Goal: Task Accomplishment & Management: Manage account settings

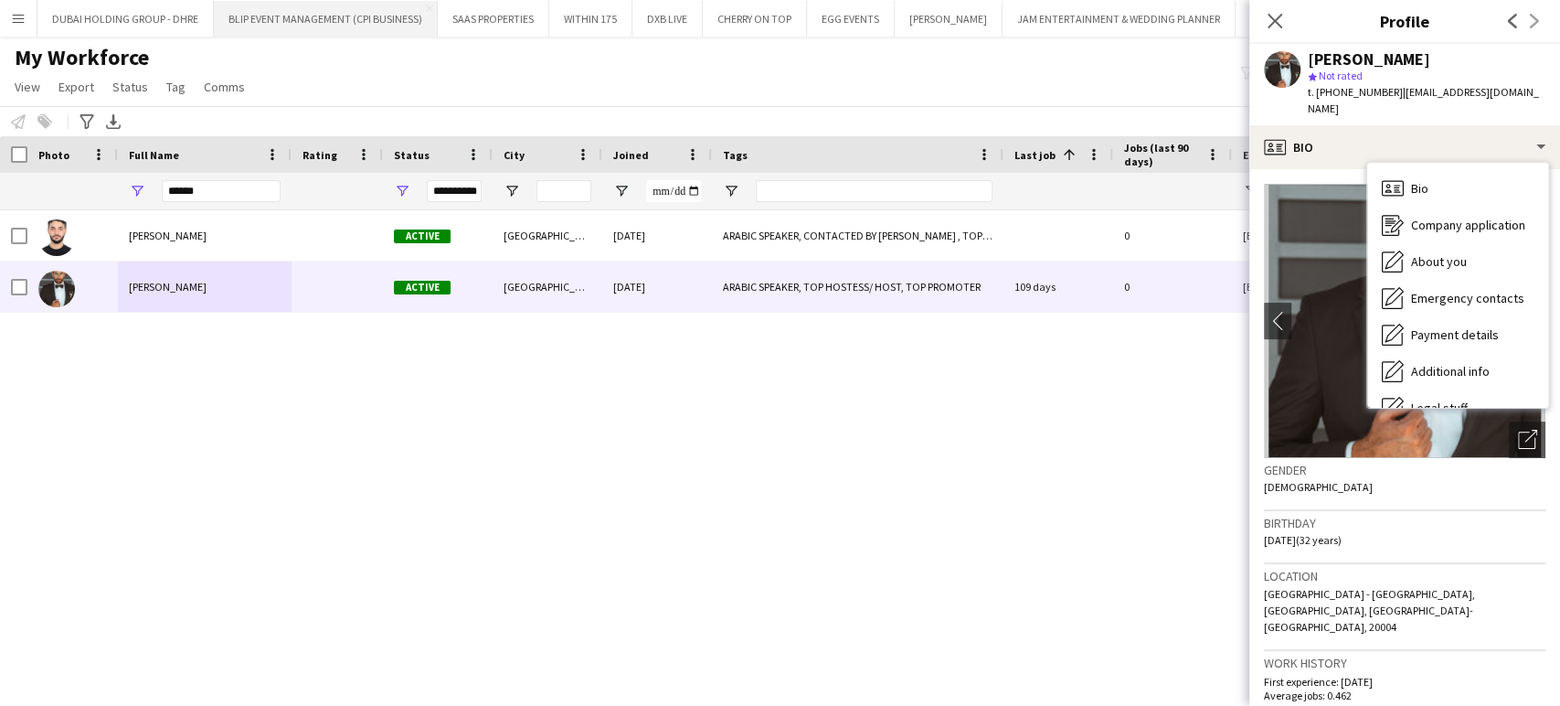
scroll to position [98, 0]
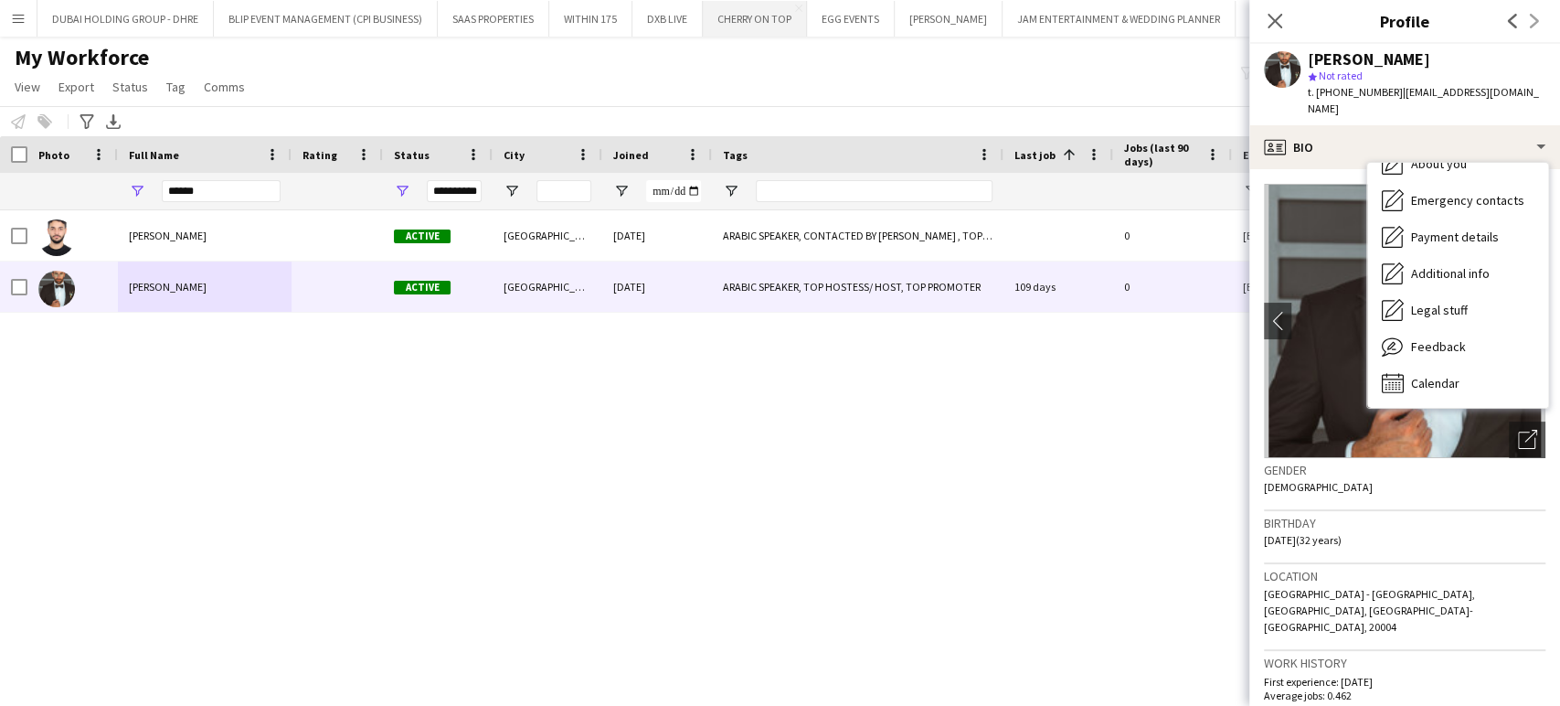
click at [920, 112] on div "Notify workforce Add to tag Select at least one crew to tag him or her. Advance…" at bounding box center [780, 121] width 1560 height 30
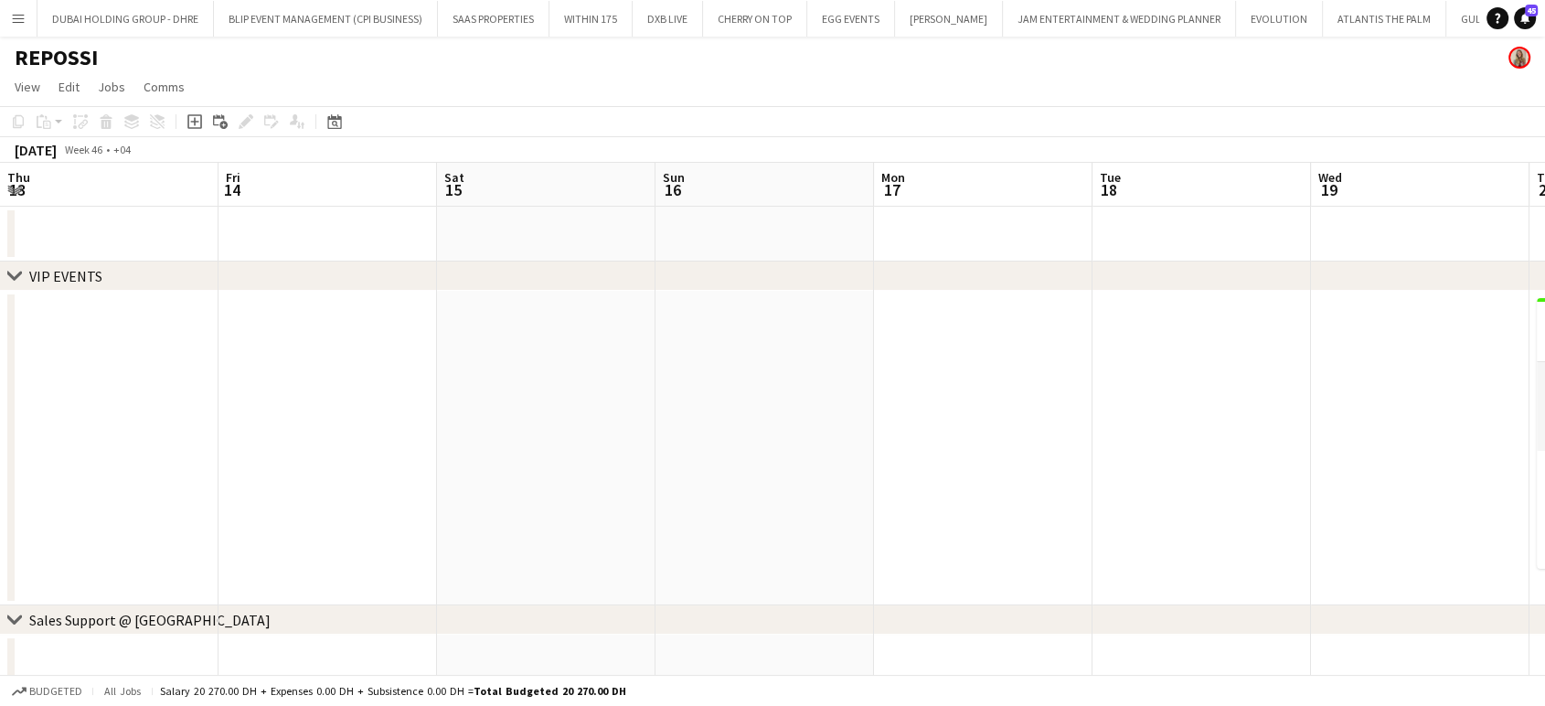
scroll to position [0, 548]
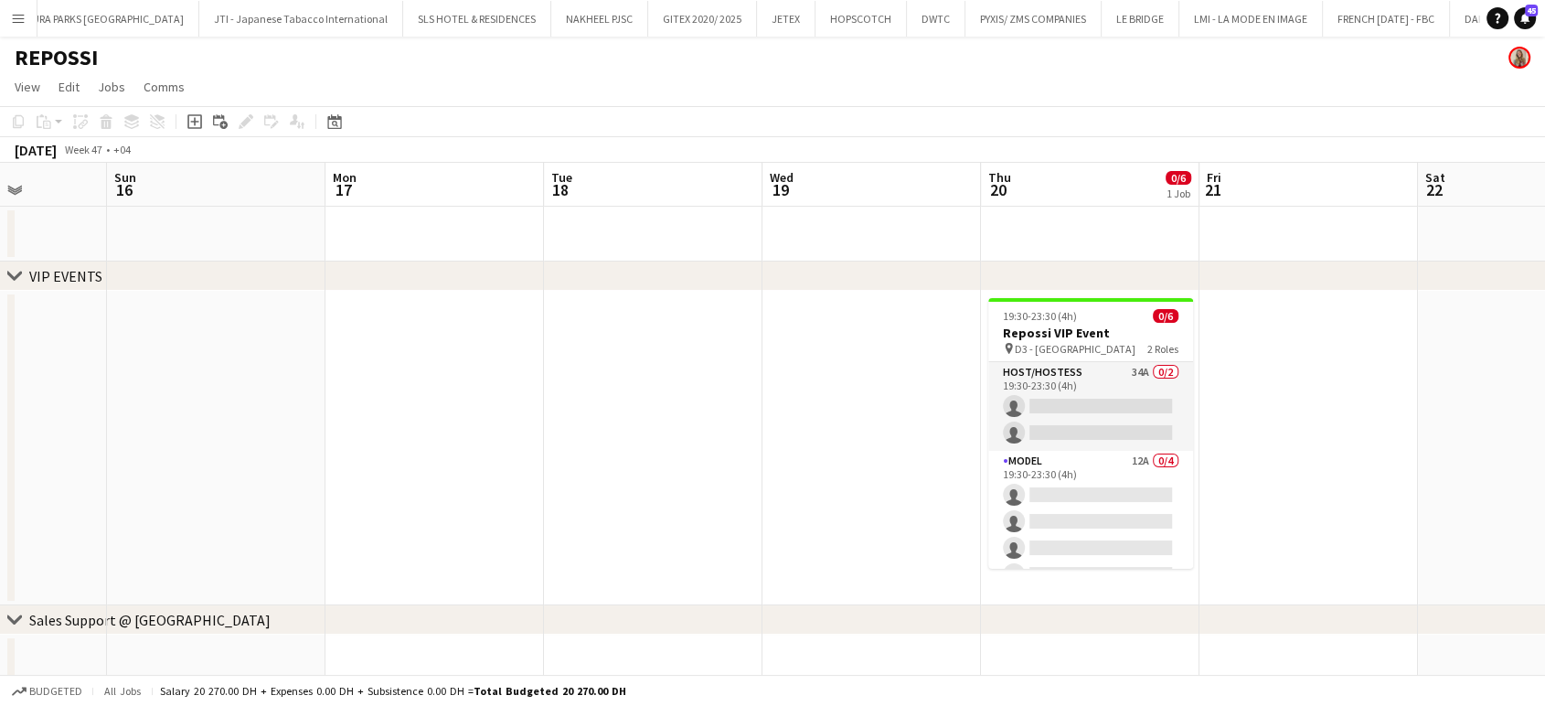
drag, startPoint x: 923, startPoint y: 407, endPoint x: 563, endPoint y: 406, distance: 360.1
click at [563, 406] on app-calendar-viewport "Thu 13 Fri 14 Sat 15 Sun 16 Mon 17 Tue 18 Wed 19 Thu 20 0/6 1 Job Fri 21 Sat 22…" at bounding box center [772, 426] width 1545 height 526
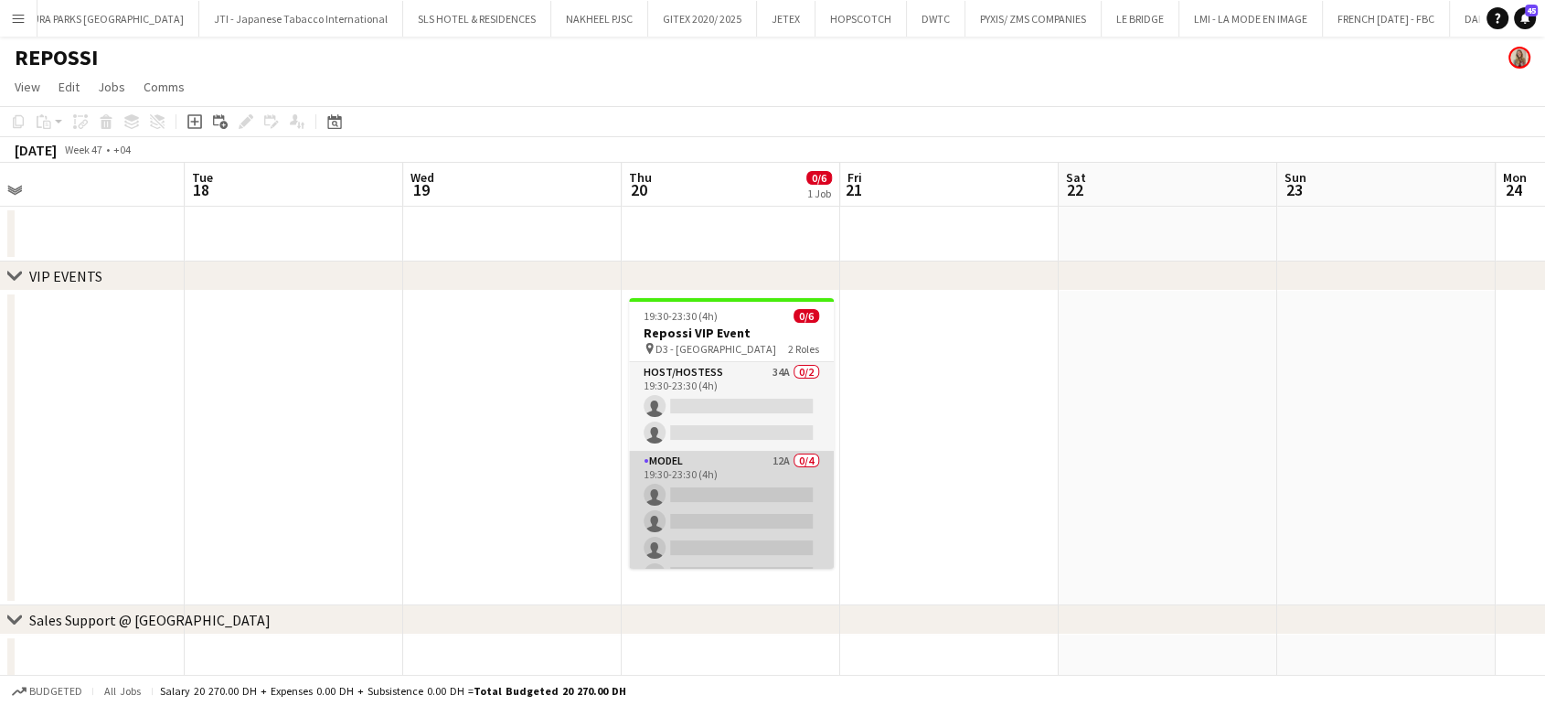
click at [720, 518] on app-card-role "Model 12A 0/4 19:30-23:30 (4h) single-neutral-actions single-neutral-actions si…" at bounding box center [731, 522] width 205 height 142
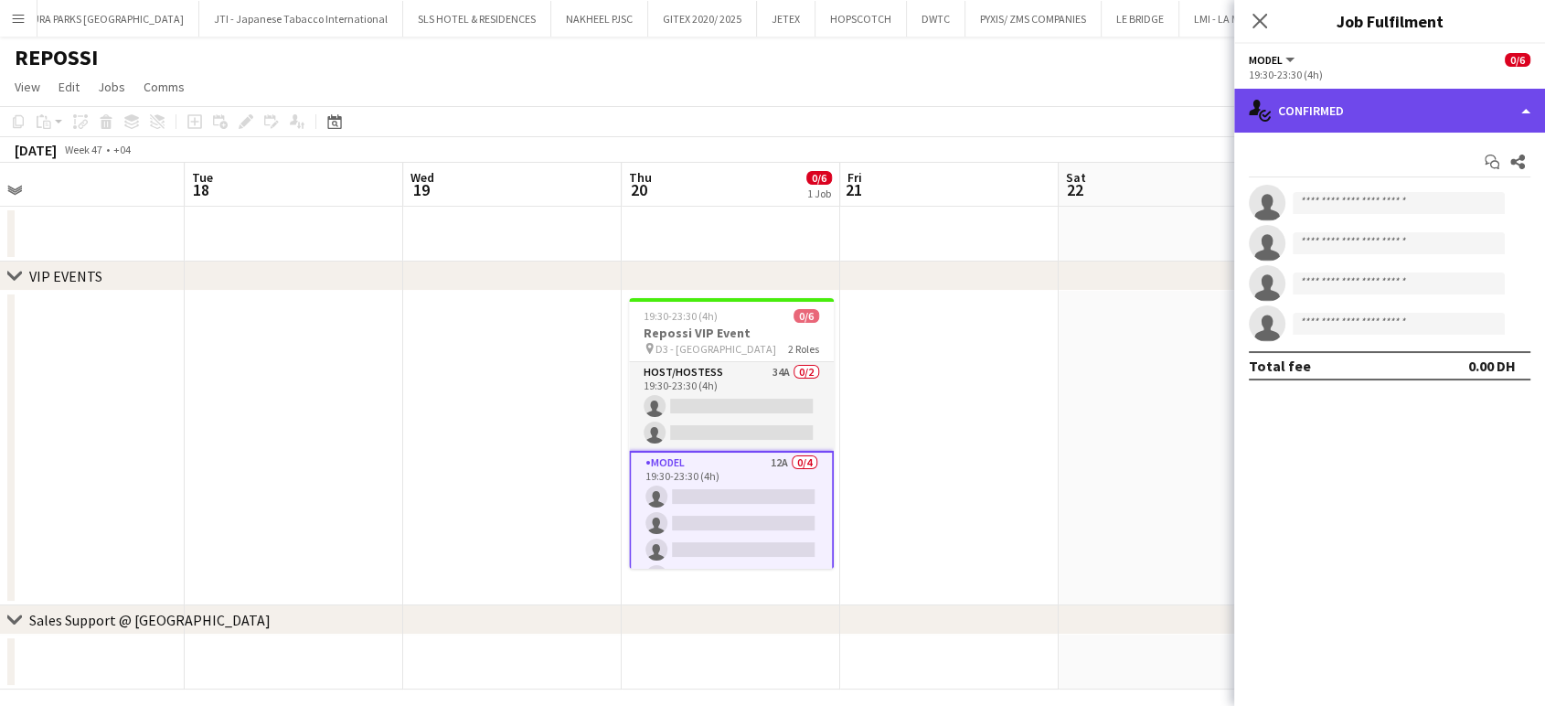
click at [1443, 100] on div "single-neutral-actions-check-2 Confirmed" at bounding box center [1389, 111] width 311 height 44
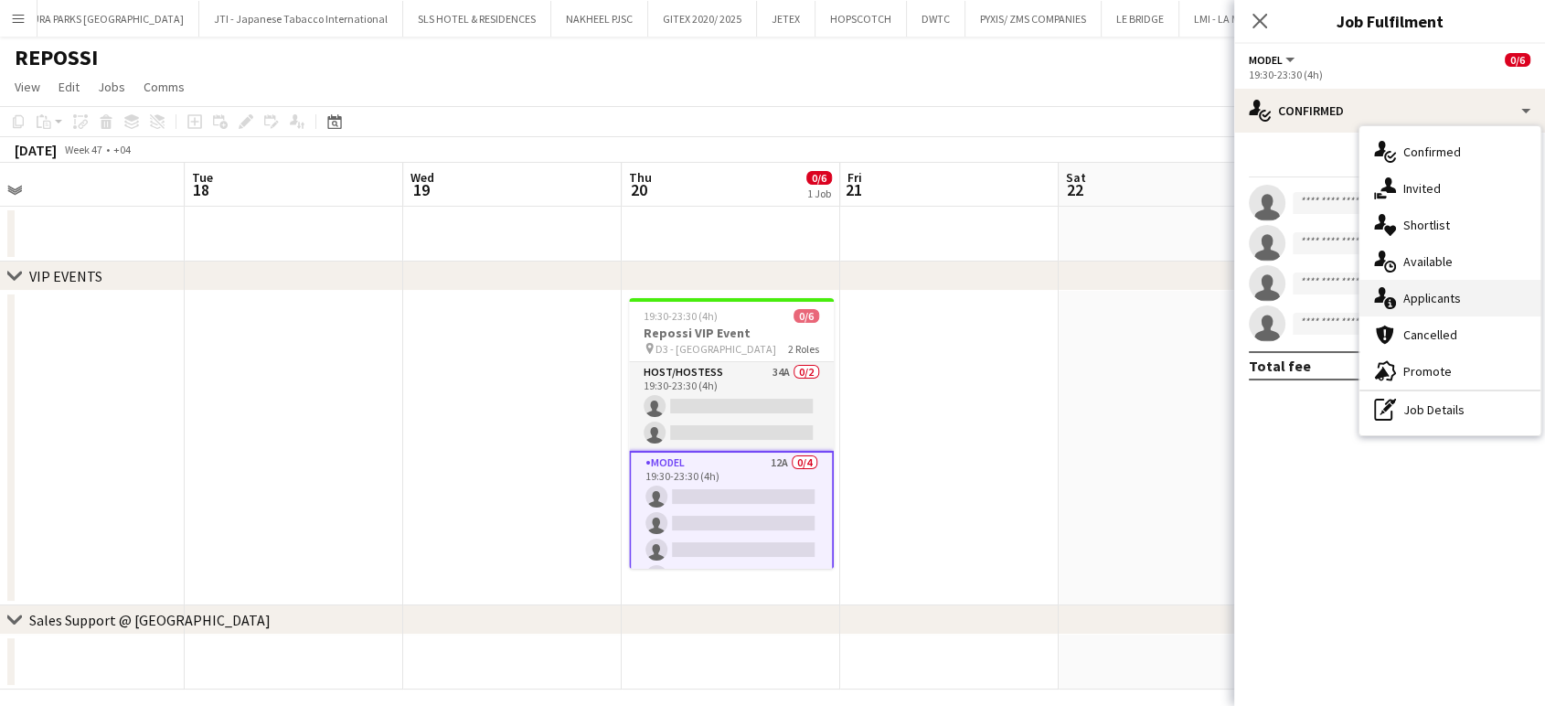
click at [1450, 303] on span "Applicants" at bounding box center [1432, 298] width 58 height 16
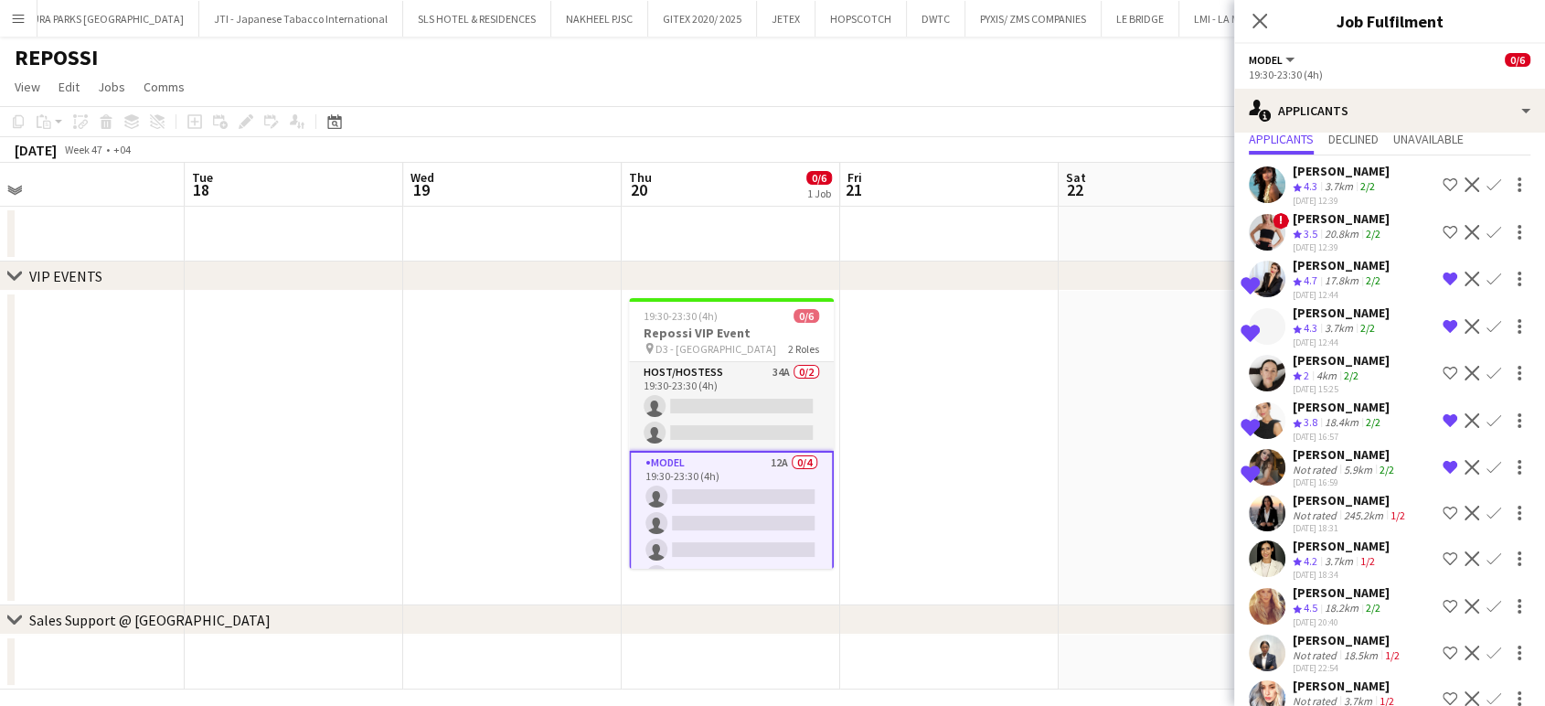
scroll to position [79, 0]
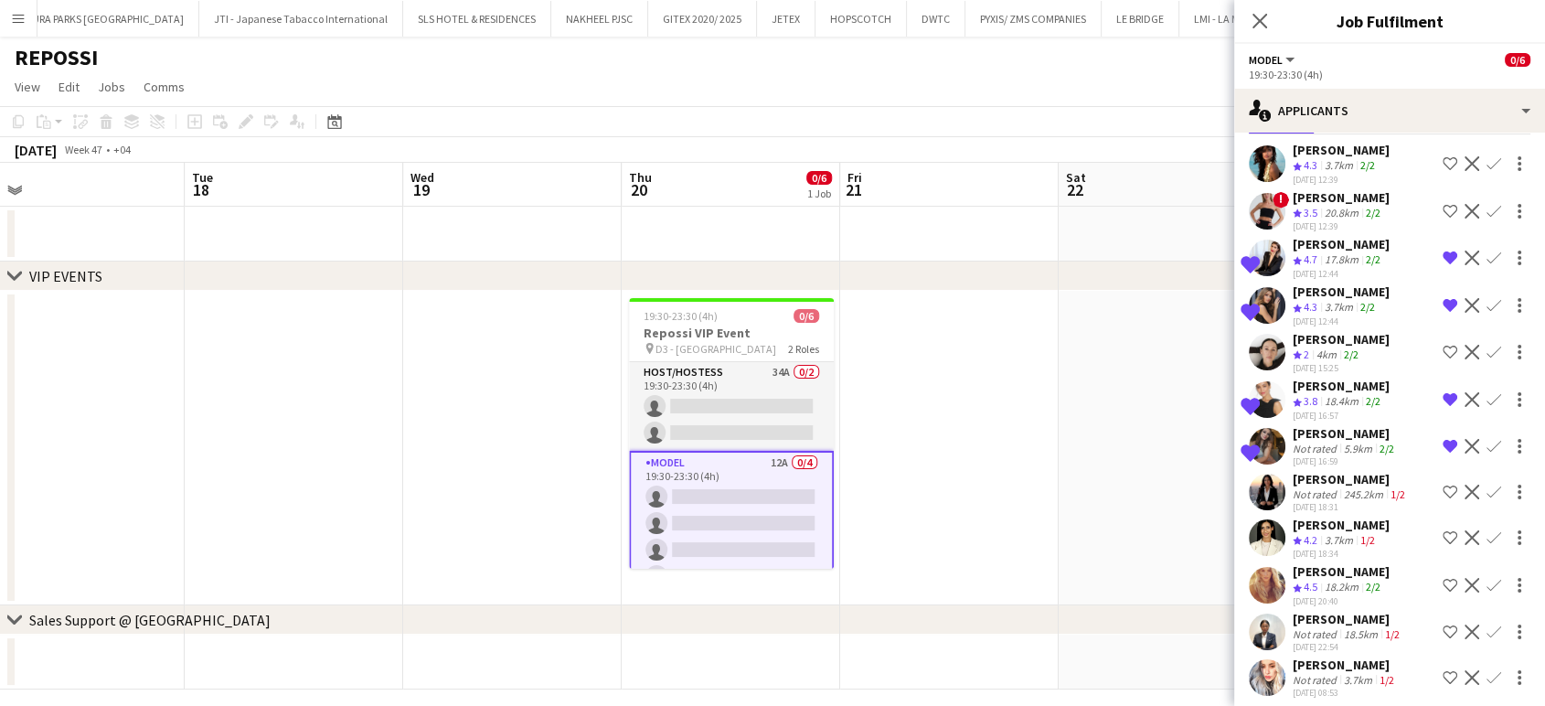
click at [1442, 578] on app-icon "Shortlist crew" at bounding box center [1449, 585] width 15 height 15
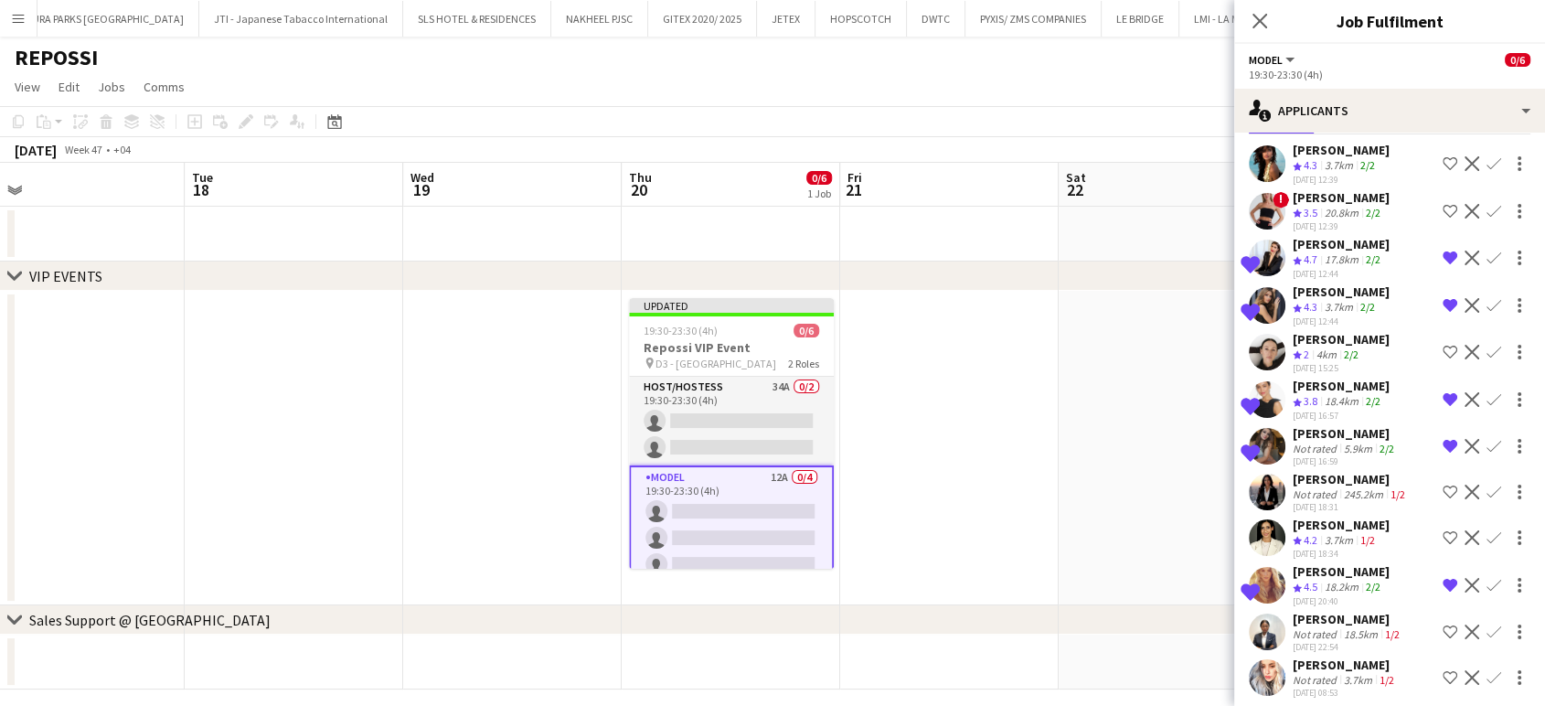
click at [1305, 673] on div "Not rated" at bounding box center [1316, 680] width 48 height 14
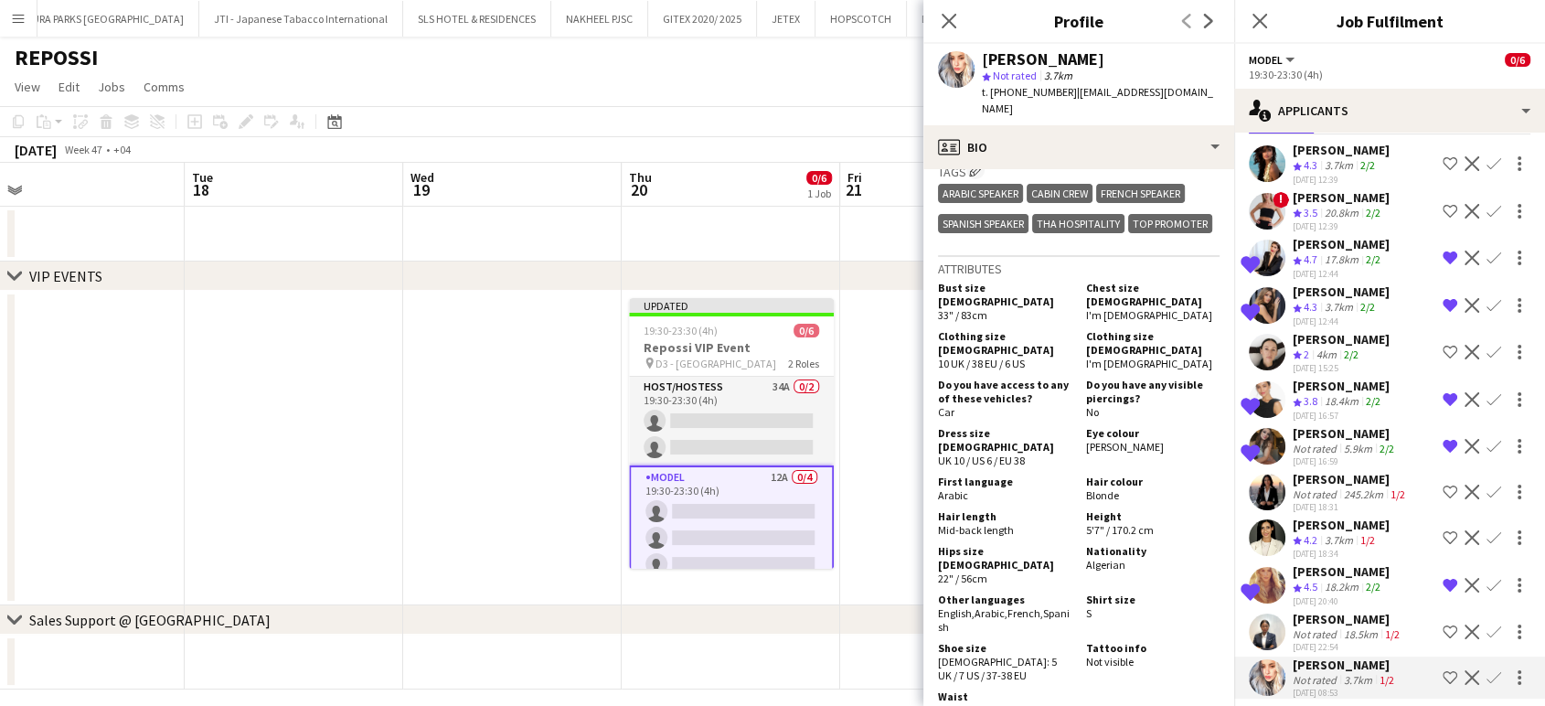
scroll to position [914, 0]
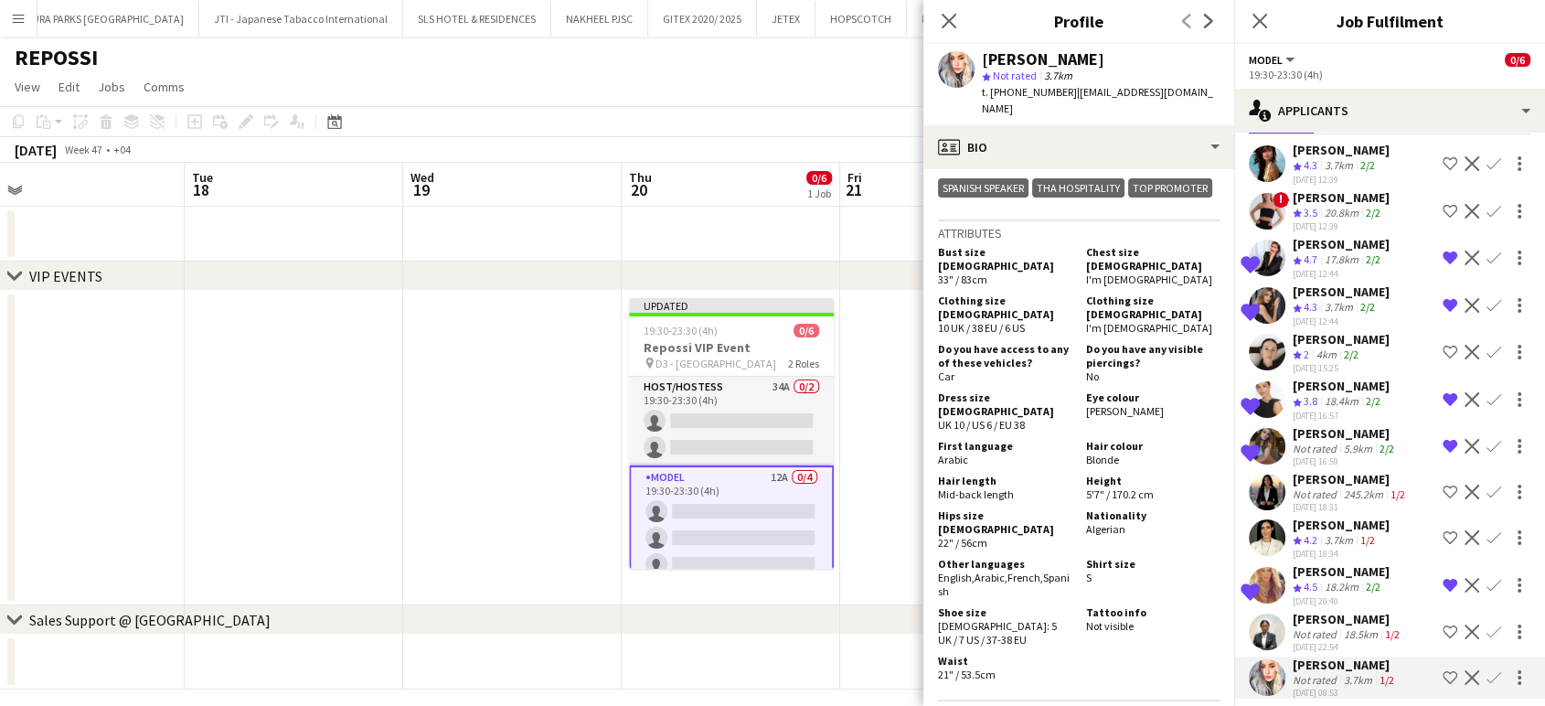
click at [1464, 670] on app-icon "Decline" at bounding box center [1471, 677] width 15 height 15
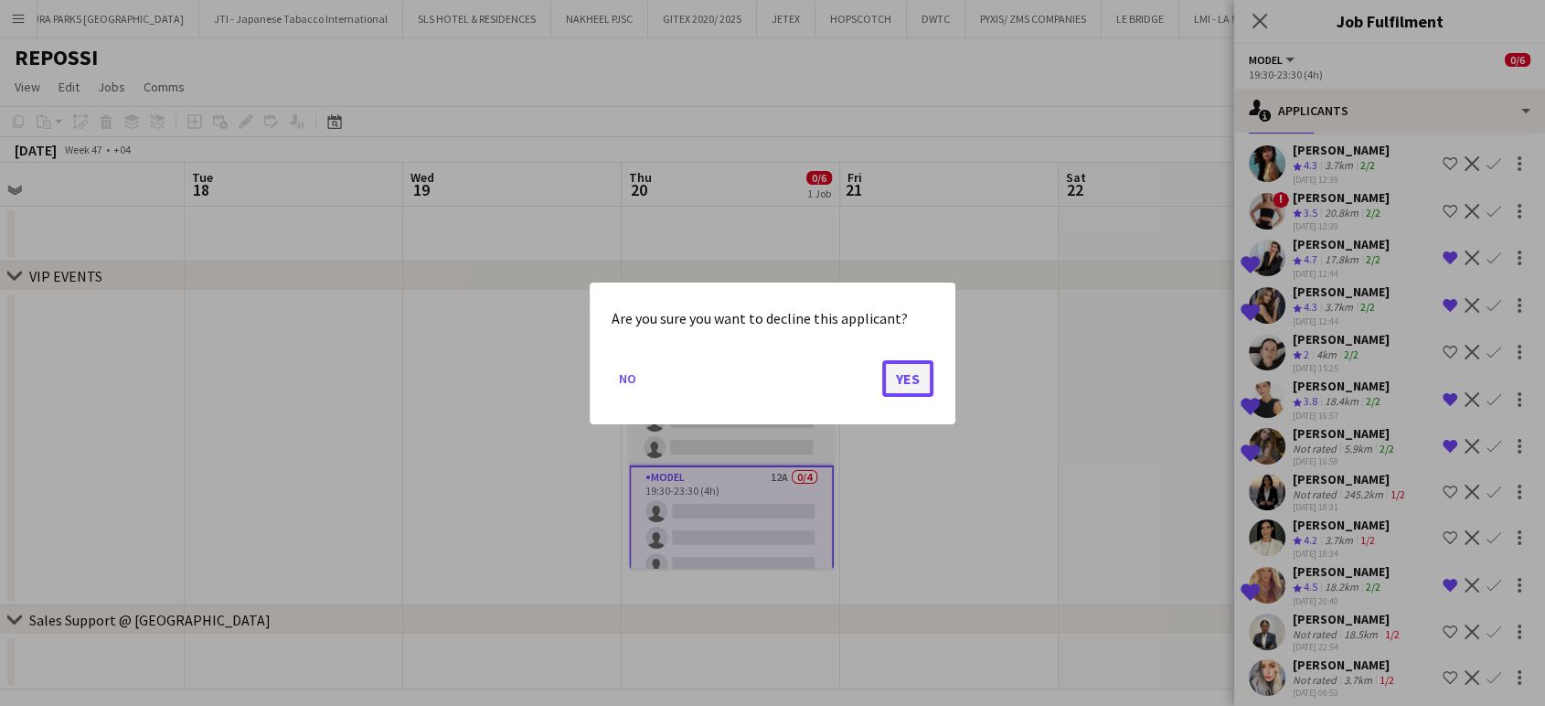
click at [921, 370] on button "Yes" at bounding box center [907, 377] width 51 height 37
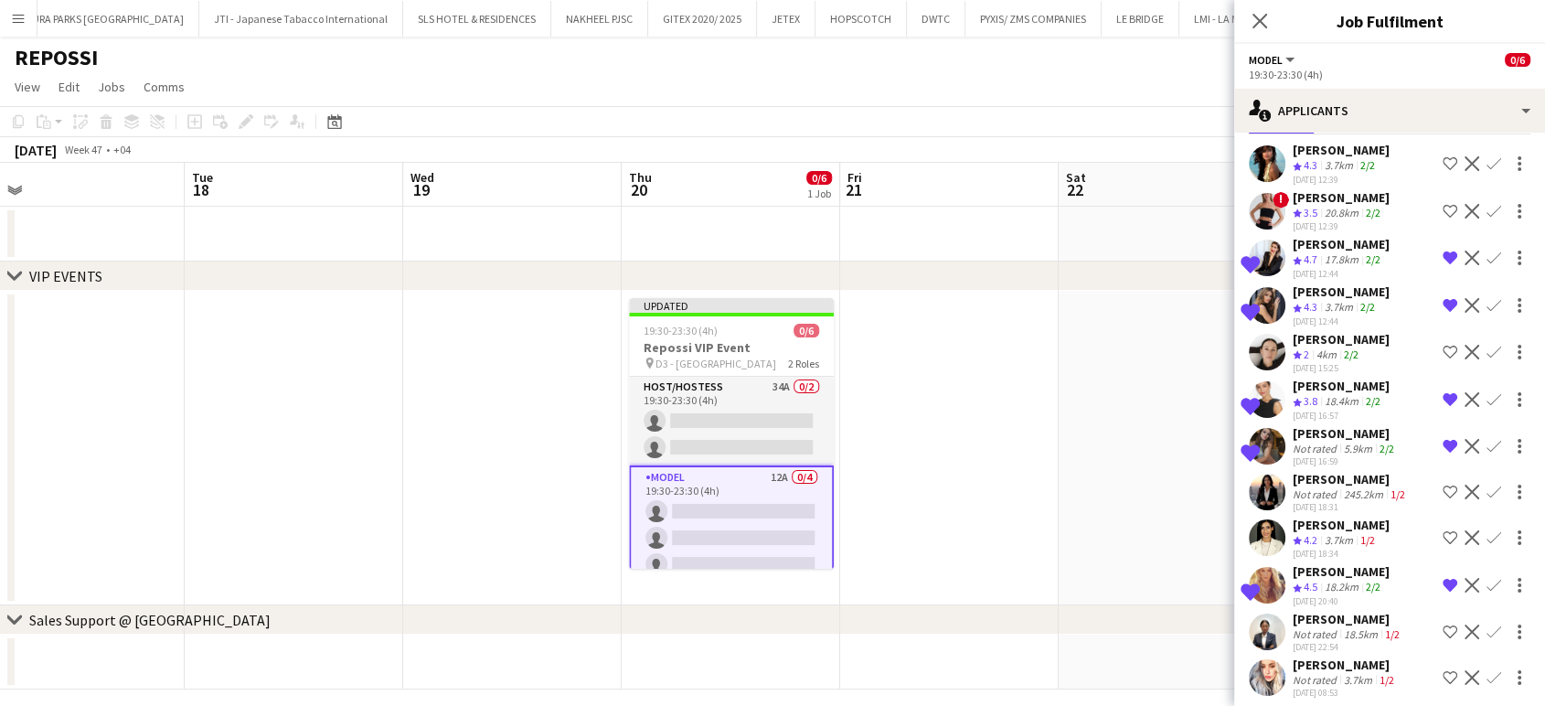
scroll to position [33, 0]
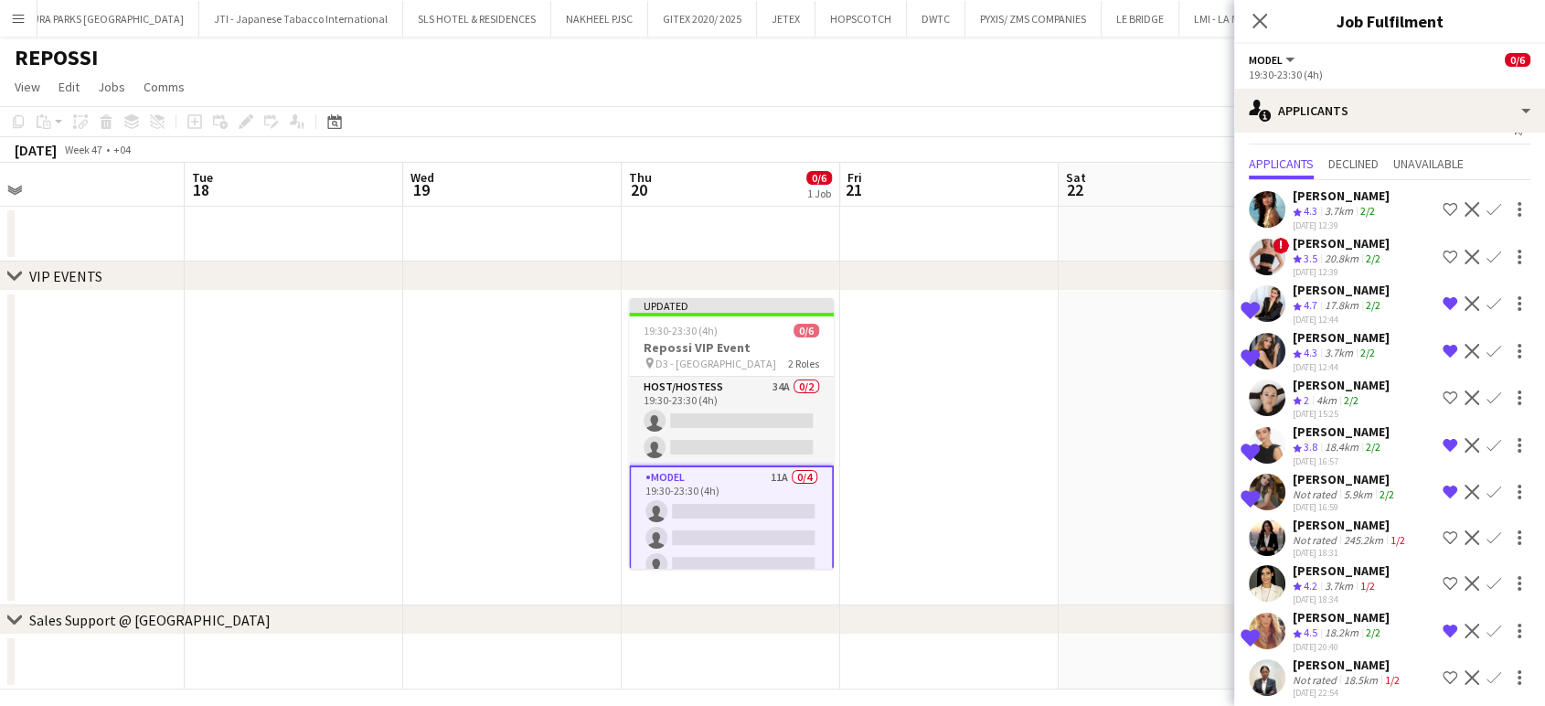
click at [1464, 670] on app-icon "Decline" at bounding box center [1471, 677] width 15 height 15
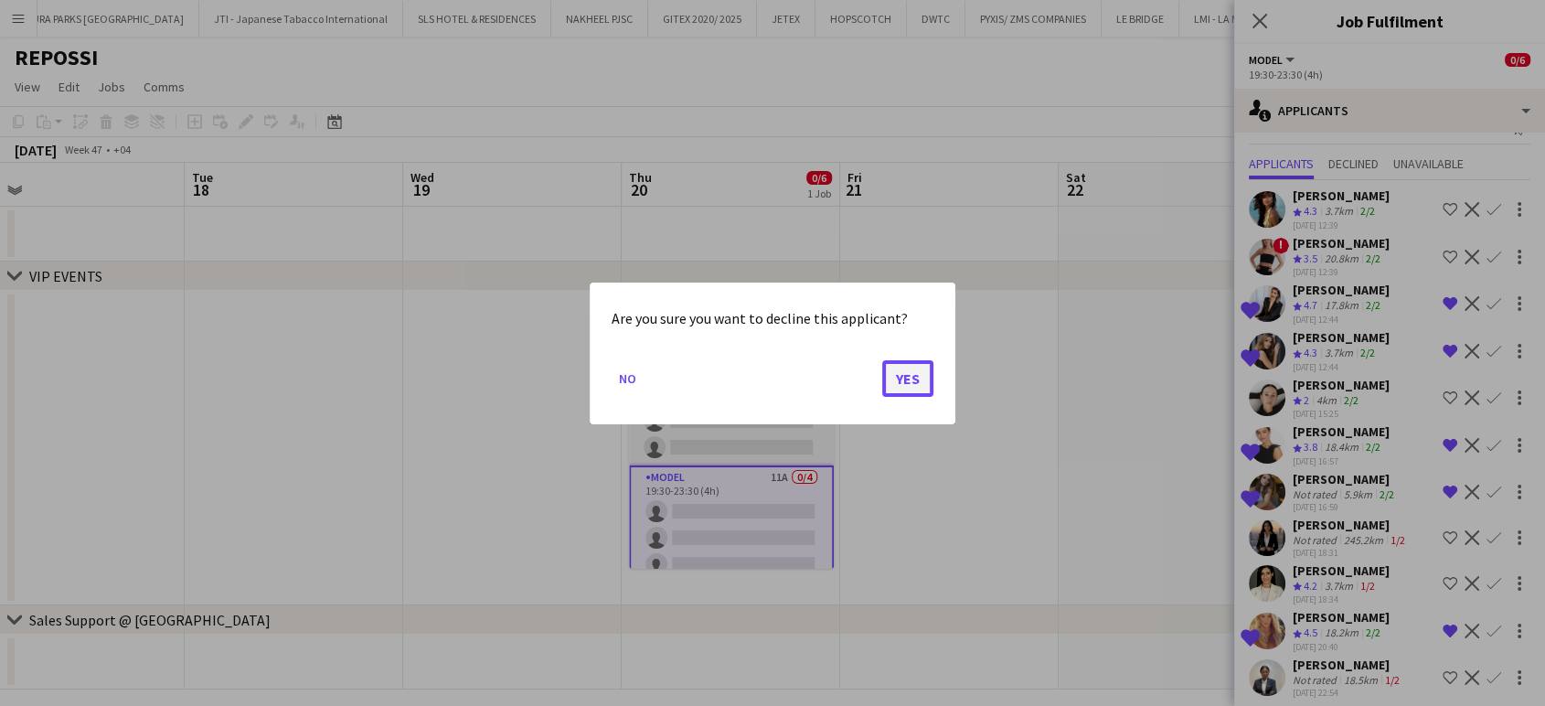
click at [894, 367] on button "Yes" at bounding box center [907, 377] width 51 height 37
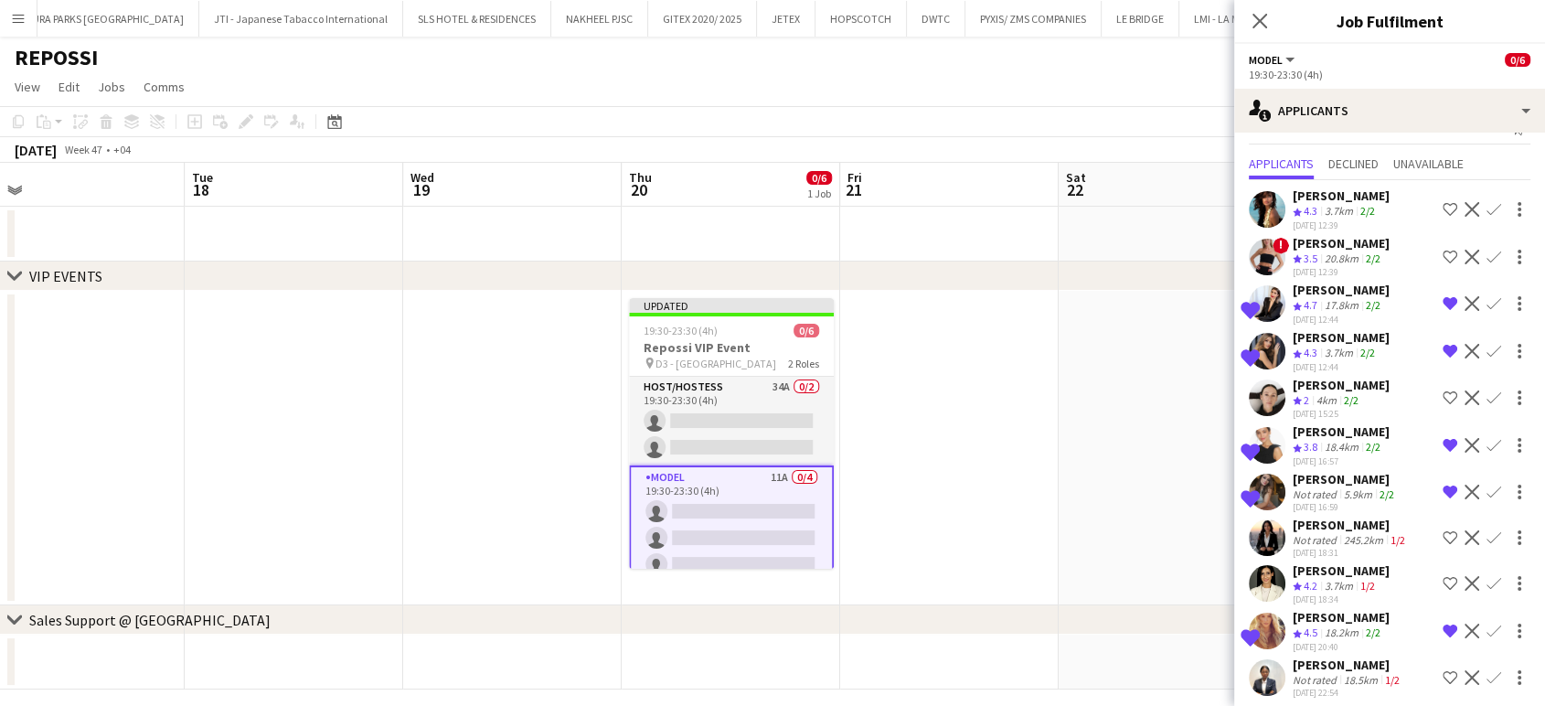
scroll to position [0, 0]
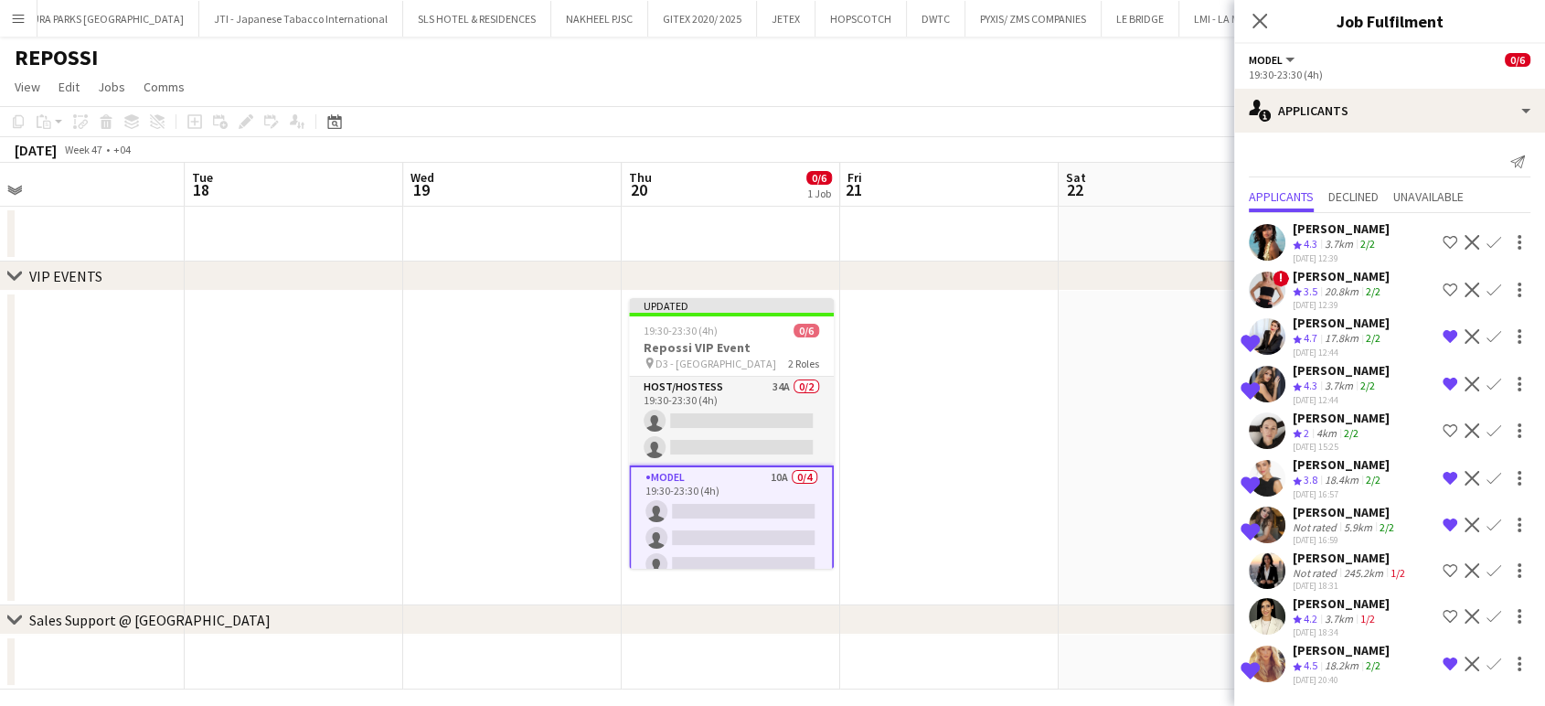
click at [1330, 566] on div "Not rated" at bounding box center [1316, 573] width 48 height 14
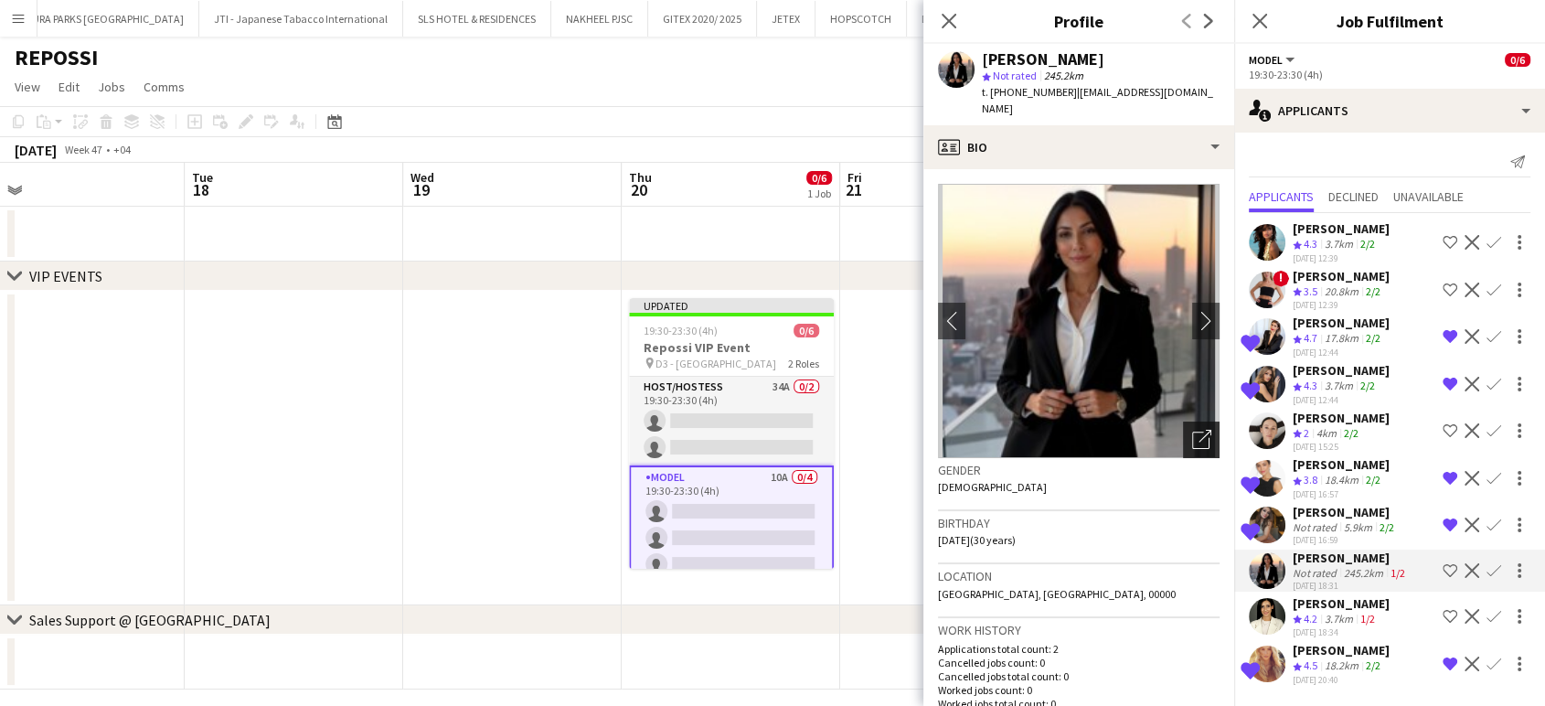
click at [1192, 430] on icon "Open photos pop-in" at bounding box center [1201, 439] width 19 height 19
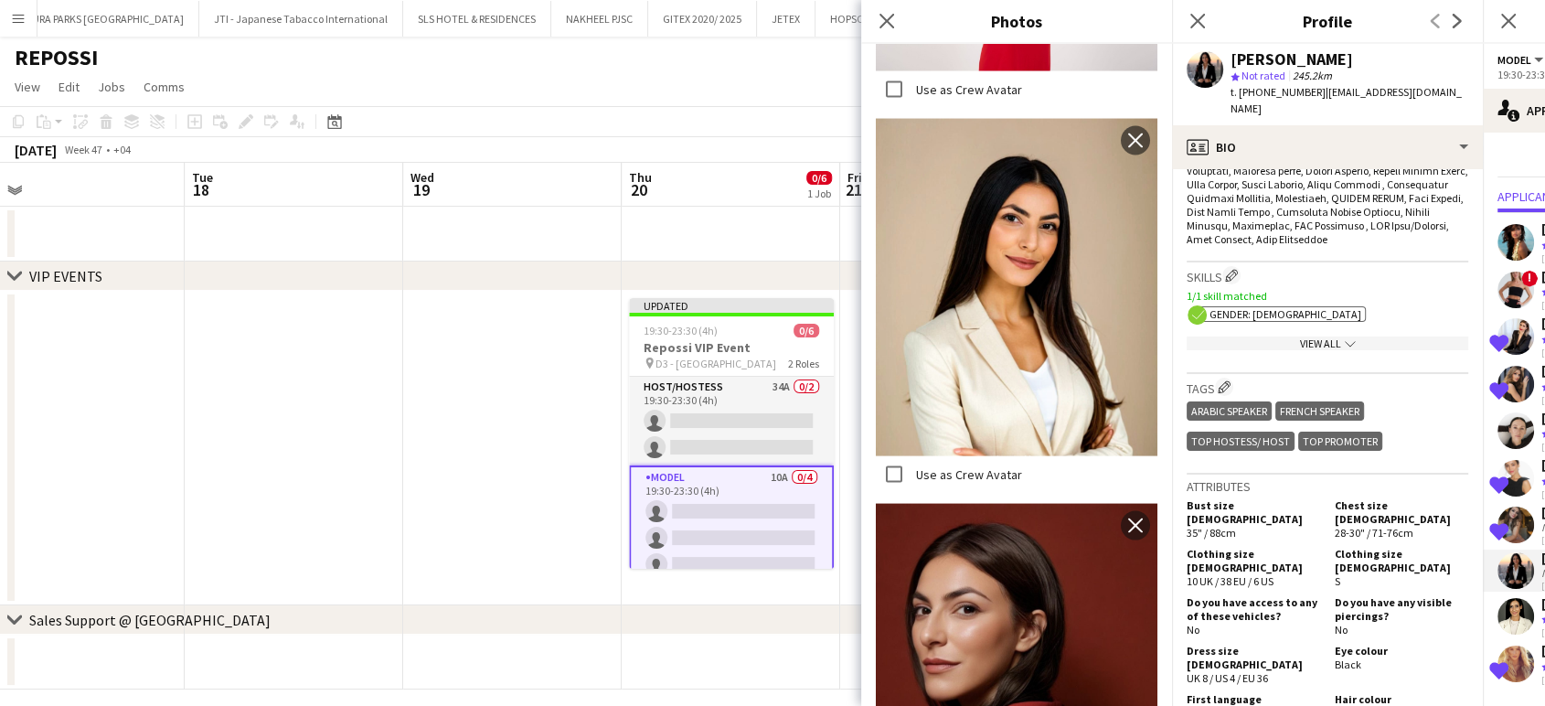
scroll to position [914, 0]
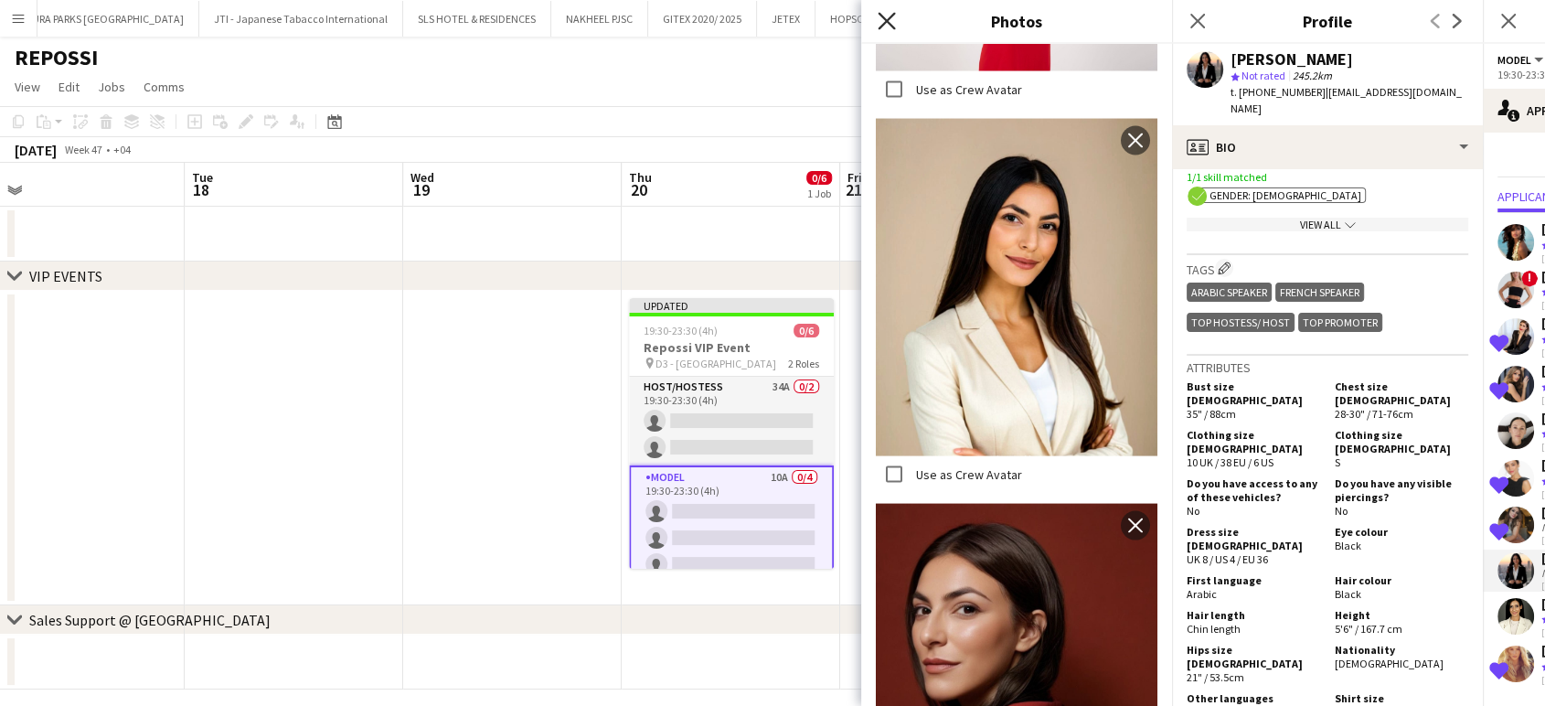
click at [888, 25] on icon "Close pop-in" at bounding box center [885, 20] width 17 height 17
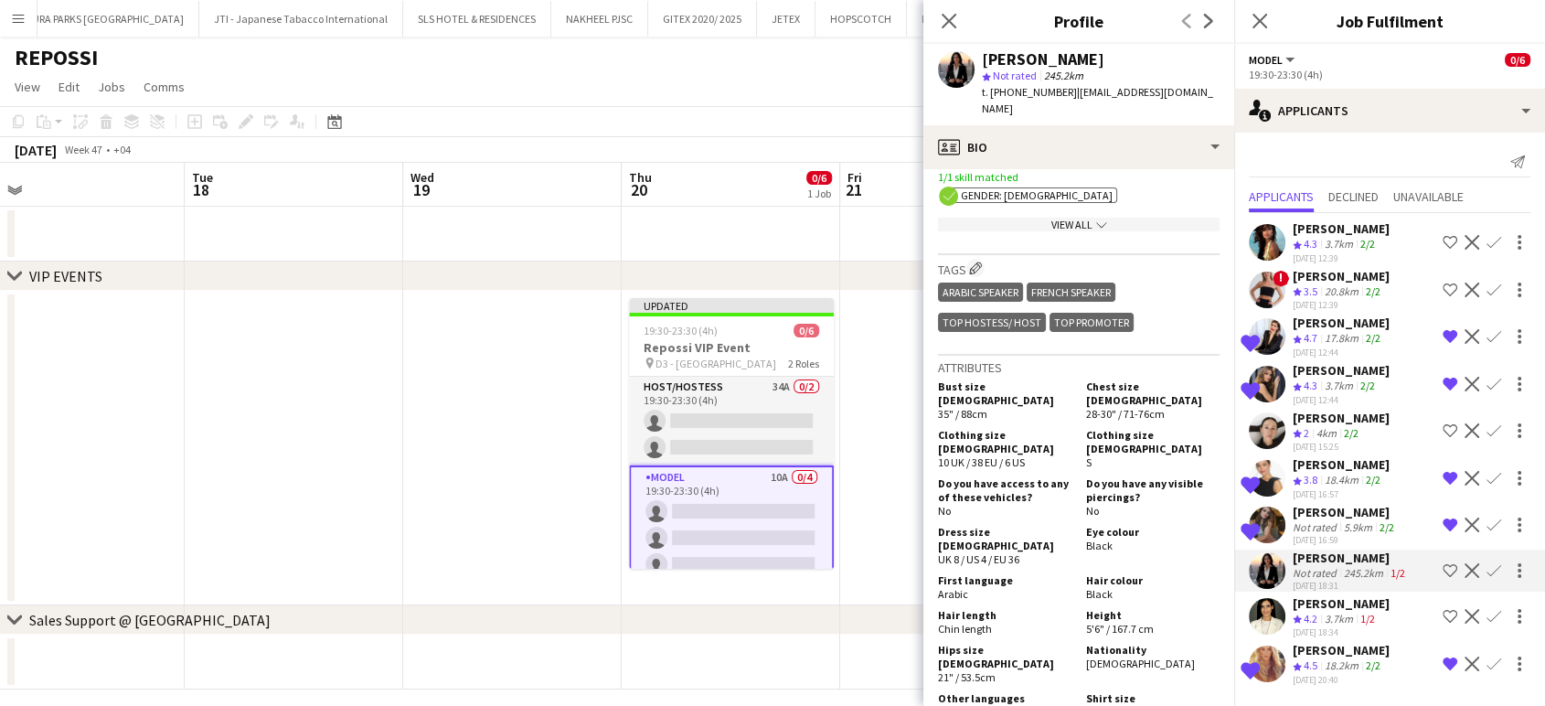
click at [1474, 563] on app-icon "Decline" at bounding box center [1471, 570] width 15 height 15
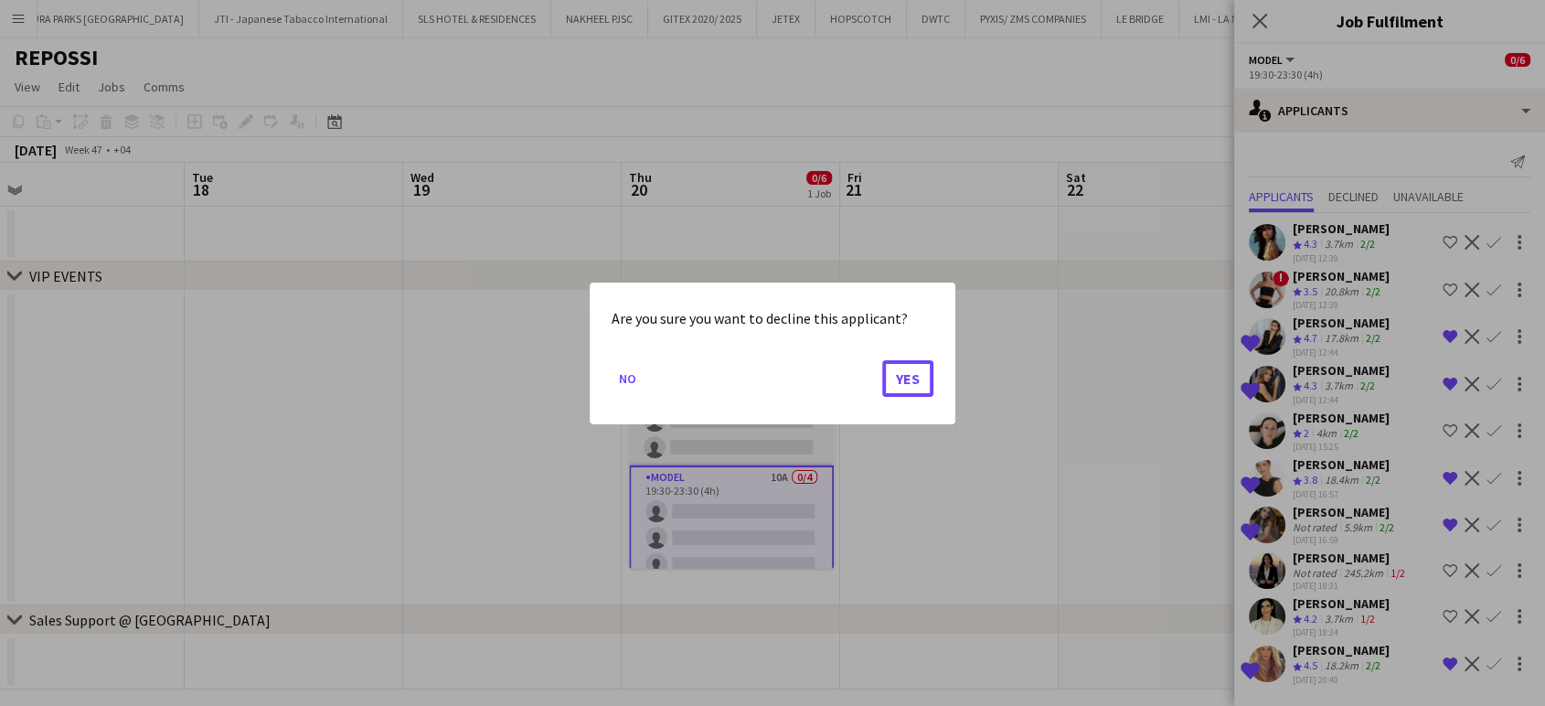
drag, startPoint x: 929, startPoint y: 377, endPoint x: 882, endPoint y: 359, distance: 50.1
click at [928, 377] on button "Yes" at bounding box center [907, 377] width 51 height 37
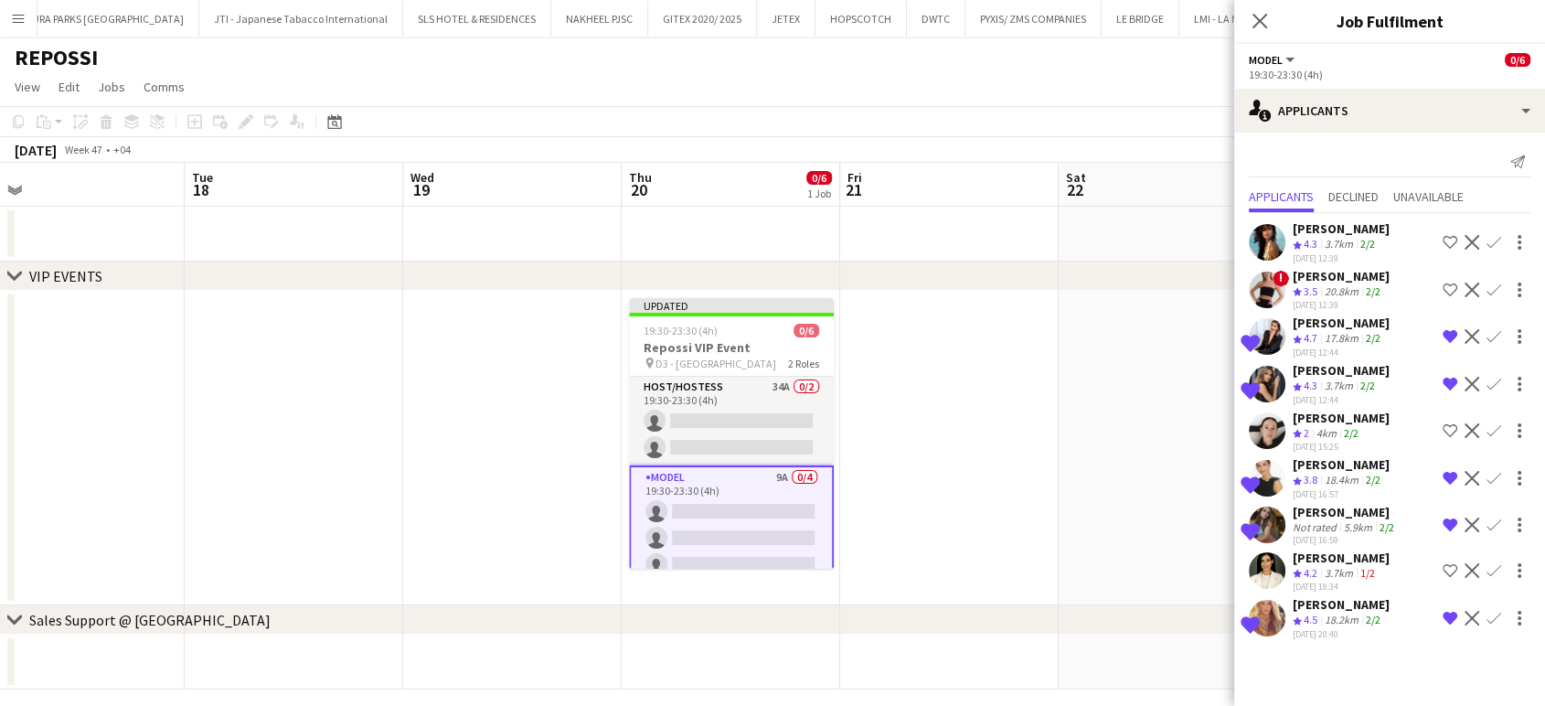
click at [1447, 237] on app-icon "Shortlist crew" at bounding box center [1449, 242] width 15 height 15
click at [1338, 566] on div "3.7km" at bounding box center [1339, 574] width 36 height 16
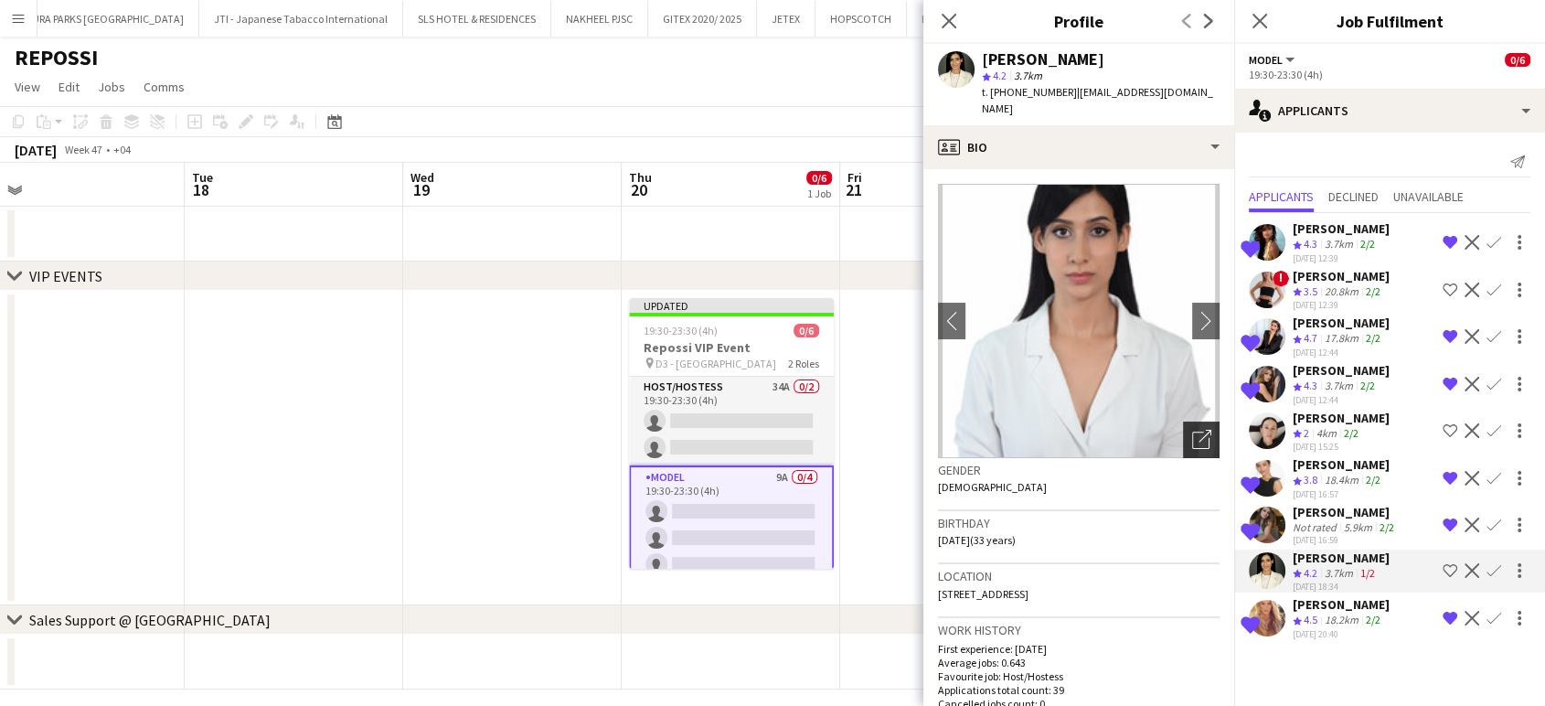
click at [1196, 425] on div "Open photos pop-in" at bounding box center [1201, 439] width 37 height 37
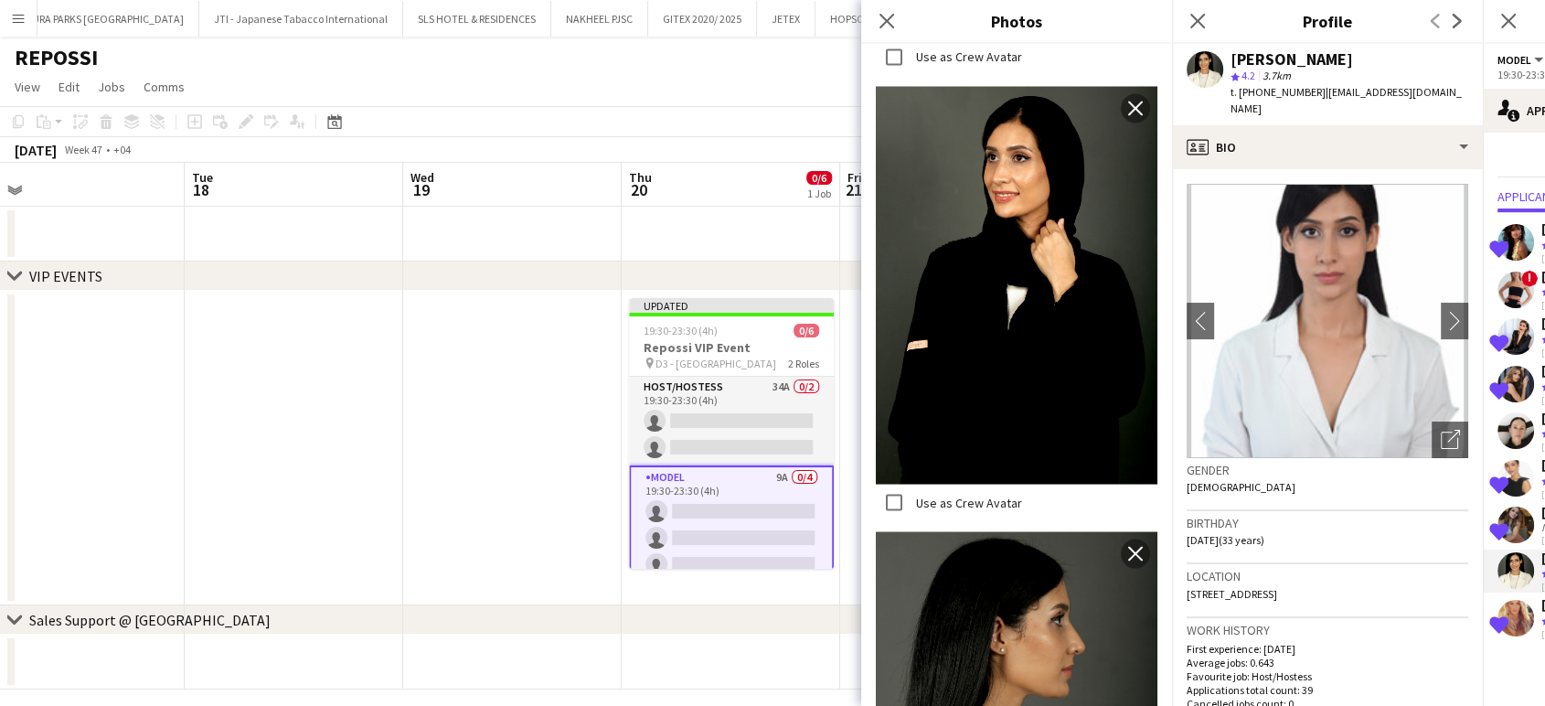
scroll to position [3554, 0]
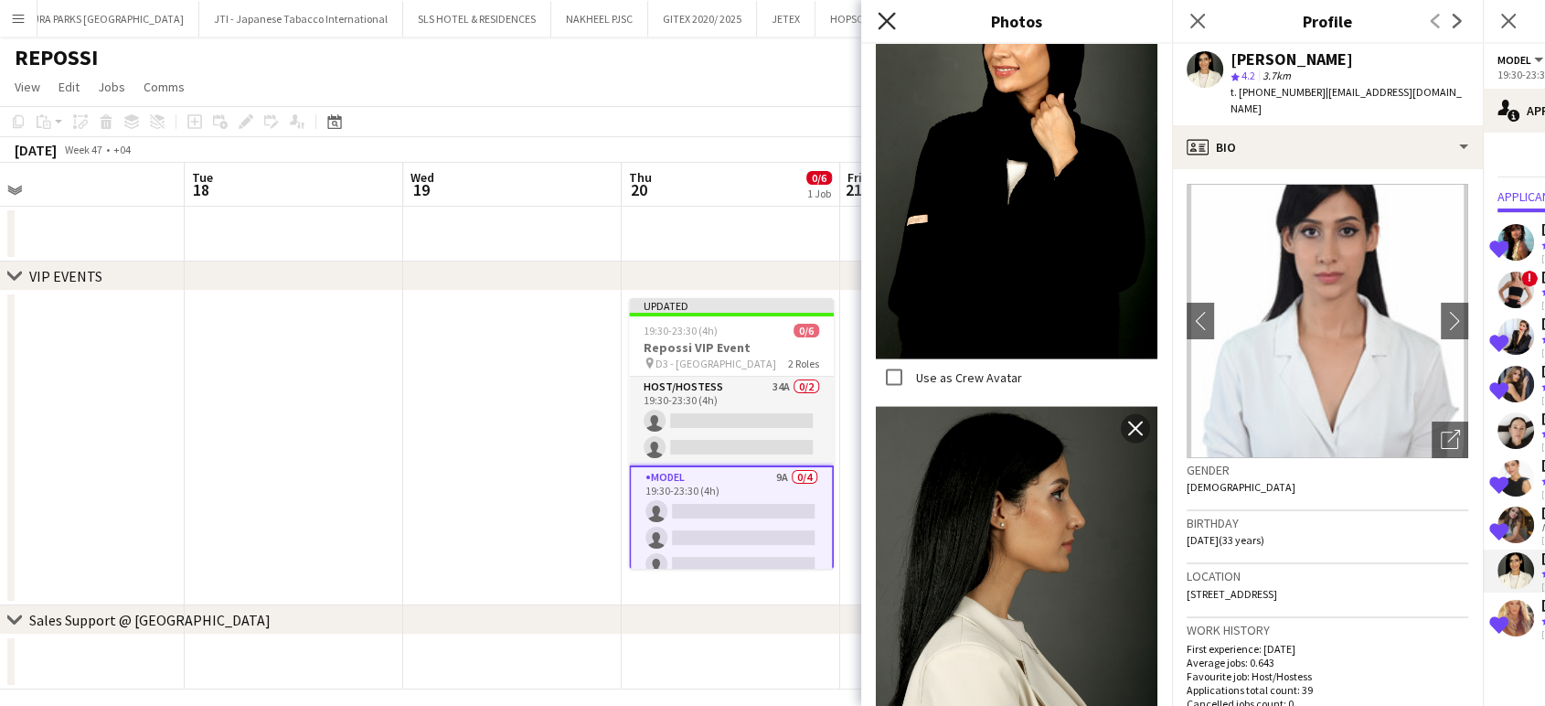
click at [884, 28] on icon "Close pop-in" at bounding box center [885, 20] width 17 height 17
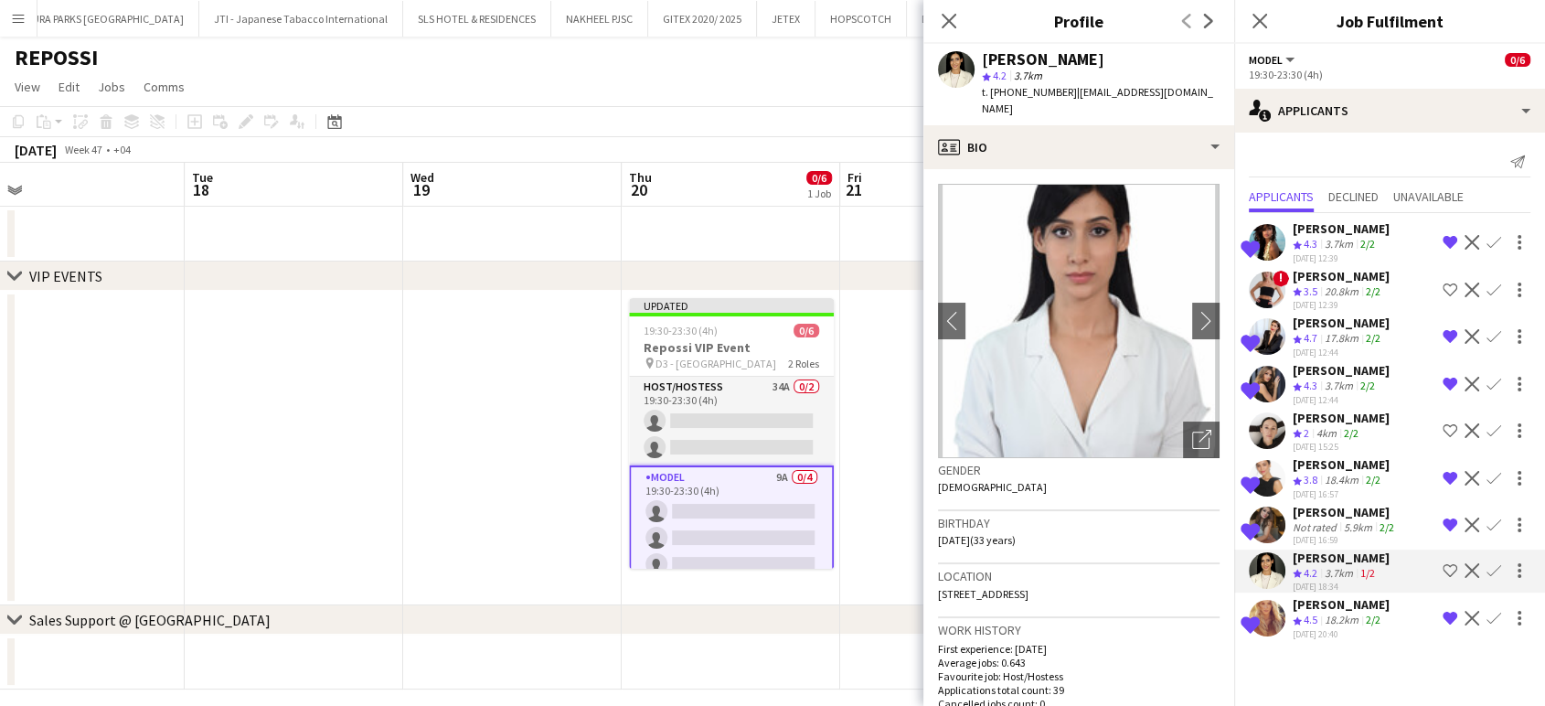
click at [936, 439] on app-crew-profile-bio "chevron-left chevron-right Open photos pop-in Gender Female Birthday 31-07-1992…" at bounding box center [1078, 437] width 311 height 537
click at [753, 505] on app-card-role "Model 9A 0/4 19:30-23:30 (4h) single-neutral-actions single-neutral-actions sin…" at bounding box center [731, 537] width 205 height 145
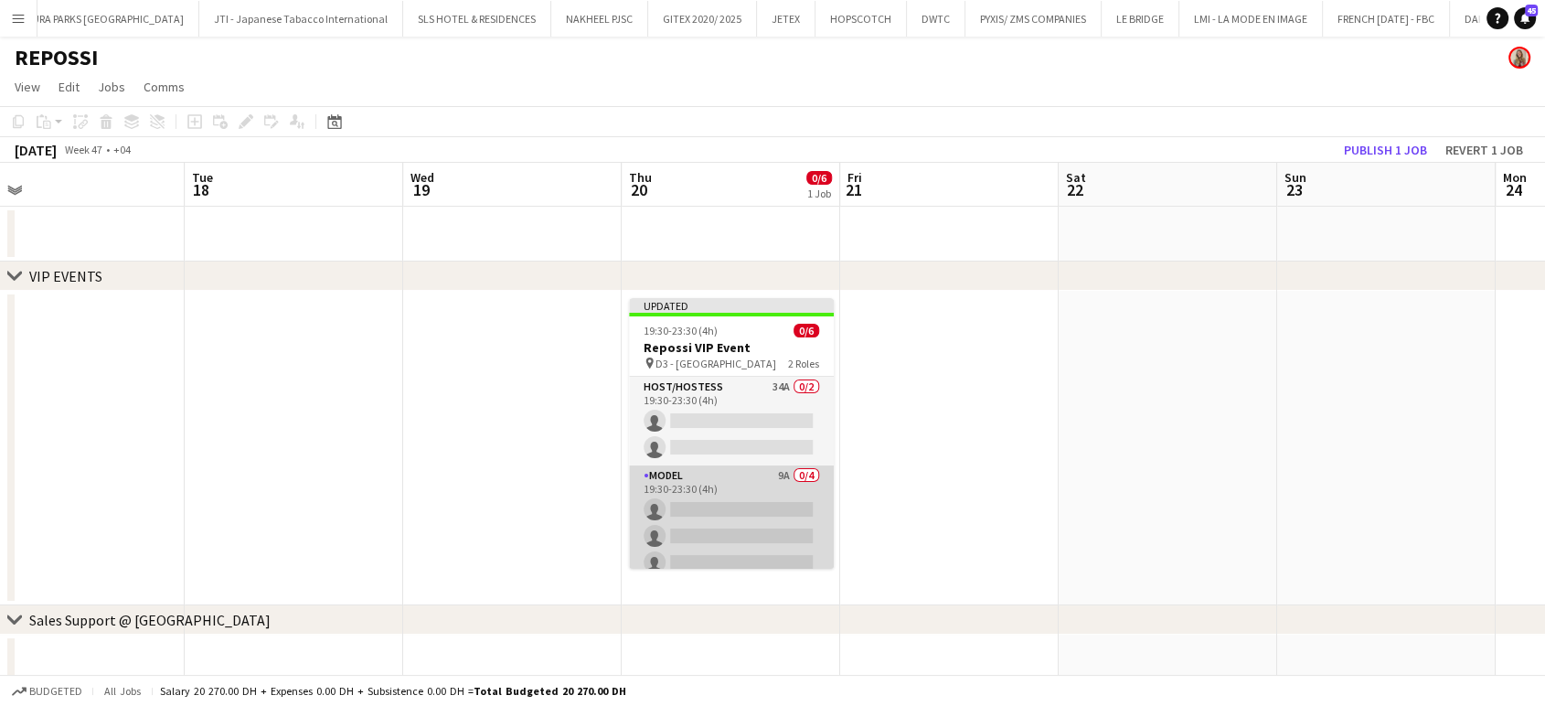
click at [751, 510] on app-card-role "Model 9A 0/4 19:30-23:30 (4h) single-neutral-actions single-neutral-actions sin…" at bounding box center [731, 536] width 205 height 142
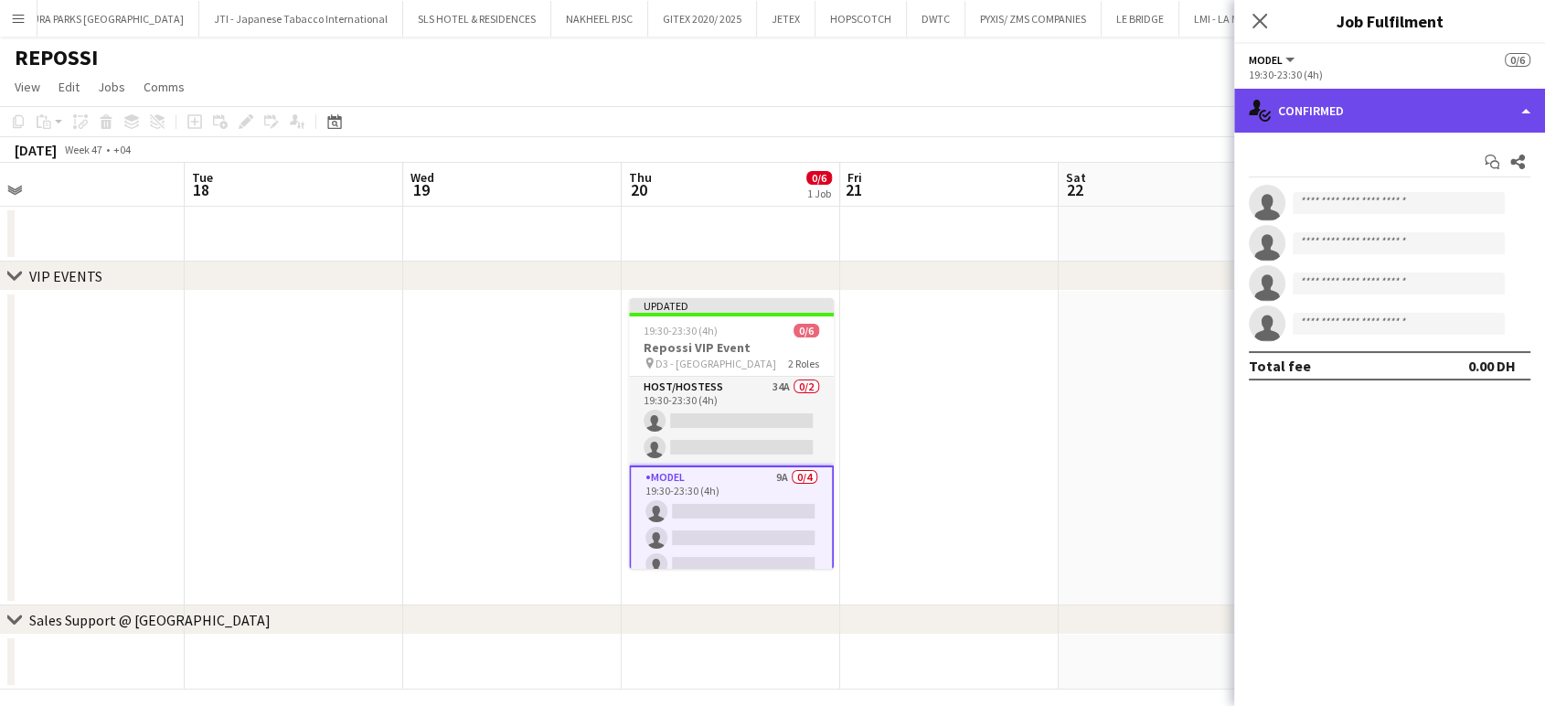
click at [1532, 103] on div "single-neutral-actions-check-2 Confirmed" at bounding box center [1389, 111] width 311 height 44
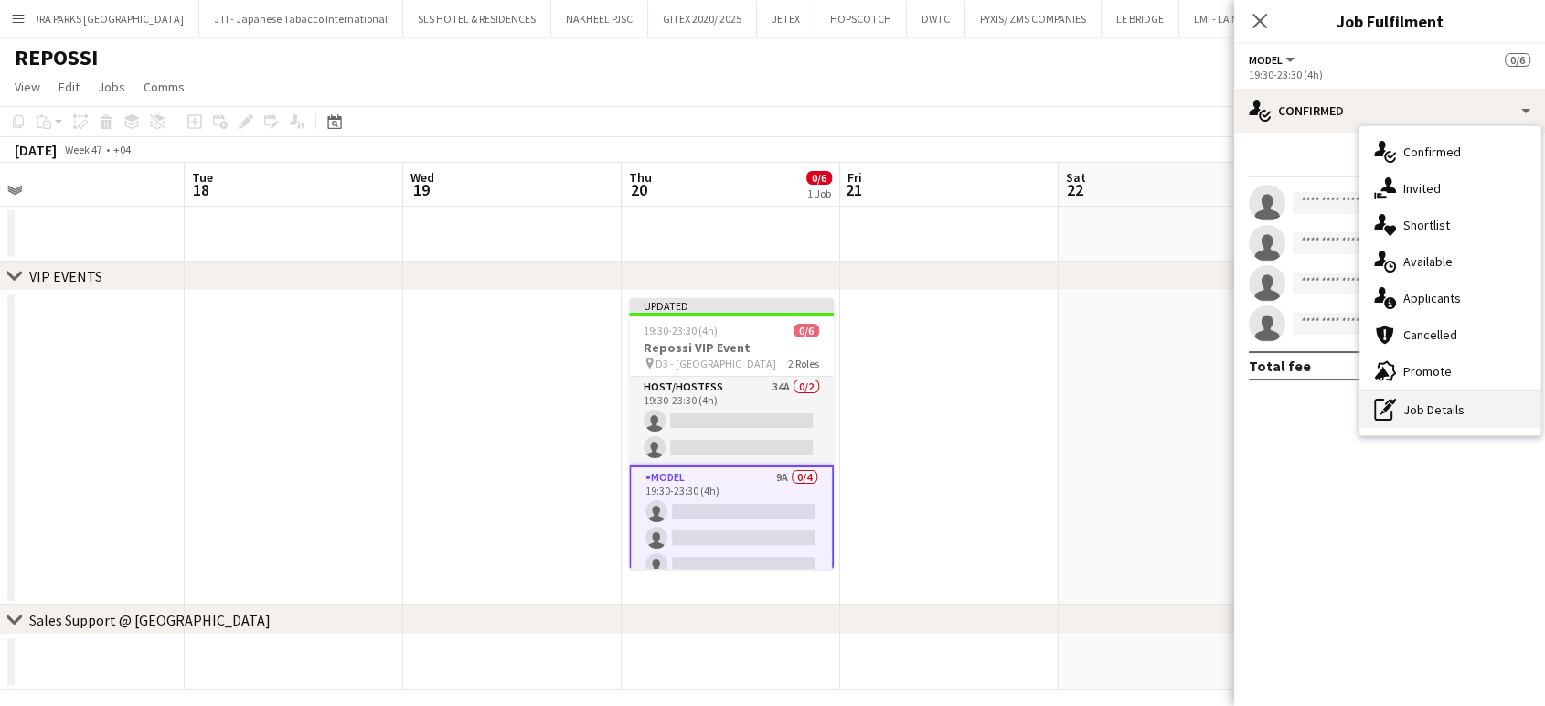
click at [1455, 401] on div "pen-write Job Details" at bounding box center [1449, 409] width 181 height 37
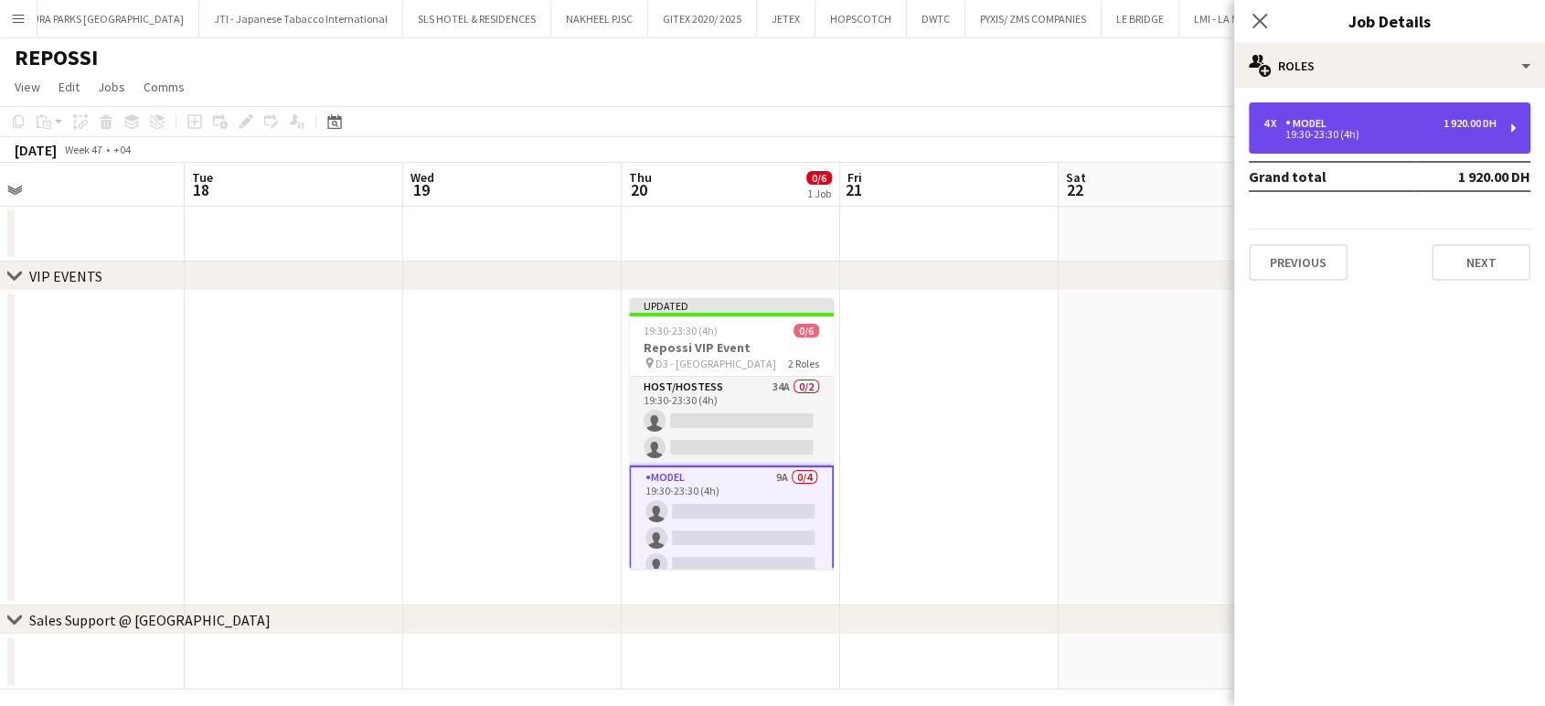
drag, startPoint x: 1315, startPoint y: 127, endPoint x: 1328, endPoint y: 125, distance: 12.9
click at [1312, 124] on div "Model" at bounding box center [1309, 123] width 48 height 13
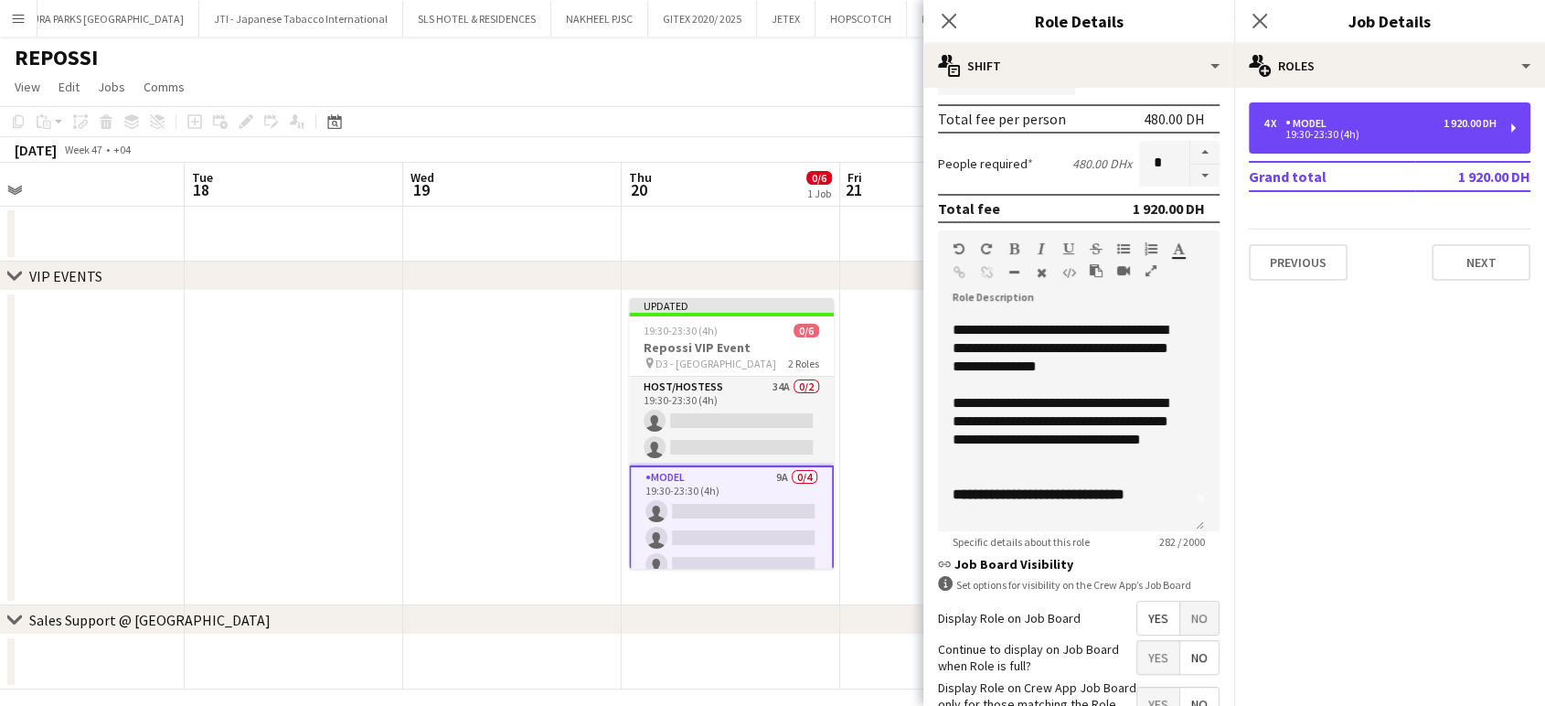
scroll to position [51, 0]
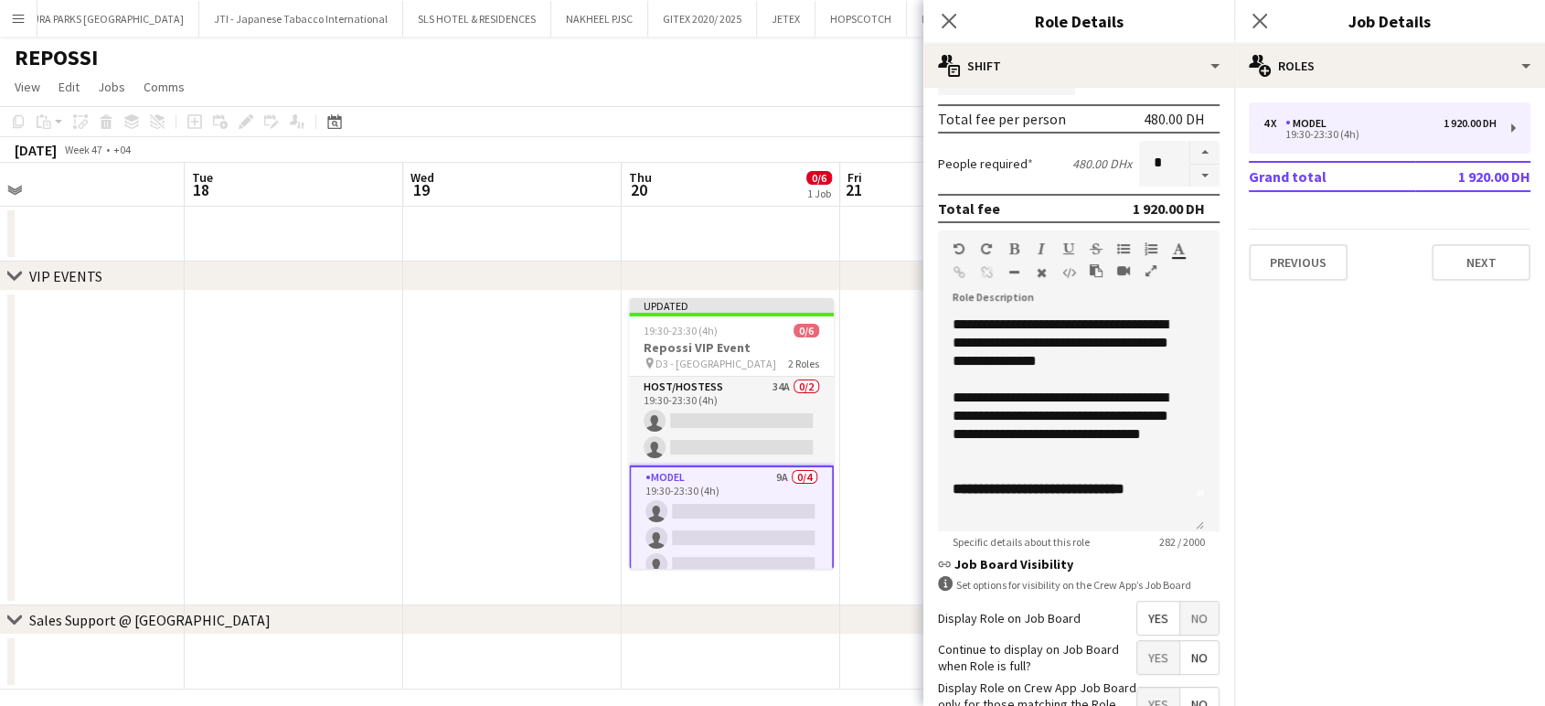
click at [1180, 619] on span "No" at bounding box center [1199, 617] width 38 height 33
click at [845, 424] on app-date-cell at bounding box center [949, 448] width 218 height 314
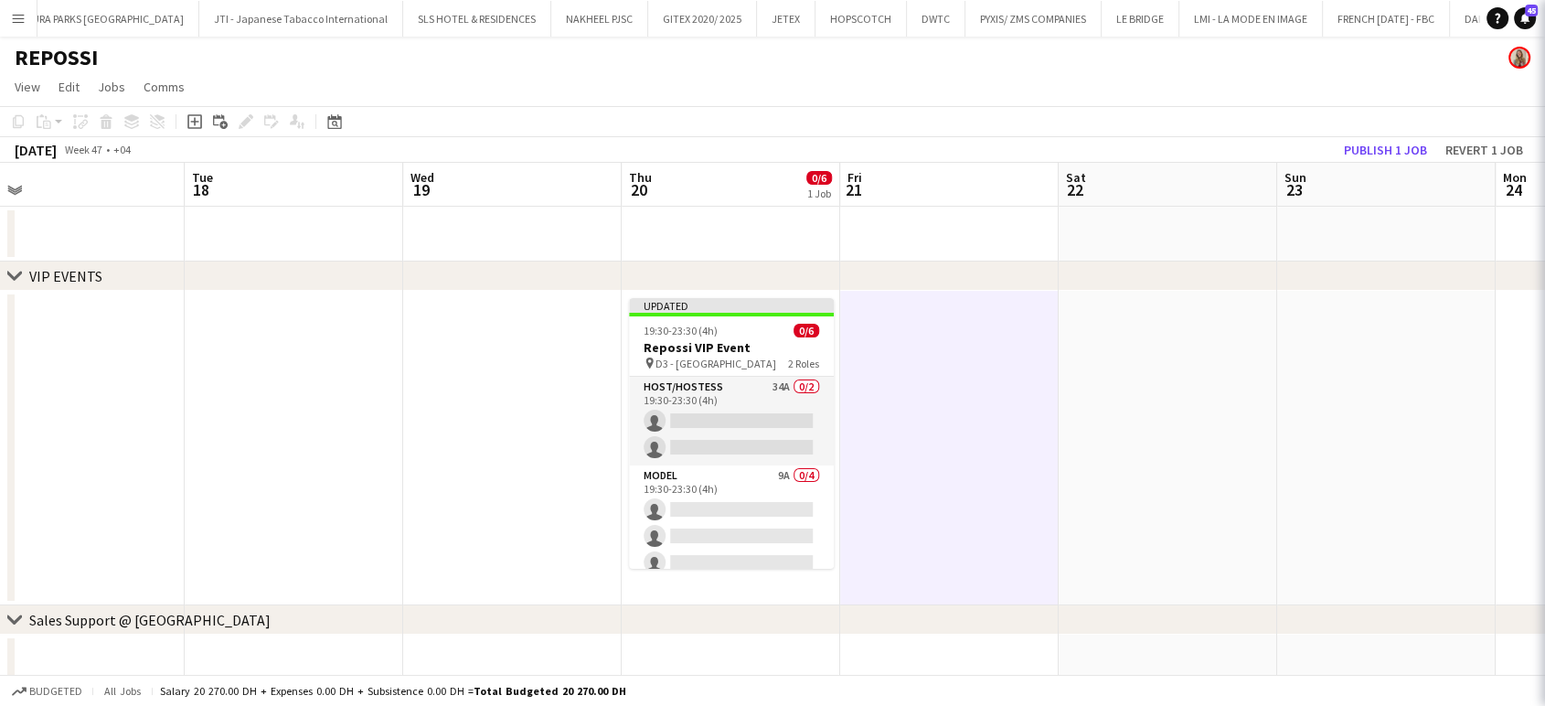
scroll to position [0, 909]
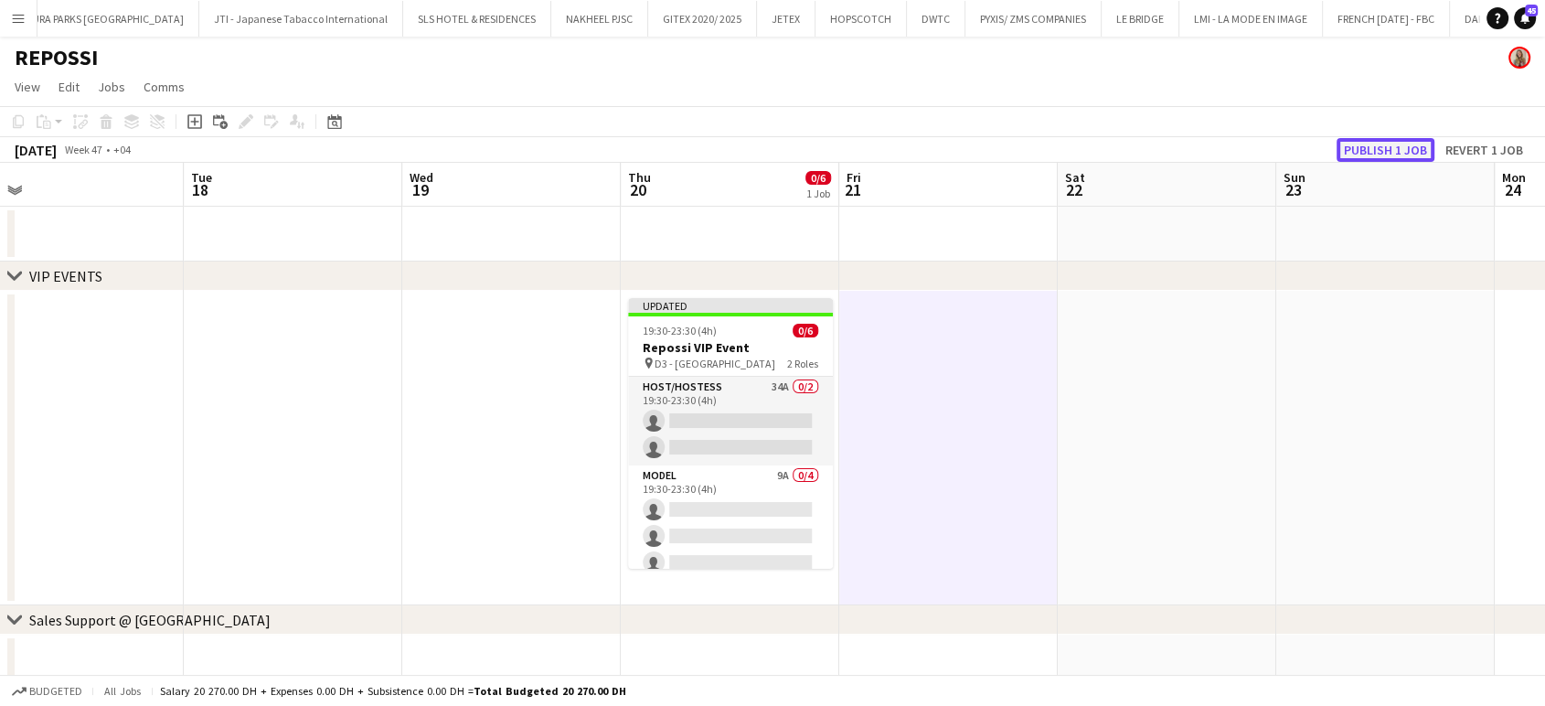
click at [1389, 146] on button "Publish 1 job" at bounding box center [1385, 150] width 98 height 24
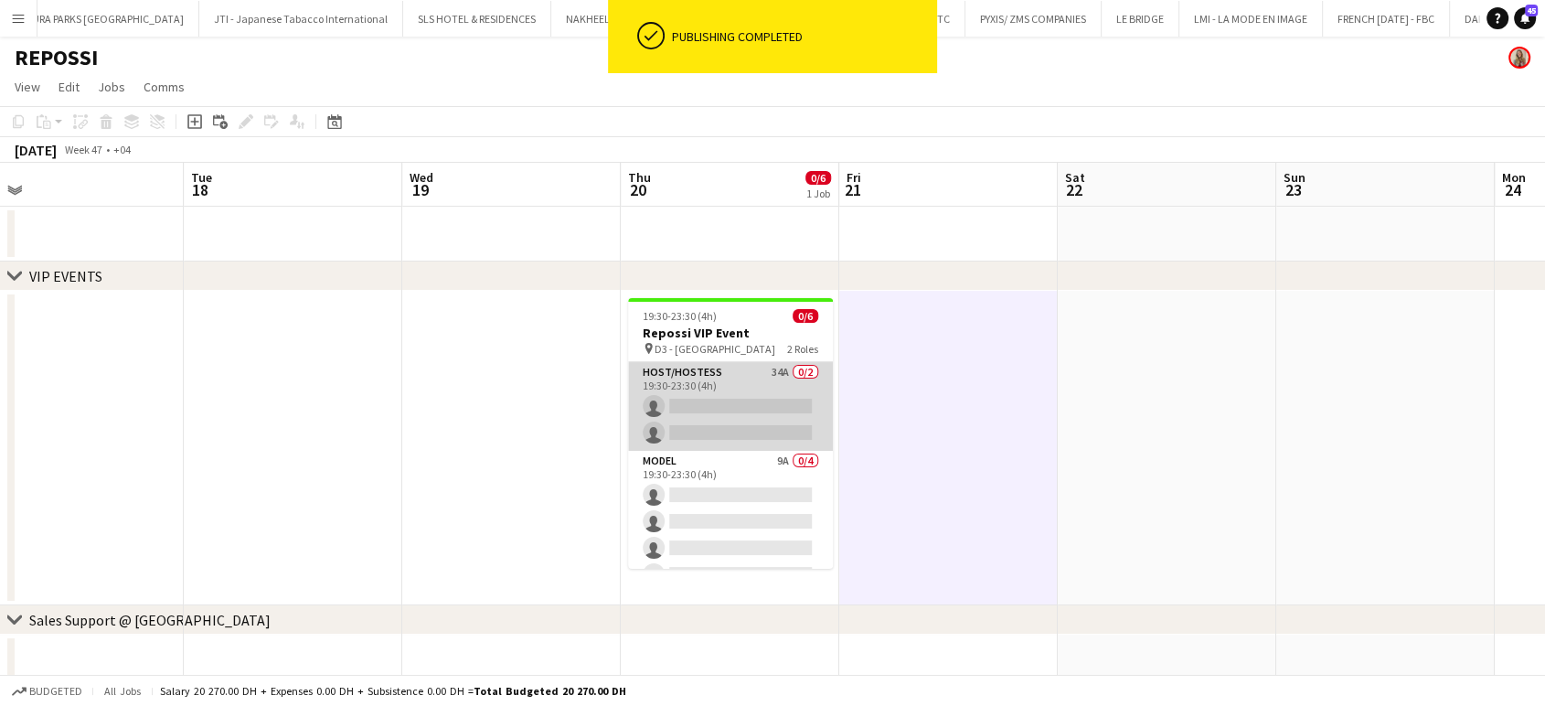
click at [716, 398] on app-card-role "Host/Hostess 34A 0/2 19:30-23:30 (4h) single-neutral-actions single-neutral-act…" at bounding box center [730, 406] width 205 height 89
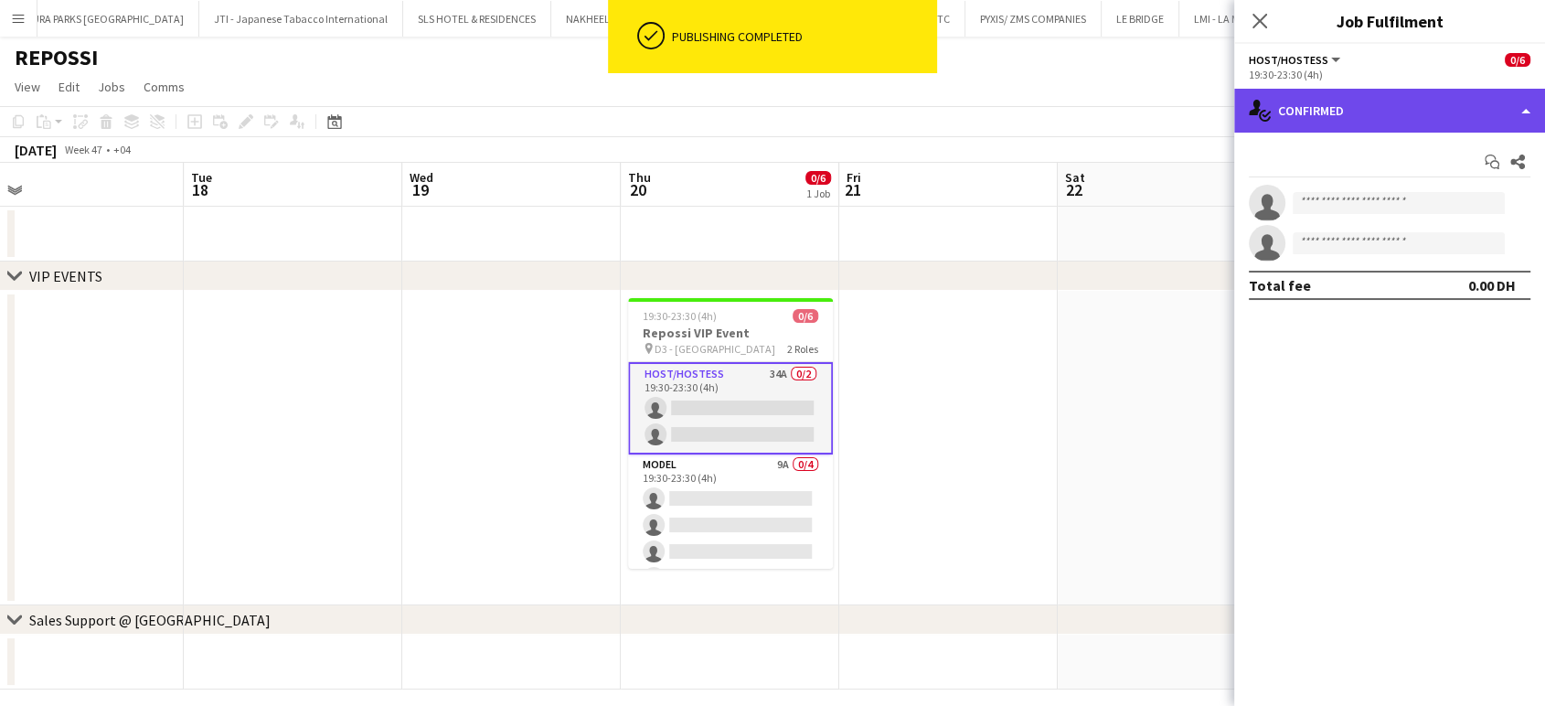
click at [1521, 108] on div "single-neutral-actions-check-2 Confirmed" at bounding box center [1389, 111] width 311 height 44
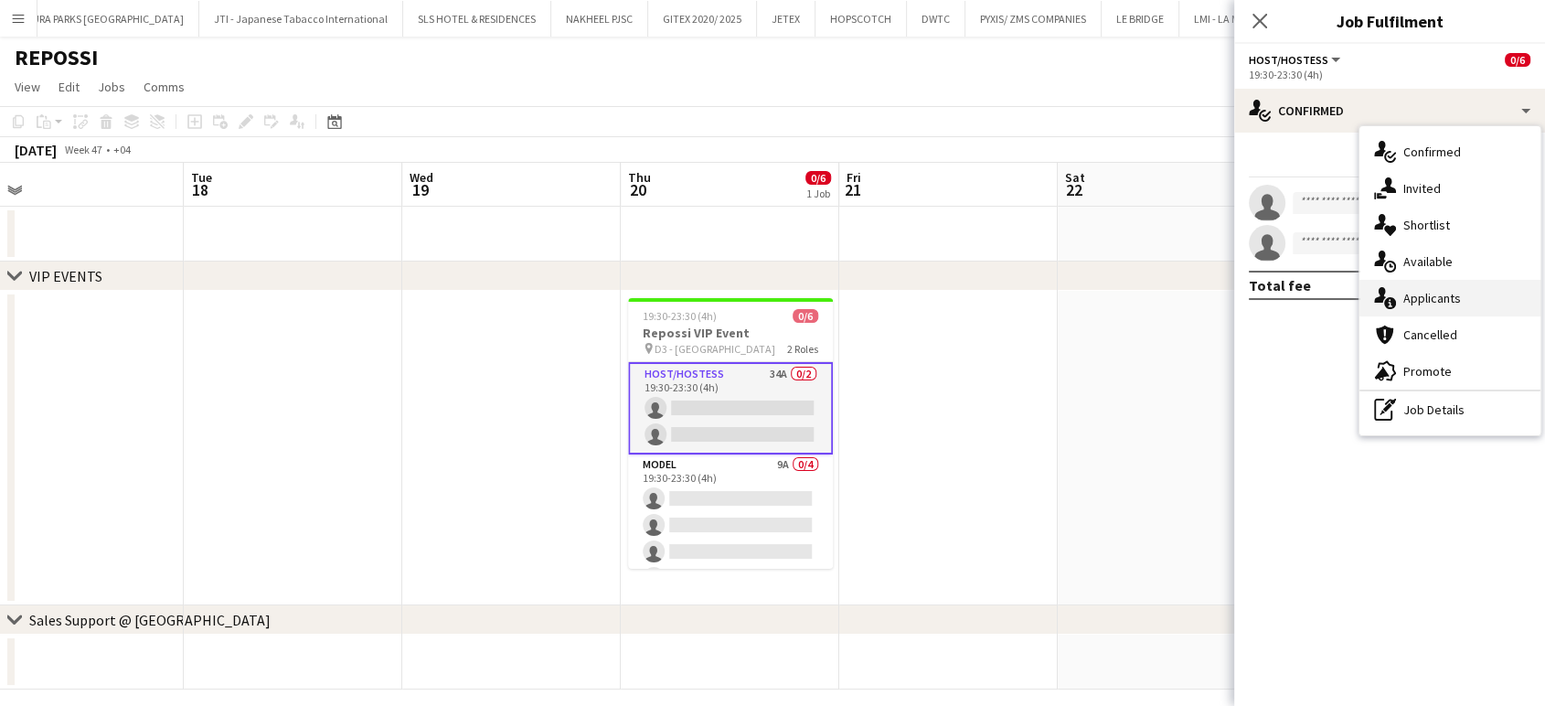
click at [1468, 296] on div "single-neutral-actions-information Applicants" at bounding box center [1449, 298] width 181 height 37
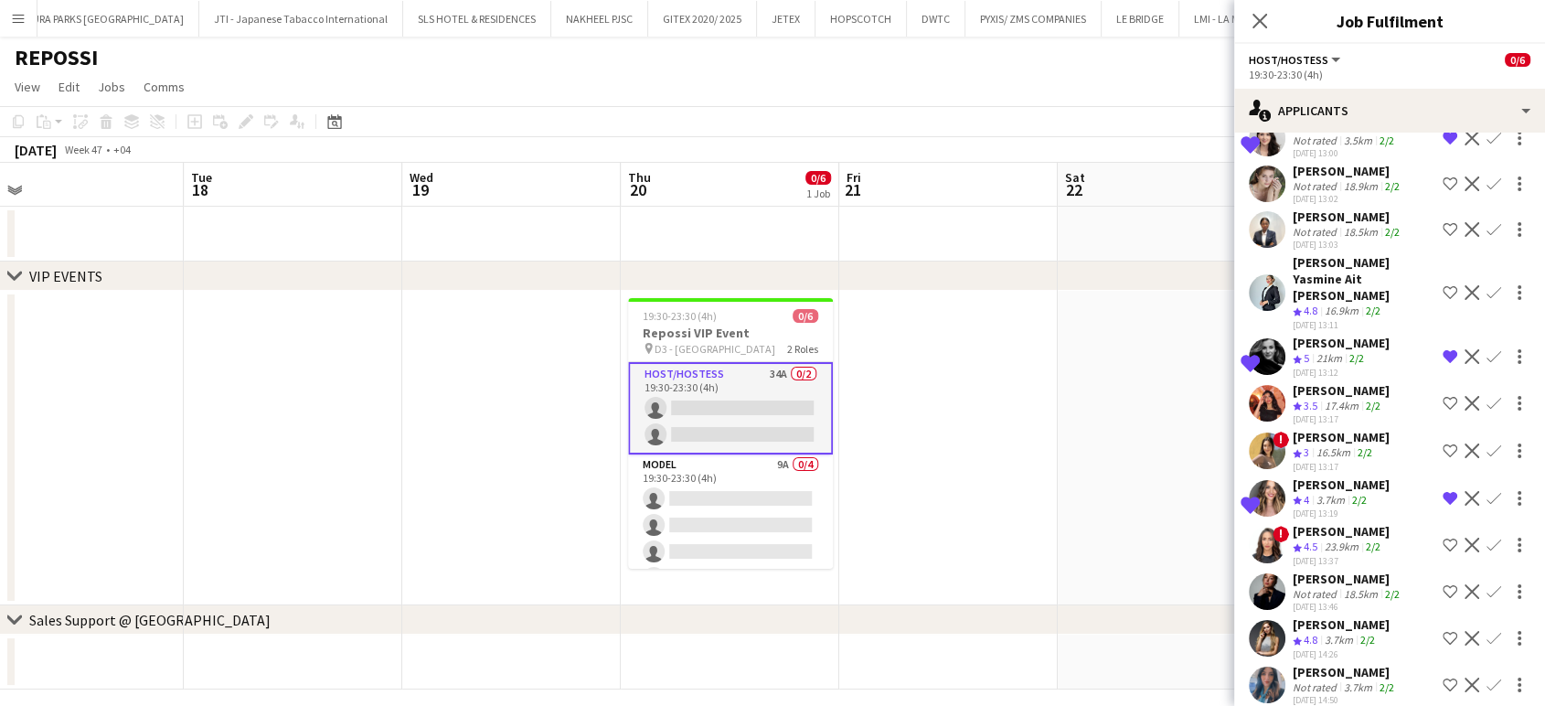
scroll to position [1104, 0]
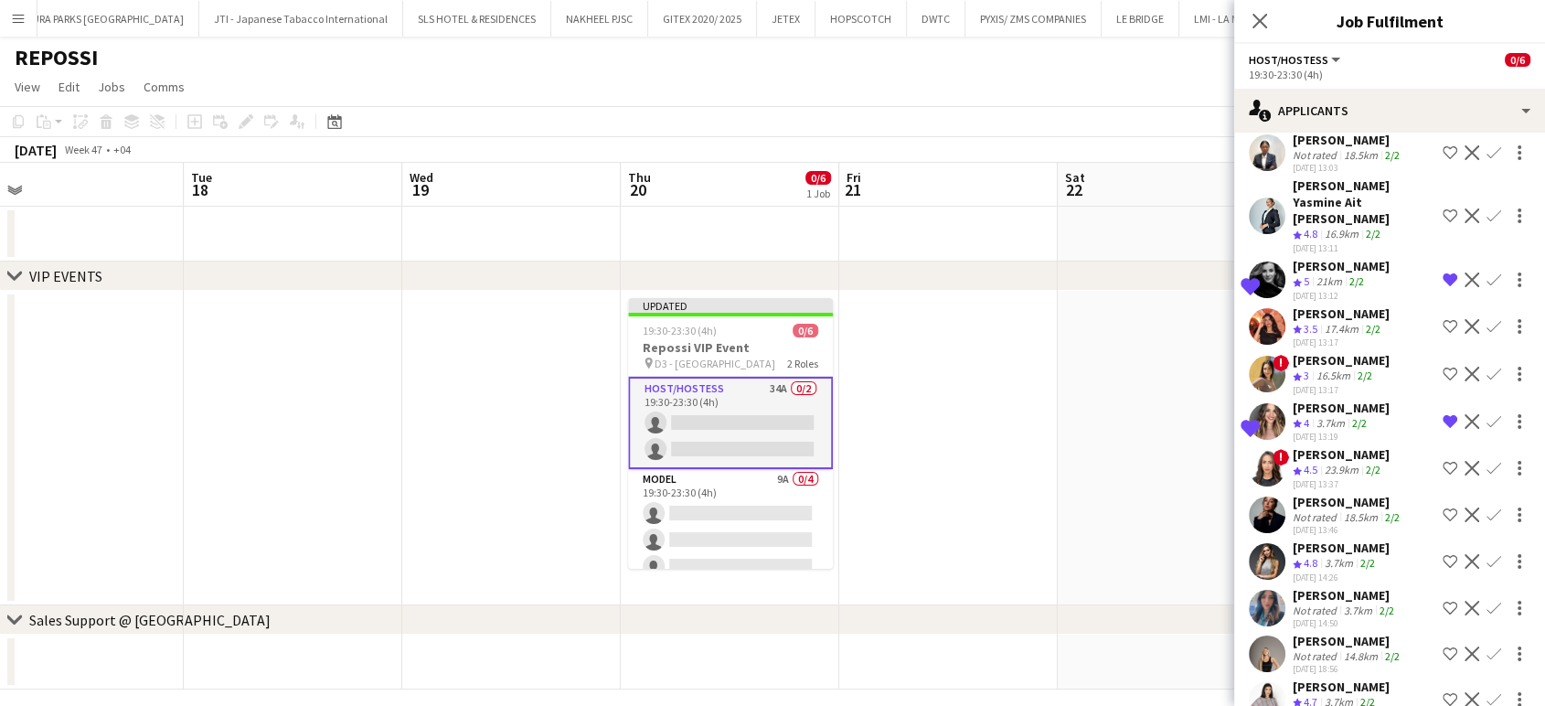
click at [1346, 633] on div "Rosalinda Montereale" at bounding box center [1347, 641] width 111 height 16
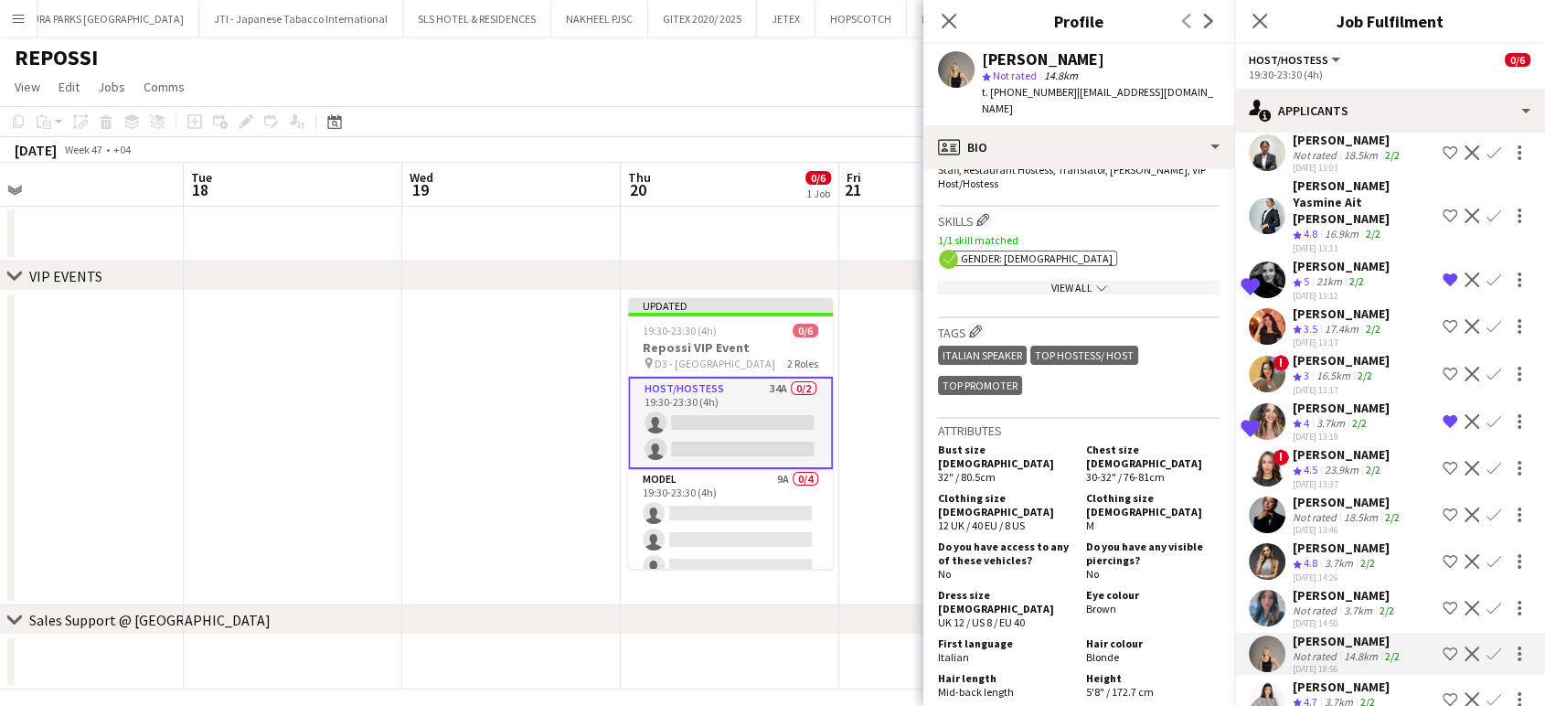
scroll to position [710, 0]
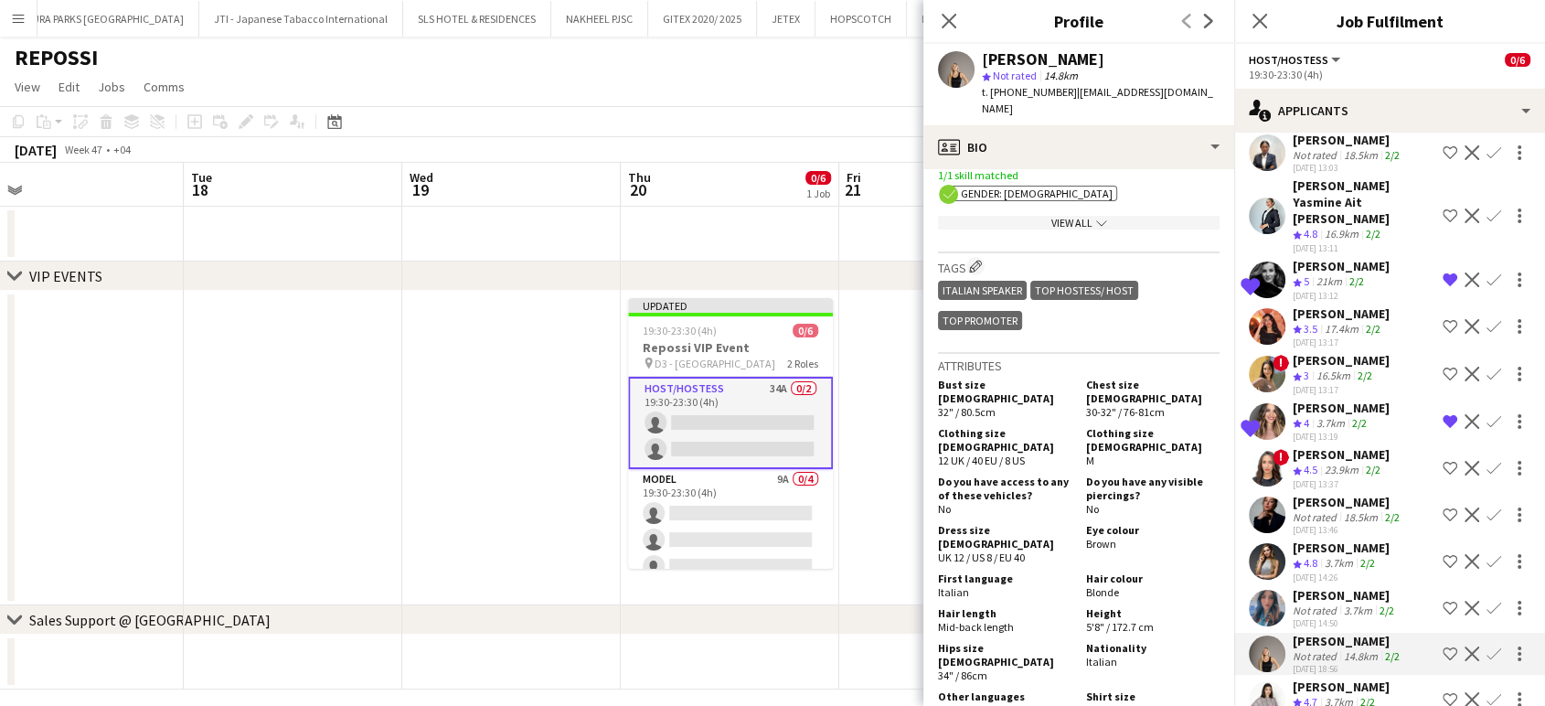
click at [1442, 646] on app-icon "Shortlist crew" at bounding box center [1449, 653] width 15 height 15
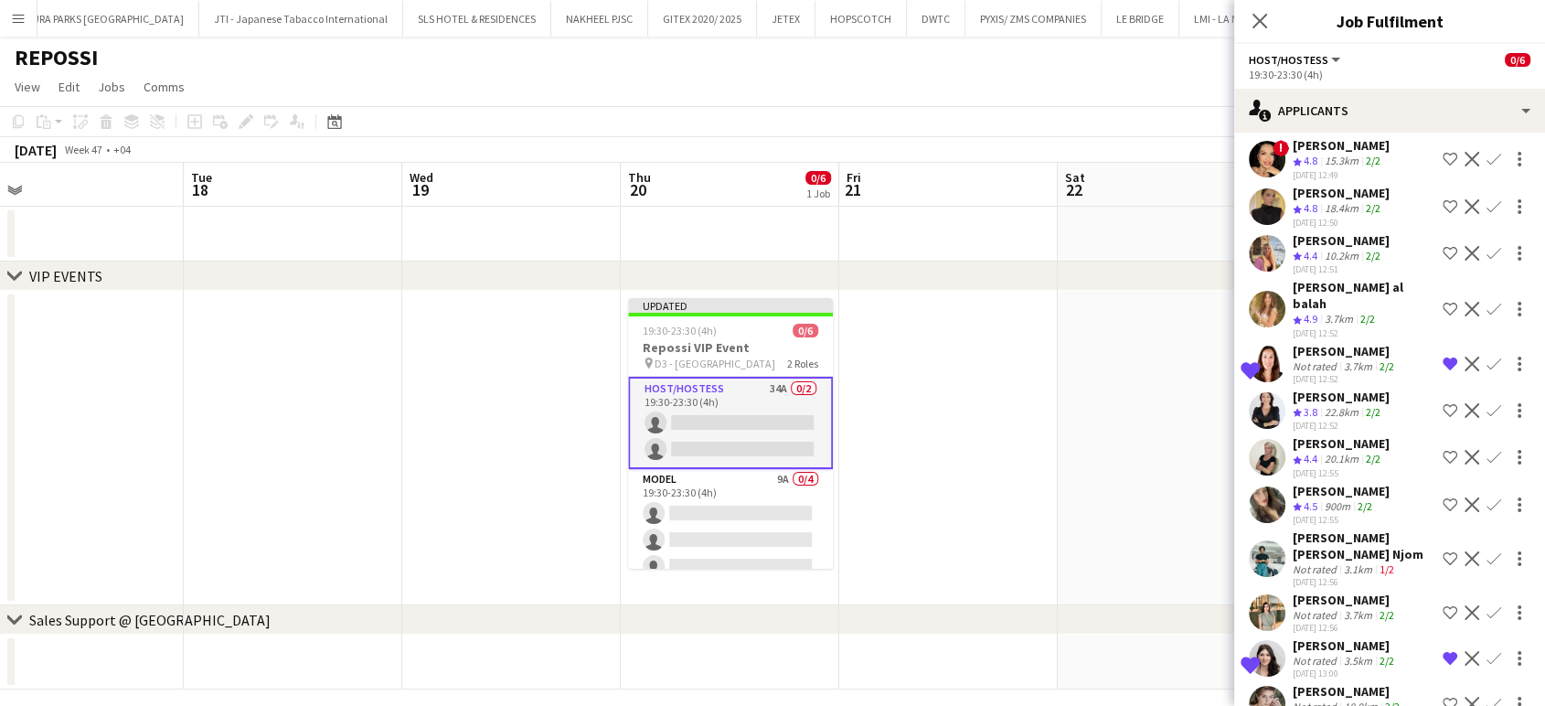
scroll to position [609, 0]
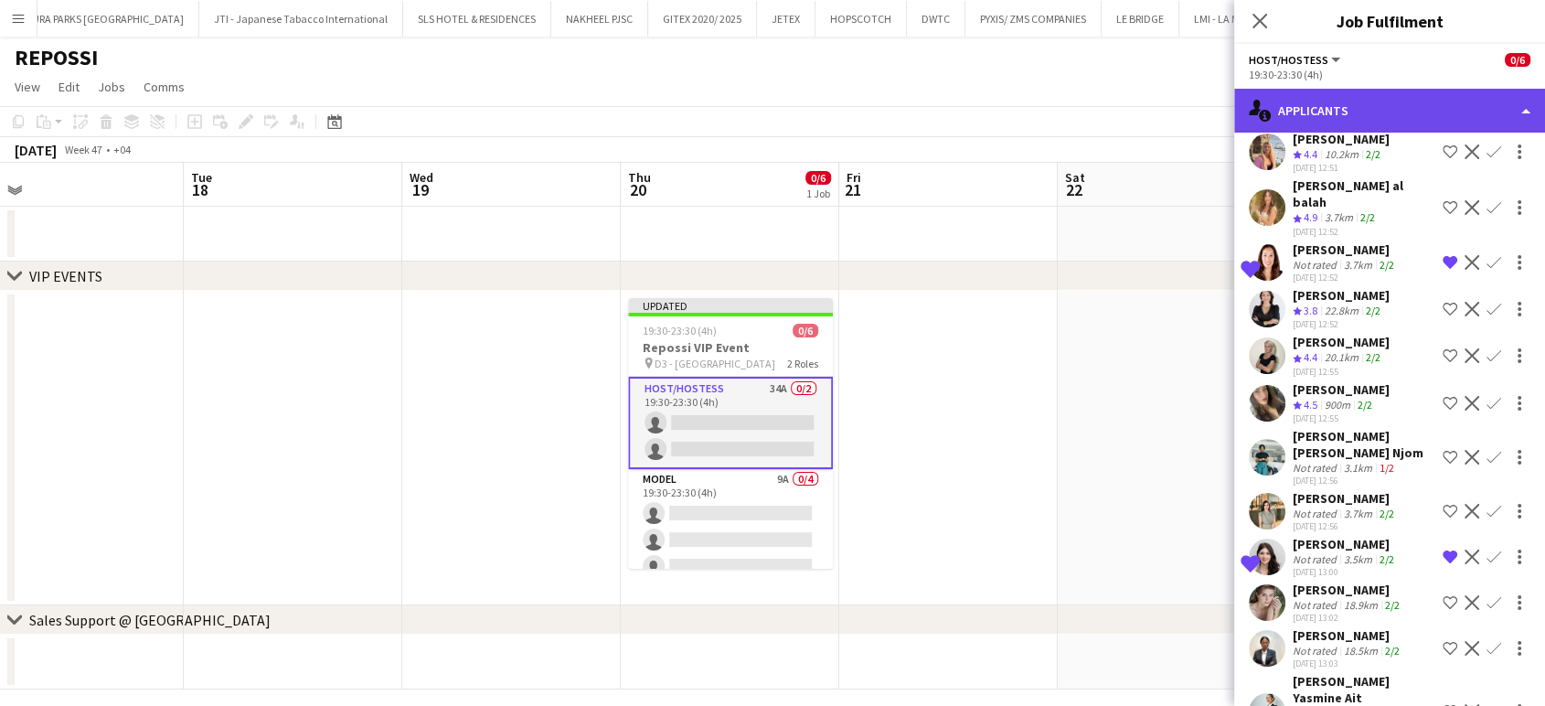
click at [1504, 107] on div "single-neutral-actions-information Applicants" at bounding box center [1389, 111] width 311 height 44
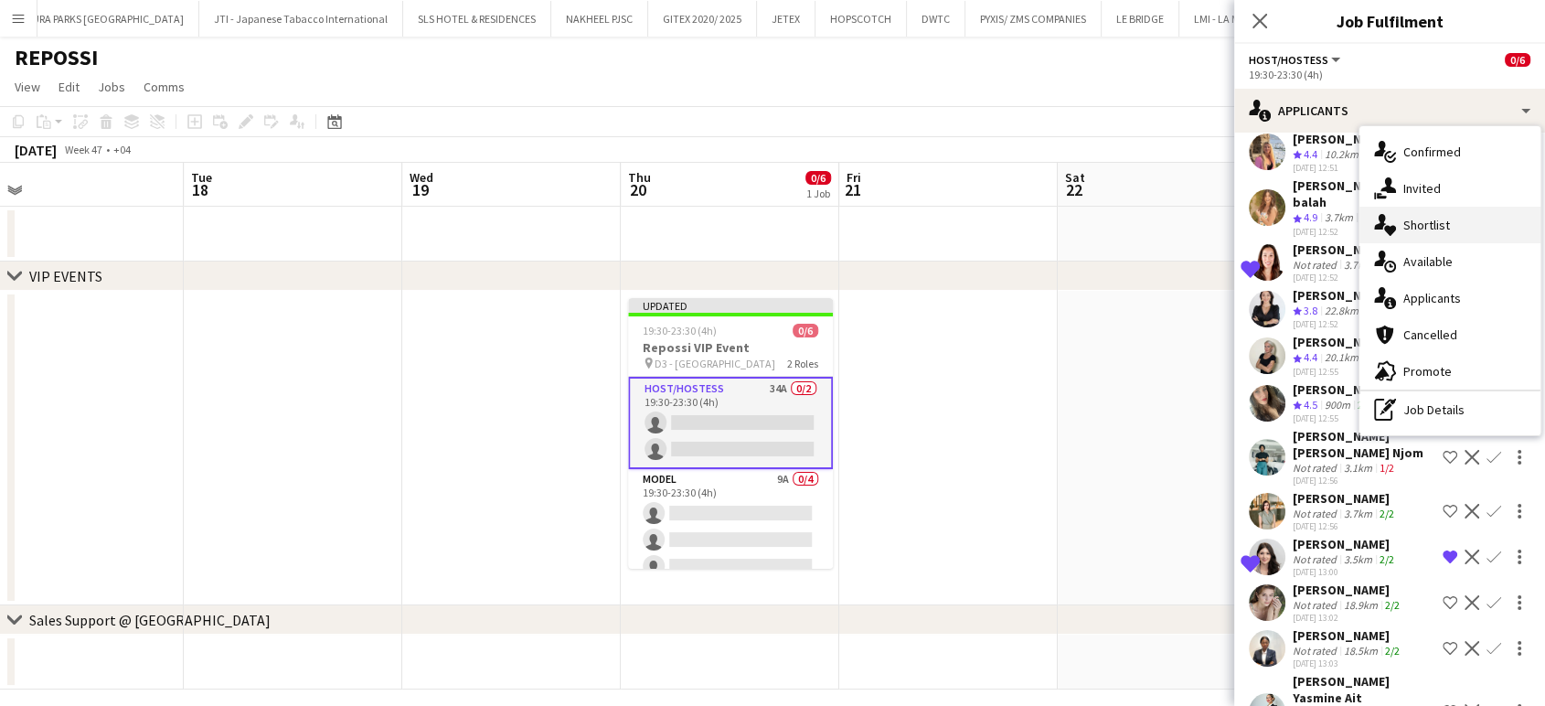
click at [1420, 218] on span "Shortlist" at bounding box center [1426, 225] width 47 height 16
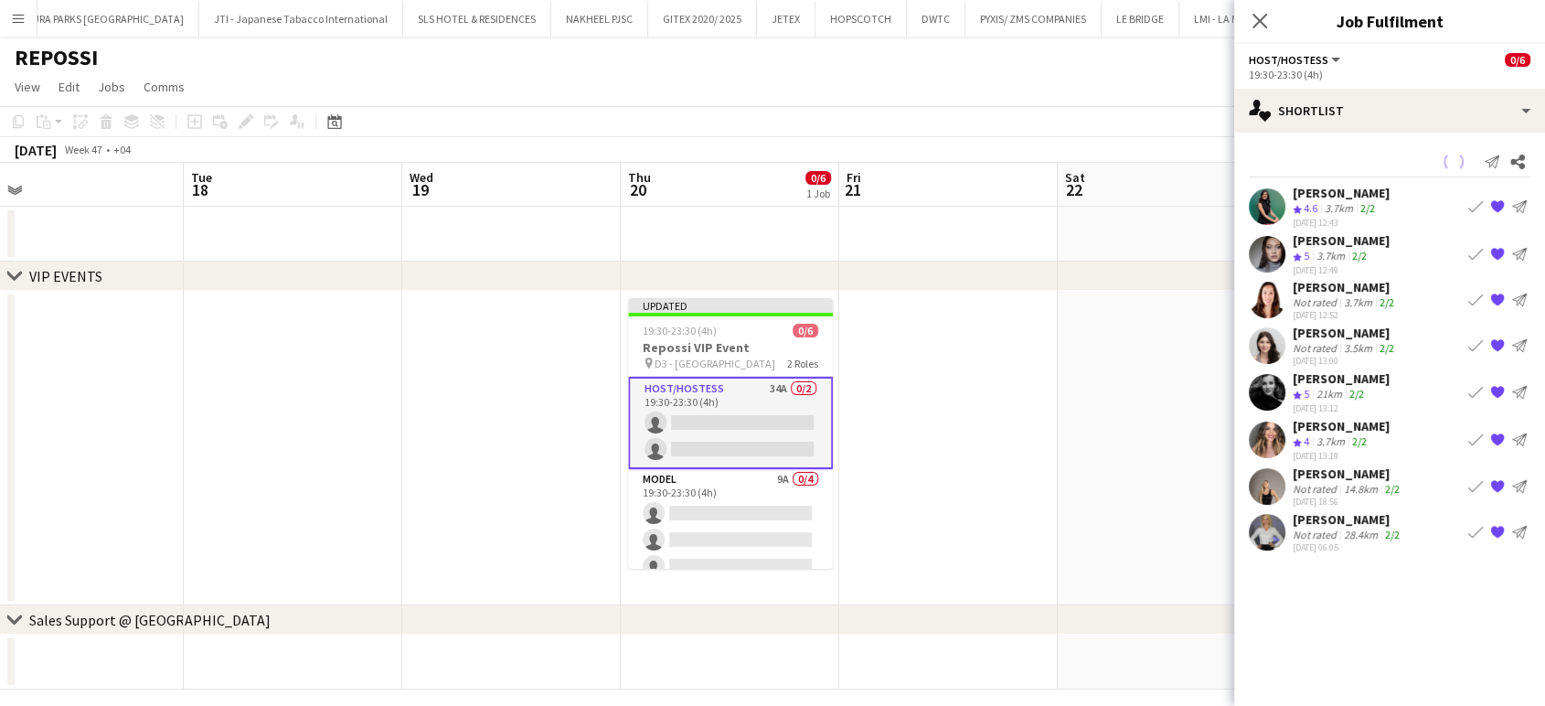
scroll to position [0, 0]
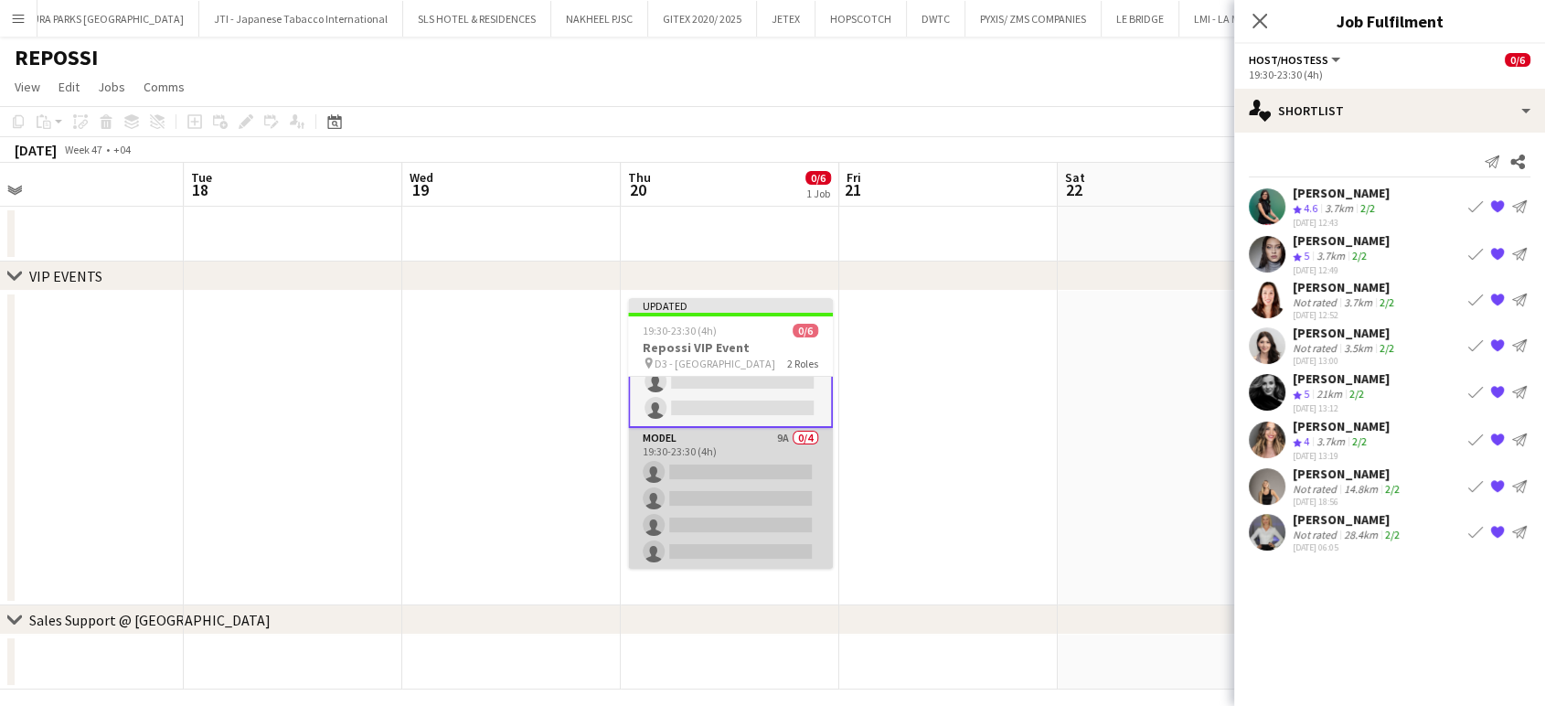
click at [746, 502] on app-card-role "Model 9A 0/4 19:30-23:30 (4h) single-neutral-actions single-neutral-actions sin…" at bounding box center [730, 499] width 205 height 142
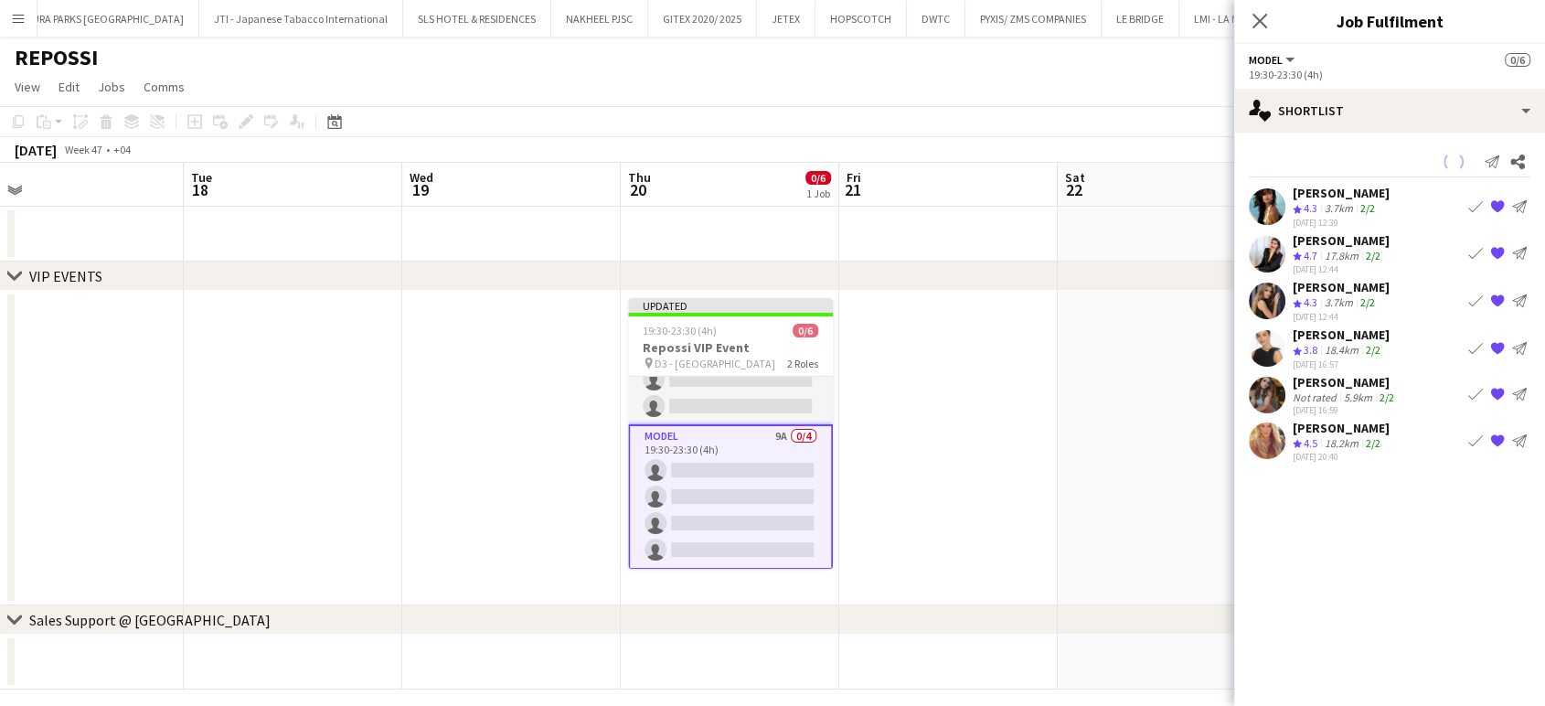
scroll to position [39, 0]
click at [1128, 393] on app-date-cell at bounding box center [1167, 448] width 218 height 314
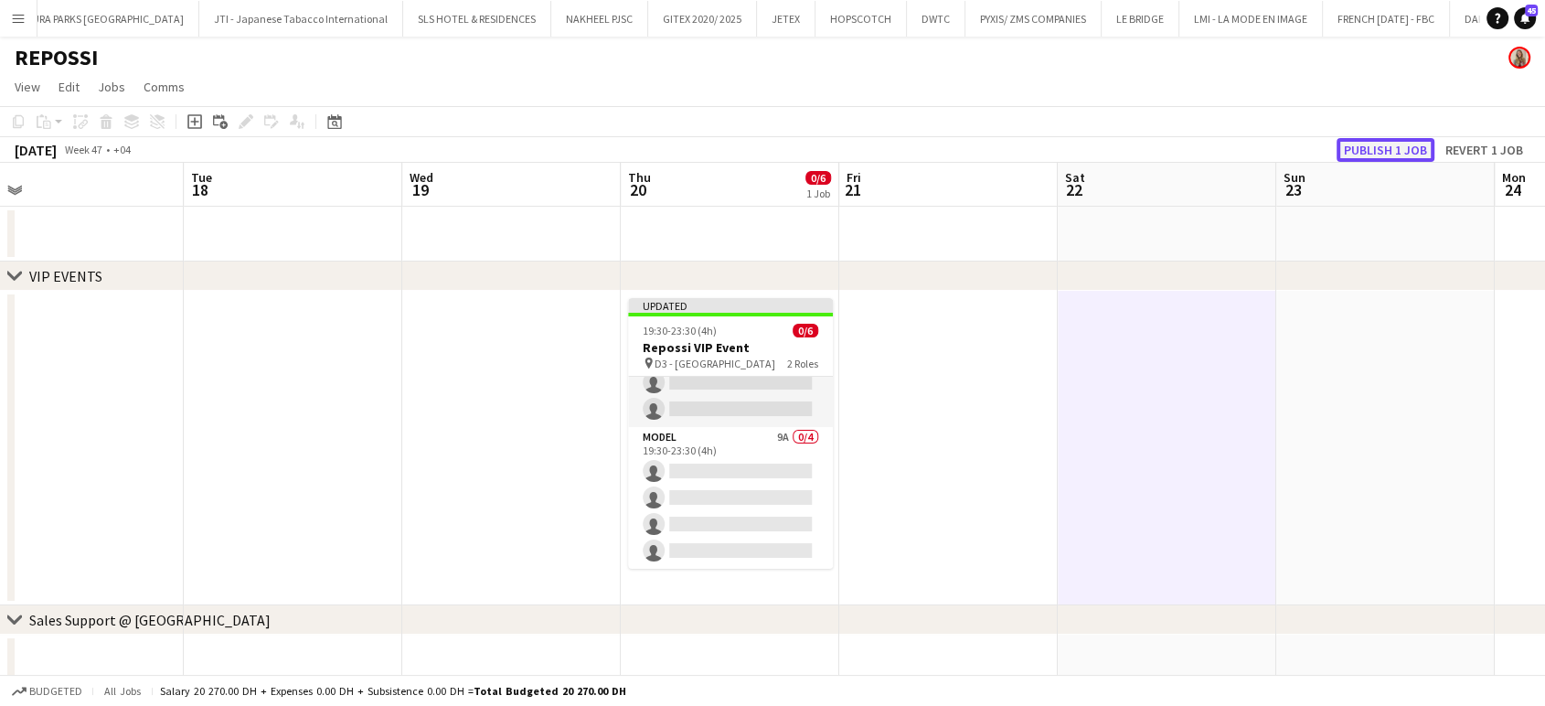
click at [1395, 144] on button "Publish 1 job" at bounding box center [1385, 150] width 98 height 24
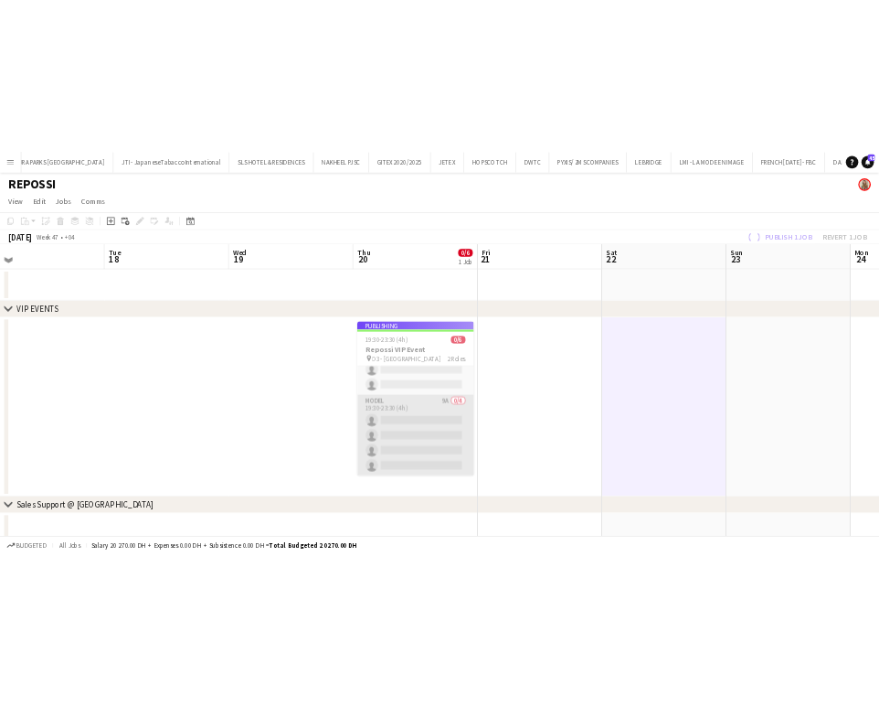
scroll to position [24, 0]
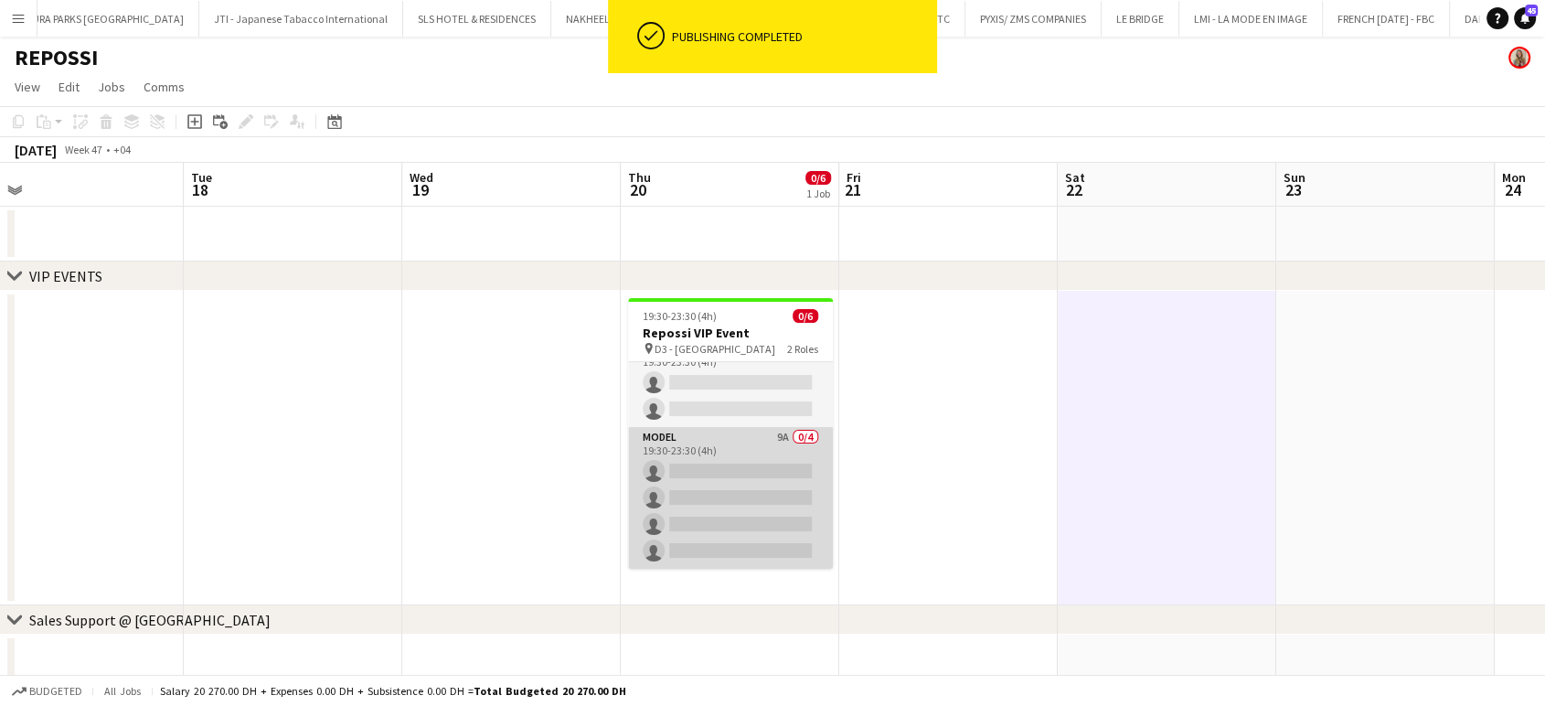
click at [753, 471] on app-card-role "Model 9A 0/4 19:30-23:30 (4h) single-neutral-actions single-neutral-actions sin…" at bounding box center [730, 498] width 205 height 142
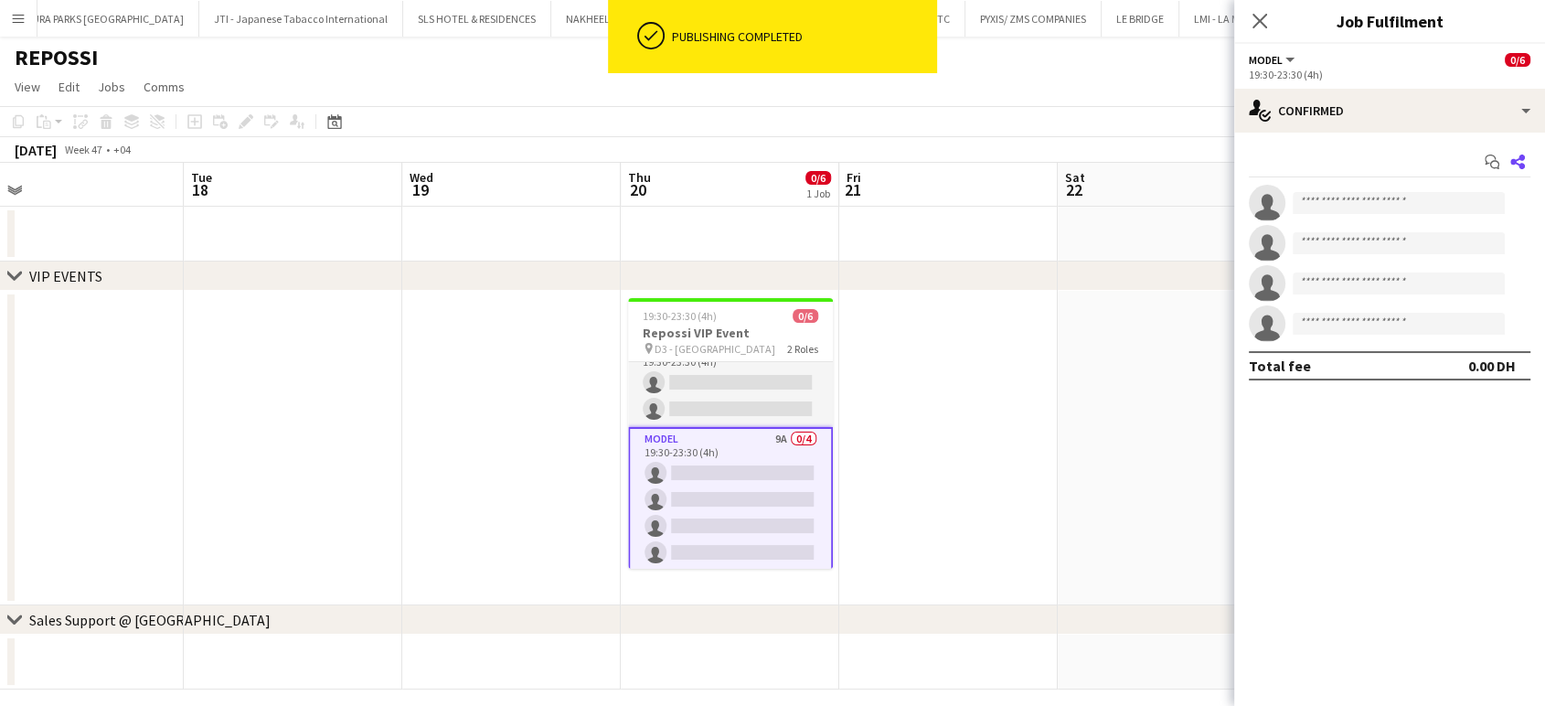
click at [1525, 157] on app-icon "Share" at bounding box center [1517, 162] width 26 height 26
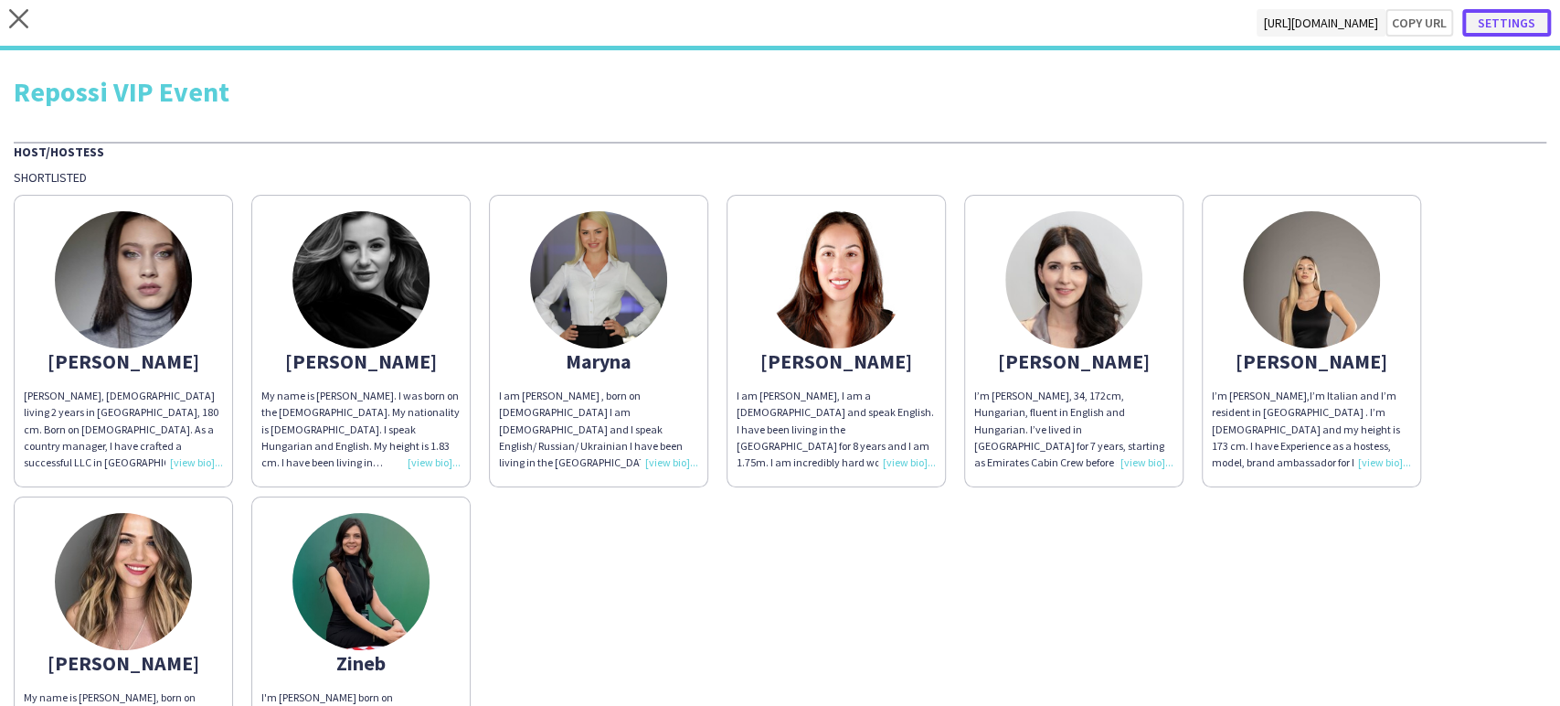
click at [1510, 27] on button "Settings" at bounding box center [1506, 22] width 89 height 27
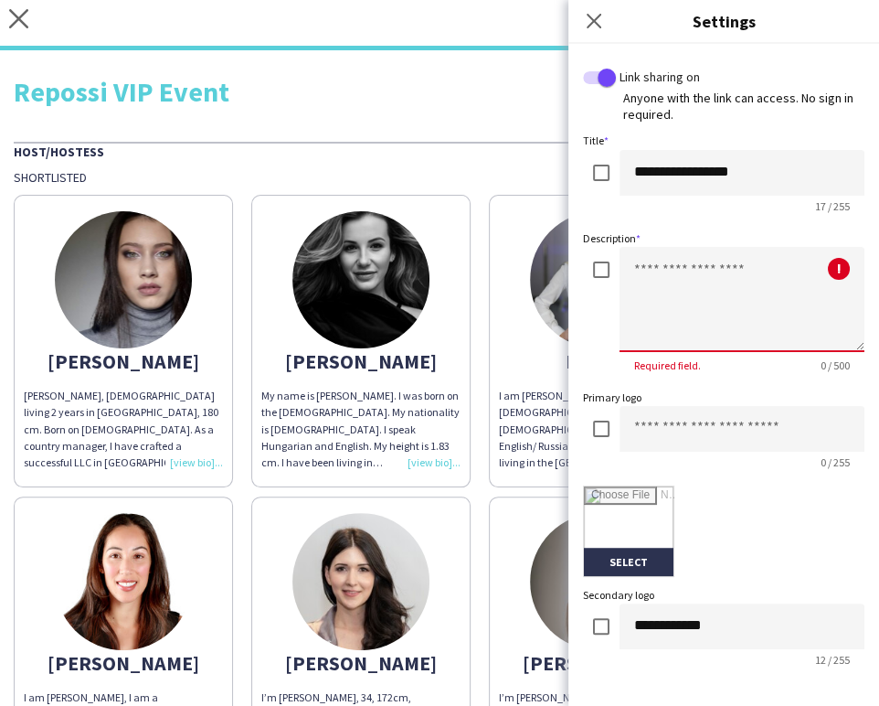
click at [649, 268] on textarea at bounding box center [742, 299] width 245 height 105
paste textarea "**********"
click at [646, 268] on textarea "**********" at bounding box center [742, 299] width 245 height 105
type textarea "**********"
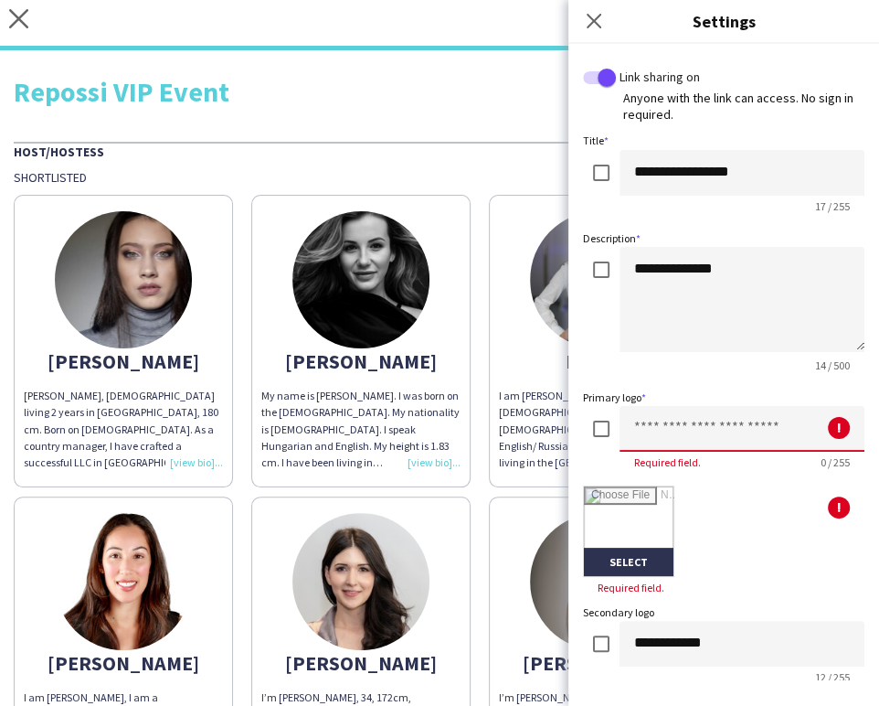
click at [658, 437] on input at bounding box center [742, 429] width 245 height 46
click at [614, 502] on input "file" at bounding box center [629, 531] width 90 height 90
type input "**********"
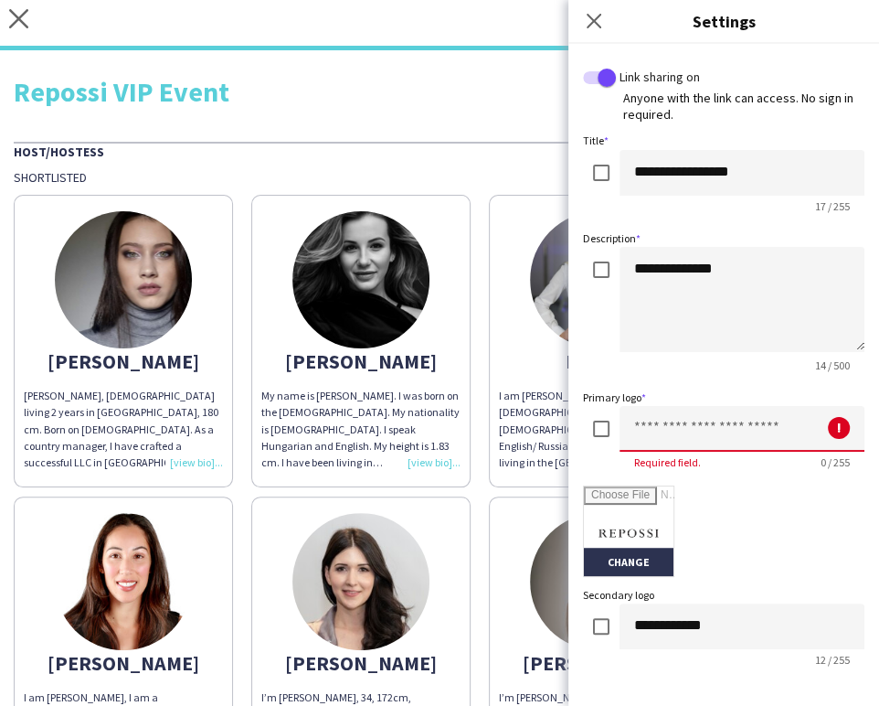
click at [674, 430] on input at bounding box center [742, 429] width 245 height 46
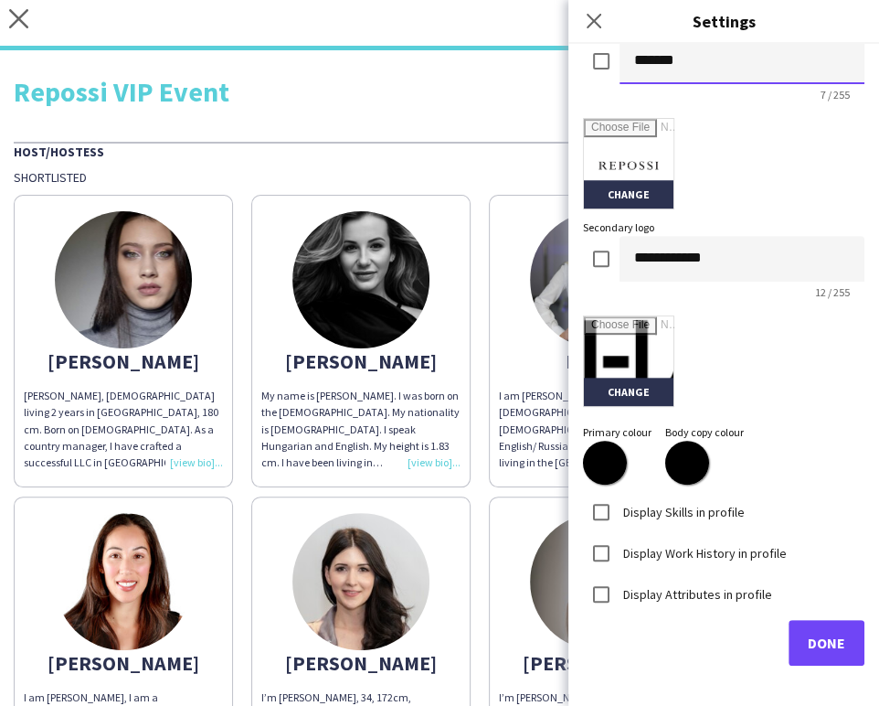
type input "*******"
click at [626, 346] on input "file" at bounding box center [629, 361] width 90 height 90
type input "**********"
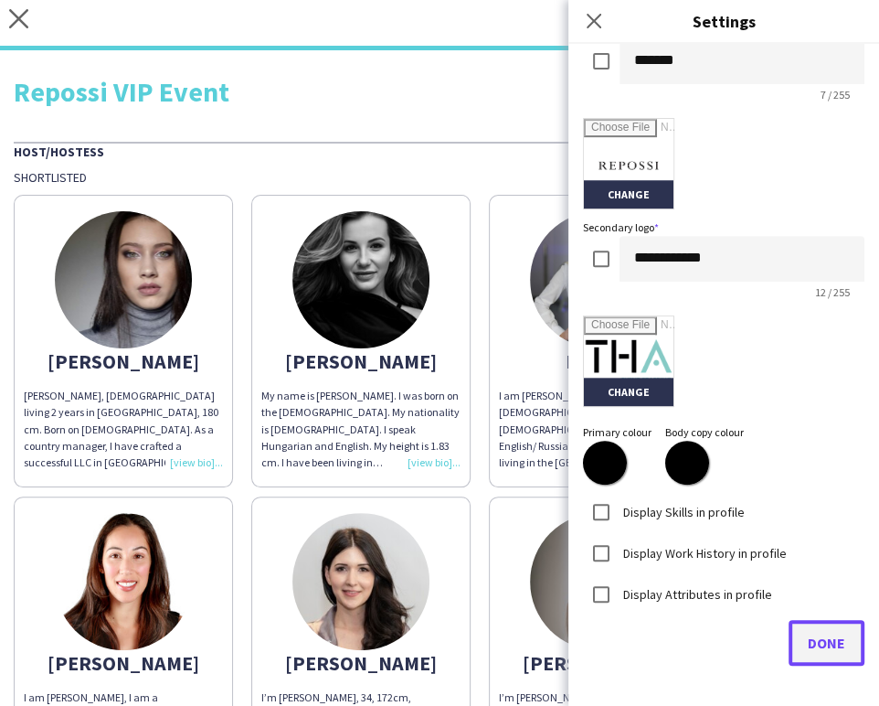
click at [828, 636] on span "Done" at bounding box center [826, 642] width 37 height 18
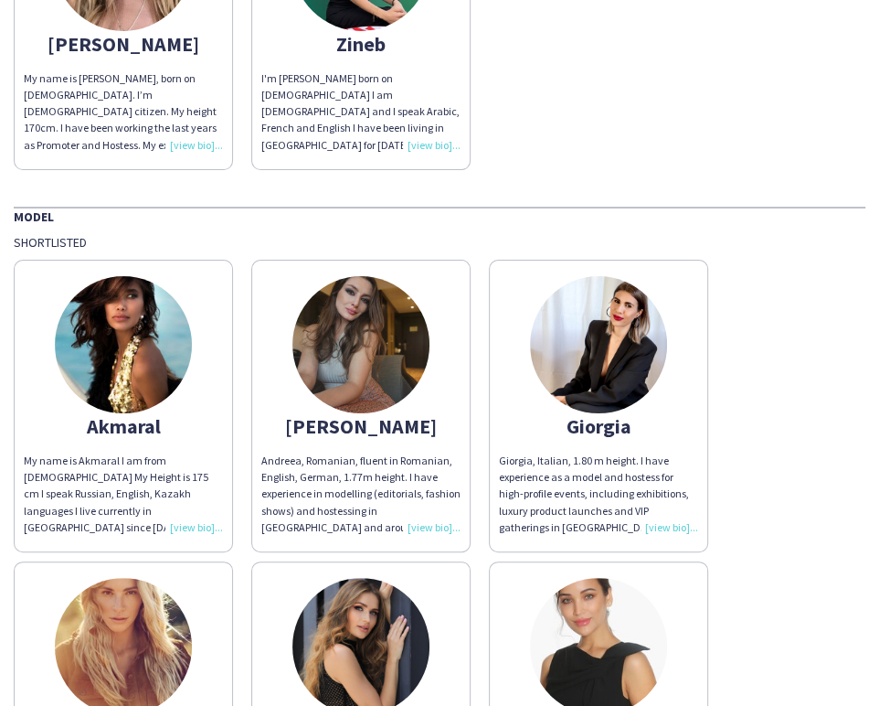
scroll to position [1218, 0]
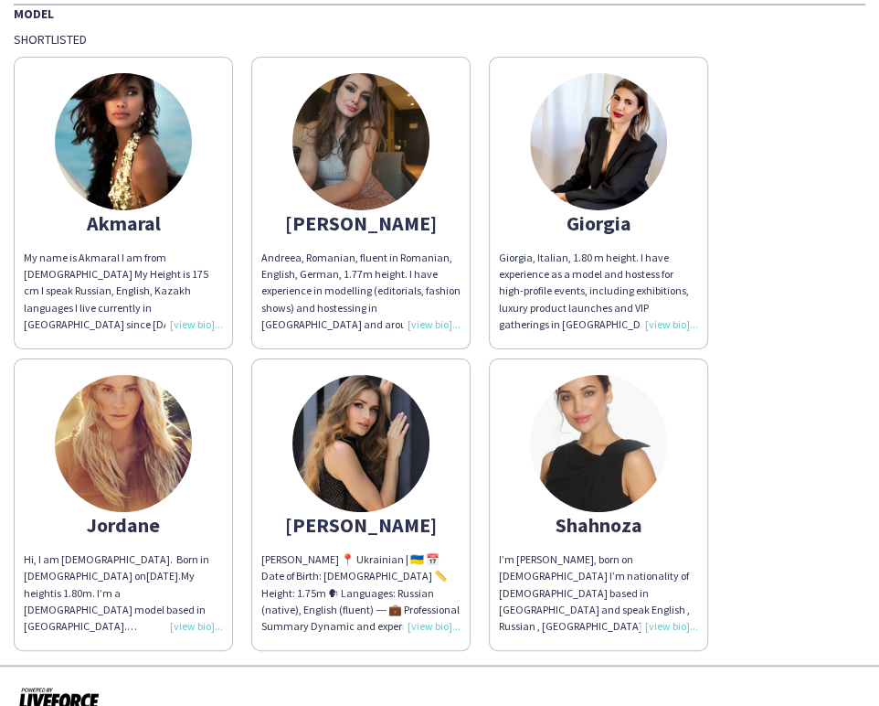
click at [357, 125] on img at bounding box center [360, 141] width 137 height 137
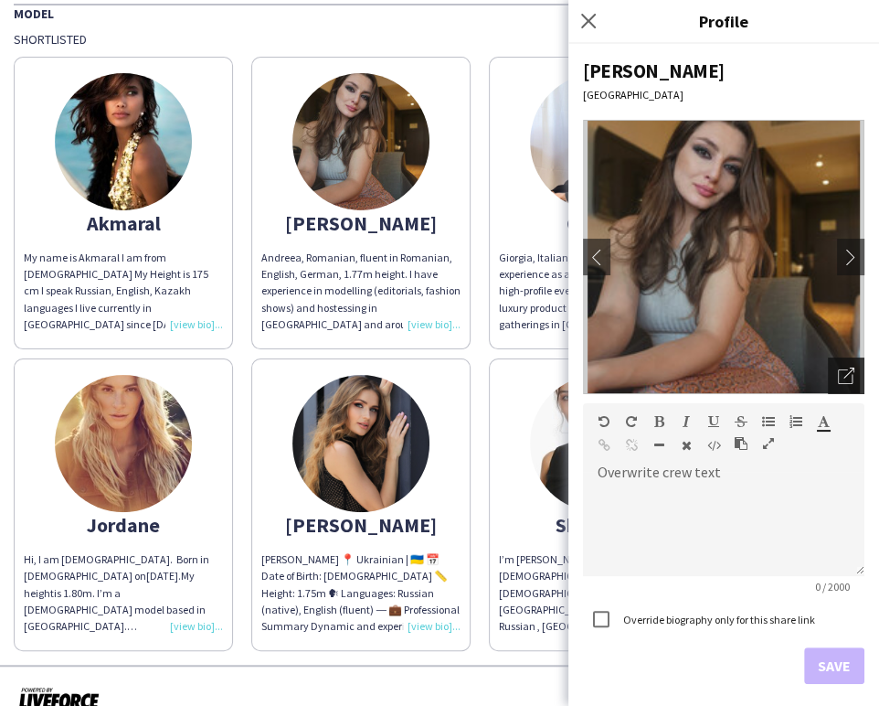
click at [838, 375] on icon "Open photos pop-in" at bounding box center [846, 375] width 16 height 16
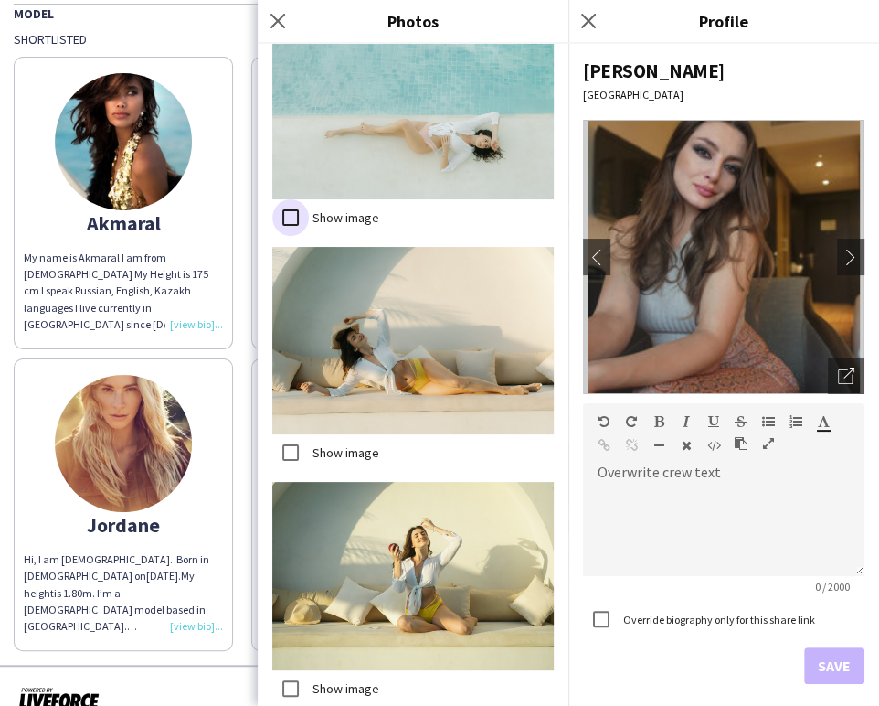
scroll to position [9106, 0]
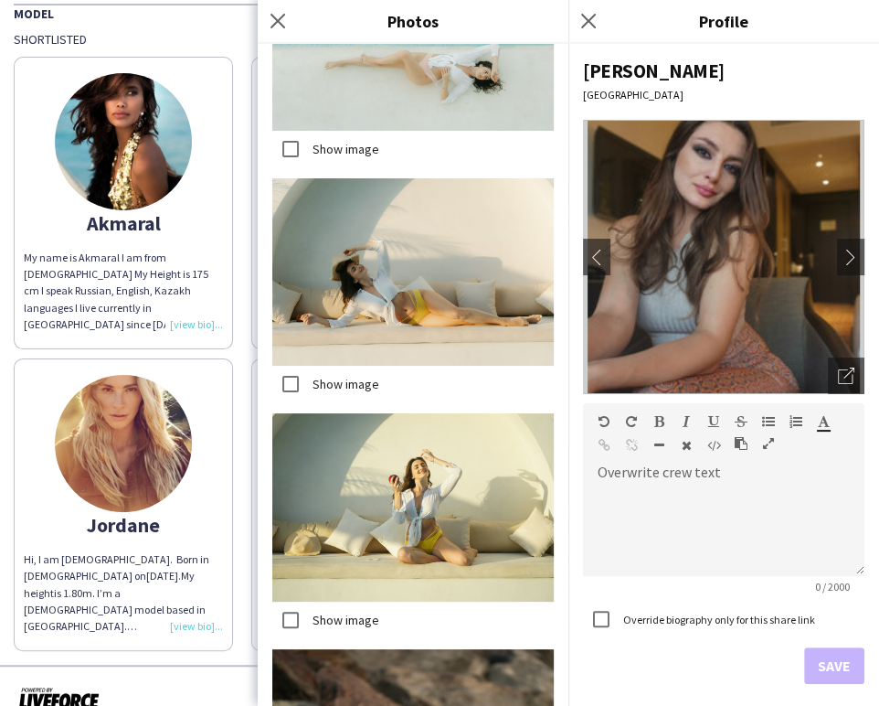
drag, startPoint x: 525, startPoint y: 687, endPoint x: 462, endPoint y: 636, distance: 81.2
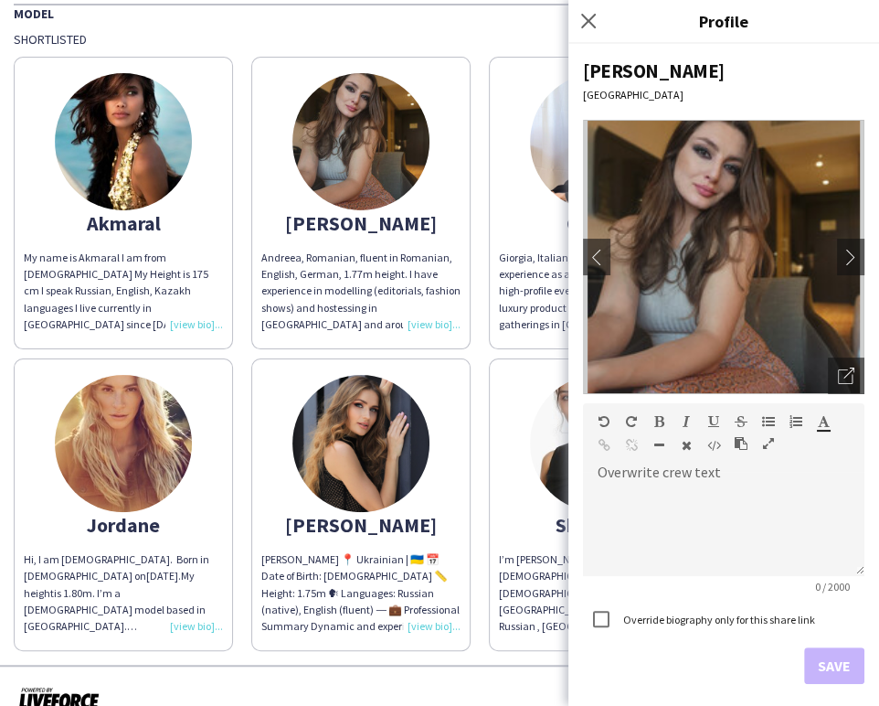
click at [480, 356] on div "Akmaral My name is Akmaral I am from Kazakhstan My Height is 175 cm I speak Rus…" at bounding box center [440, 349] width 852 height 603
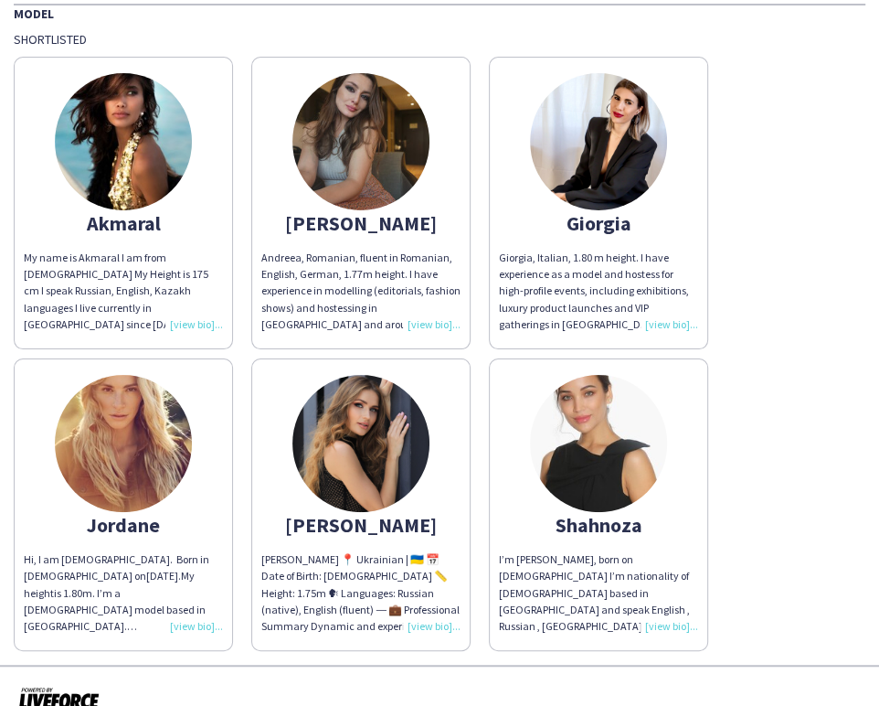
click at [632, 144] on img at bounding box center [598, 141] width 137 height 137
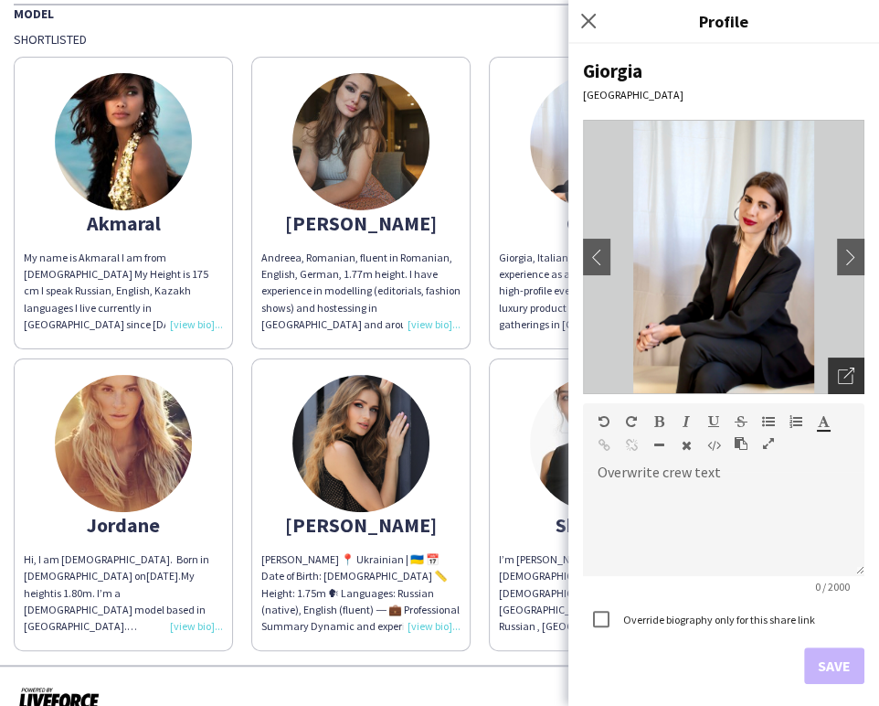
click at [828, 365] on div "Open photos pop-in" at bounding box center [846, 375] width 37 height 37
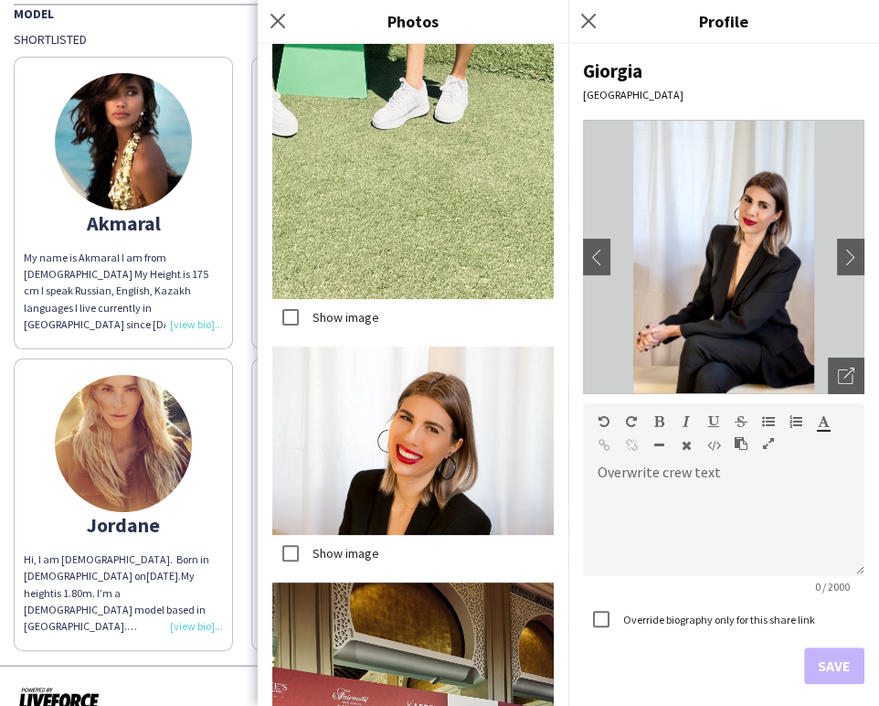
scroll to position [5301, 0]
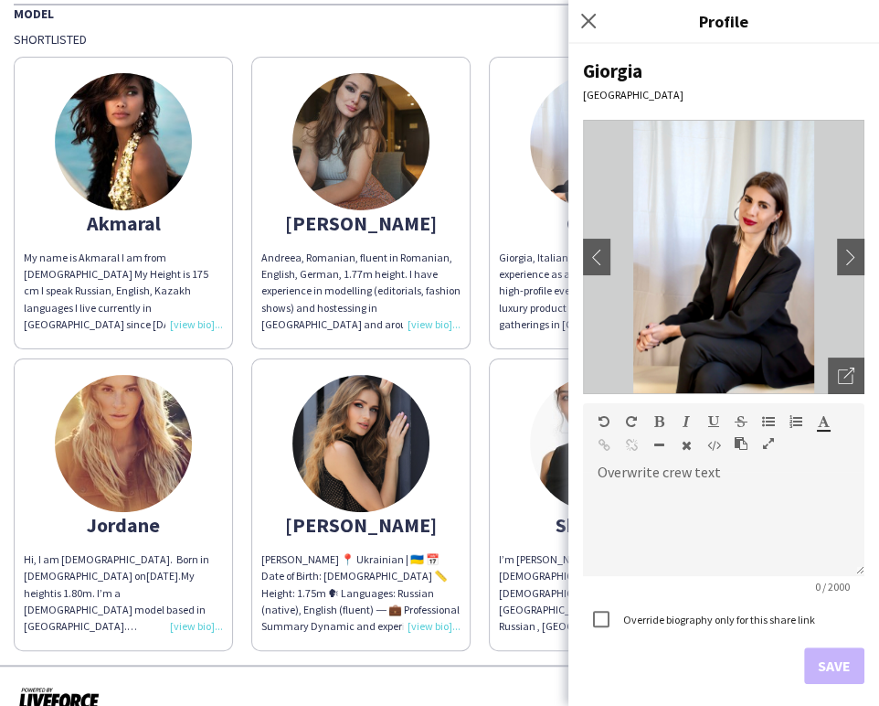
click at [92, 152] on img at bounding box center [123, 141] width 137 height 137
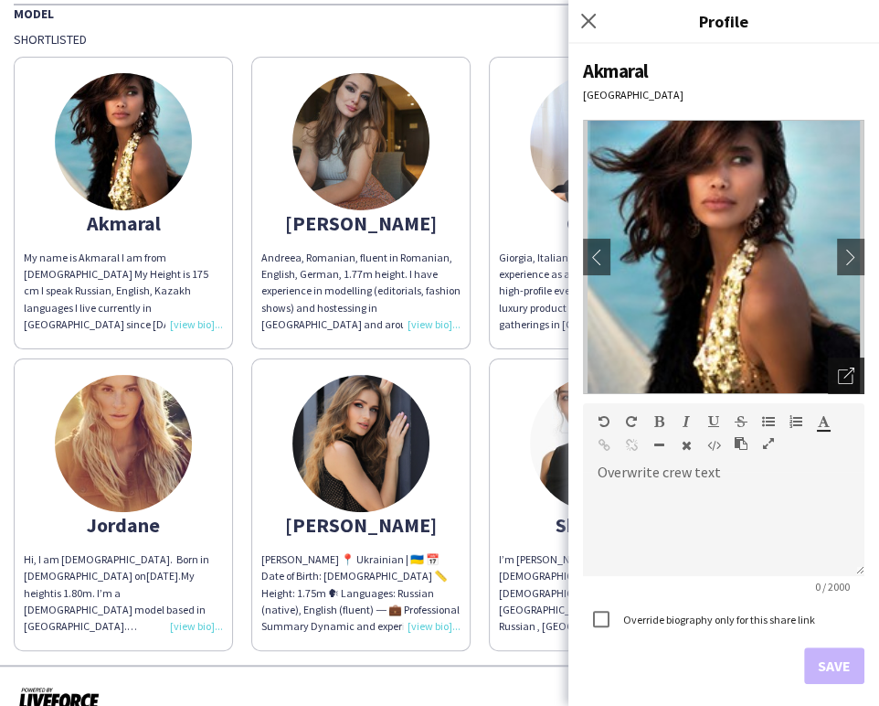
click at [848, 381] on div "Open photos pop-in" at bounding box center [846, 375] width 37 height 37
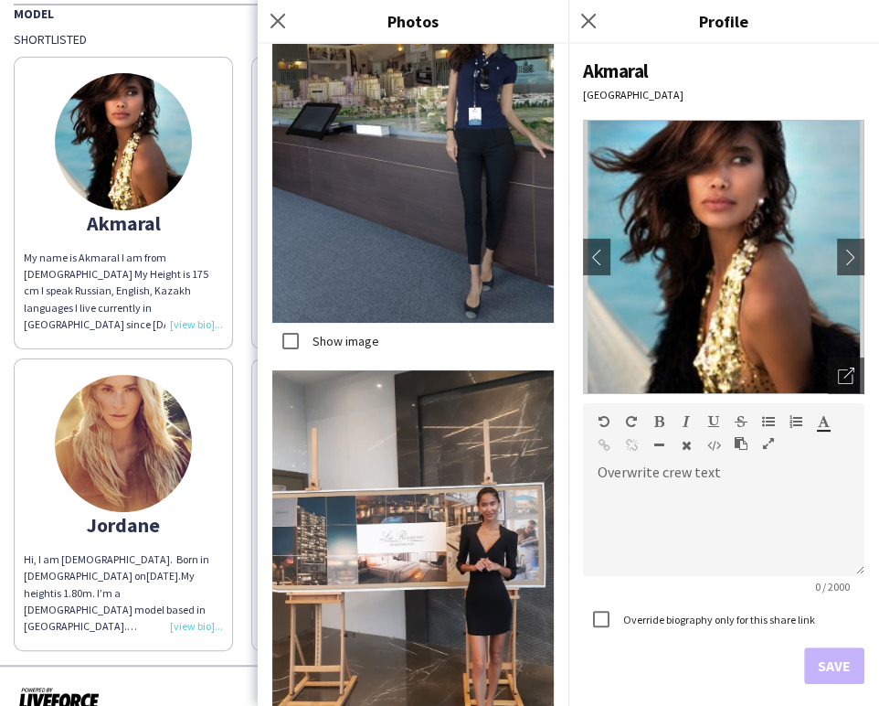
scroll to position [2234, 0]
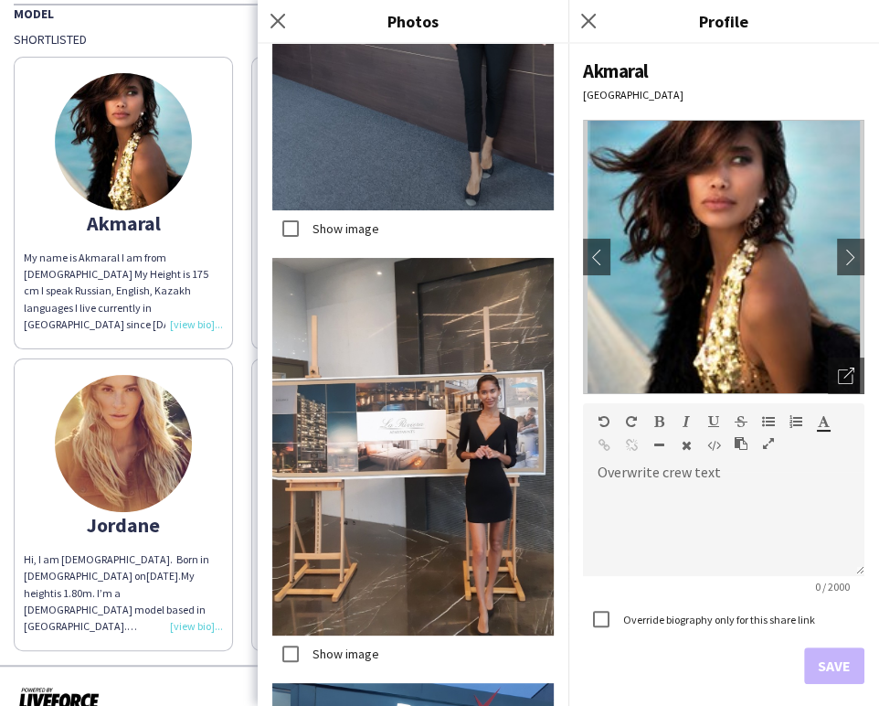
drag, startPoint x: 172, startPoint y: 221, endPoint x: 181, endPoint y: 218, distance: 9.8
click at [172, 221] on div "Akmaral" at bounding box center [123, 223] width 199 height 16
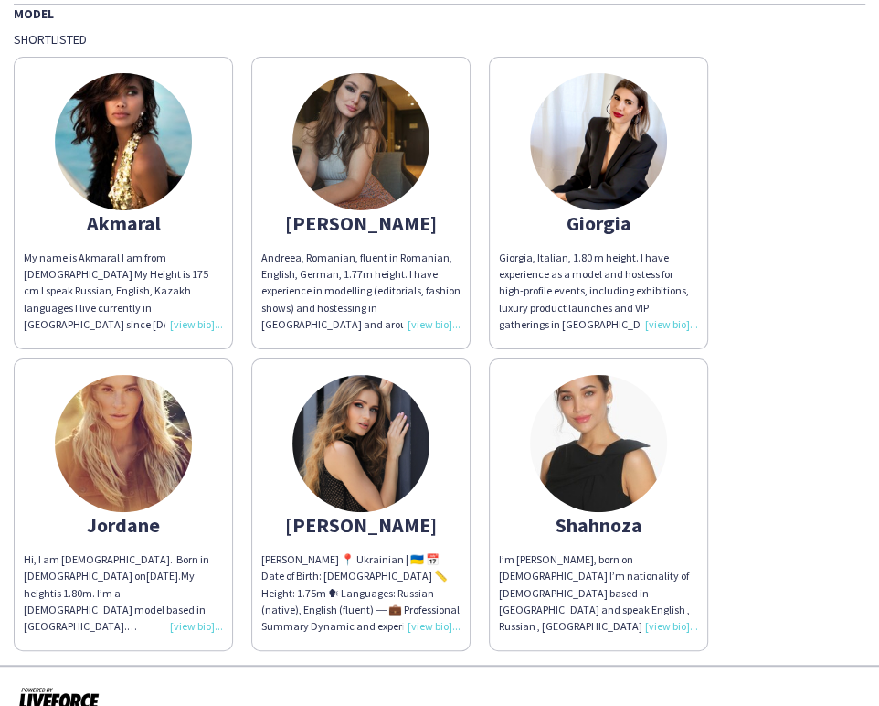
click at [141, 439] on img at bounding box center [123, 443] width 137 height 137
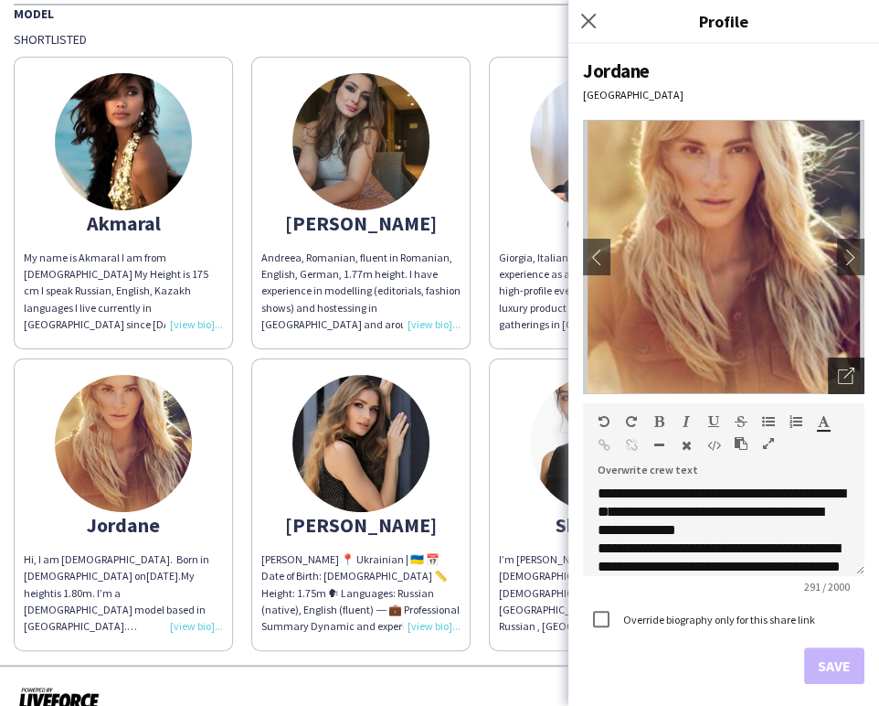
click at [838, 381] on icon "Open photos pop-in" at bounding box center [846, 375] width 16 height 16
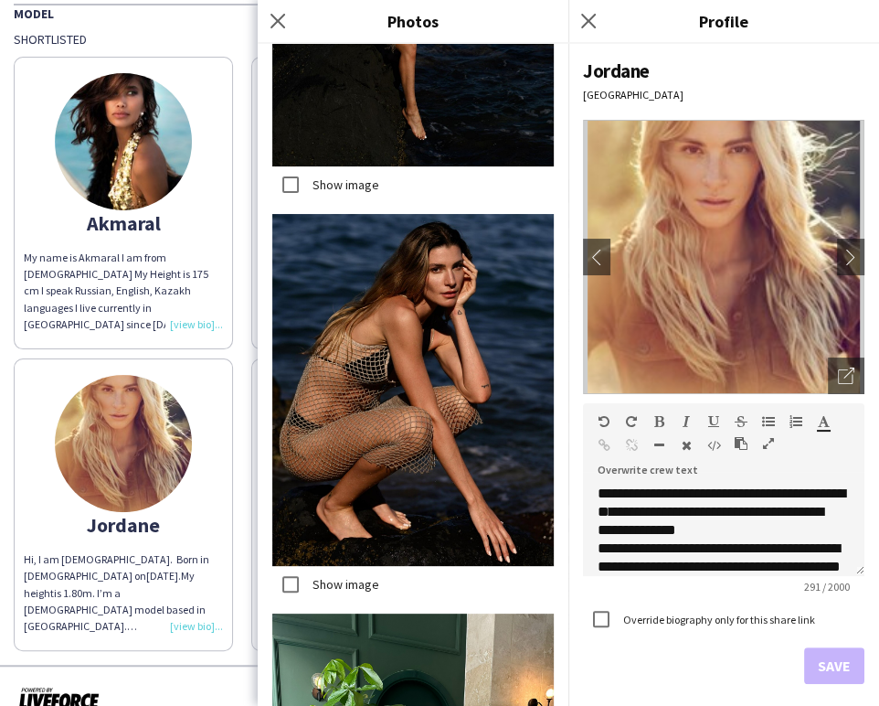
scroll to position [6617, 0]
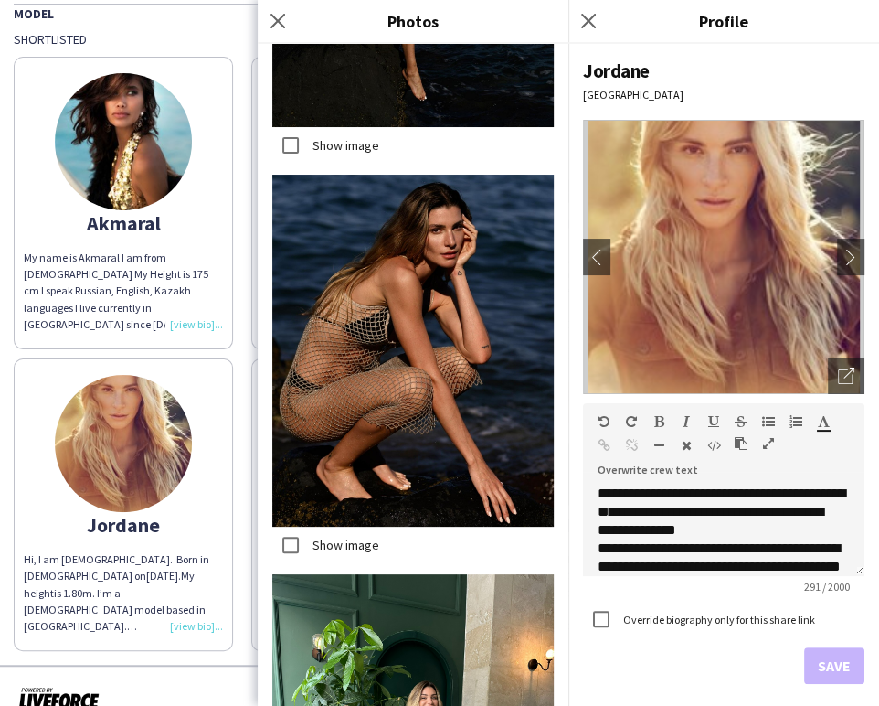
drag, startPoint x: 249, startPoint y: 612, endPoint x: 251, endPoint y: 601, distance: 11.3
click at [249, 611] on div "Akmaral My name is Akmaral I am from Kazakhstan My Height is 175 cm I speak Rus…" at bounding box center [440, 349] width 852 height 603
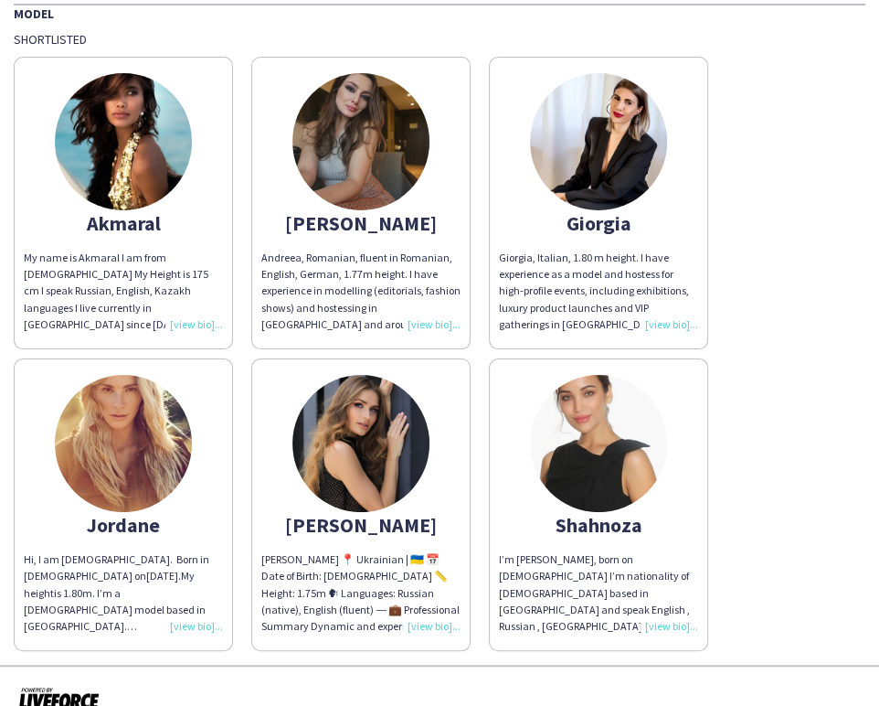
click at [351, 141] on img at bounding box center [360, 141] width 137 height 137
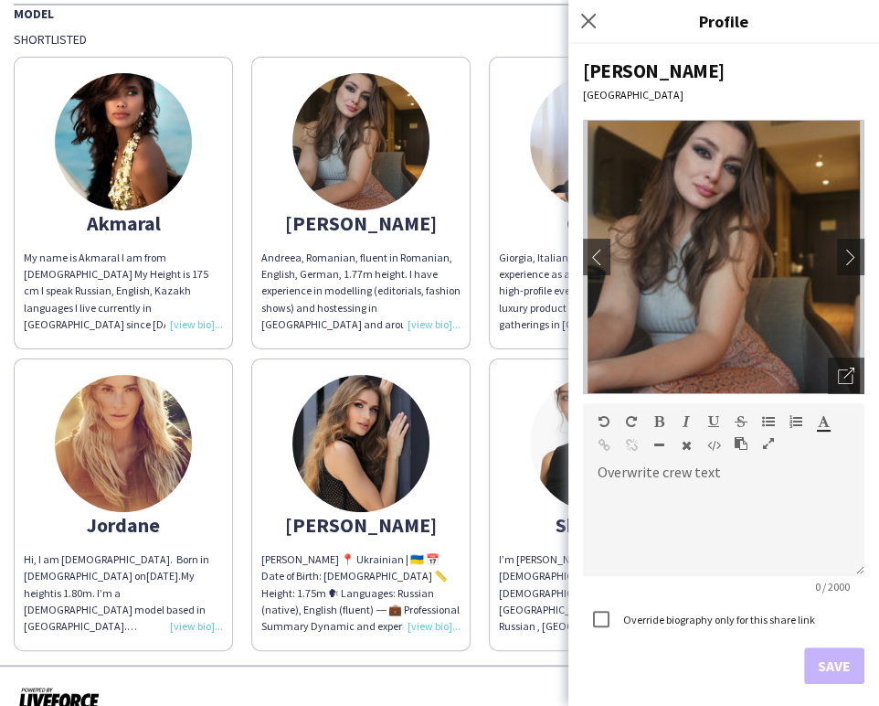
drag, startPoint x: 500, startPoint y: 372, endPoint x: 517, endPoint y: 368, distance: 17.7
click at [500, 371] on app-share-pages-crew-card "Shahnoza I’m Shahnoza, born on 11th February 1990 I’m nationality of Uzbekistan…" at bounding box center [598, 504] width 219 height 292
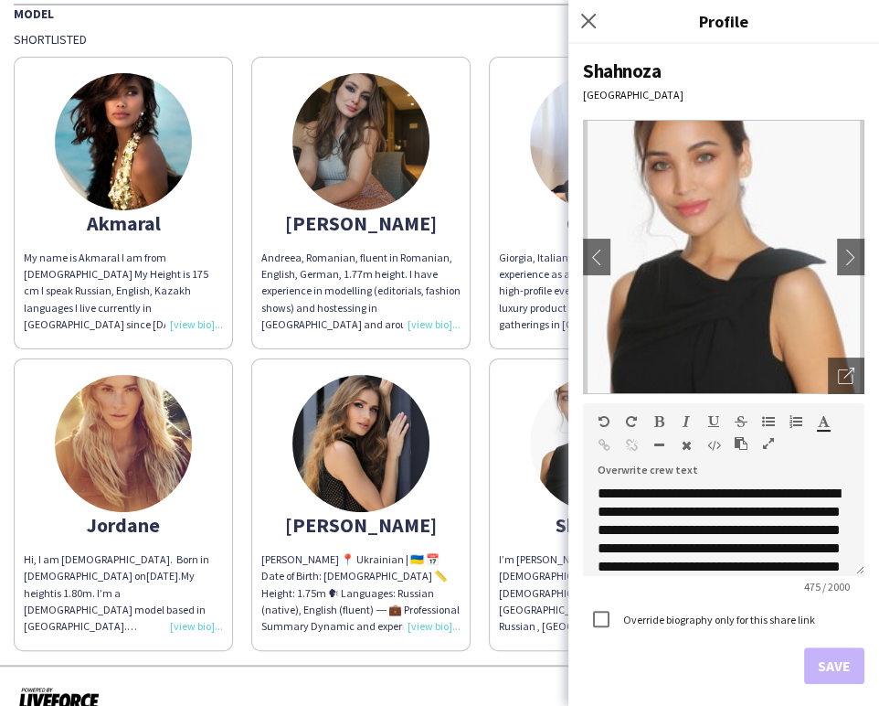
click at [560, 463] on img at bounding box center [598, 443] width 137 height 137
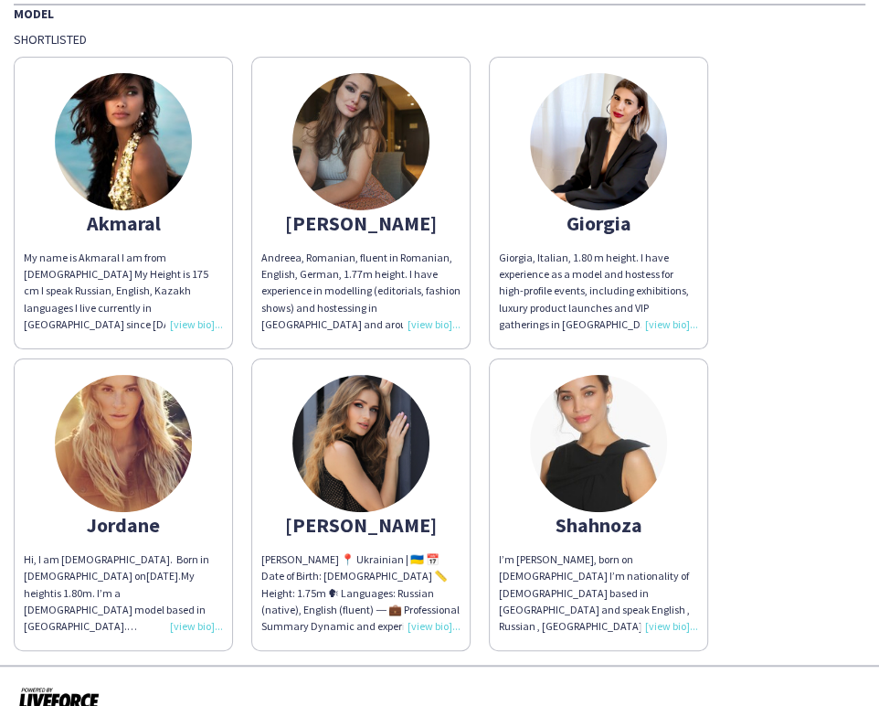
drag, startPoint x: 579, startPoint y: 474, endPoint x: 608, endPoint y: 448, distance: 39.5
click at [578, 474] on img at bounding box center [598, 443] width 137 height 137
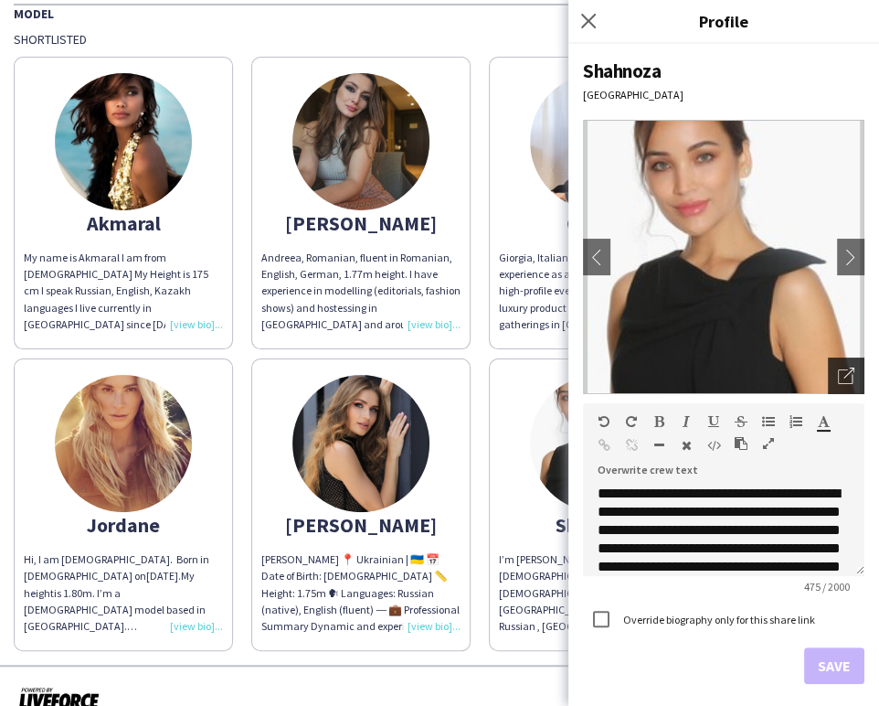
click at [838, 378] on icon "Open photos pop-in" at bounding box center [846, 375] width 16 height 16
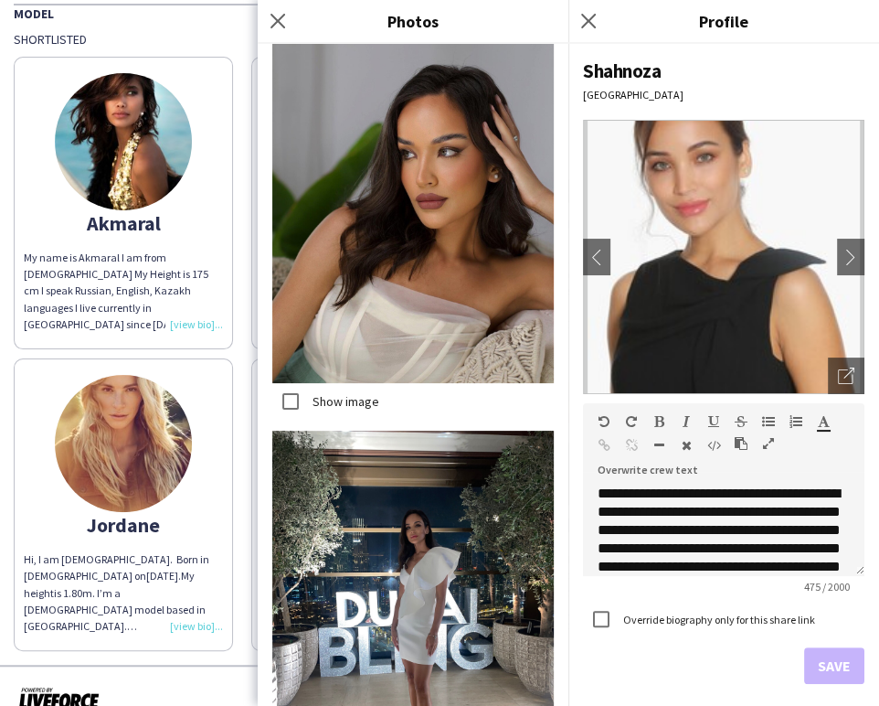
scroll to position [3122, 0]
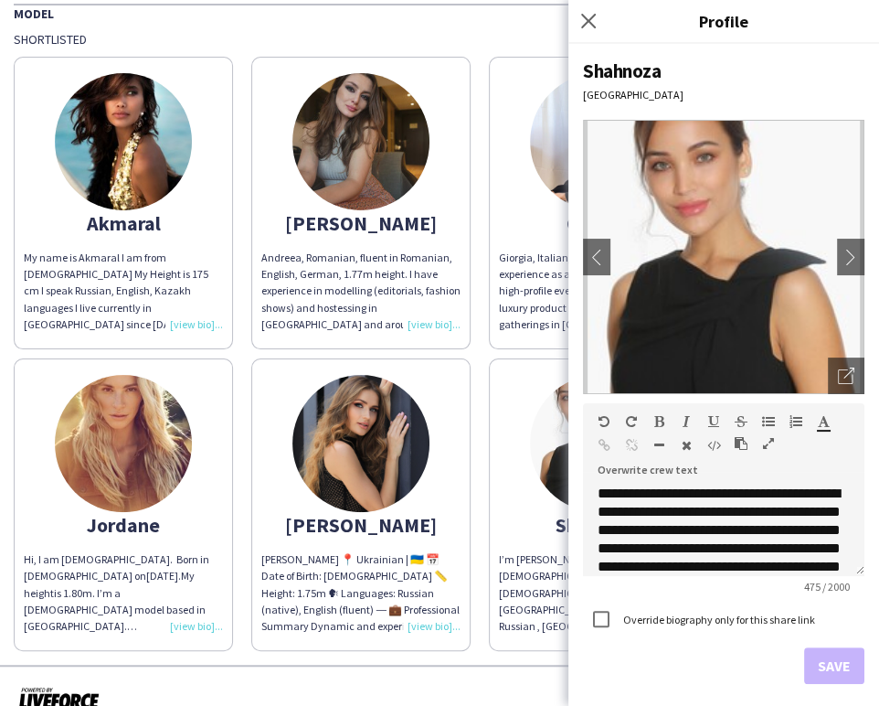
click at [373, 454] on img at bounding box center [360, 443] width 137 height 137
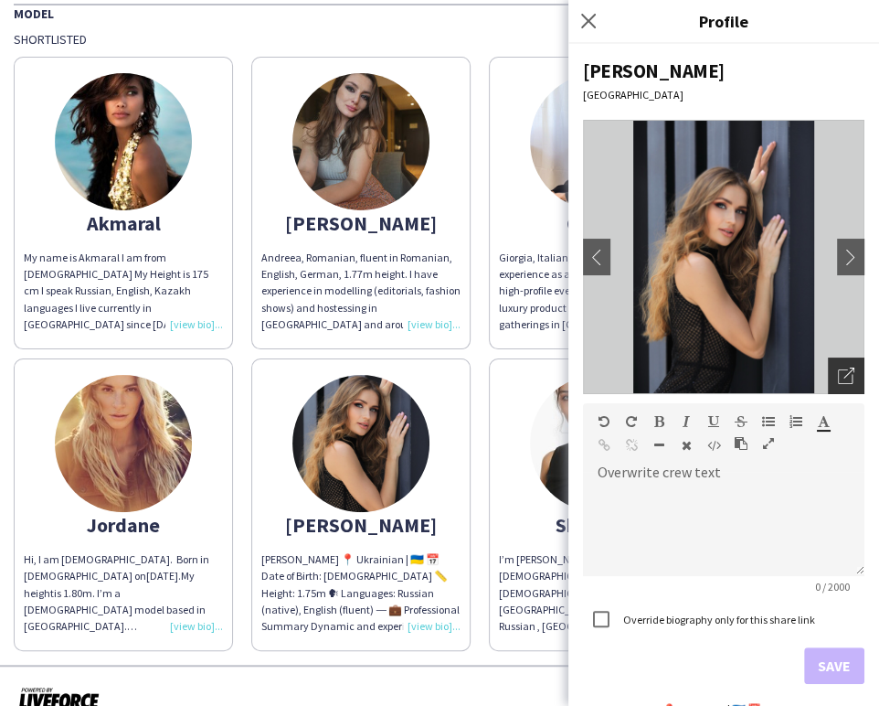
click at [838, 372] on icon "Open photos pop-in" at bounding box center [846, 375] width 16 height 16
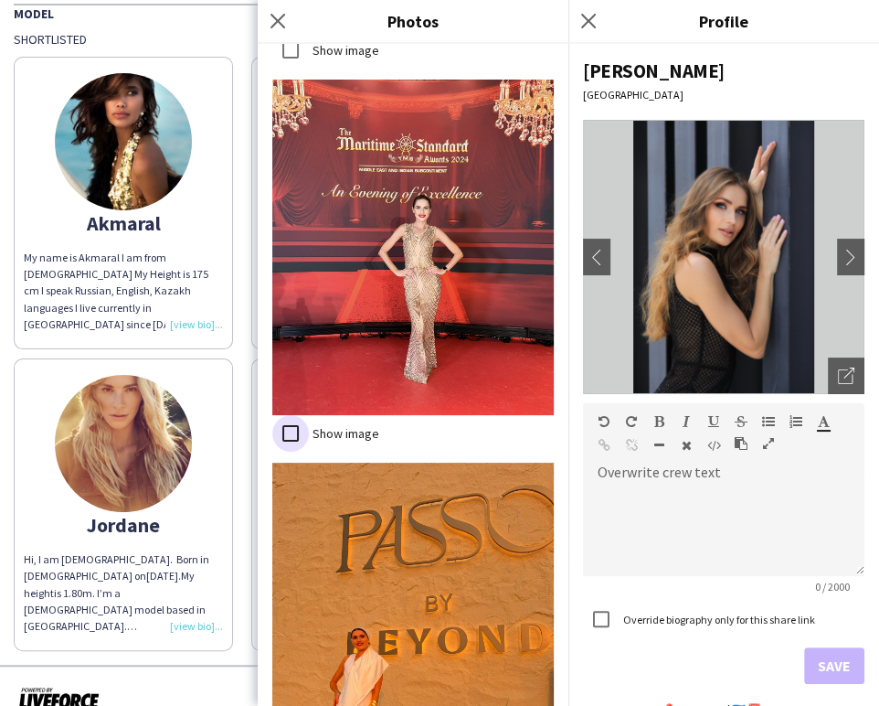
scroll to position [10572, 0]
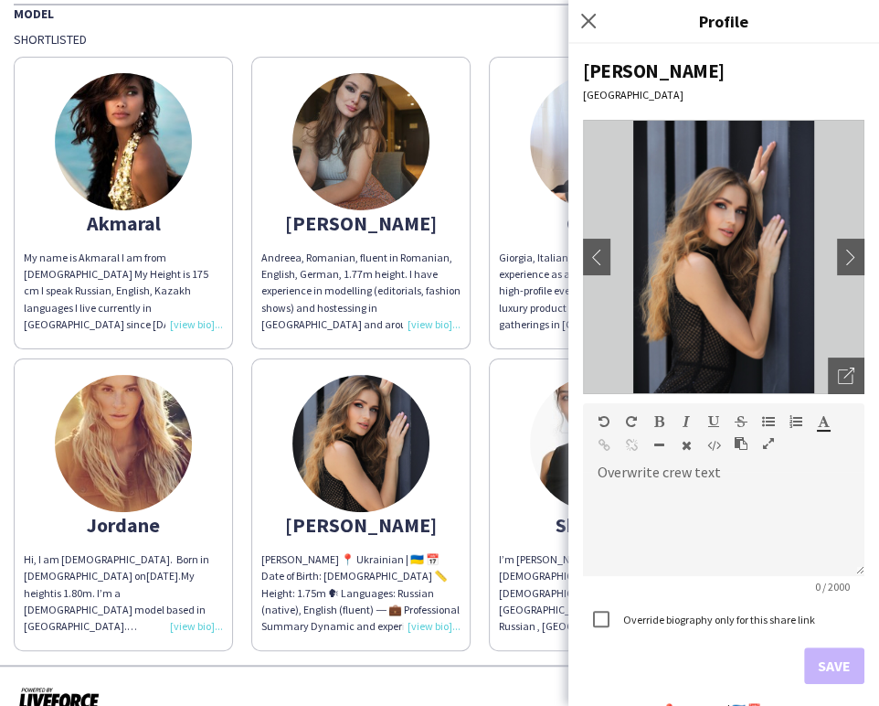
click at [482, 277] on div "Akmaral My name is Akmaral I am from Kazakhstan My Height is 175 cm I speak Rus…" at bounding box center [440, 349] width 852 height 603
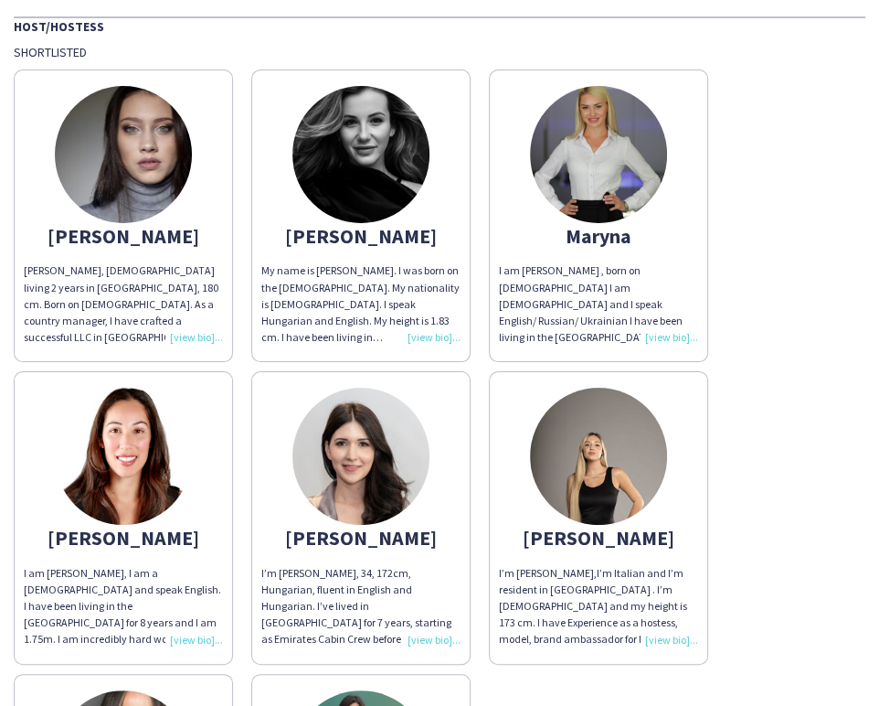
scroll to position [0, 0]
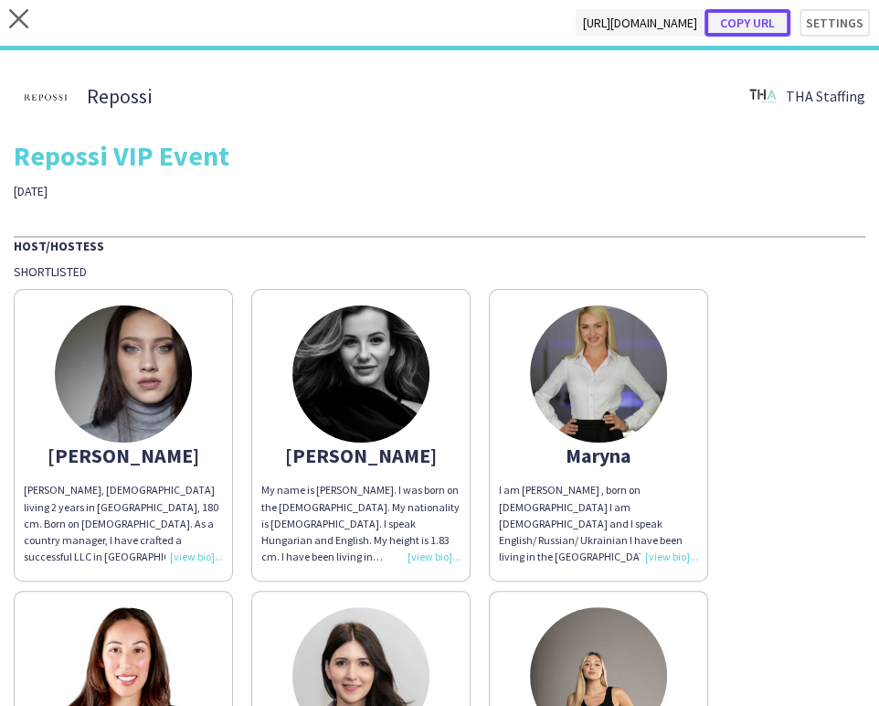
click at [747, 16] on button "Copy url" at bounding box center [748, 22] width 86 height 27
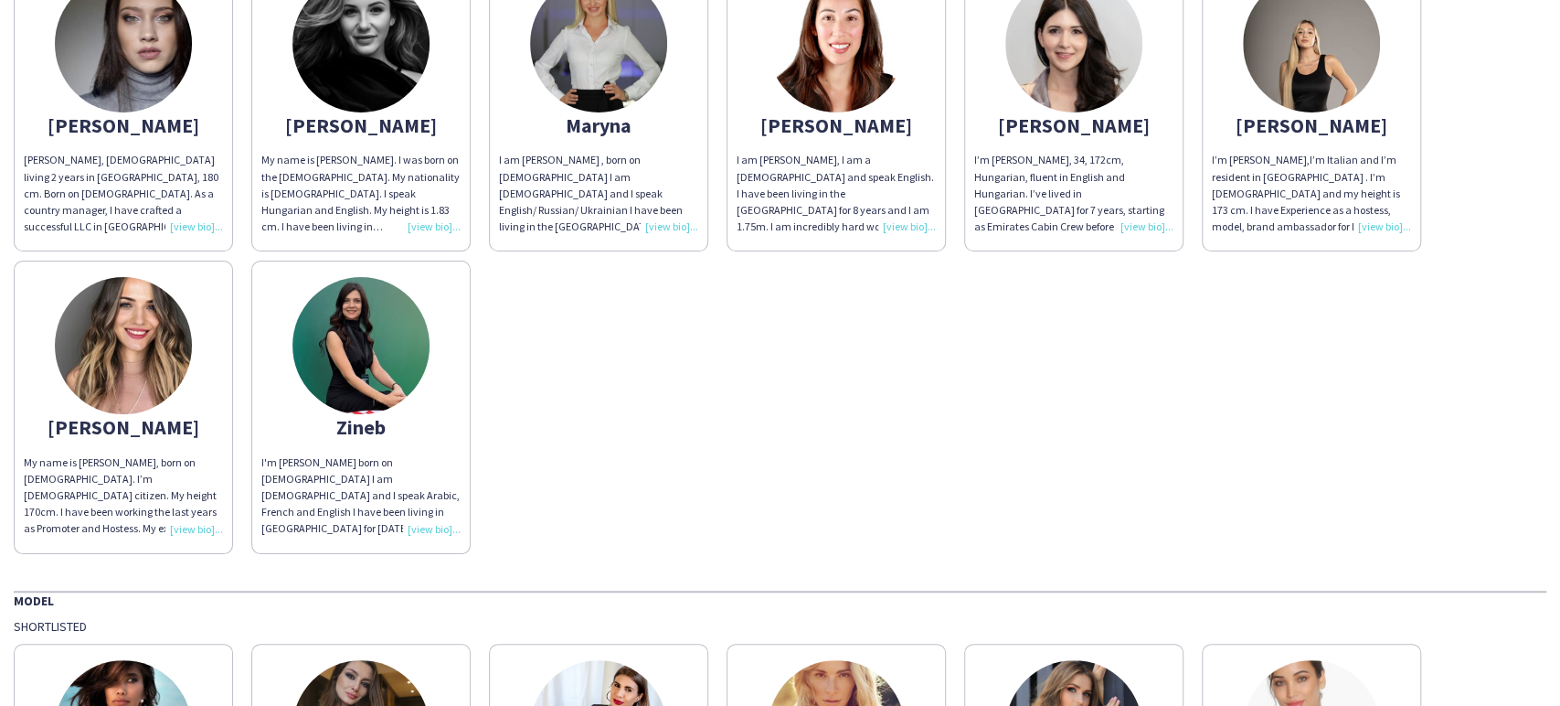
scroll to position [30, 0]
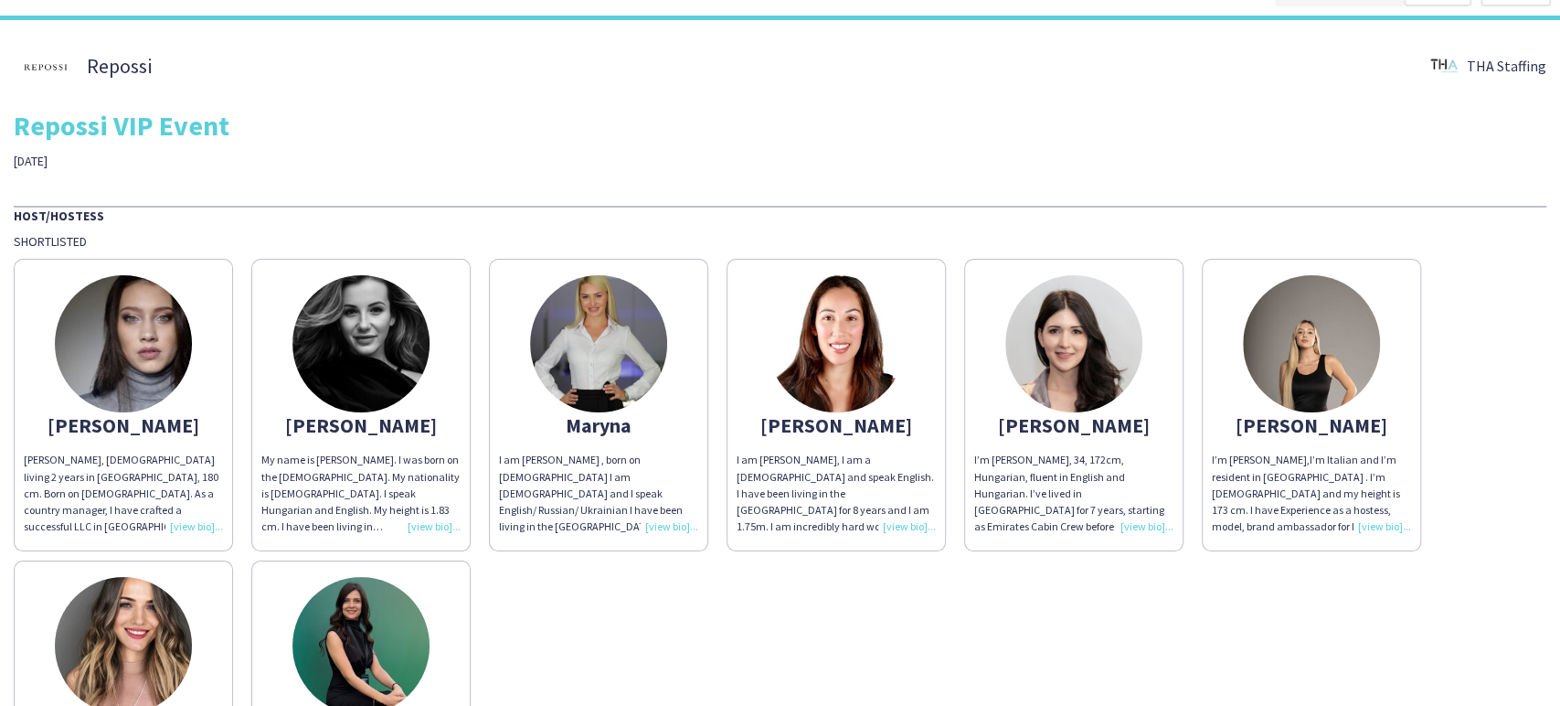
click at [1327, 363] on img at bounding box center [1311, 343] width 137 height 137
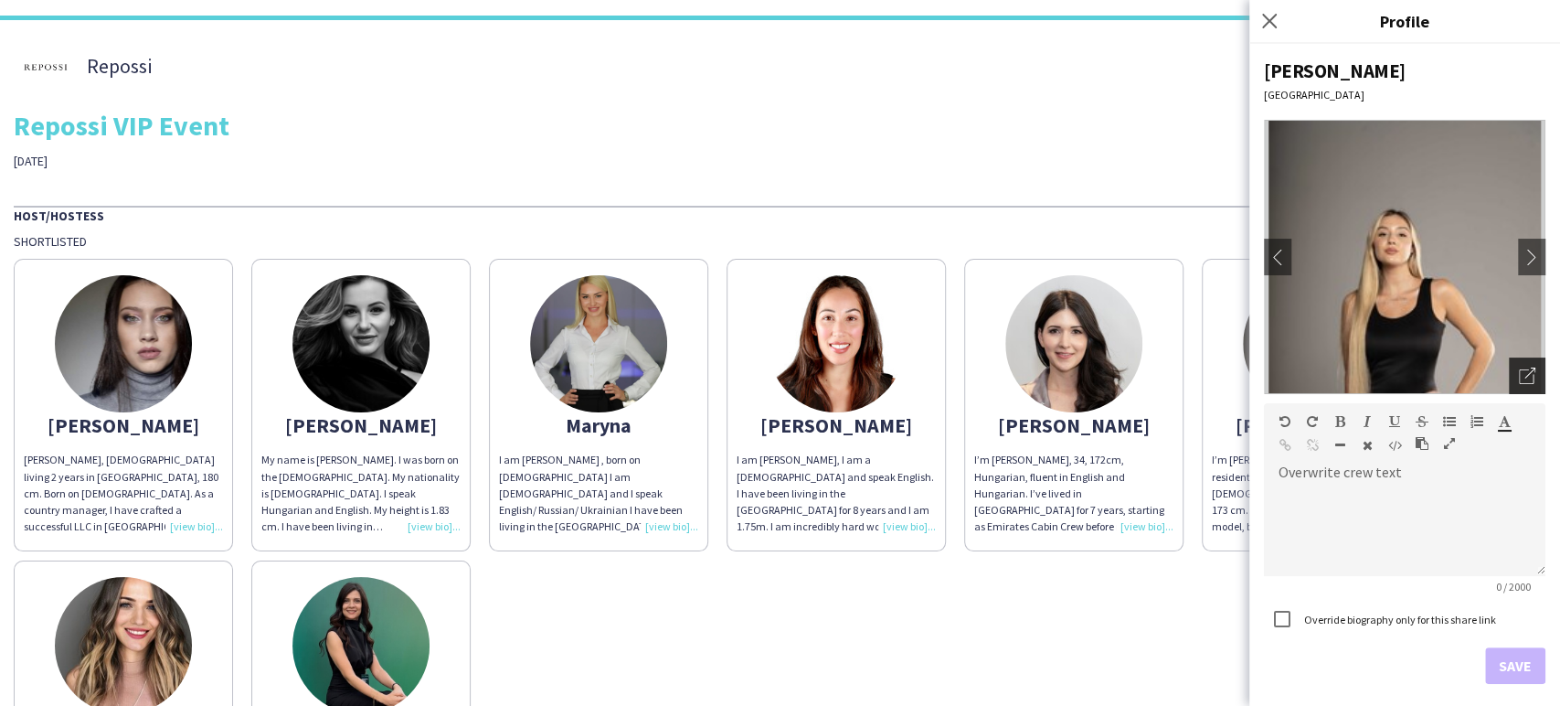
click at [1525, 367] on div "Open photos pop-in" at bounding box center [1527, 375] width 37 height 37
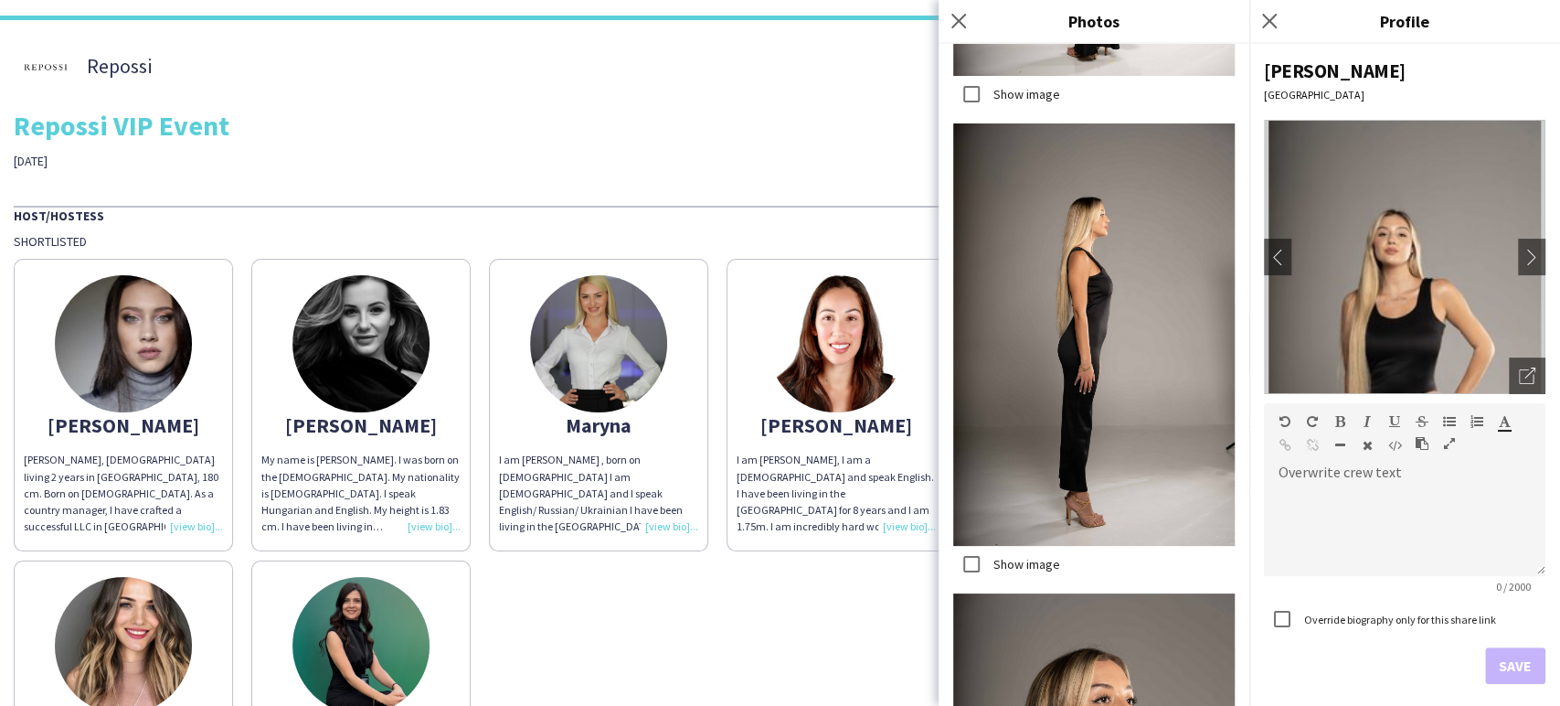
scroll to position [2815, 0]
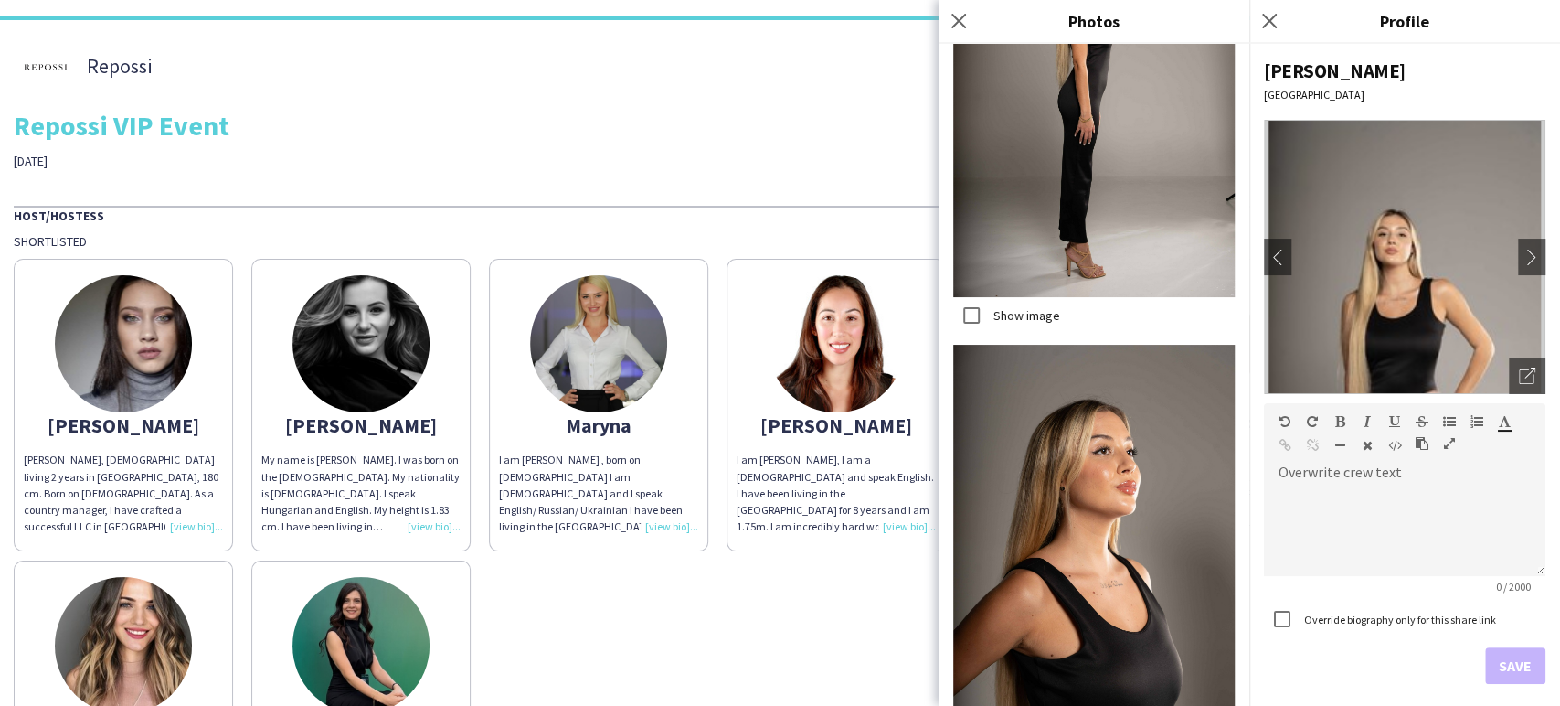
click at [829, 147] on div "Repossi THA Staffing Repossi VIP Event 20th November" at bounding box center [780, 101] width 1533 height 135
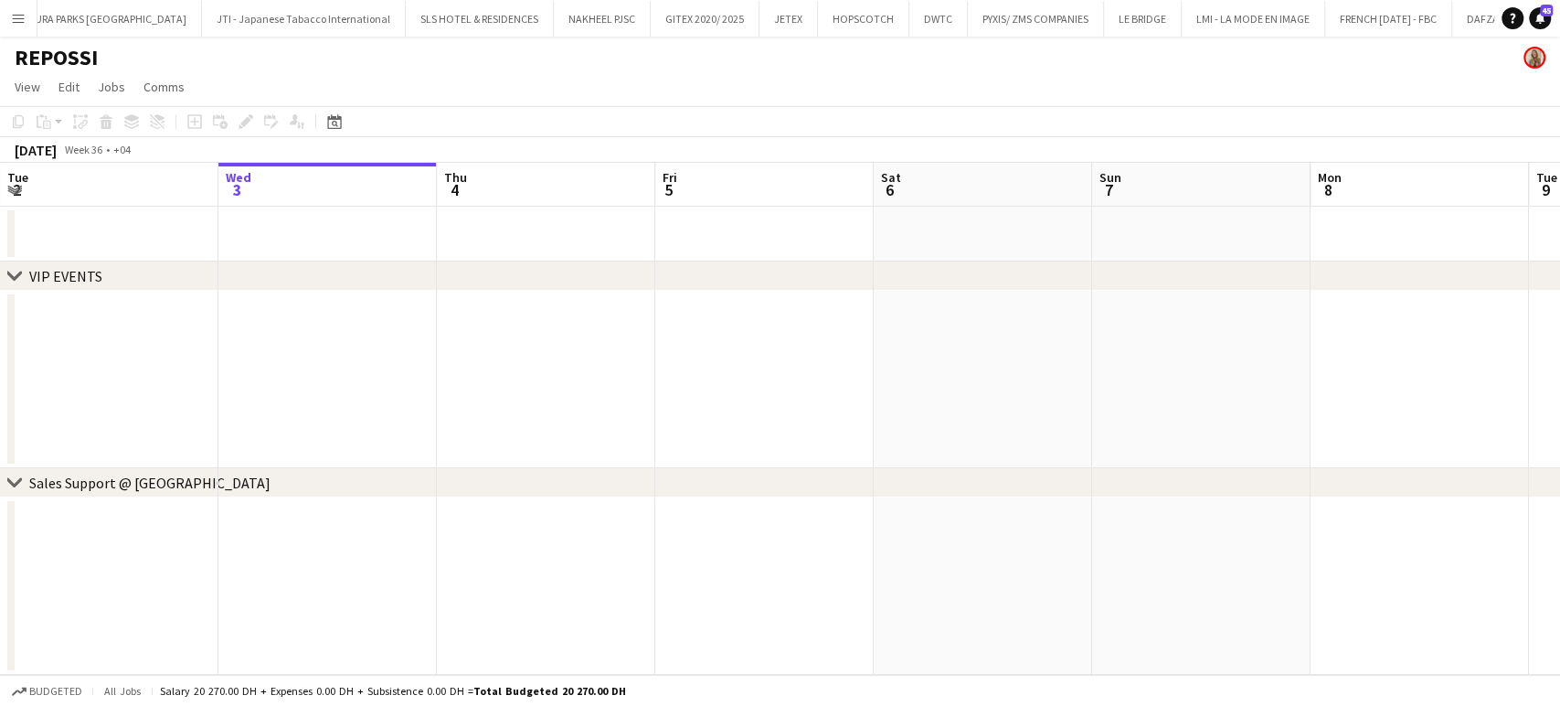
scroll to position [0, 4146]
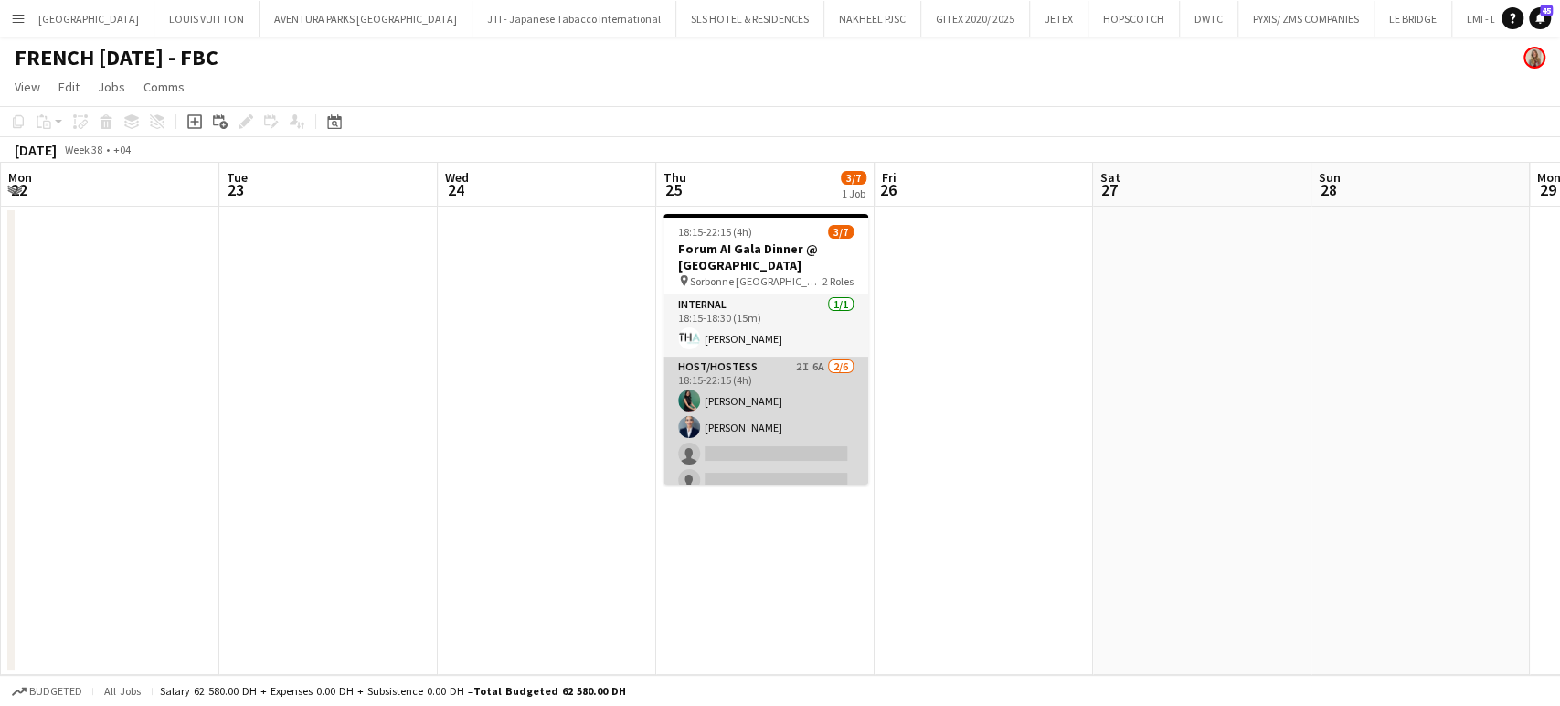
scroll to position [0, 435]
click at [775, 410] on app-card-role "Host/Hostess 2I 6A 2/6 18:15-22:15 (4h) Zineb Seghier Wafa Chinoun single-neutr…" at bounding box center [766, 453] width 205 height 195
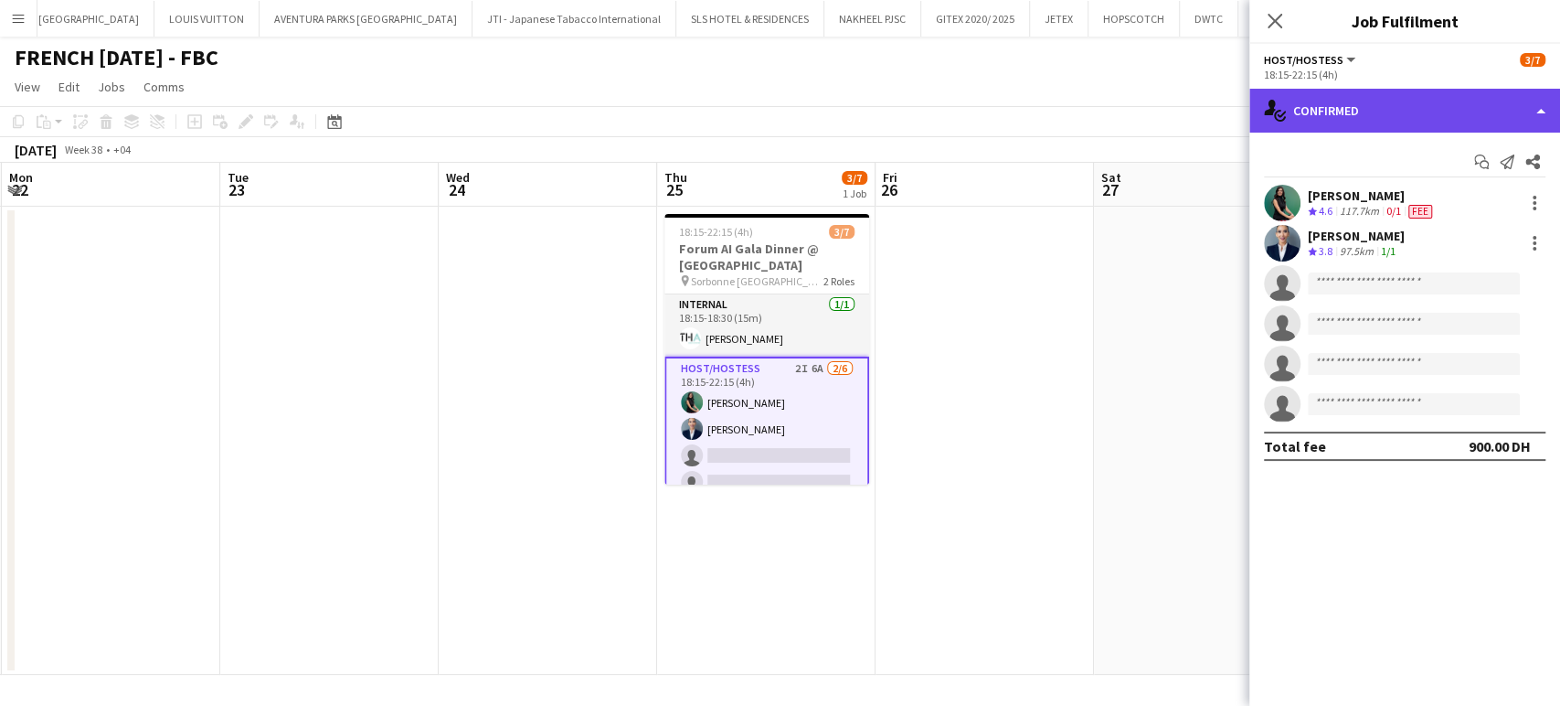
click at [1535, 101] on div "single-neutral-actions-check-2 Confirmed" at bounding box center [1404, 111] width 311 height 44
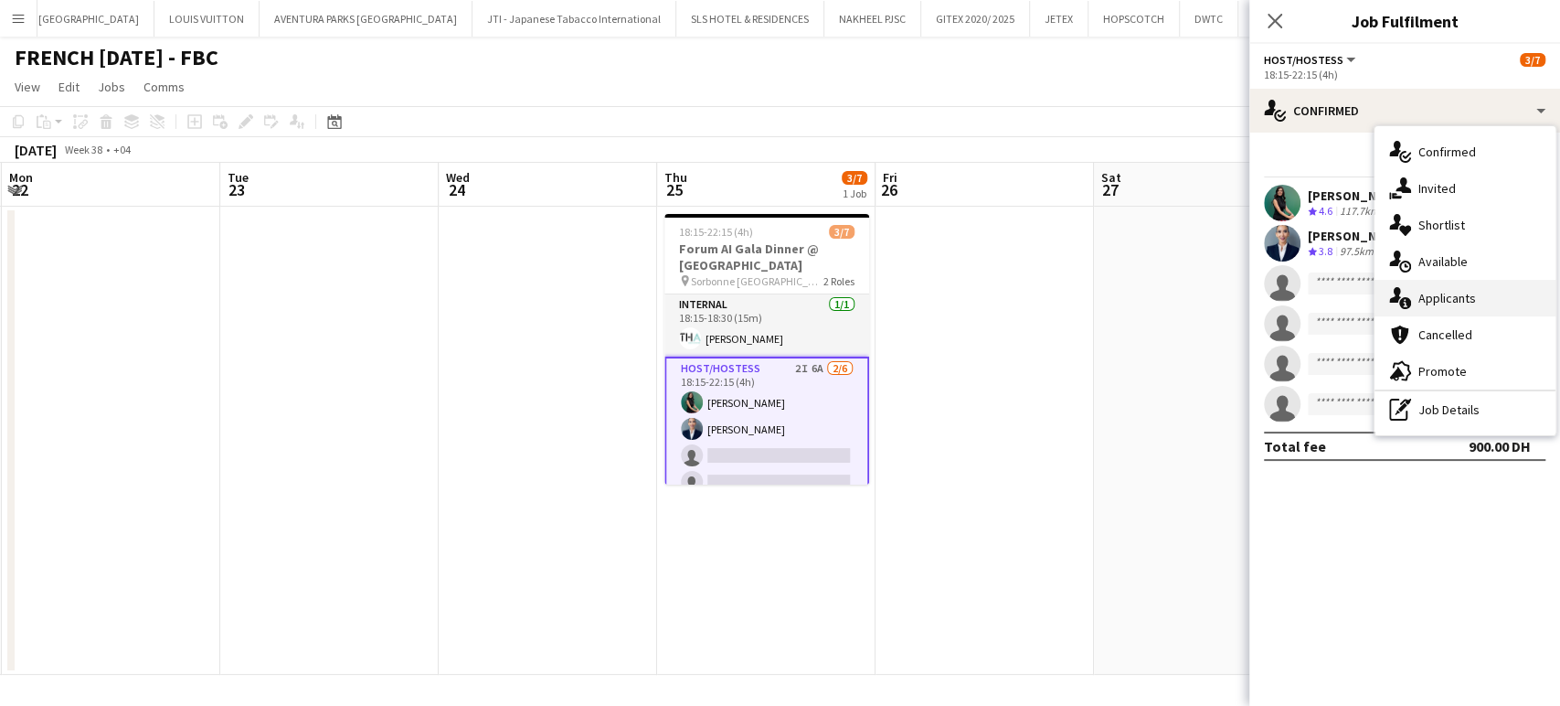
click at [1435, 305] on span "Applicants" at bounding box center [1448, 298] width 58 height 16
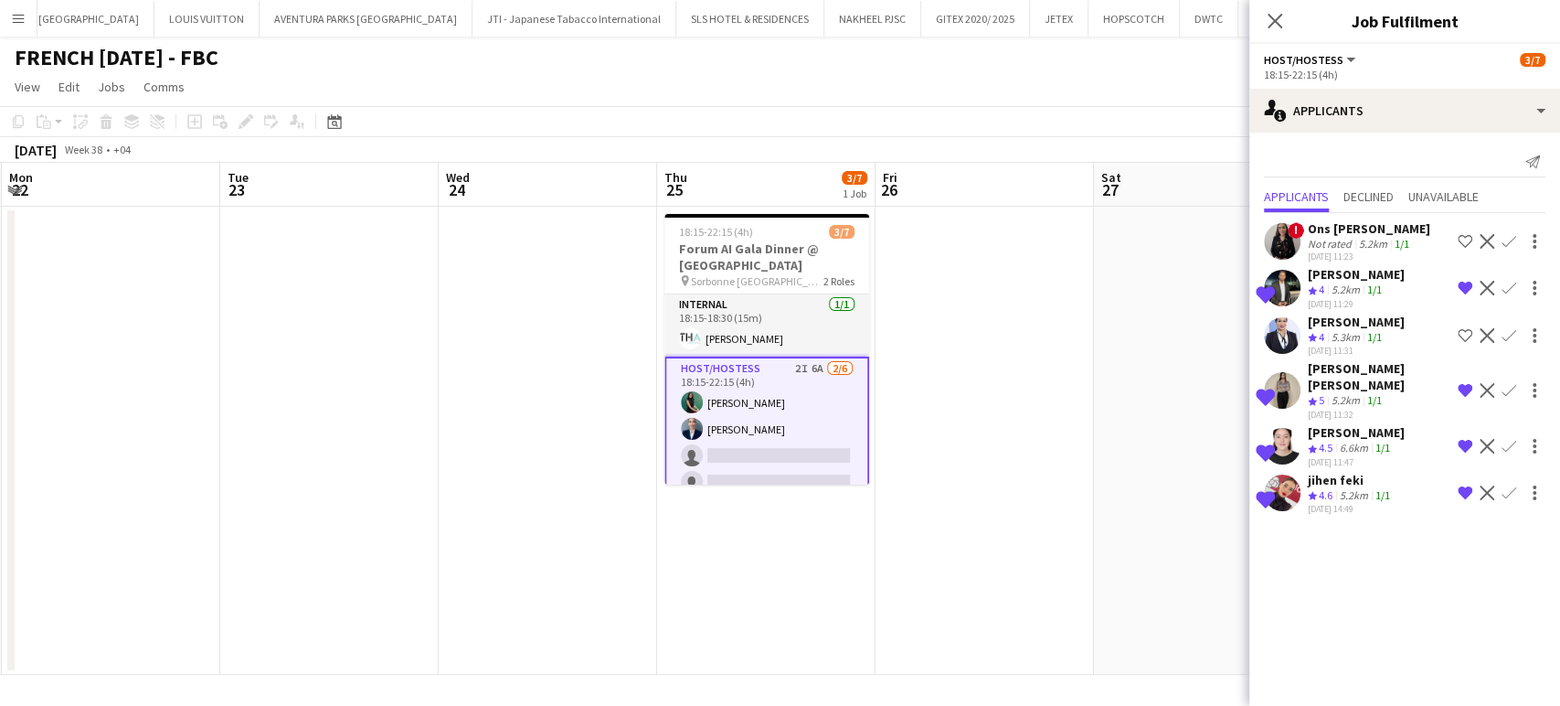
click at [1029, 466] on app-date-cell at bounding box center [985, 441] width 218 height 468
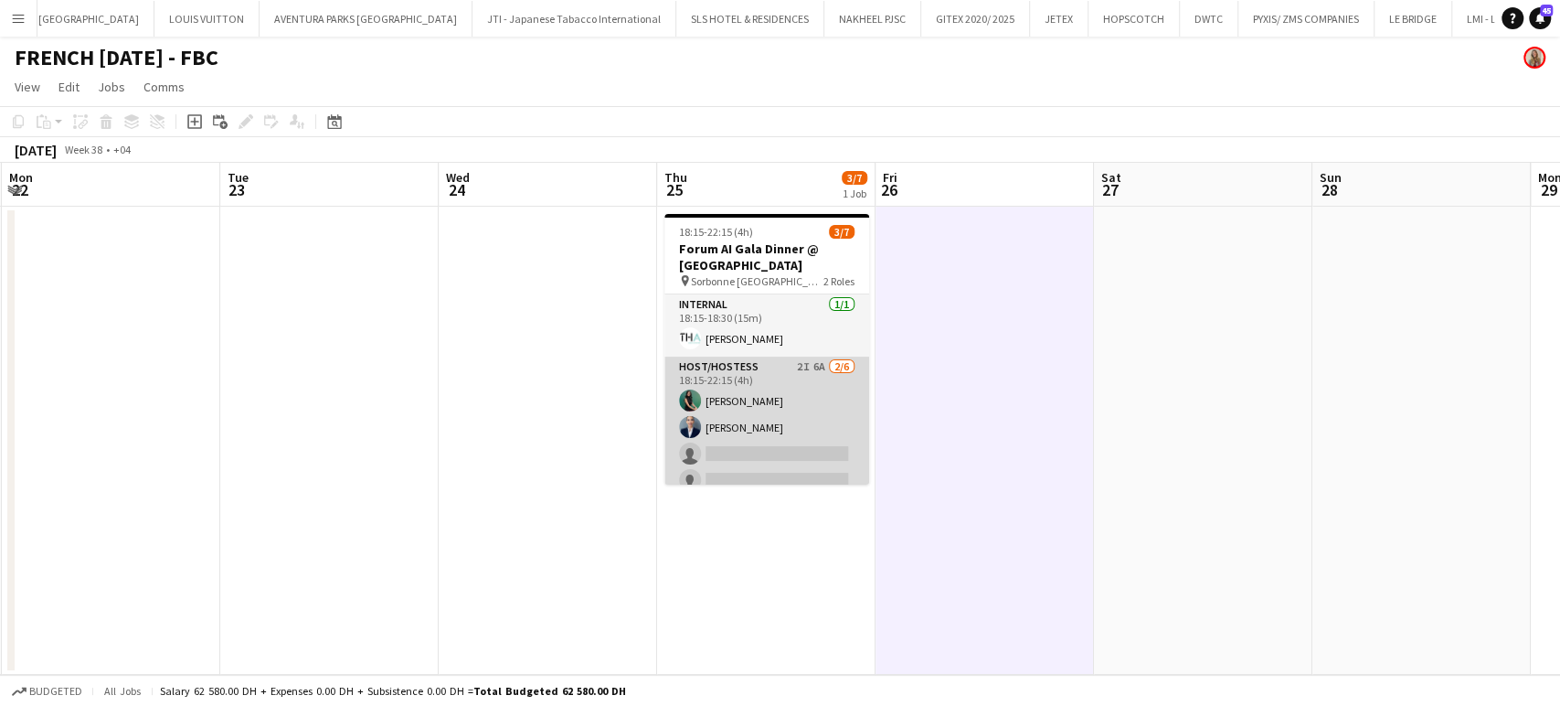
scroll to position [66, 0]
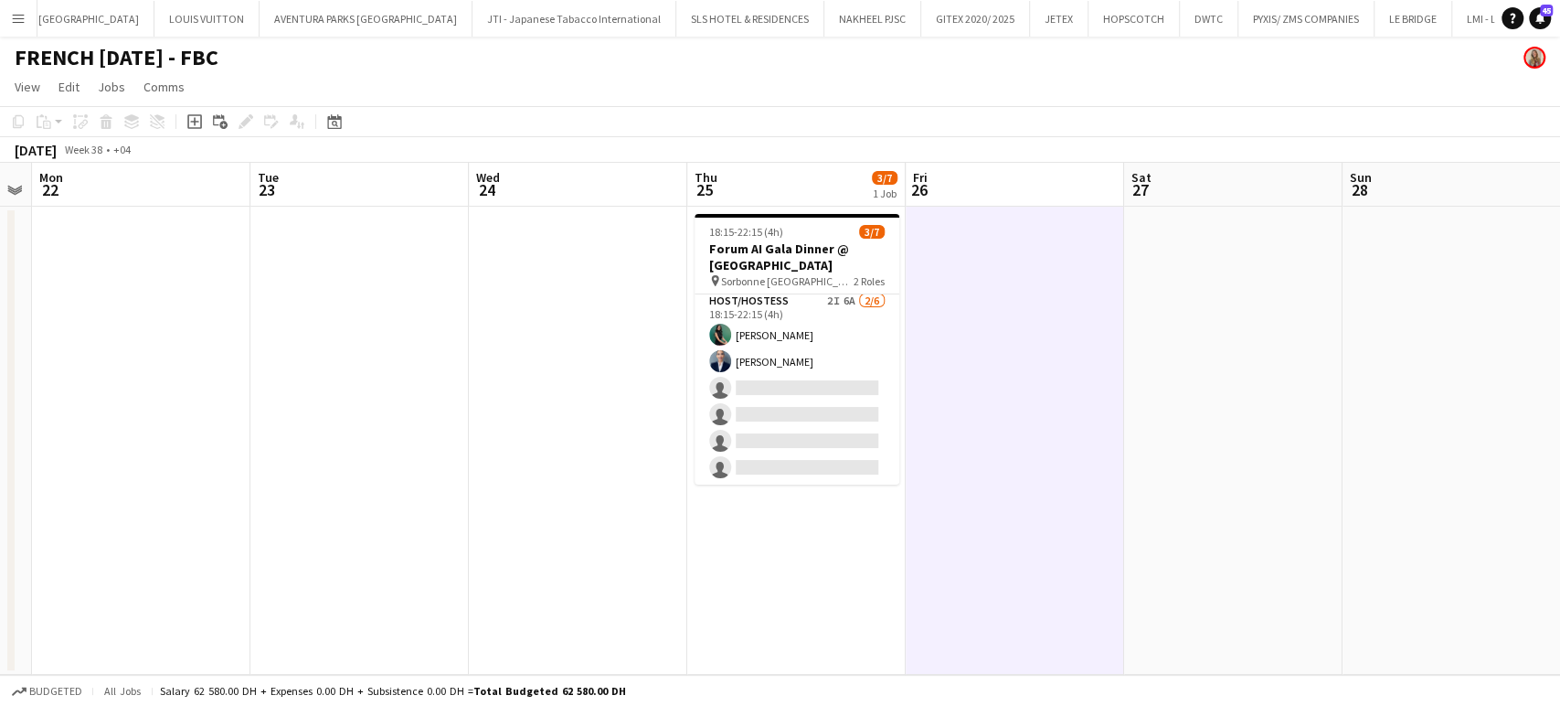
drag, startPoint x: 717, startPoint y: 425, endPoint x: 987, endPoint y: 436, distance: 270.8
click at [987, 436] on app-calendar-viewport "Sat 20 Sun 21 Mon 22 Tue 23 Wed 24 Thu 25 3/7 1 Job Fri 26 Sat 27 Sun 28 Mon 29…" at bounding box center [780, 419] width 1560 height 512
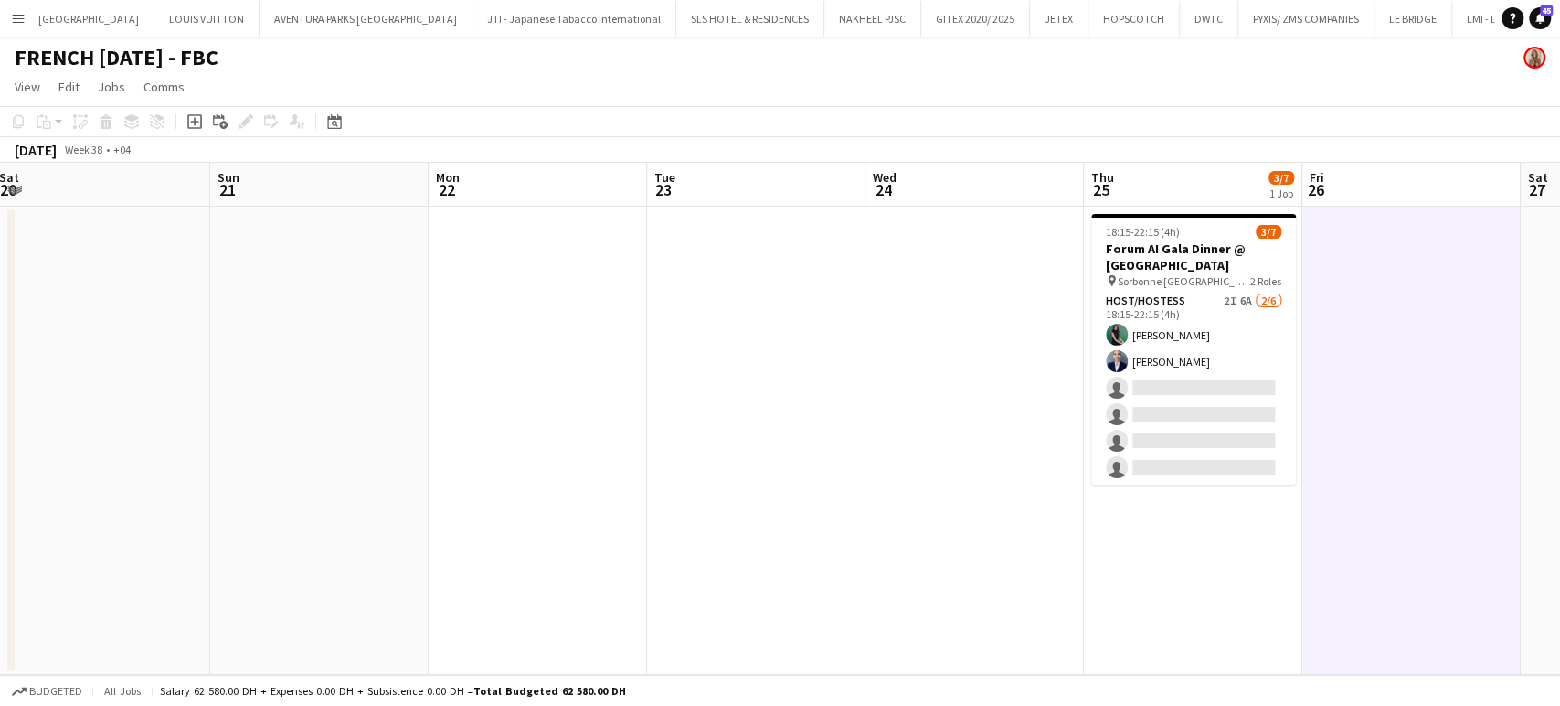
click at [1172, 383] on app-calendar-viewport "Thu 18 Fri 19 Sat 20 Sun 21 Mon 22 Tue 23 Wed 24 Thu 25 3/7 1 Job Fri 26 Sat 27…" at bounding box center [780, 419] width 1560 height 512
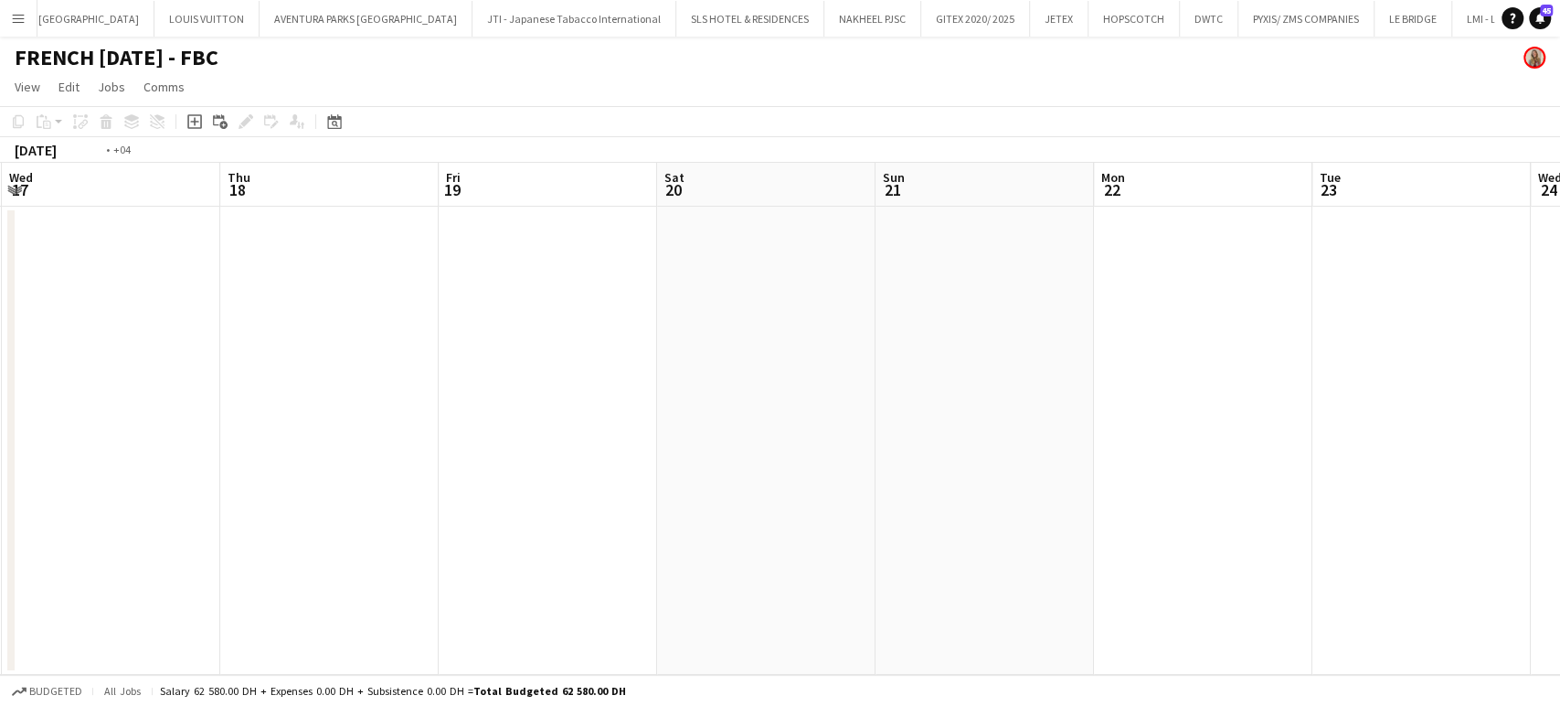
click at [933, 449] on app-calendar-viewport "Mon 15 Tue 16 Wed 17 Thu 18 Fri 19 Sat 20 Sun 21 Mon 22 Tue 23 Wed 24 Thu 25 3/…" at bounding box center [780, 419] width 1560 height 512
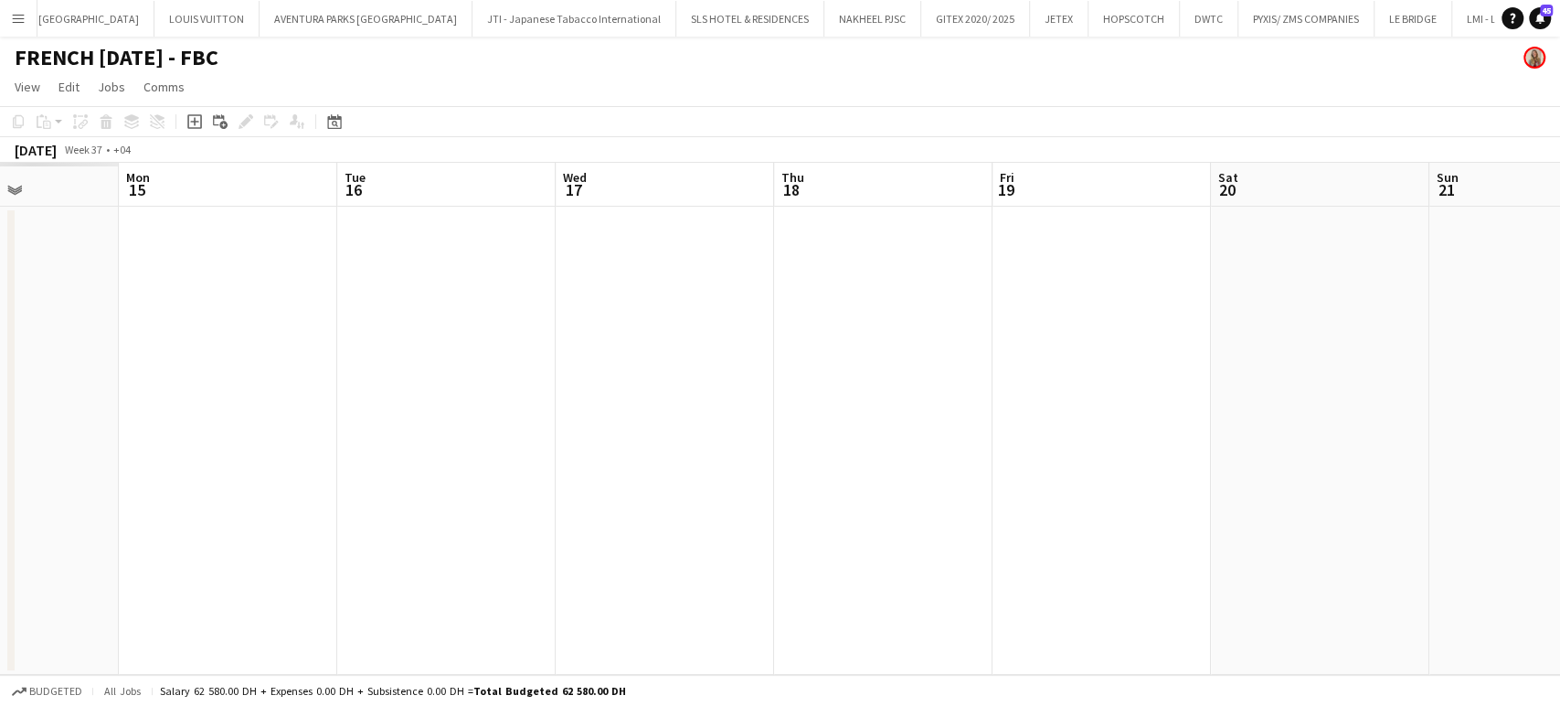
drag, startPoint x: 323, startPoint y: 462, endPoint x: 846, endPoint y: 503, distance: 525.3
click at [906, 499] on app-calendar-viewport "Fri 12 Sat 13 Sun 14 Mon 15 Tue 16 Wed 17 Thu 18 Fri 19 Sat 20 Sun 21 Mon 22 Tu…" at bounding box center [780, 419] width 1560 height 512
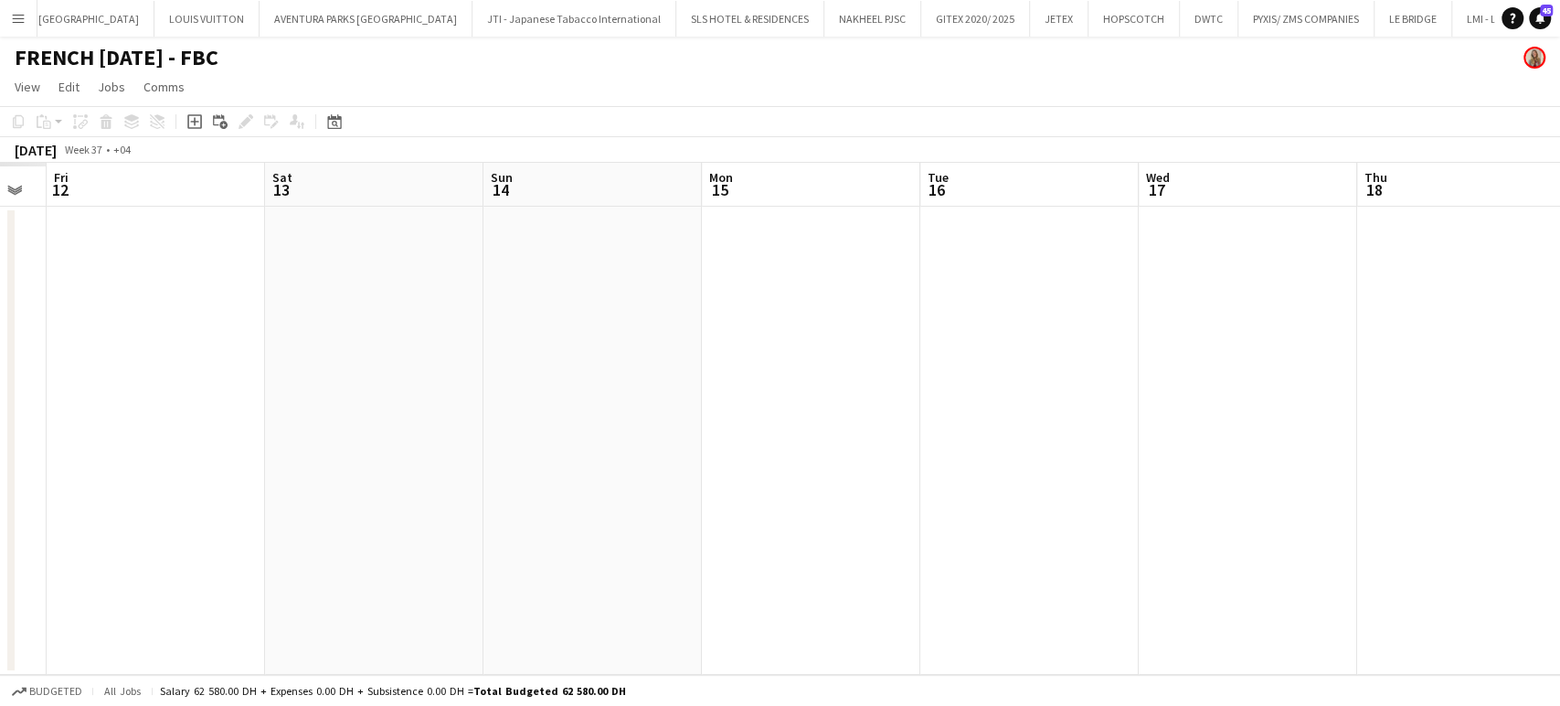
drag, startPoint x: 746, startPoint y: 440, endPoint x: 742, endPoint y: 458, distance: 18.6
click at [819, 459] on app-calendar-viewport "Wed 10 Thu 11 Fri 12 Sat 13 Sun 14 Mon 15 Tue 16 Wed 17 Thu 18 Fri 19 Sat 20 Su…" at bounding box center [780, 419] width 1560 height 512
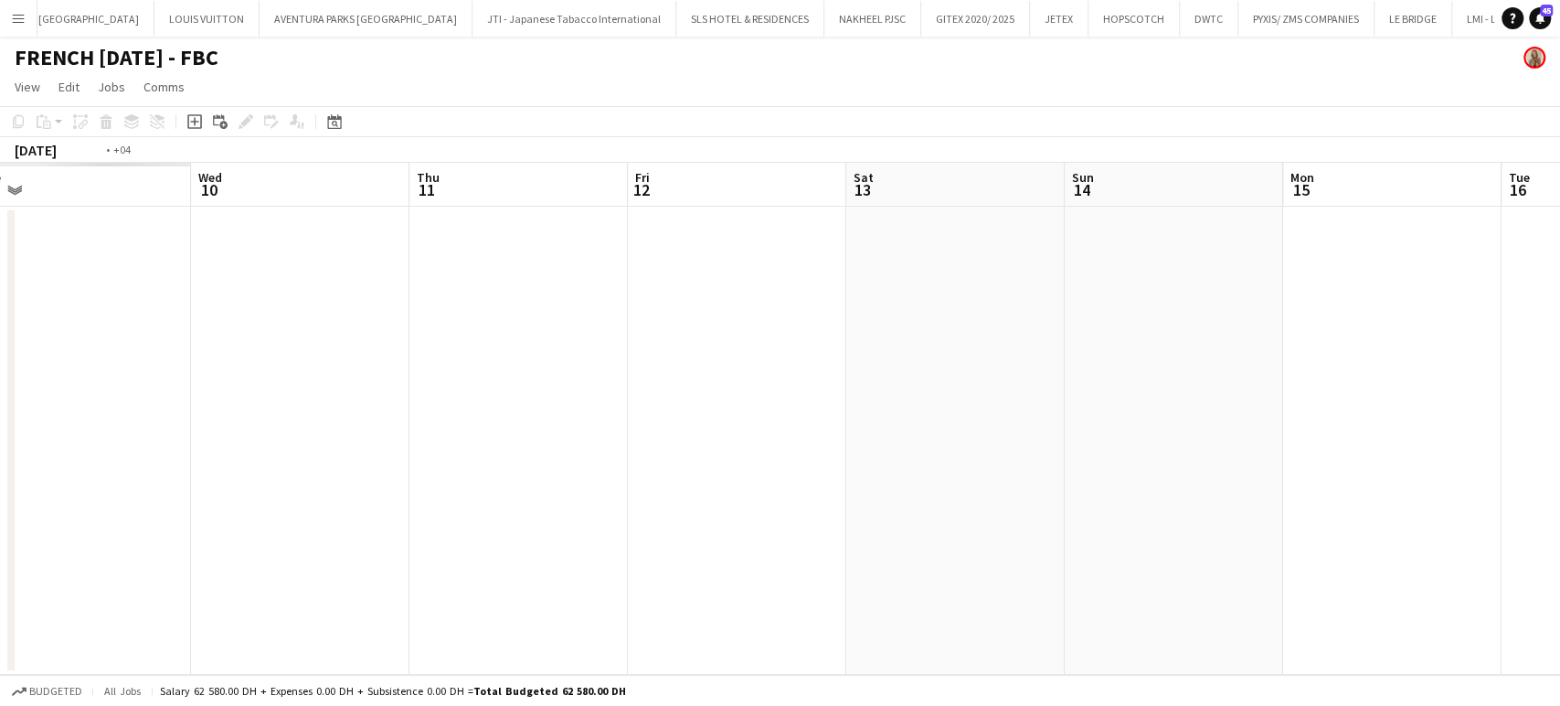
click at [768, 415] on app-calendar-viewport "Sun 7 Mon 8 Tue 9 Wed 10 Thu 11 Fri 12 Sat 13 Sun 14 Mon 15 Tue 16 Wed 17 Thu 1…" at bounding box center [780, 419] width 1560 height 512
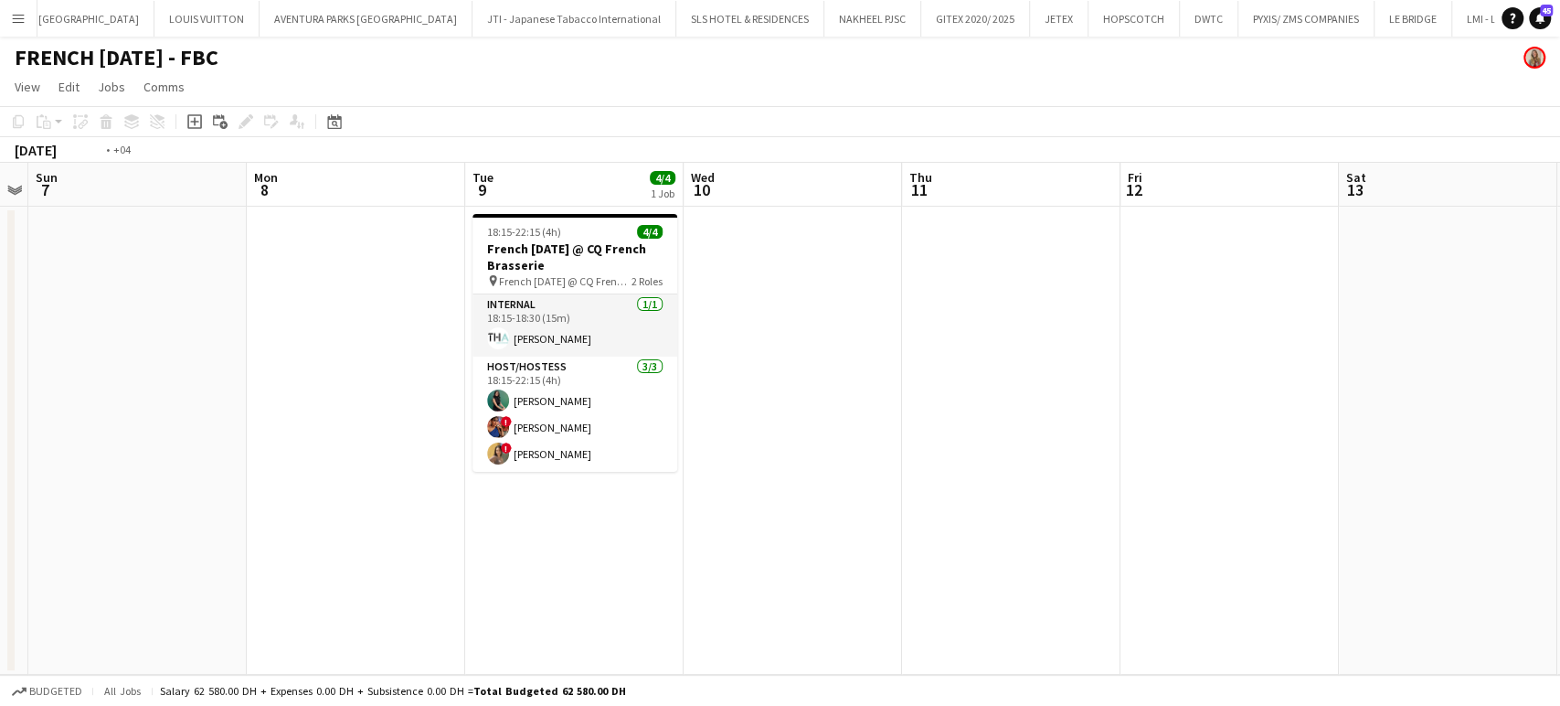
drag, startPoint x: 574, startPoint y: 420, endPoint x: 0, endPoint y: 238, distance: 602.1
click at [0, 247] on app-calendar-viewport "Fri 5 Sat 6 Sun 7 Mon 8 Tue 9 4/4 1 Job Wed 10 Thu 11 Fri 12 Sat 13 Sun 14 Mon …" at bounding box center [780, 419] width 1560 height 512
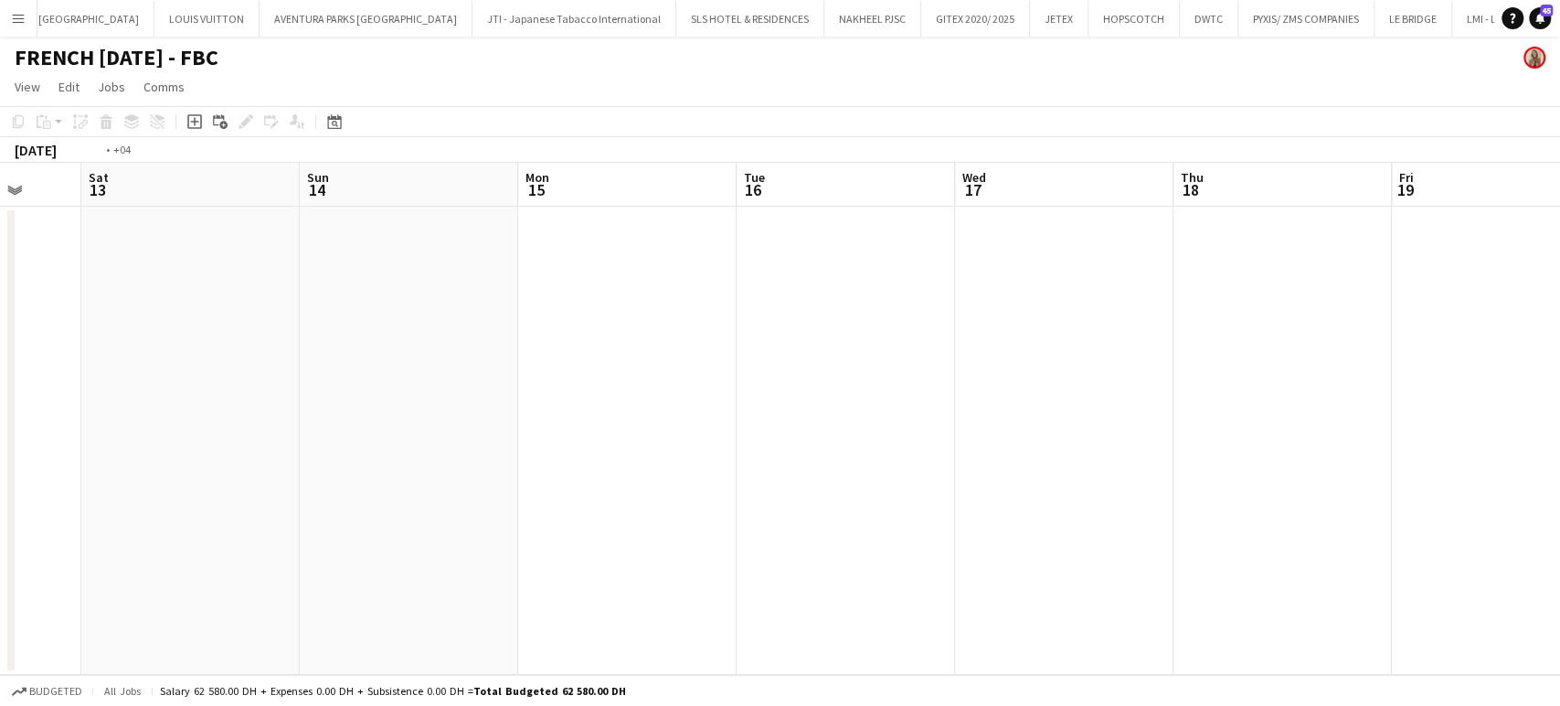
drag, startPoint x: 1038, startPoint y: 297, endPoint x: 285, endPoint y: 237, distance: 755.6
click at [245, 255] on app-calendar-viewport "Tue 9 4/4 1 Job Wed 10 Thu 11 Fri 12 Sat 13 Sun 14 Mon 15 Tue 16 Wed 17 Thu 18 …" at bounding box center [780, 419] width 1560 height 512
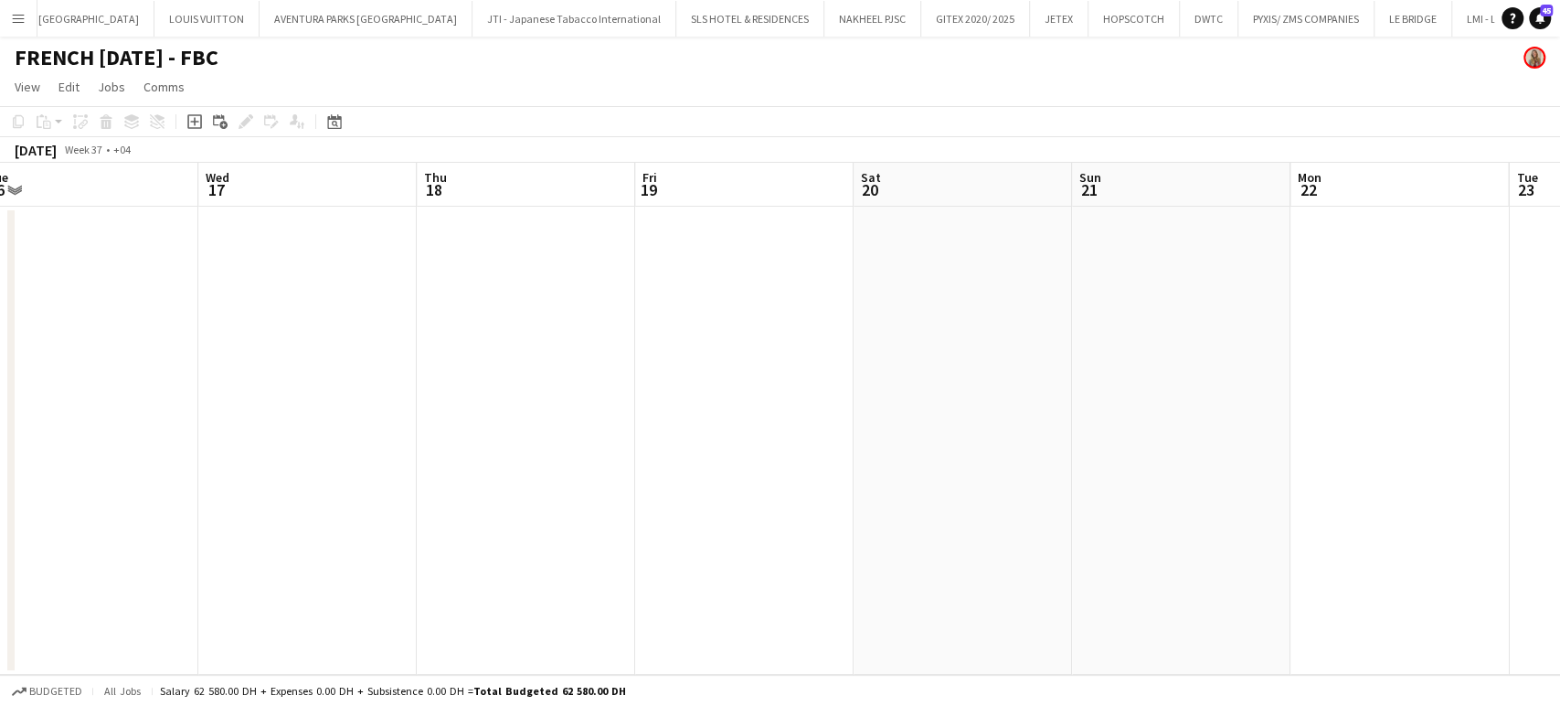
drag, startPoint x: 1138, startPoint y: 377, endPoint x: 261, endPoint y: 339, distance: 877.3
click at [262, 342] on app-calendar-viewport "Fri 12 Sat 13 Sun 14 Mon 15 Tue 16 Wed 17 Thu 18 Fri 19 Sat 20 Sun 21 Mon 22 Tu…" at bounding box center [780, 419] width 1560 height 512
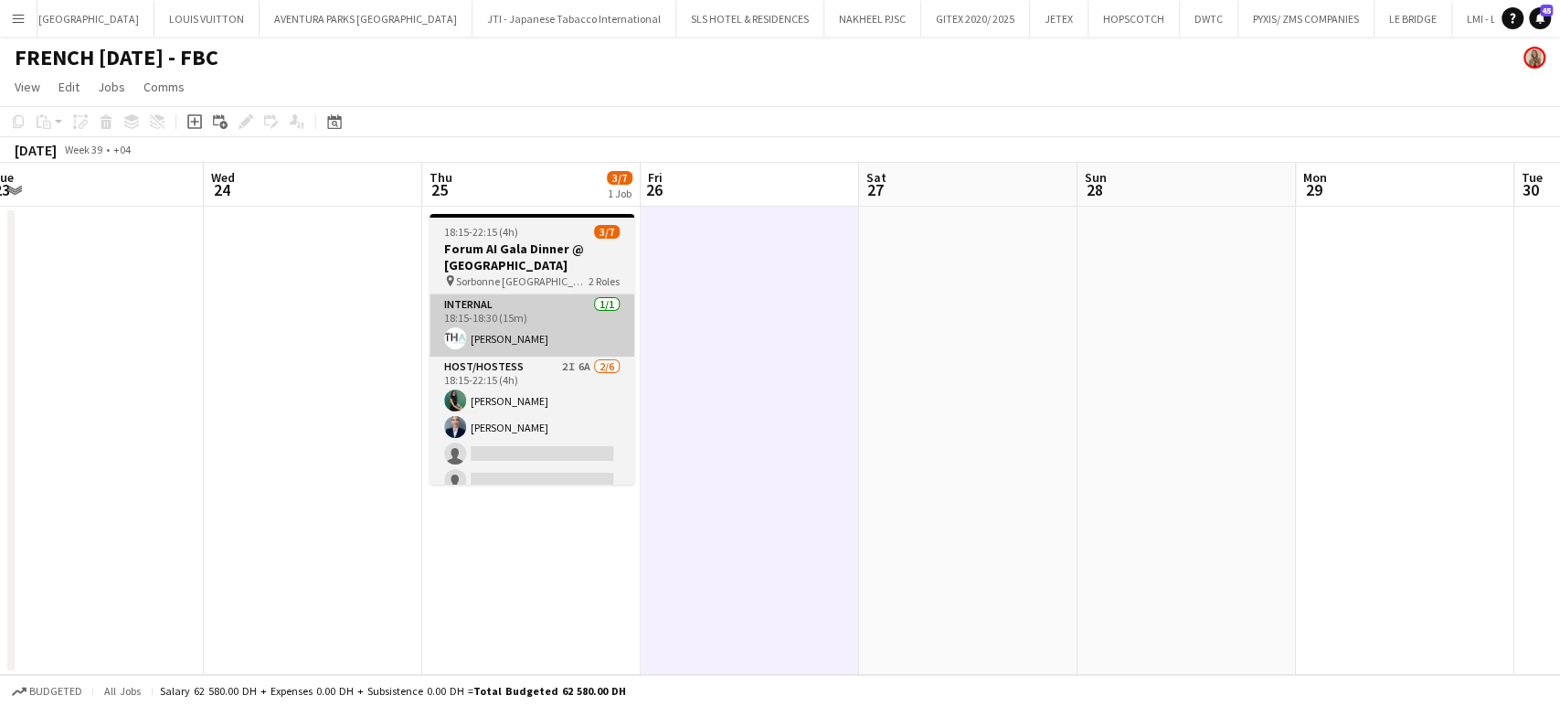
drag, startPoint x: 484, startPoint y: 329, endPoint x: 538, endPoint y: 341, distance: 56.1
click at [461, 329] on app-calendar-viewport "Sat 20 Sun 21 Mon 22 Tue 23 Wed 24 Thu 25 3/7 1 Job Fri 26 Sat 27 Sun 28 Mon 29…" at bounding box center [780, 419] width 1560 height 512
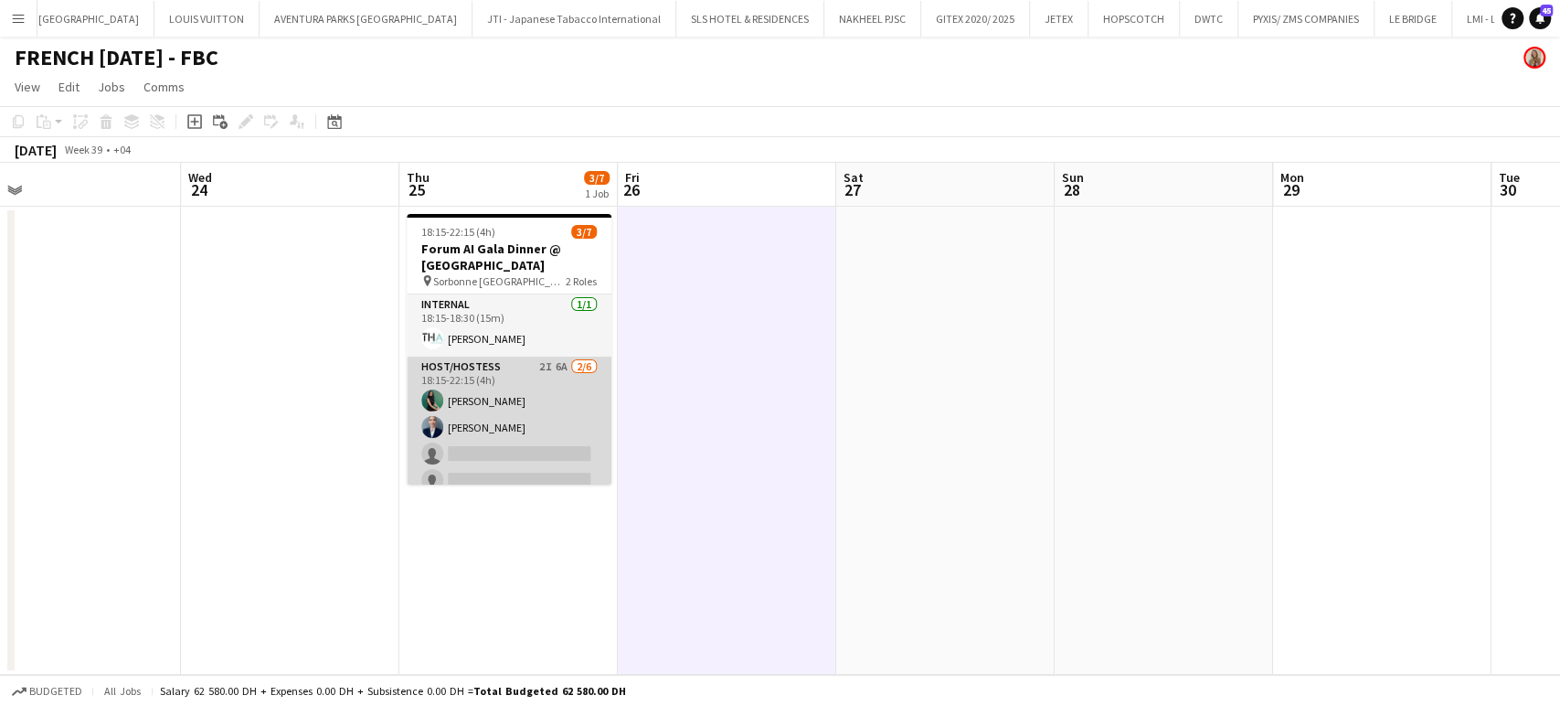
click at [508, 409] on app-card-role "Host/Hostess 2I 6A 2/6 18:15-22:15 (4h) Zineb Seghier Wafa Chinoun single-neutr…" at bounding box center [509, 453] width 205 height 195
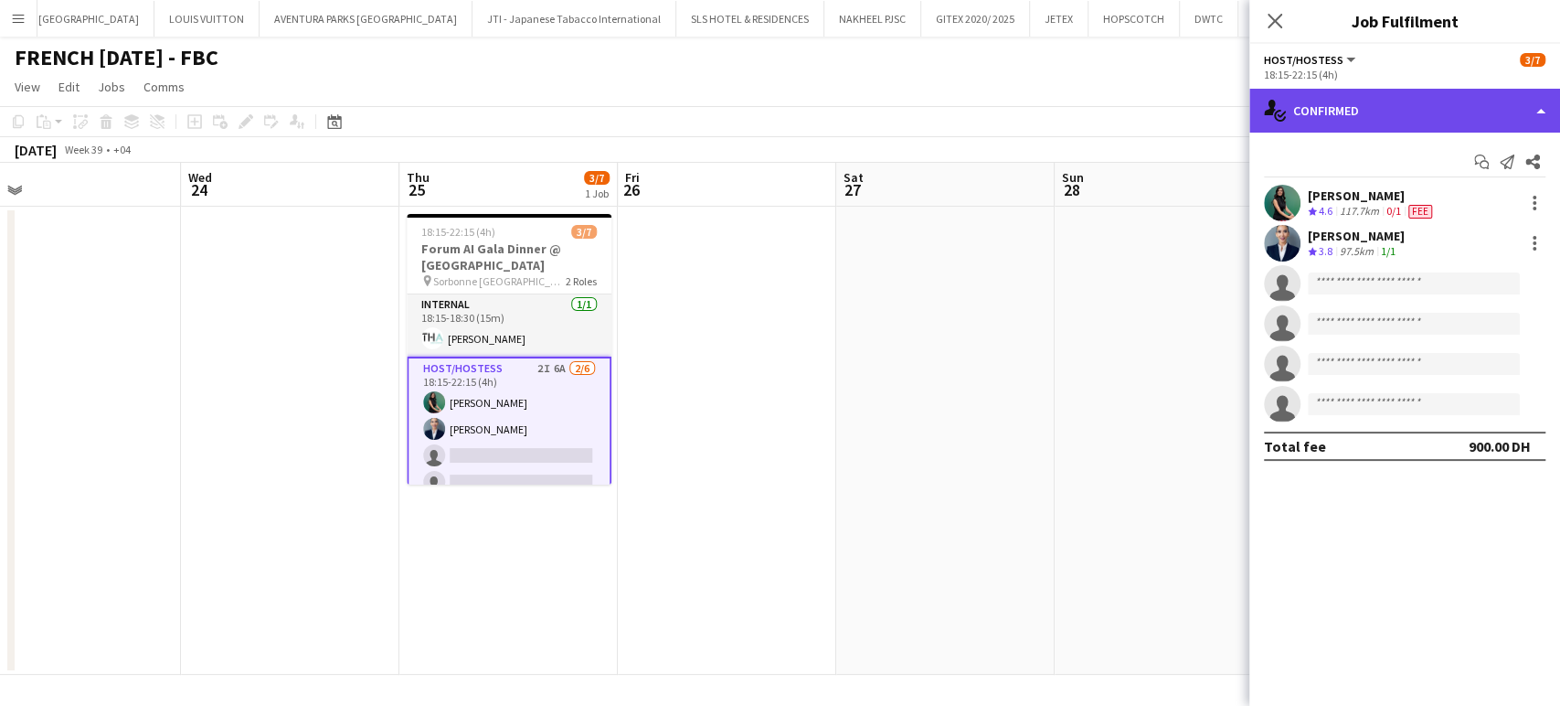
click at [1544, 92] on div "single-neutral-actions-check-2 Confirmed" at bounding box center [1404, 111] width 311 height 44
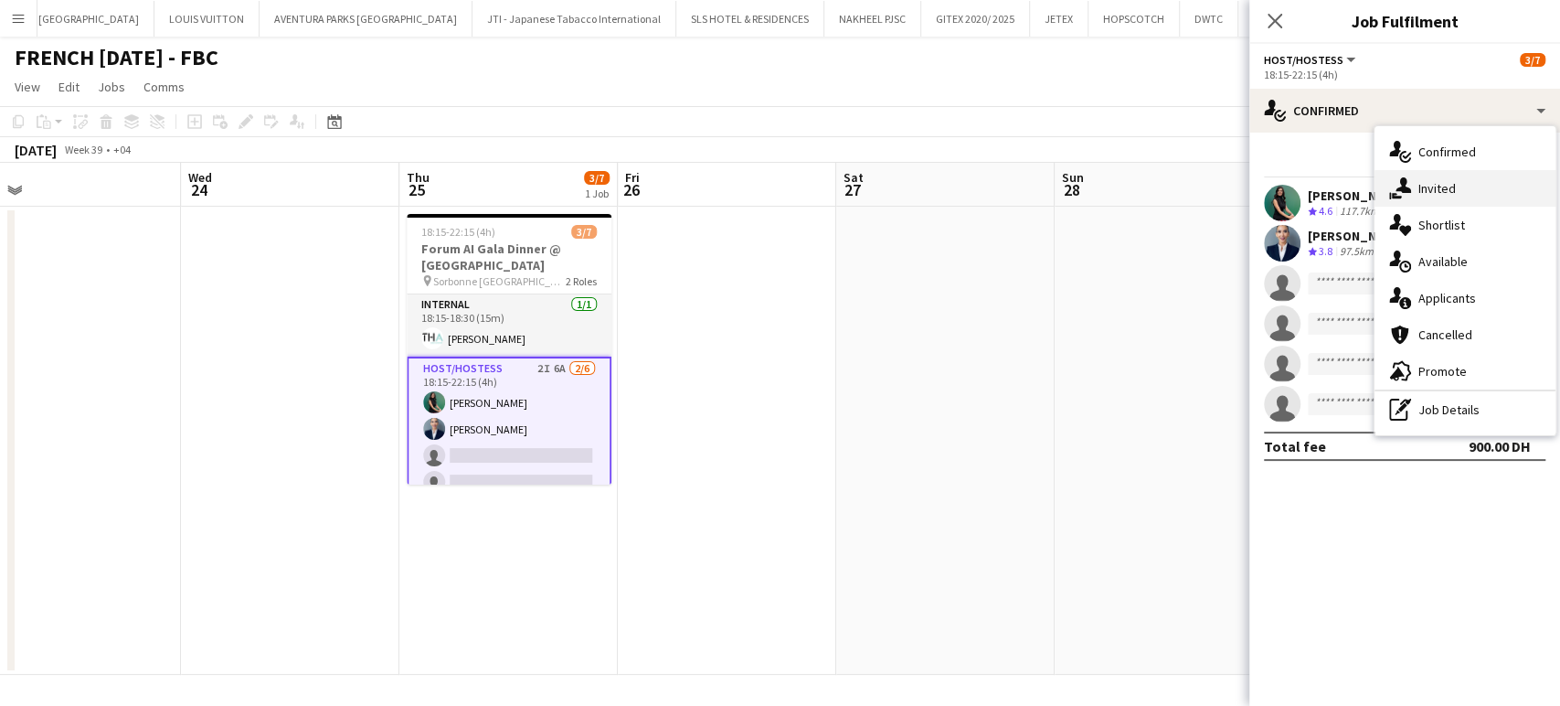
click at [1486, 193] on div "single-neutral-actions-share-1 Invited" at bounding box center [1465, 188] width 181 height 37
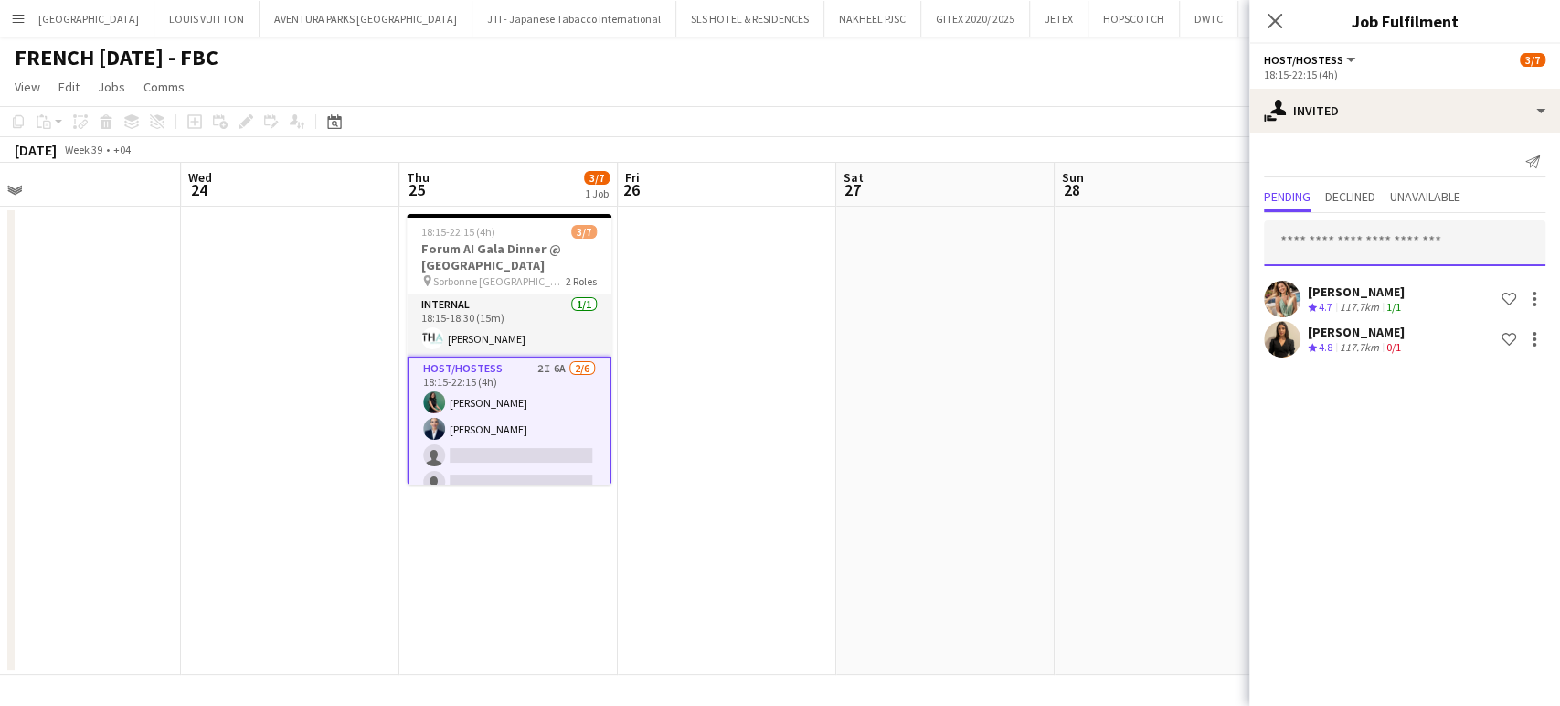
click at [1369, 244] on input "text" at bounding box center [1405, 243] width 282 height 46
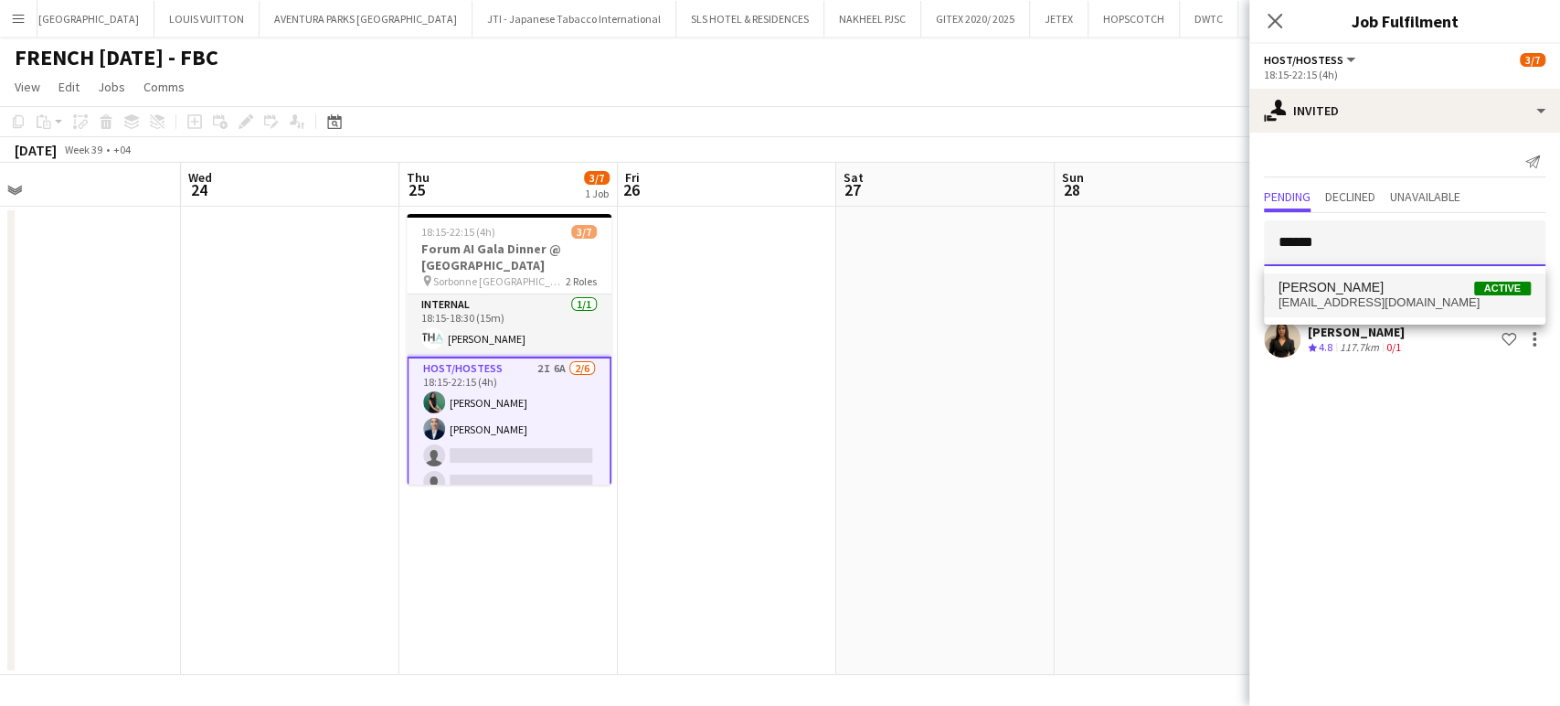
type input "******"
click at [1381, 292] on span "Nabila Seghier Active" at bounding box center [1405, 288] width 252 height 16
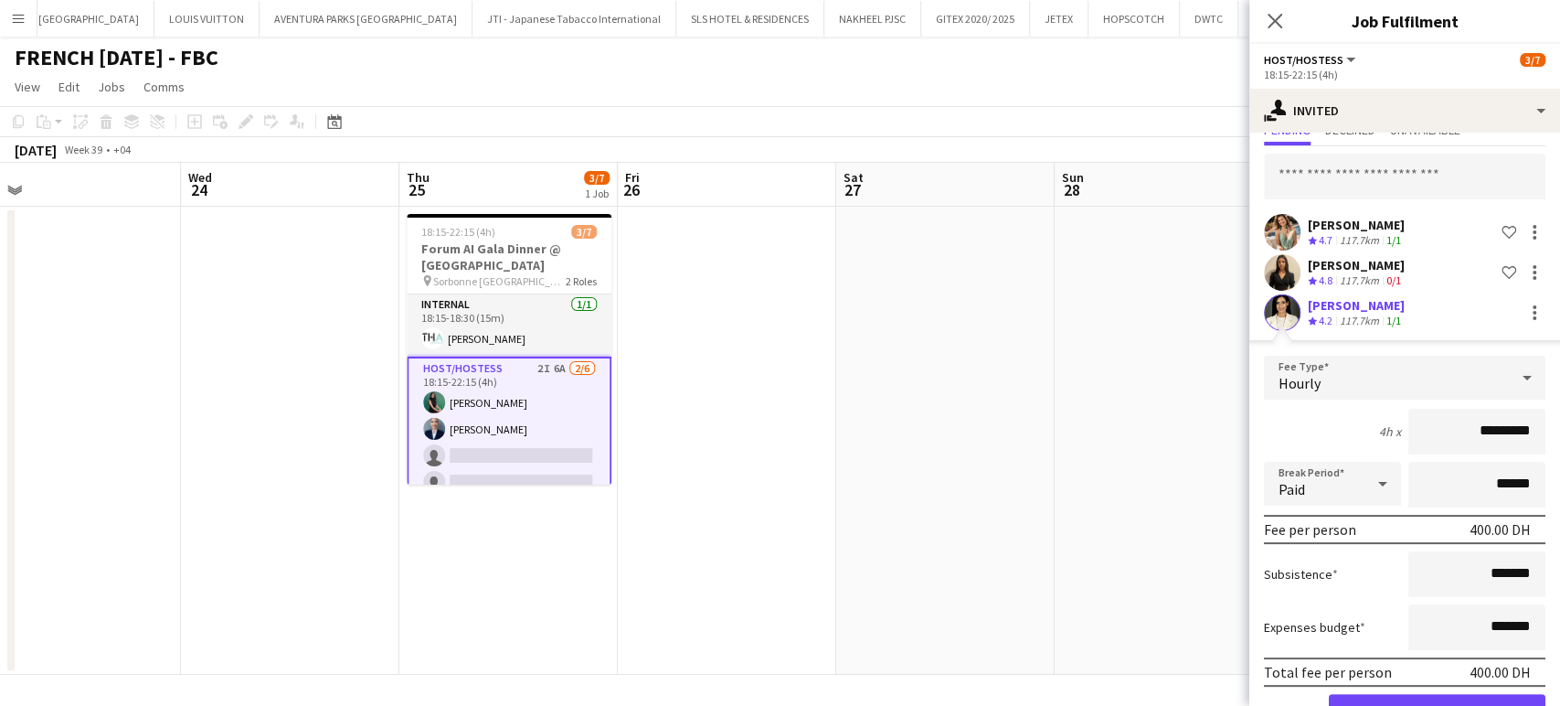
scroll to position [122, 0]
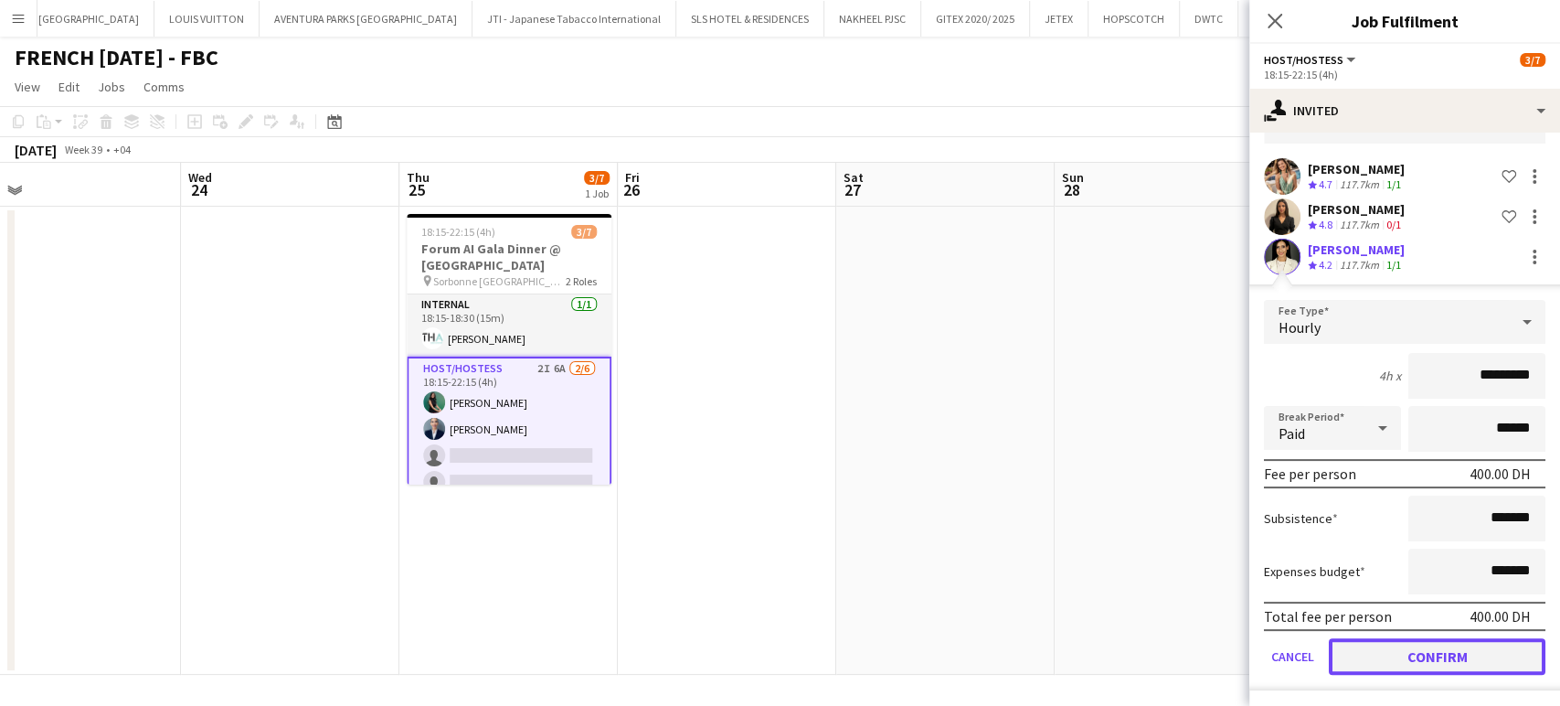
click at [1462, 651] on button "Confirm" at bounding box center [1437, 656] width 217 height 37
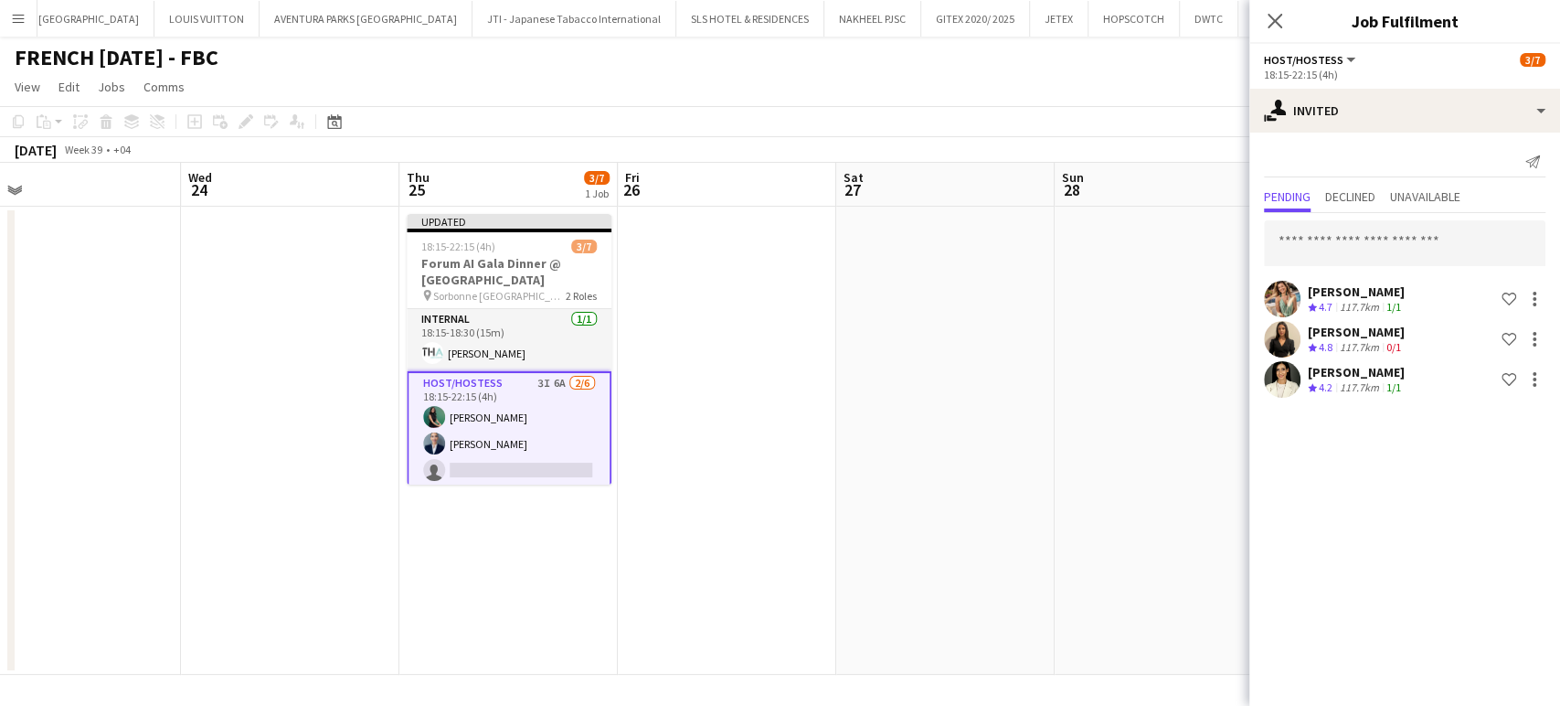
scroll to position [0, 0]
click at [1003, 349] on app-date-cell at bounding box center [945, 441] width 218 height 468
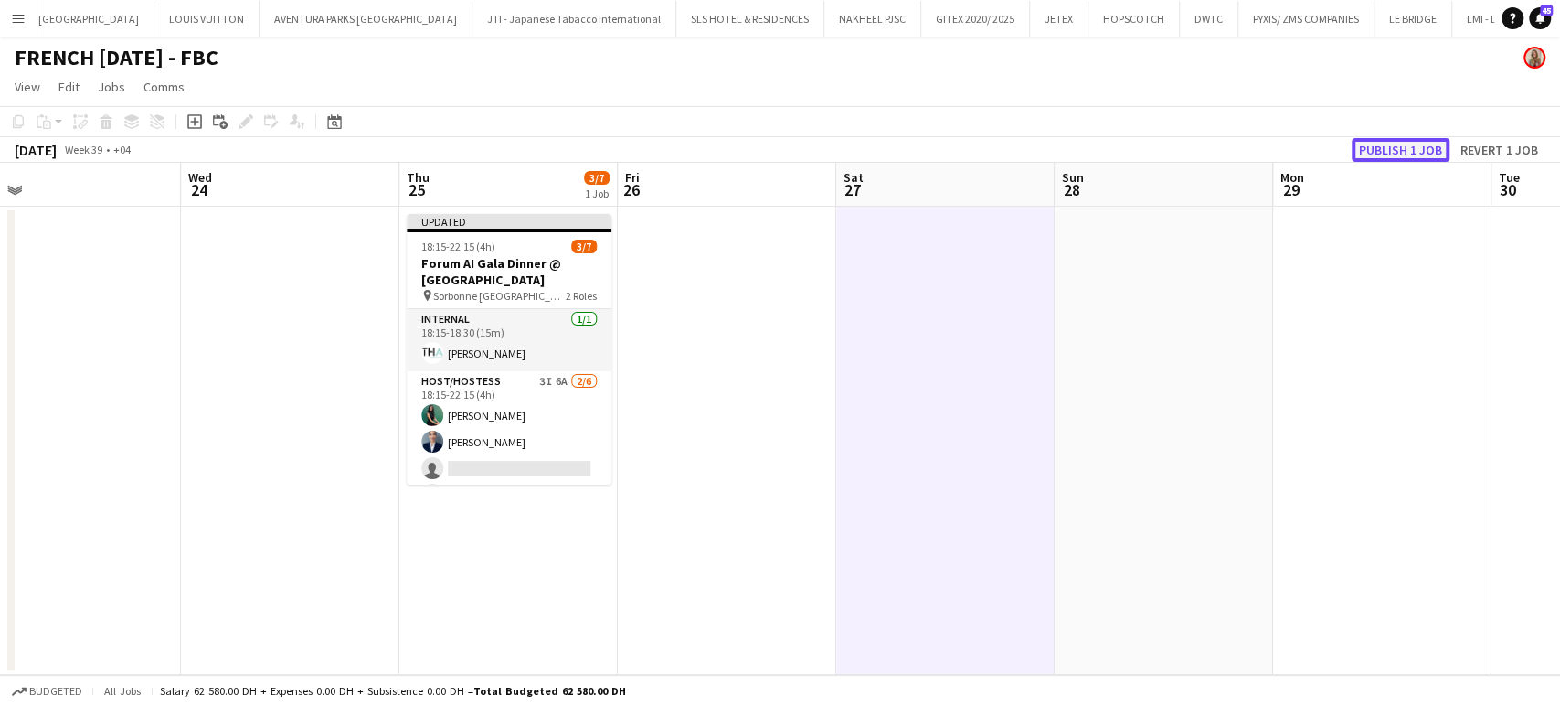
click at [1389, 141] on button "Publish 1 job" at bounding box center [1401, 150] width 98 height 24
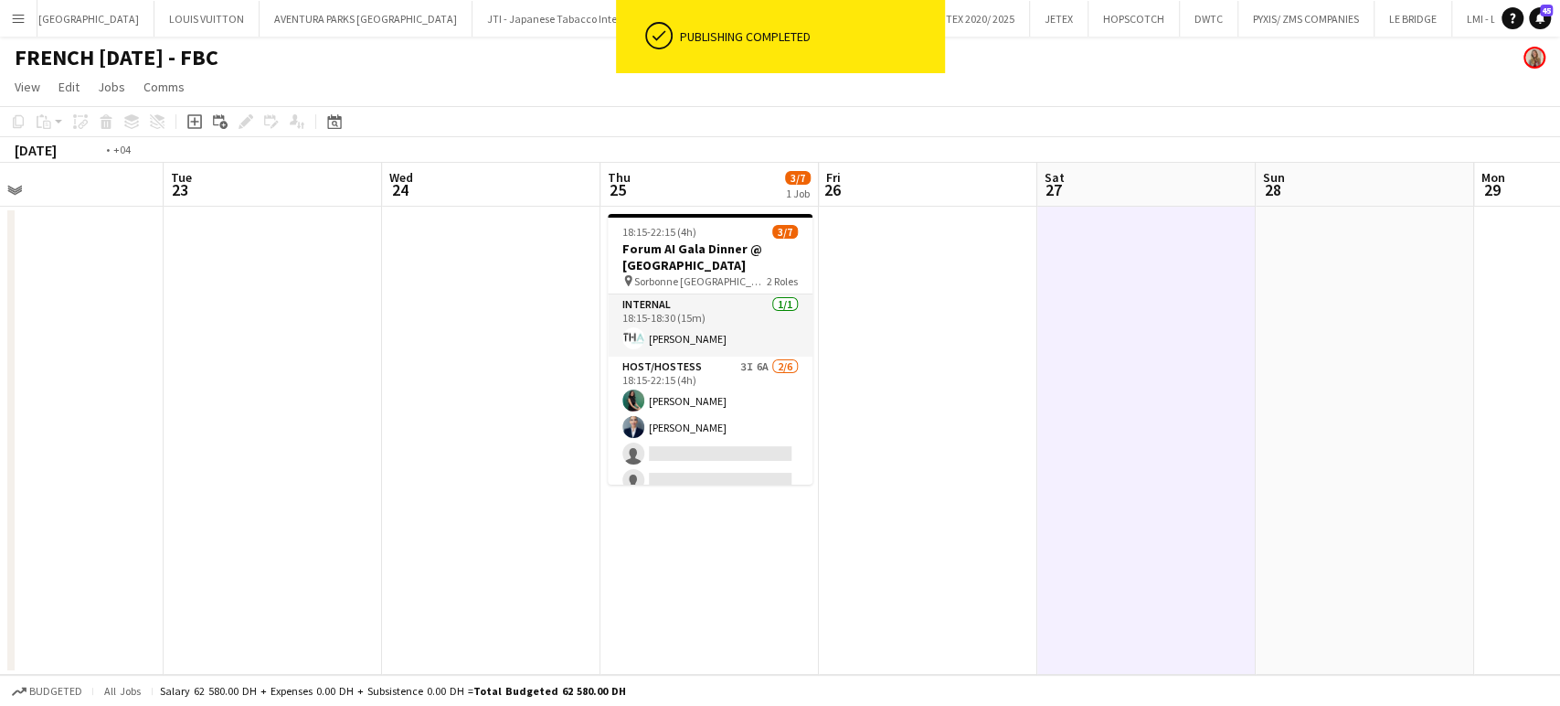
drag, startPoint x: 469, startPoint y: 337, endPoint x: 929, endPoint y: 364, distance: 460.5
click at [929, 363] on app-calendar-viewport "Sat 20 Sun 21 Mon 22 Tue 23 Wed 24 Thu 25 3/7 1 Job Fri 26 Sat 27 Sun 28 Mon 29…" at bounding box center [780, 419] width 1560 height 512
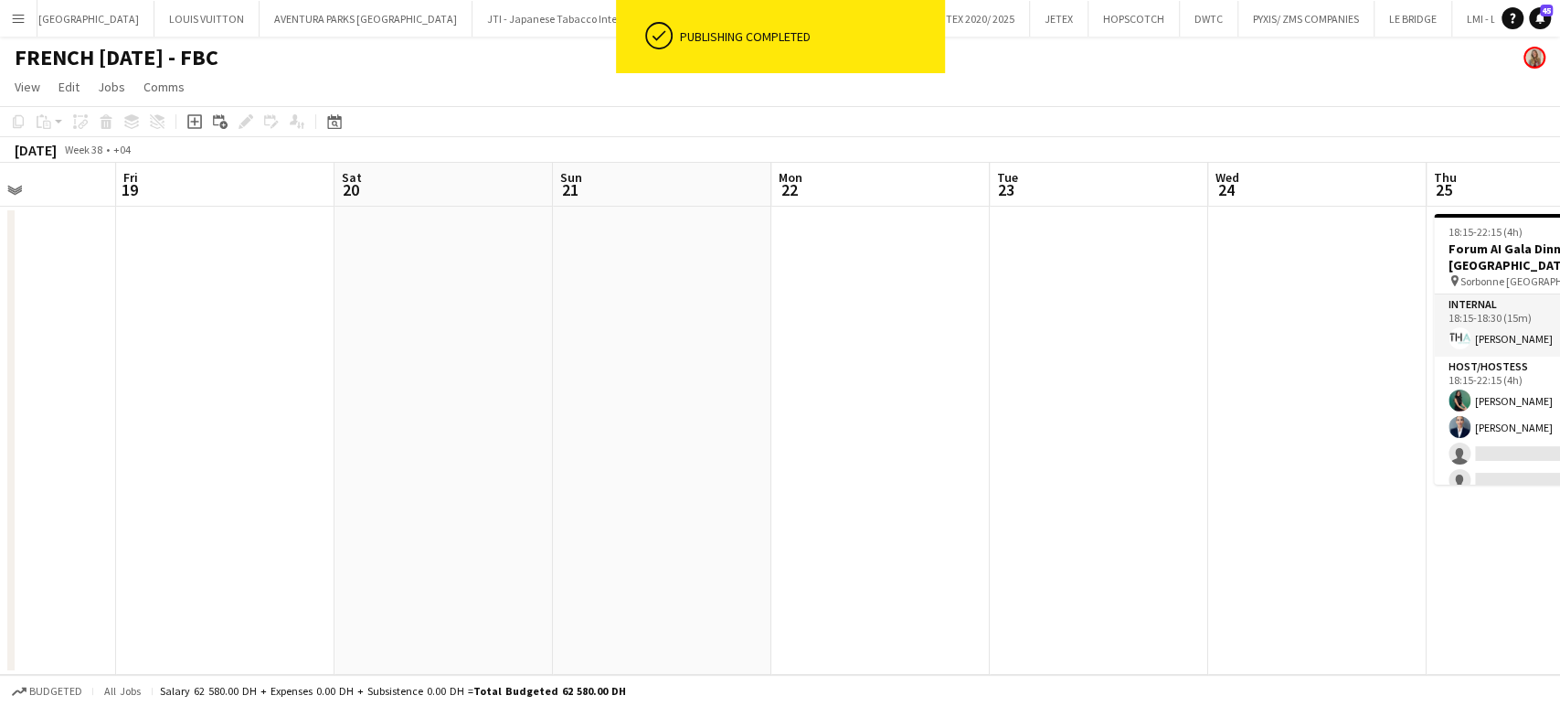
drag, startPoint x: 333, startPoint y: 341, endPoint x: 797, endPoint y: 350, distance: 464.4
click at [793, 347] on app-calendar-viewport "Tue 16 Wed 17 Thu 18 Fri 19 Sat 20 Sun 21 Mon 22 Tue 23 Wed 24 Thu 25 3/7 1 Job…" at bounding box center [780, 419] width 1560 height 512
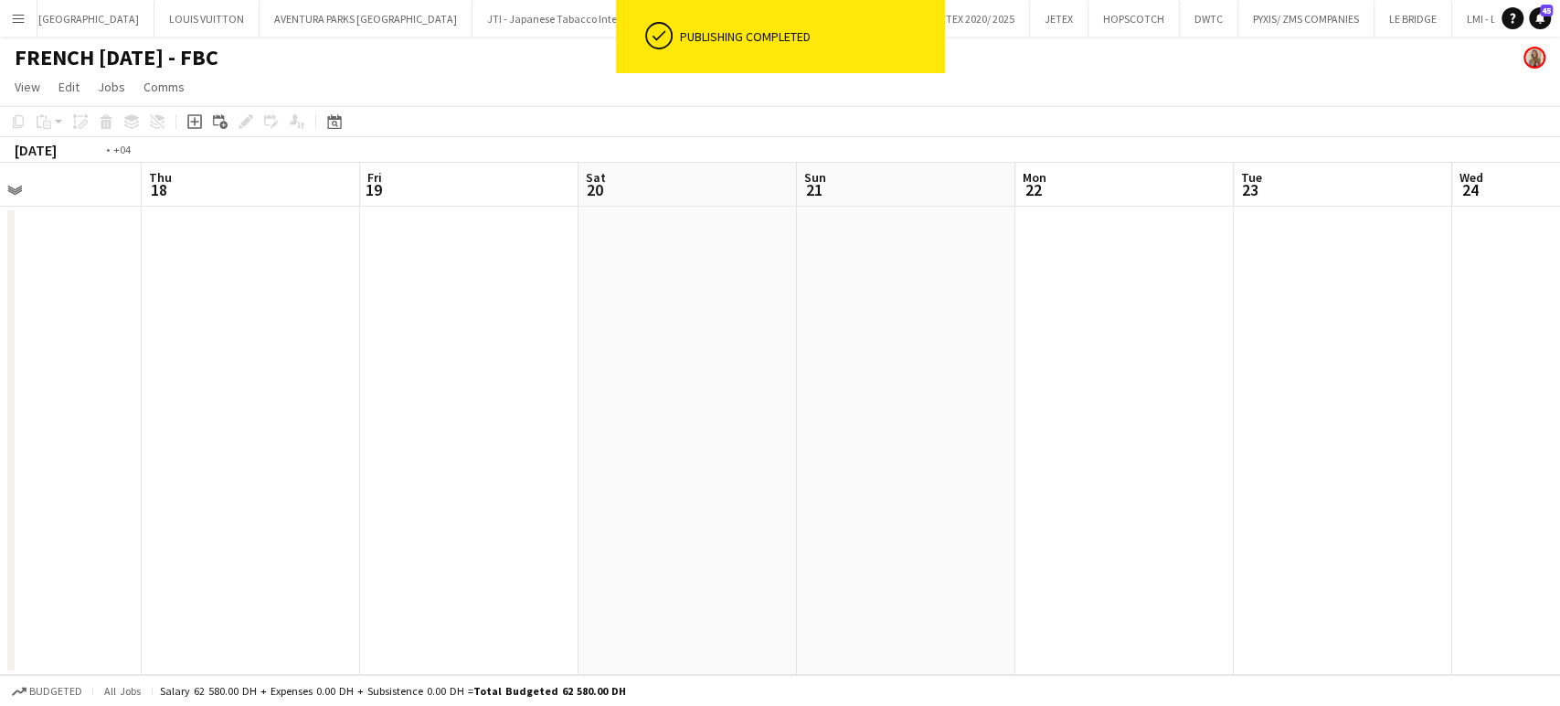
click at [980, 423] on app-calendar-viewport "Mon 15 Tue 16 Wed 17 Thu 18 Fri 19 Sat 20 Sun 21 Mon 22 Tue 23 Wed 24 Thu 25 3/…" at bounding box center [780, 419] width 1560 height 512
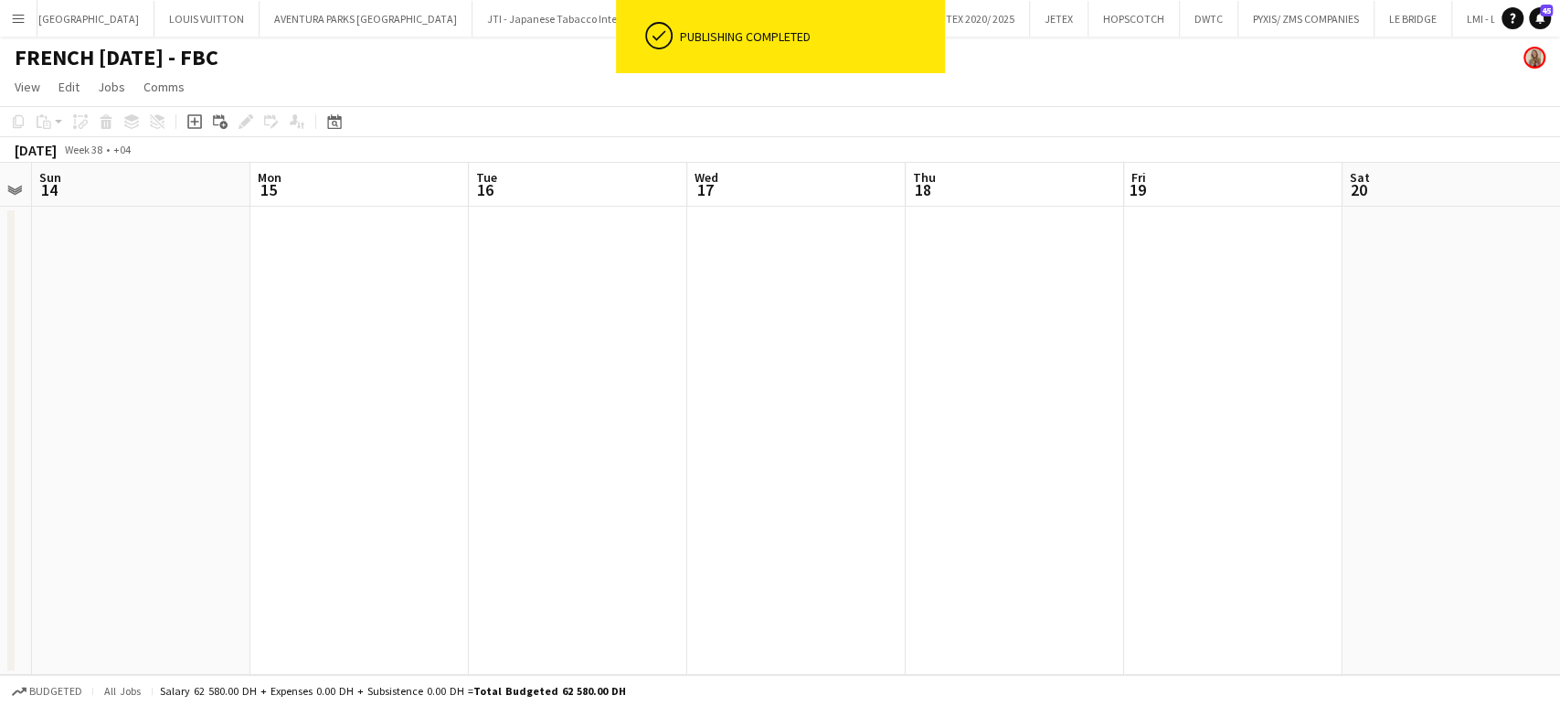
click at [1051, 429] on app-calendar-viewport "Fri 12 Sat 13 Sun 14 Mon 15 Tue 16 Wed 17 Thu 18 Fri 19 Sat 20 Sun 21 Mon 22 Tu…" at bounding box center [780, 419] width 1560 height 512
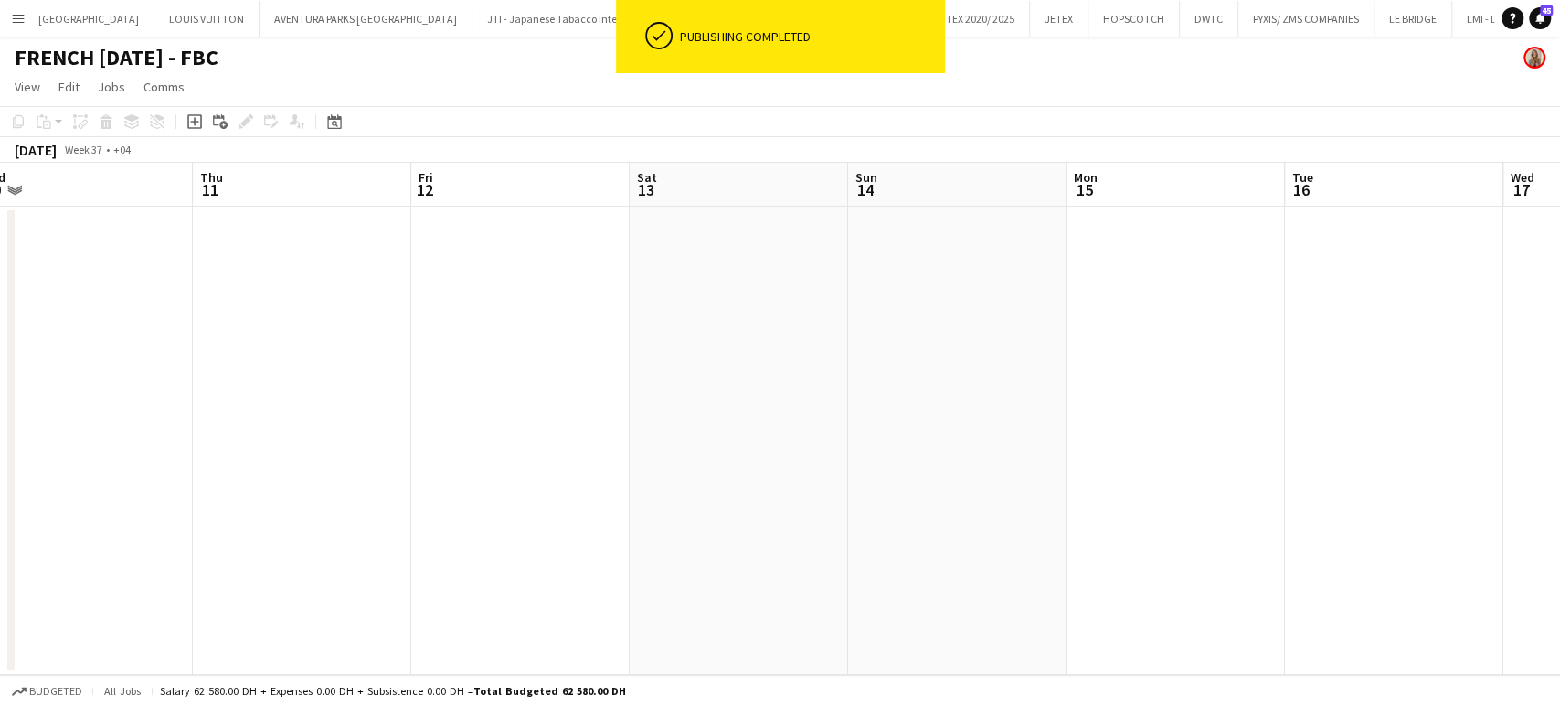
drag, startPoint x: 768, startPoint y: 396, endPoint x: 1097, endPoint y: 425, distance: 330.3
click at [1097, 425] on app-calendar-viewport "Mon 8 Tue 9 4/4 1 Job Wed 10 Thu 11 Fri 12 Sat 13 Sun 14 Mon 15 Tue 16 Wed 17 T…" at bounding box center [780, 419] width 1560 height 512
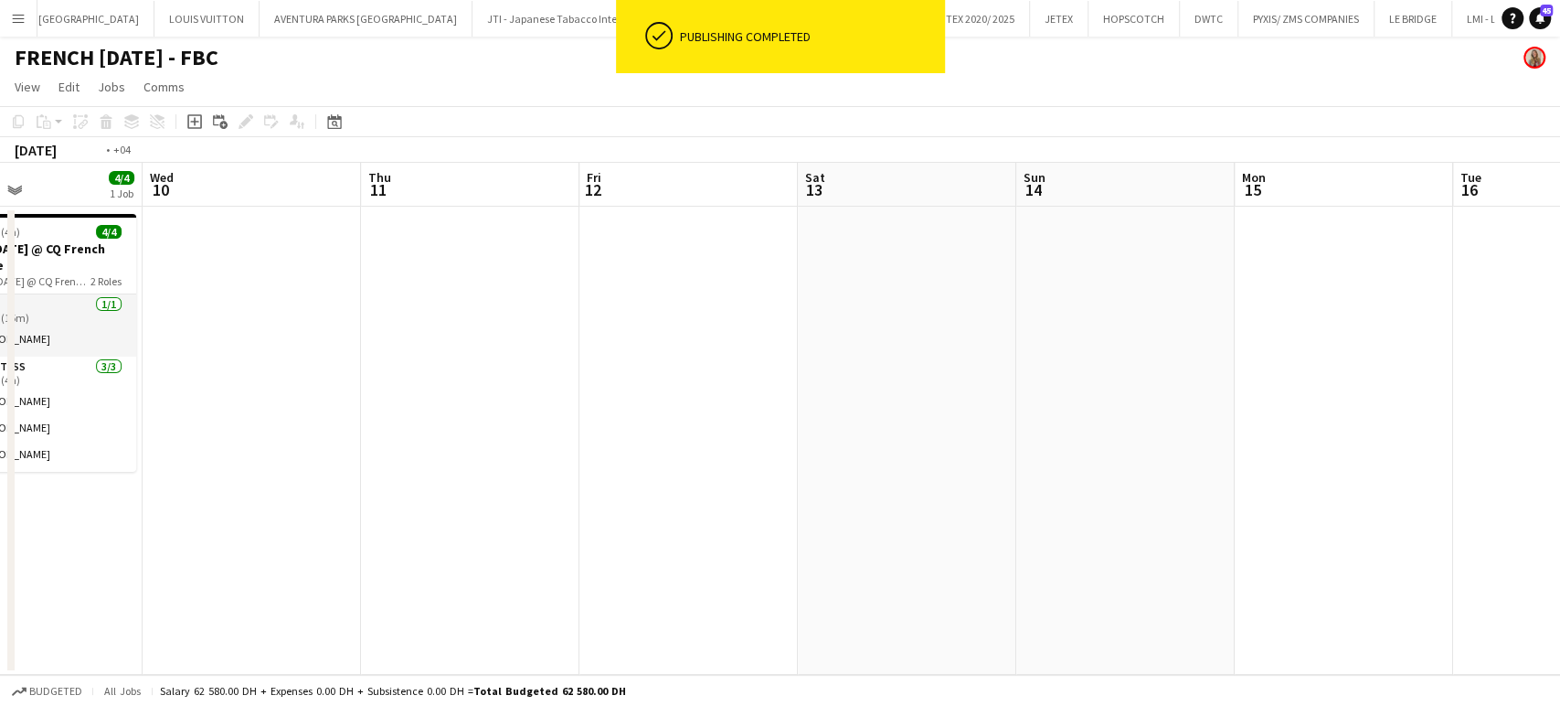
click at [888, 433] on app-calendar-viewport "Sun 7 Mon 8 Tue 9 4/4 1 Job Wed 10 Thu 11 Fri 12 Sat 13 Sun 14 Mon 15 Tue 16 We…" at bounding box center [780, 419] width 1560 height 512
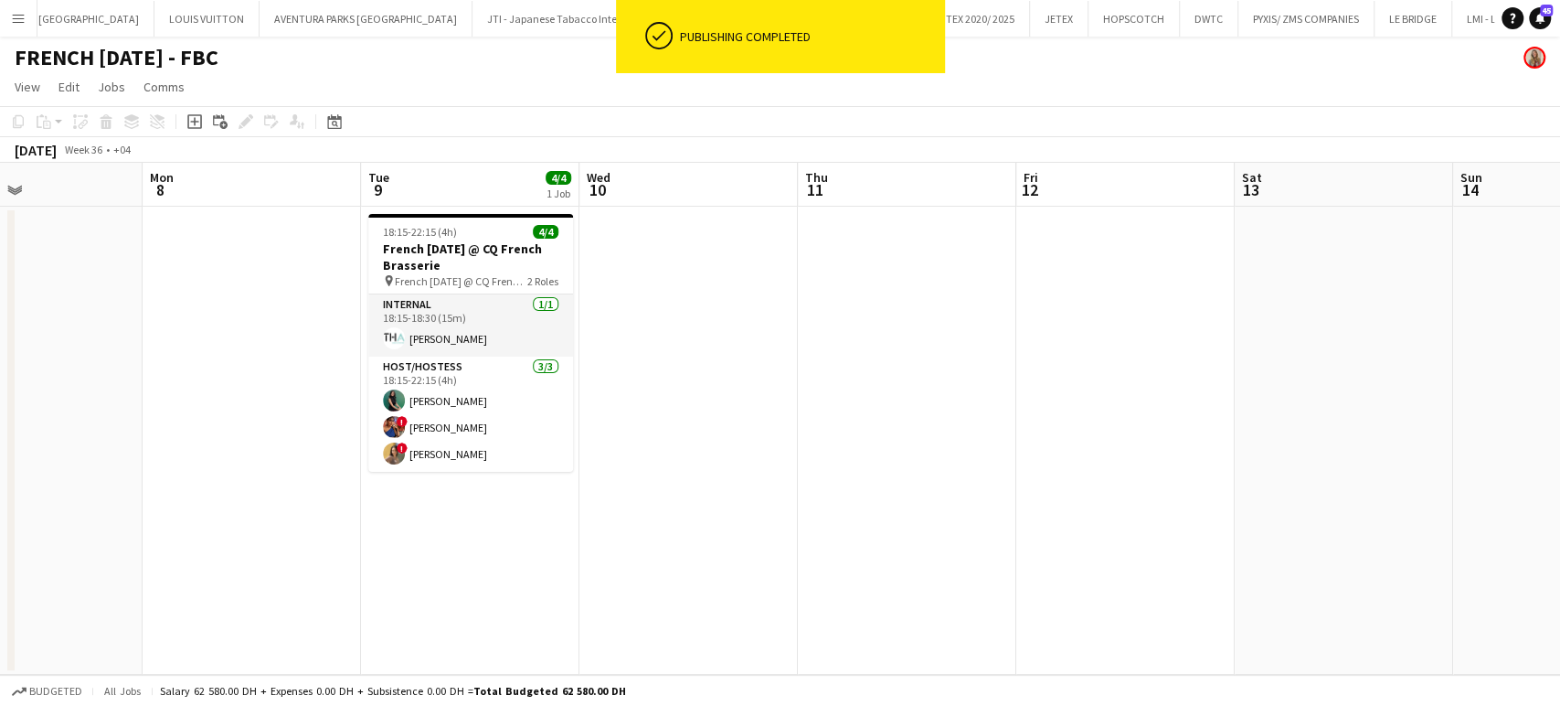
scroll to position [0, 512]
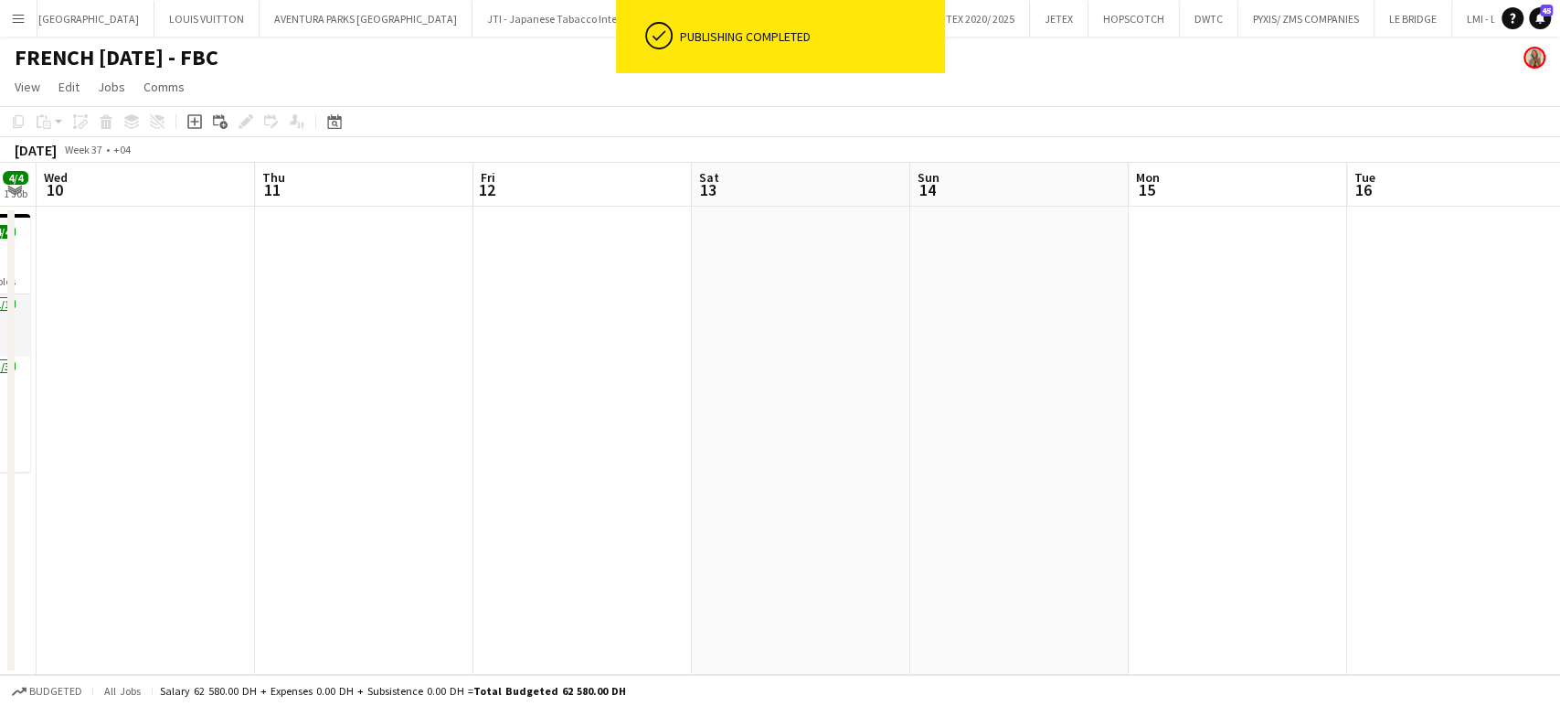
drag, startPoint x: 776, startPoint y: 435, endPoint x: 268, endPoint y: 401, distance: 509.3
click at [173, 420] on app-calendar-viewport "Sun 7 Mon 8 Tue 9 4/4 1 Job Wed 10 Thu 11 Fri 12 Sat 13 Sun 14 Mon 15 Tue 16 We…" at bounding box center [780, 419] width 1560 height 512
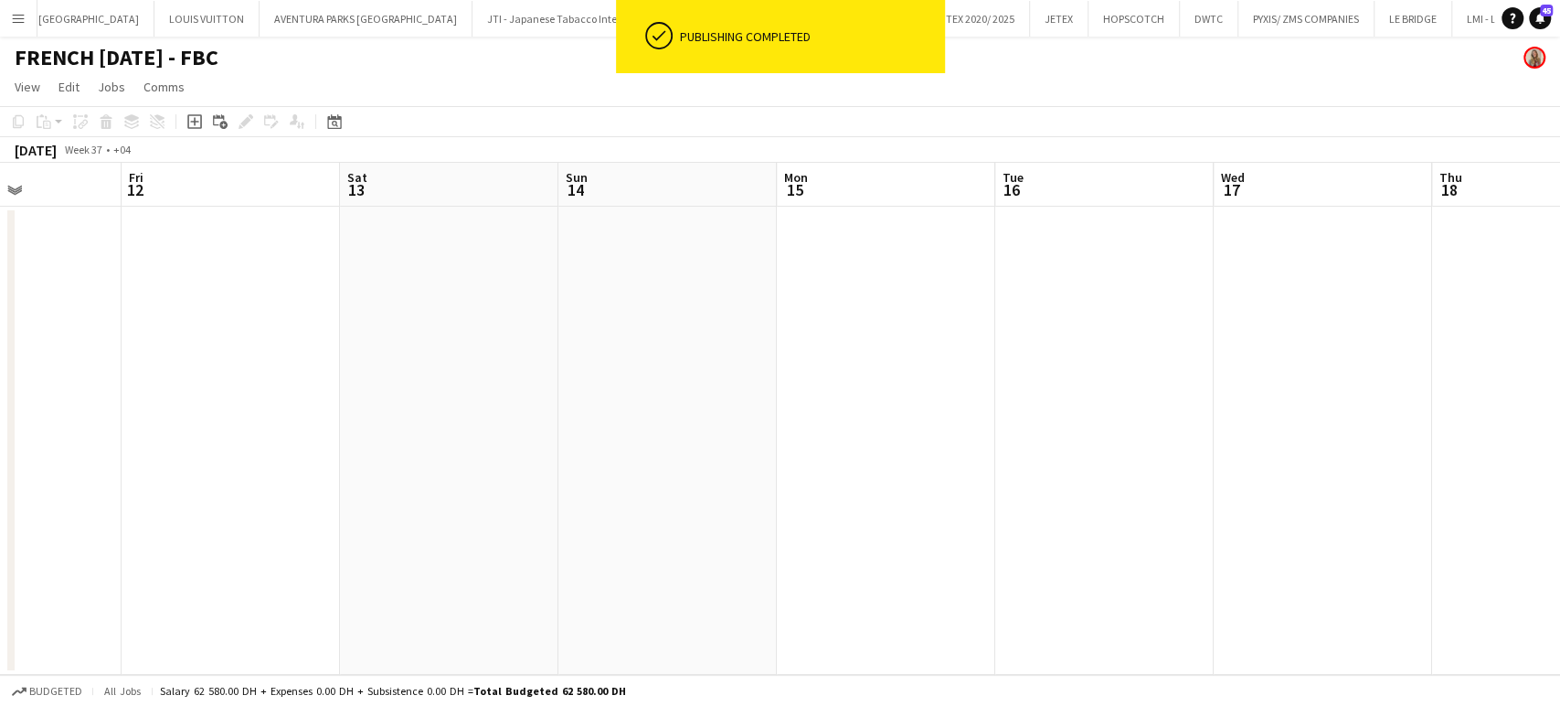
drag, startPoint x: 342, startPoint y: 387, endPoint x: 309, endPoint y: 387, distance: 32.9
click at [316, 387] on app-calendar-viewport "Tue 9 4/4 1 Job Wed 10 Thu 11 Fri 12 Sat 13 Sun 14 Mon 15 Tue 16 Wed 17 Thu 18 …" at bounding box center [780, 419] width 1560 height 512
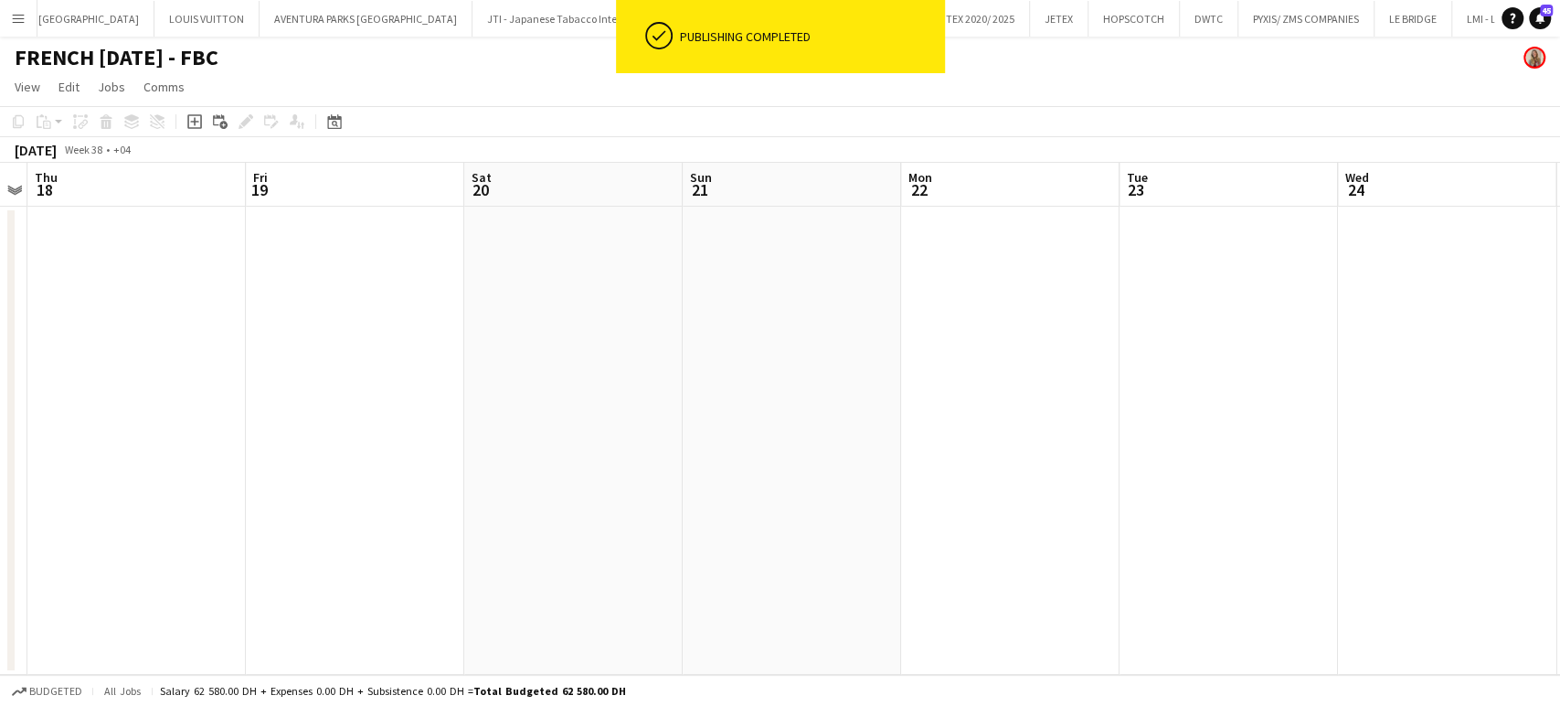
drag, startPoint x: 1297, startPoint y: 460, endPoint x: 193, endPoint y: 342, distance: 1110.4
click at [223, 345] on app-calendar-viewport "Sun 14 Mon 15 Tue 16 Wed 17 Thu 18 Fri 19 Sat 20 Sun 21 Mon 22 Tue 23 Wed 24 Th…" at bounding box center [780, 419] width 1560 height 512
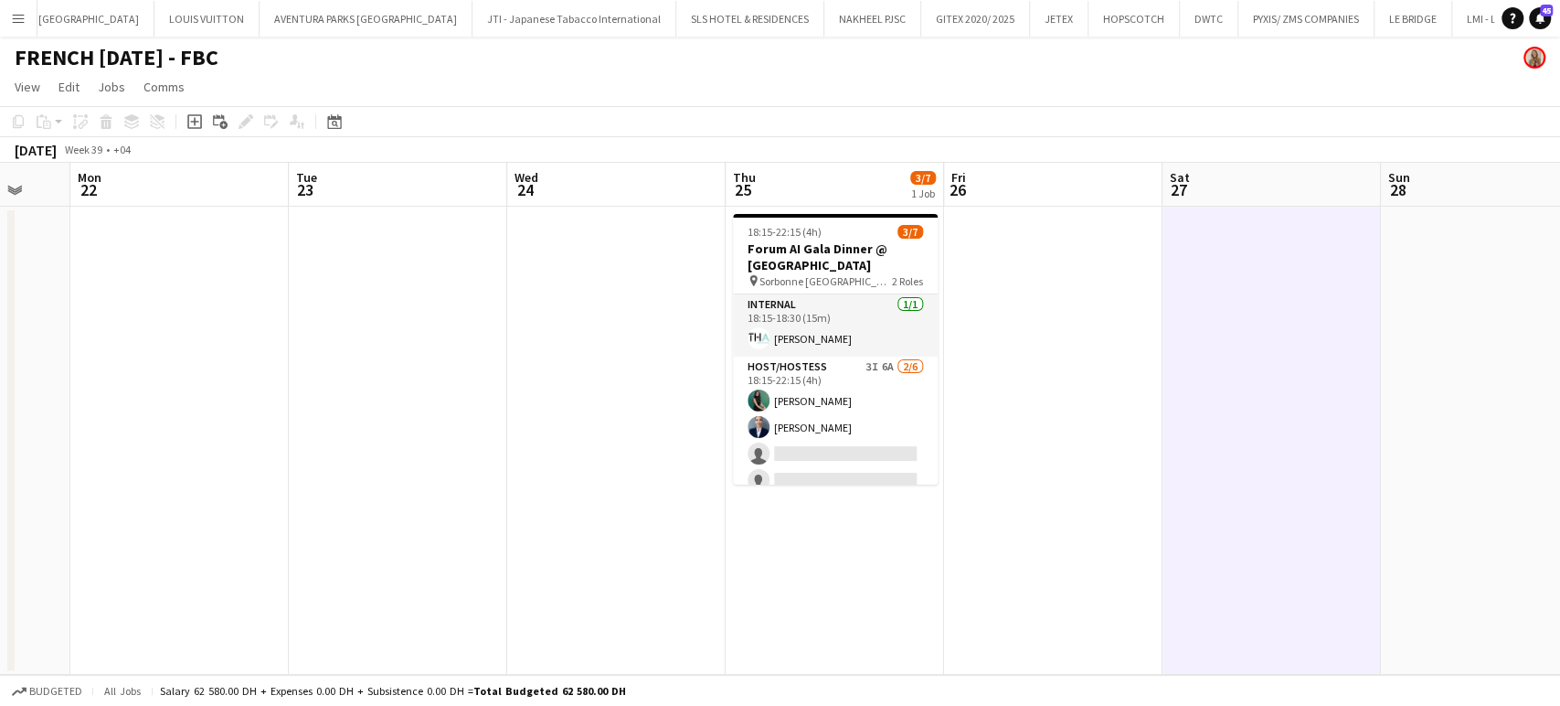
drag, startPoint x: 415, startPoint y: 324, endPoint x: 601, endPoint y: 296, distance: 187.6
click at [242, 305] on app-calendar-viewport "Fri 19 Sat 20 Sun 21 Mon 22 Tue 23 Wed 24 Thu 25 3/7 1 Job Fri 26 Sat 27 Sun 28…" at bounding box center [780, 419] width 1560 height 512
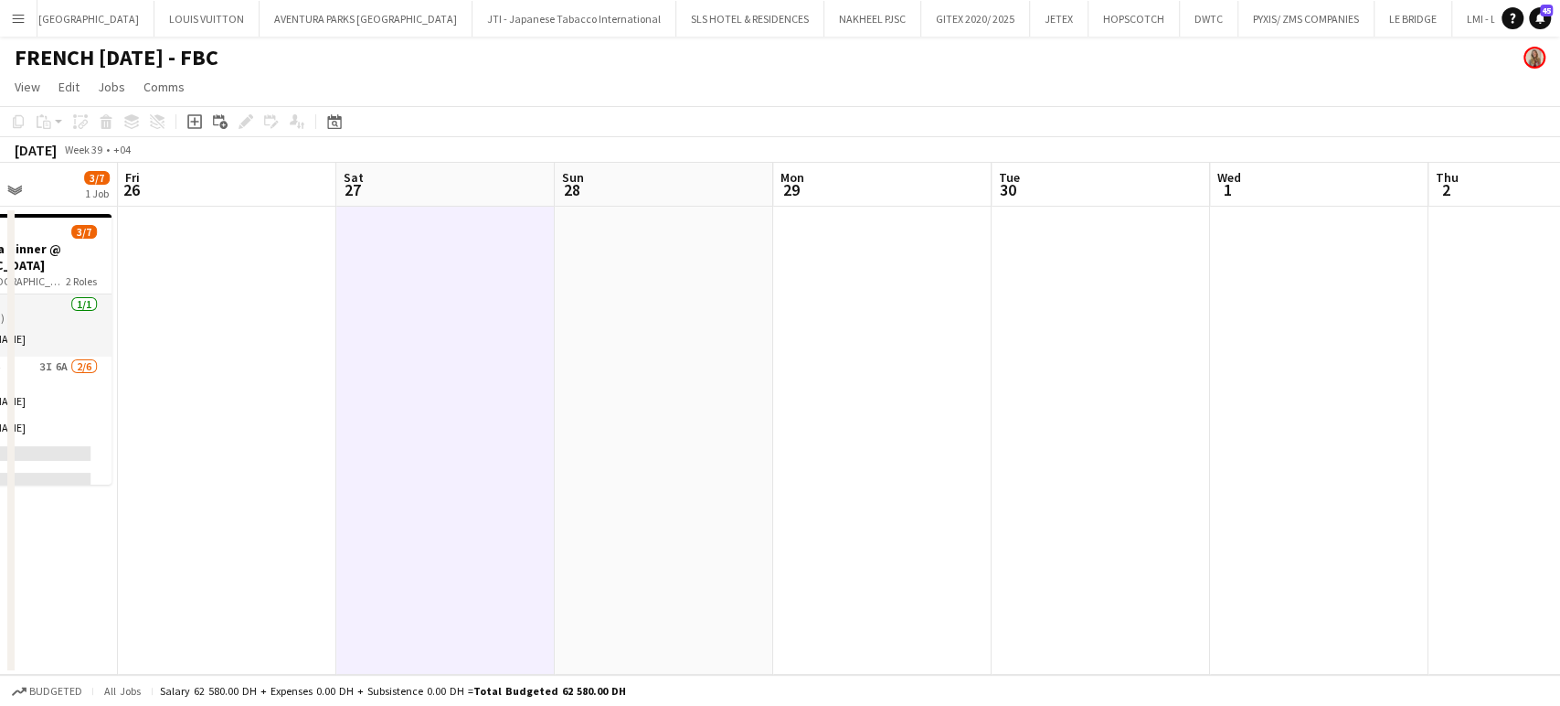
drag, startPoint x: 1101, startPoint y: 401, endPoint x: 559, endPoint y: 330, distance: 546.7
click at [559, 331] on app-calendar-viewport "Mon 22 Tue 23 Wed 24 Thu 25 3/7 1 Job Fri 26 Sat 27 Sun 28 Mon 29 Tue 30 Wed 1 …" at bounding box center [780, 419] width 1560 height 512
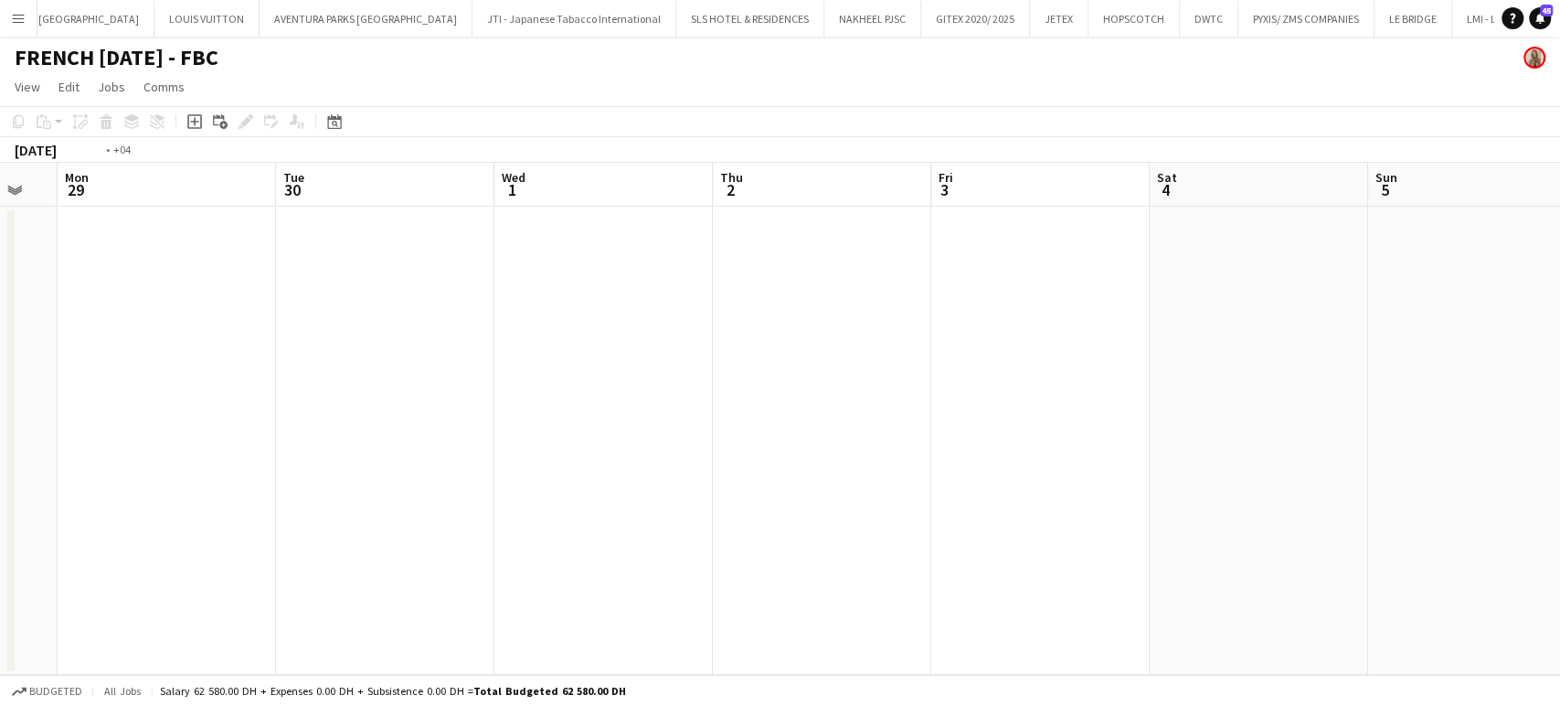
drag, startPoint x: 930, startPoint y: 347, endPoint x: 1121, endPoint y: 283, distance: 201.5
click at [475, 281] on app-calendar-viewport "Fri 26 Sat 27 Sun 28 Mon 29 Tue 30 Wed 1 Thu 2 Fri 3 Sat 4 Sun 5 Mon 6 Tue 7 We…" at bounding box center [780, 419] width 1560 height 512
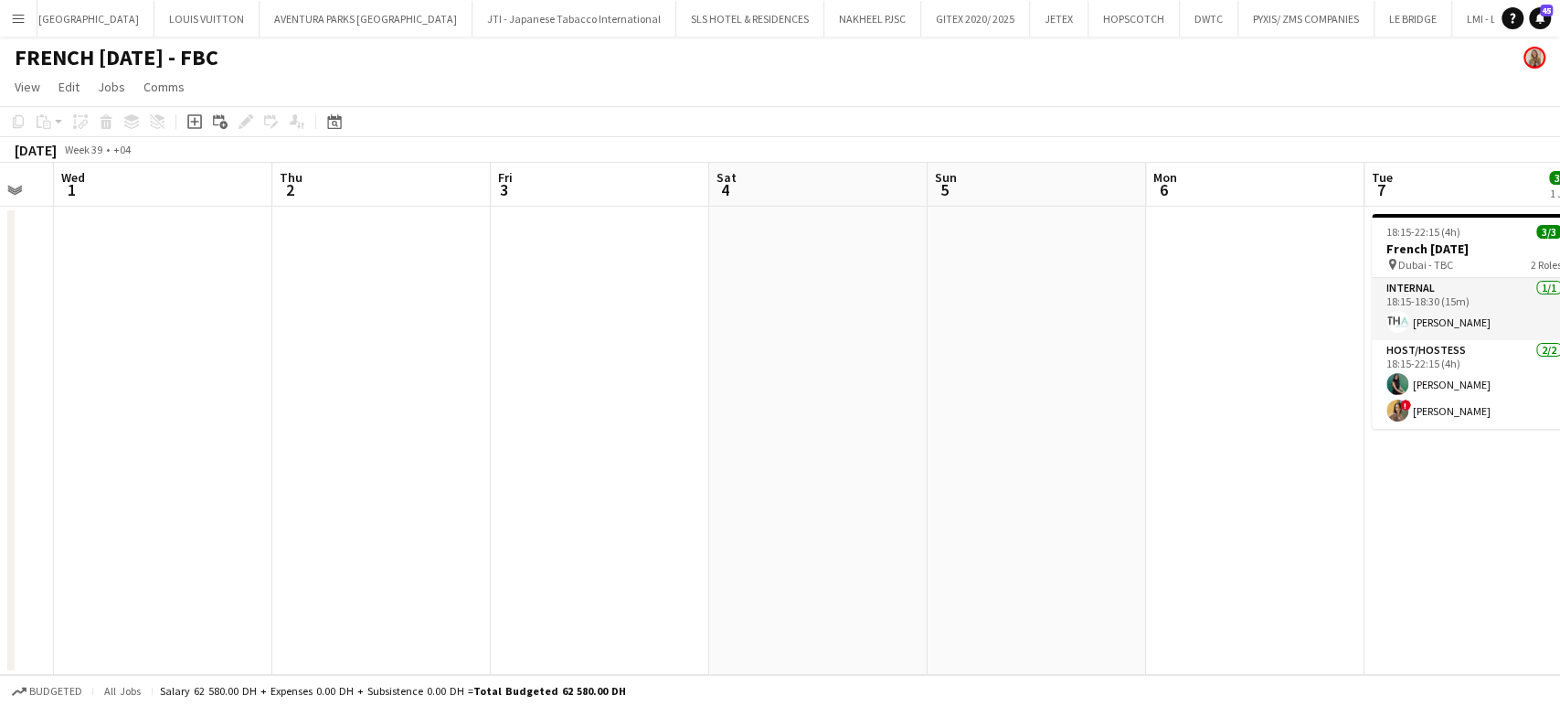
drag, startPoint x: 899, startPoint y: 295, endPoint x: 655, endPoint y: 254, distance: 247.5
click at [655, 254] on app-calendar-viewport "Sun 28 Mon 29 Tue 30 Wed 1 Thu 2 Fri 3 Sat 4 Sun 5 Mon 6 Tue 7 3/3 1 Job Wed 8 …" at bounding box center [780, 419] width 1560 height 512
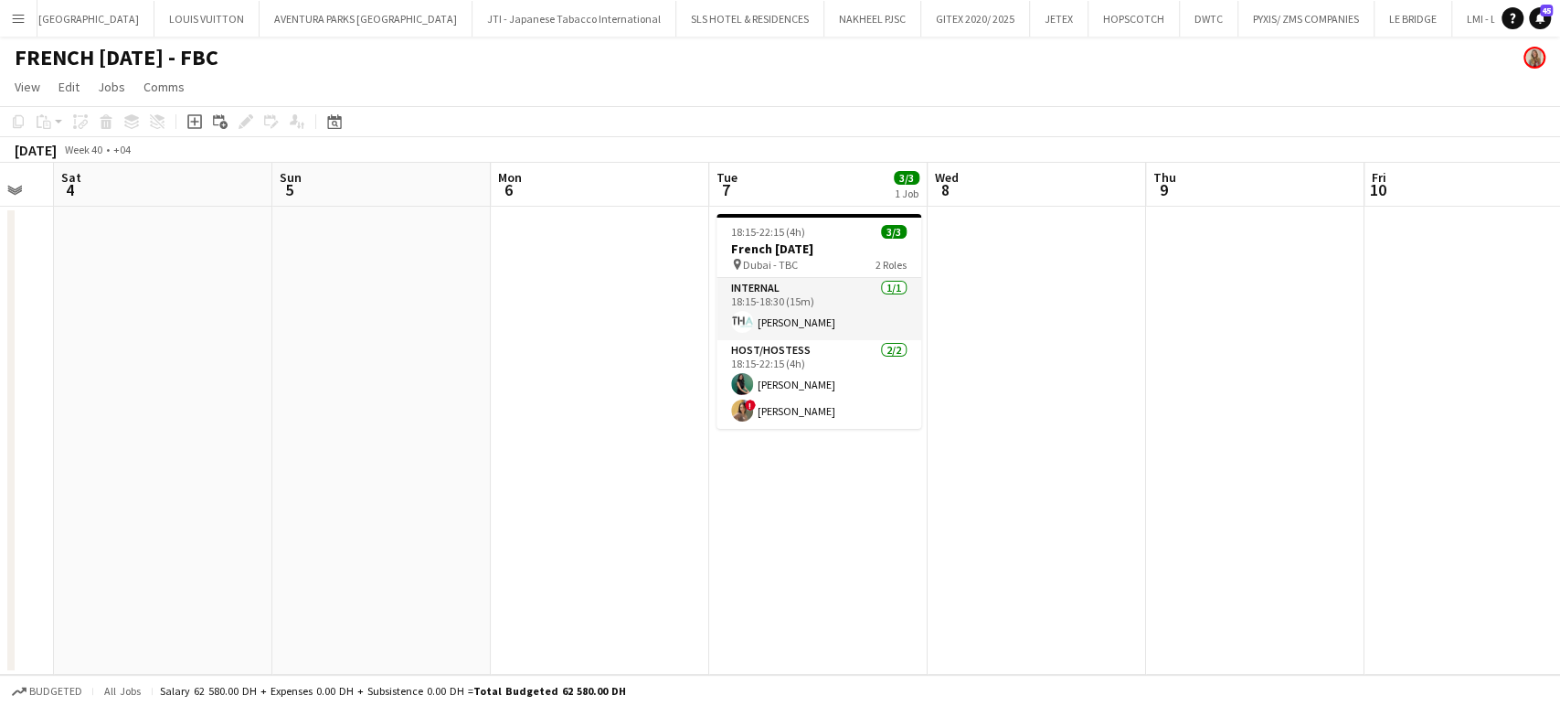
scroll to position [0, 607]
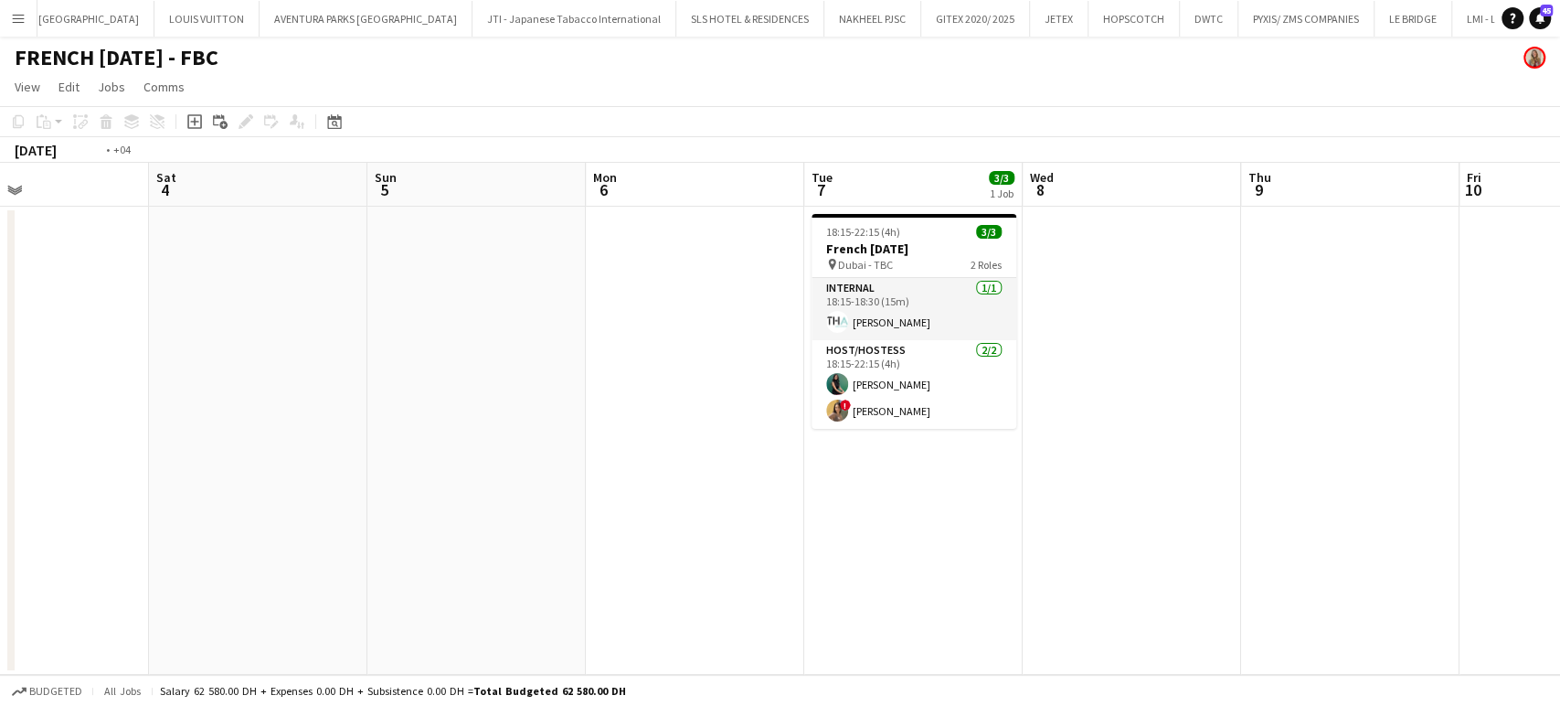
drag, startPoint x: 1134, startPoint y: 377, endPoint x: 785, endPoint y: 295, distance: 358.5
click at [363, 291] on app-calendar-viewport "Wed 1 Thu 2 Fri 3 Sat 4 Sun 5 Mon 6 Tue 7 3/3 1 Job Wed 8 Thu 9 Fri 10 Sat 11 S…" at bounding box center [780, 419] width 1560 height 512
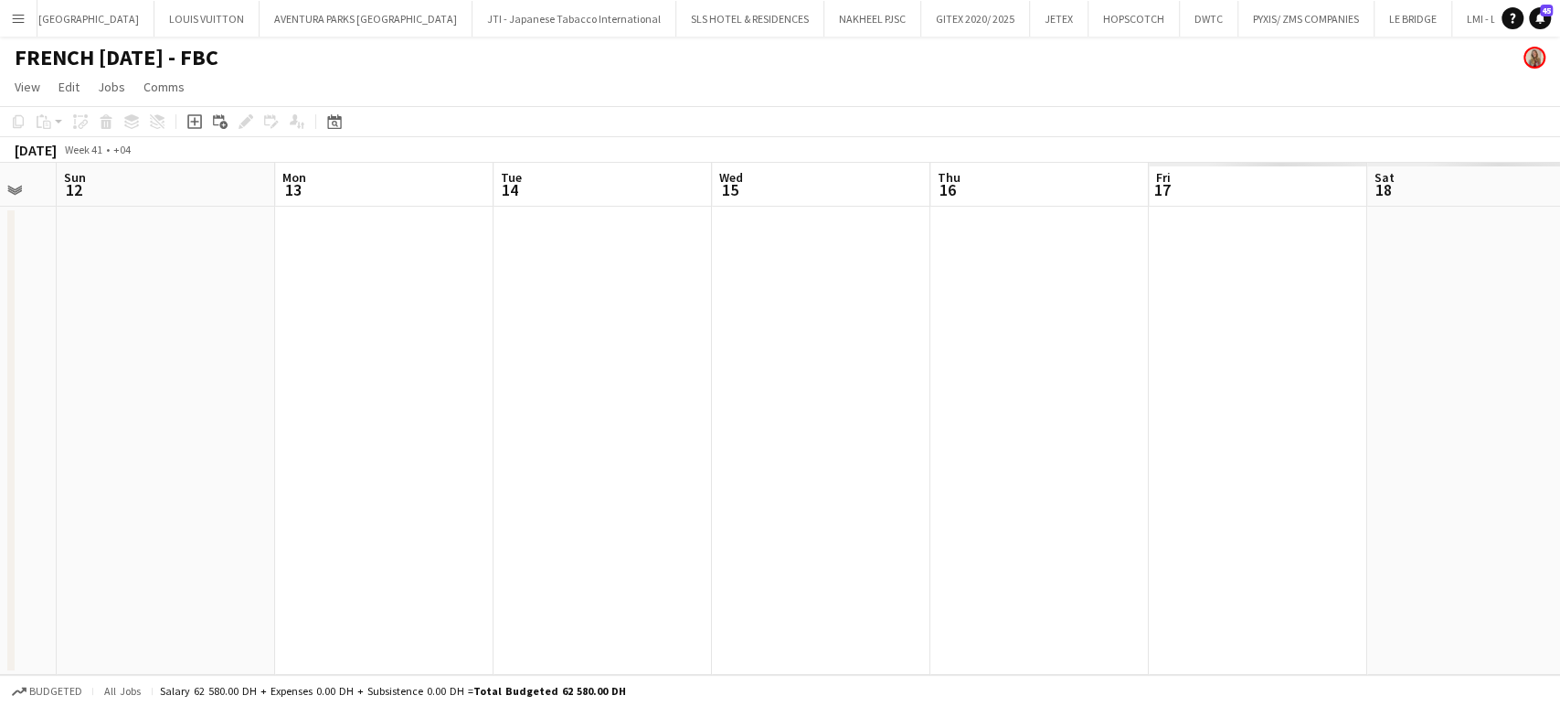
drag, startPoint x: 782, startPoint y: 317, endPoint x: 292, endPoint y: 168, distance: 512.1
click at [234, 173] on app-calendar-viewport "Thu 9 Fri 10 Sat 11 Sun 12 Mon 13 Tue 14 Wed 15 Thu 16 Fri 17 Sat 18 Sun 19 Mon…" at bounding box center [780, 419] width 1560 height 512
drag, startPoint x: 1193, startPoint y: 315, endPoint x: 556, endPoint y: 179, distance: 651.5
click at [556, 185] on app-calendar-viewport "Thu 9 Fri 10 Sat 11 Sun 12 Mon 13 Tue 14 Wed 15 Thu 16 Fri 17 Sat 18 Sun 19 Mon…" at bounding box center [780, 419] width 1560 height 512
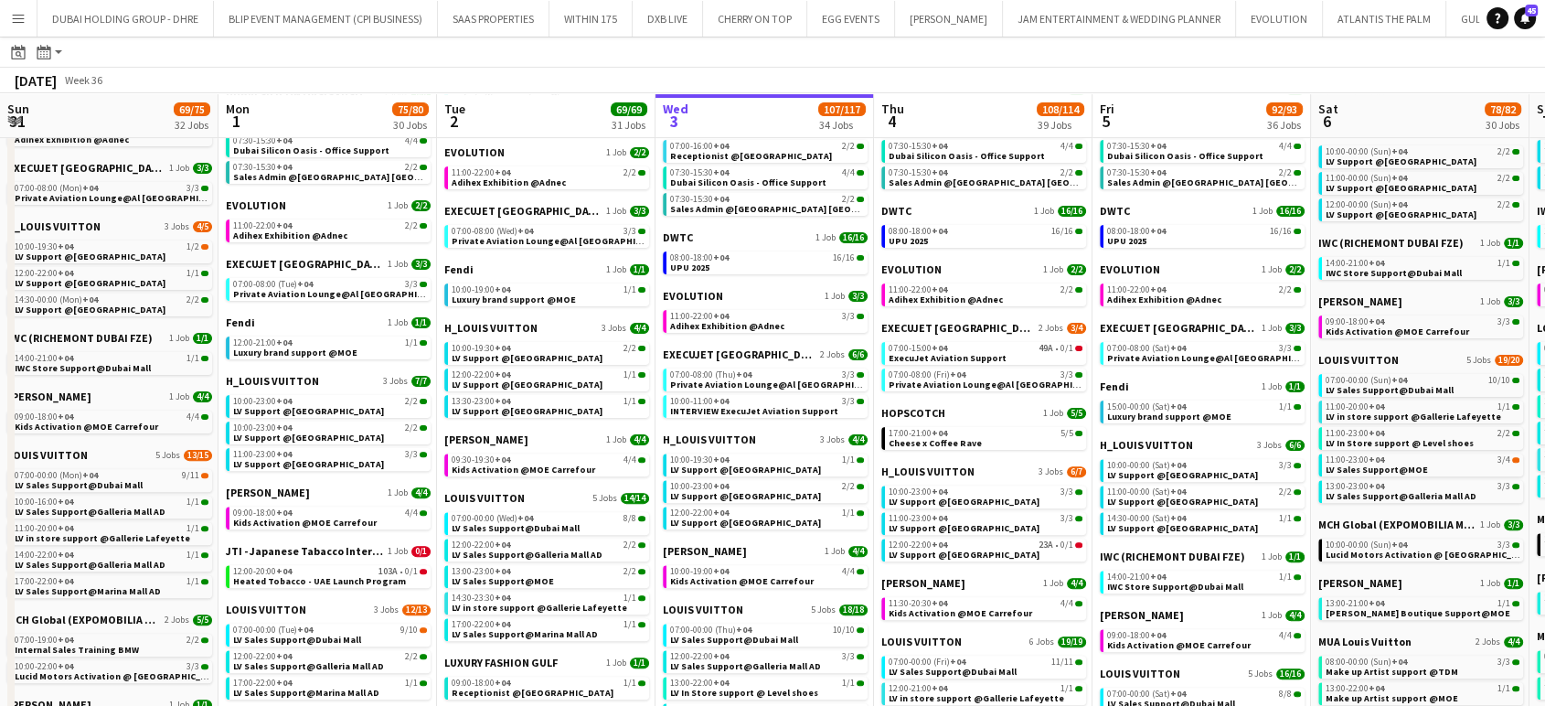
scroll to position [0, 402]
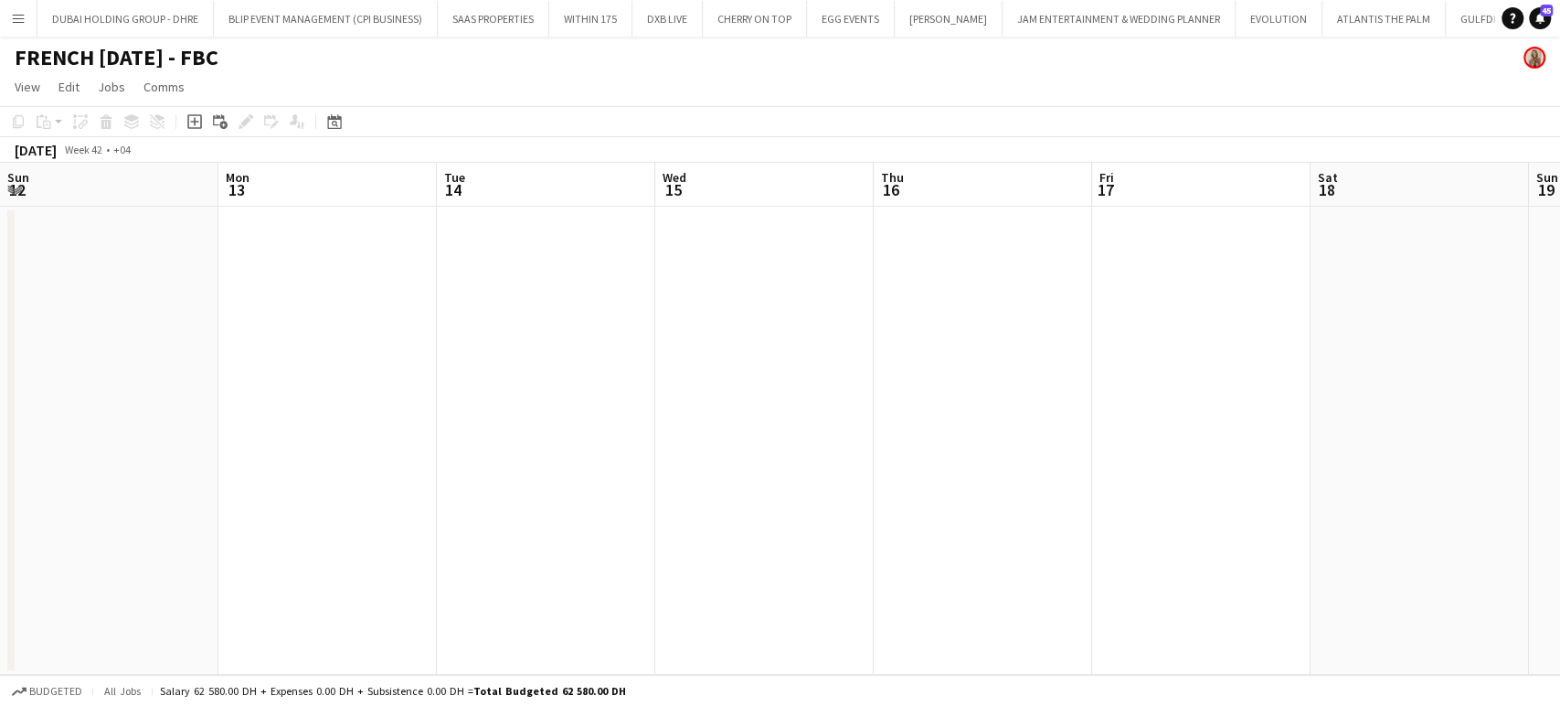
scroll to position [0, 581]
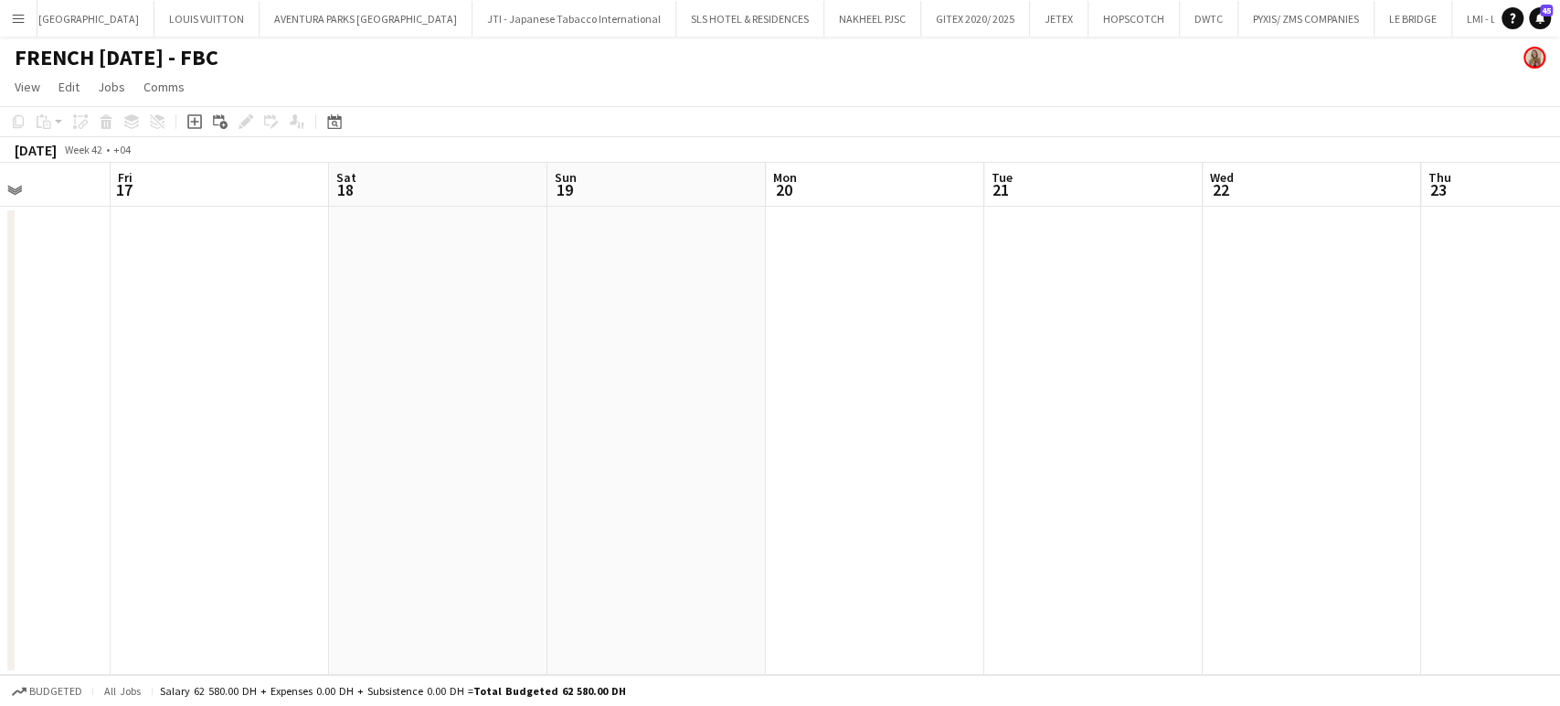
drag, startPoint x: 976, startPoint y: 399, endPoint x: 683, endPoint y: 399, distance: 293.4
click at [683, 399] on app-calendar-viewport "Tue 14 Wed 15 Thu 16 Fri 17 Sat 18 Sun 19 Mon 20 Tue 21 Wed 22 Thu 23 Fri 24 Sa…" at bounding box center [780, 419] width 1560 height 512
drag, startPoint x: 459, startPoint y: 396, endPoint x: 1115, endPoint y: 405, distance: 656.3
click at [1114, 405] on app-calendar-viewport "Sat 11 Sun 12 Mon 13 Tue 14 Wed 15 Thu 16 Fri 17 Sat 18 Sun 19 Mon 20 Tue 21 We…" at bounding box center [780, 419] width 1560 height 512
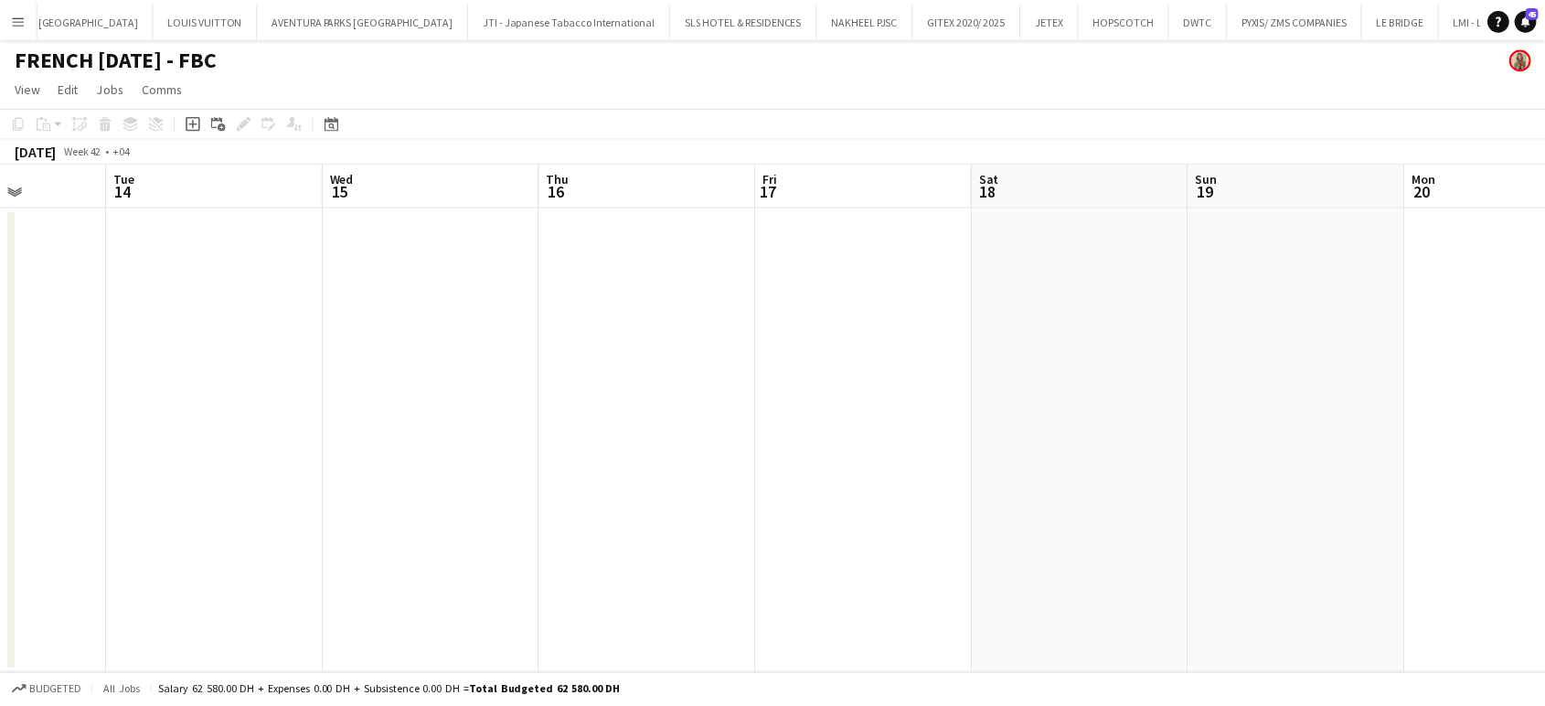
scroll to position [0, 545]
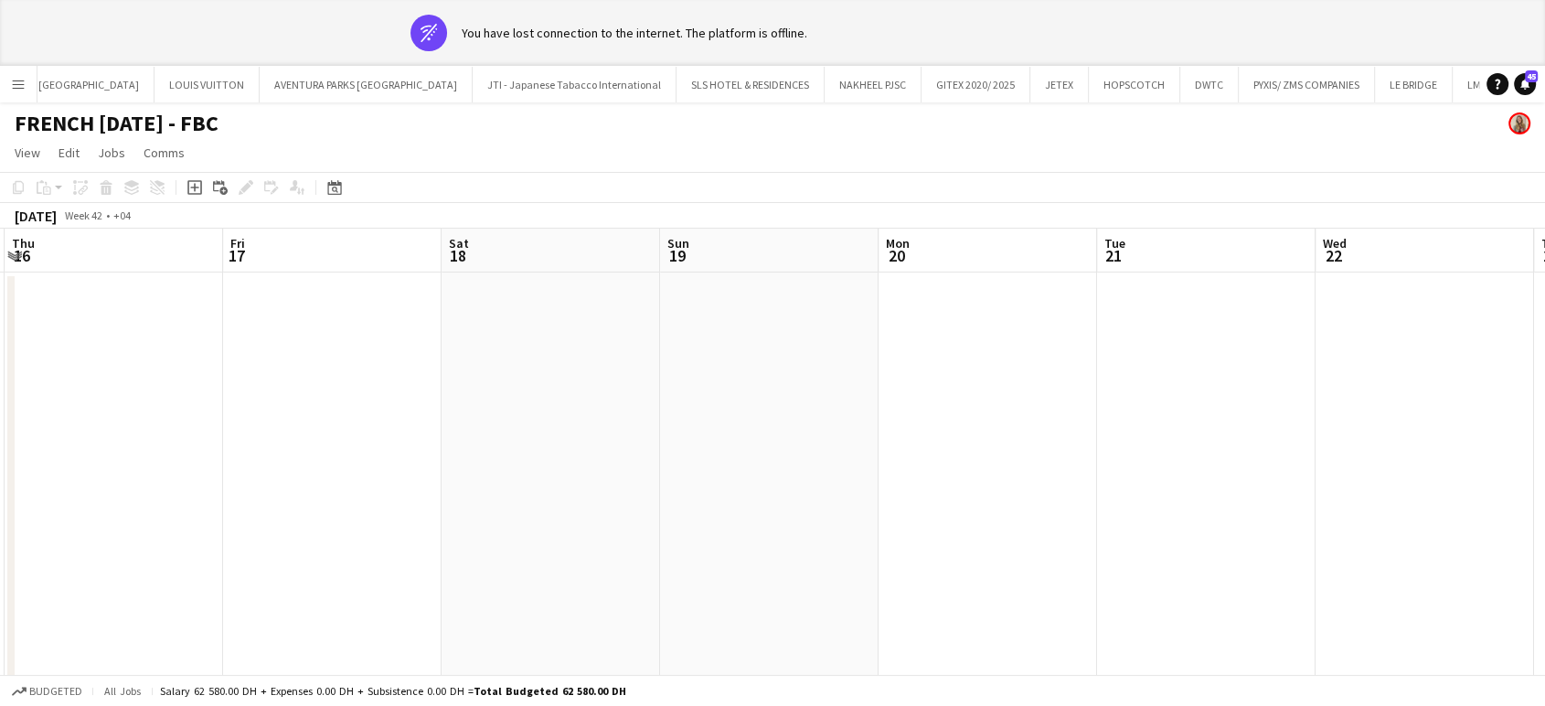
drag, startPoint x: 1259, startPoint y: 384, endPoint x: 352, endPoint y: 242, distance: 917.7
click at [388, 251] on app-calendar-viewport "Sat 11 Sun 12 Mon 13 Tue 14 Wed 15 Thu 16 Fri 17 Sat 18 Sun 19 Mon 20 Tue 21 We…" at bounding box center [772, 485] width 1545 height 512
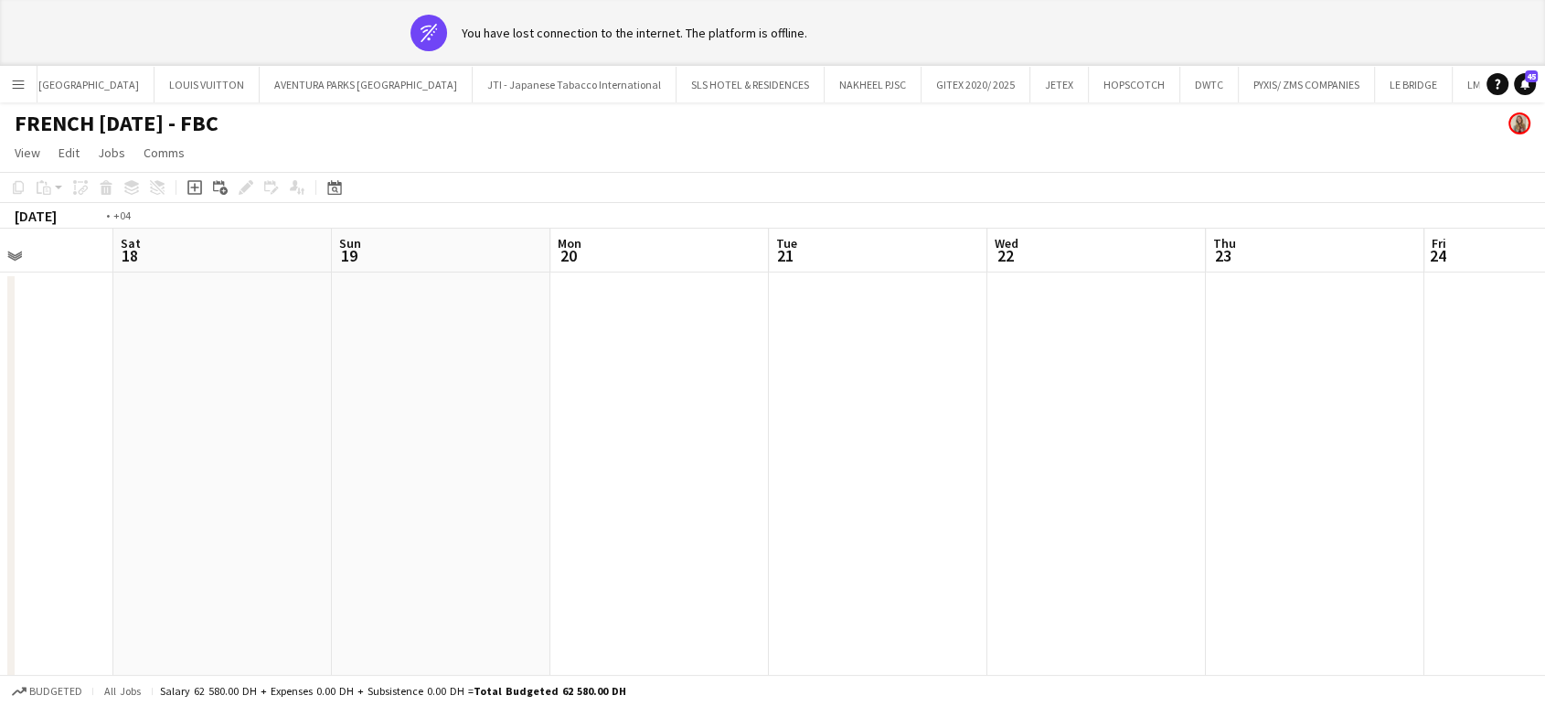
click at [468, 223] on app-calendar "Copy Paste Paste Ctrl+V Paste with crew Ctrl+Shift+V Paste linked Job [GEOGRAPH…" at bounding box center [772, 456] width 1545 height 569
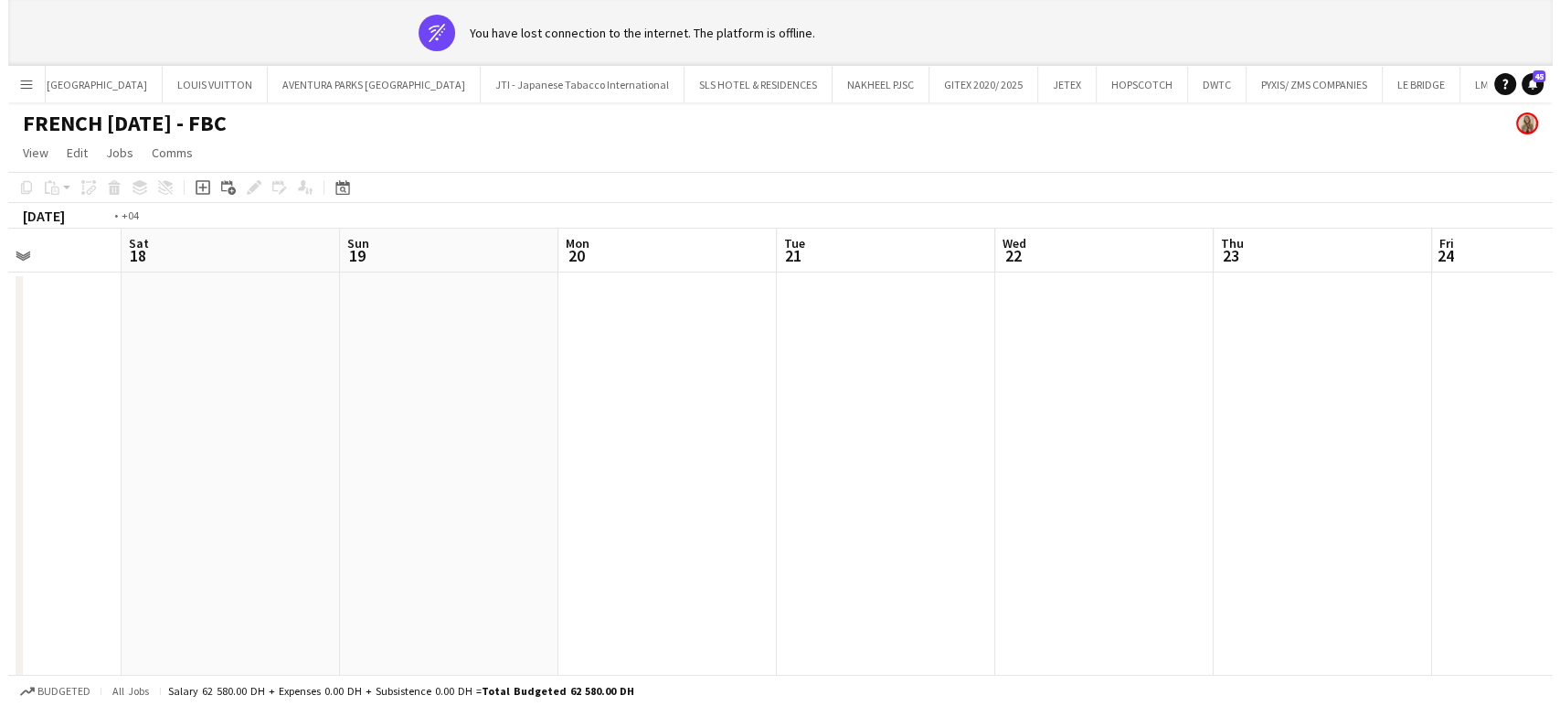
scroll to position [0, 834]
